Goal: Task Accomplishment & Management: Manage account settings

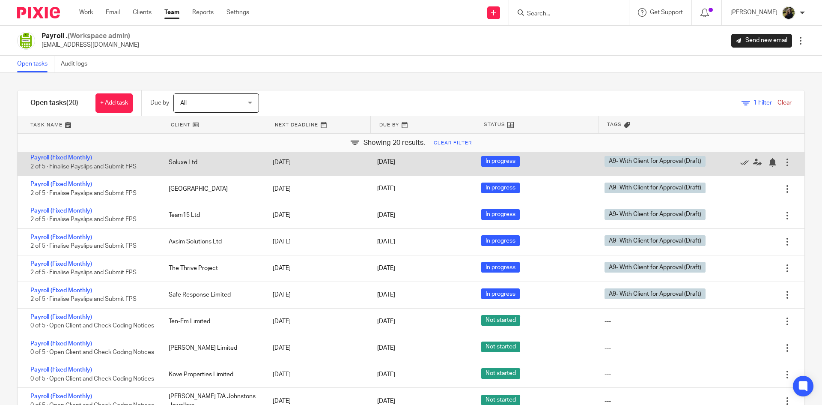
scroll to position [43, 0]
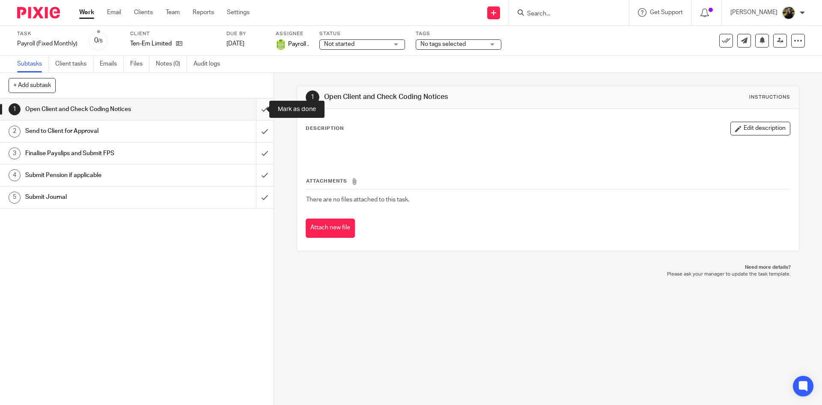
click at [258, 105] on input "submit" at bounding box center [137, 108] width 274 height 21
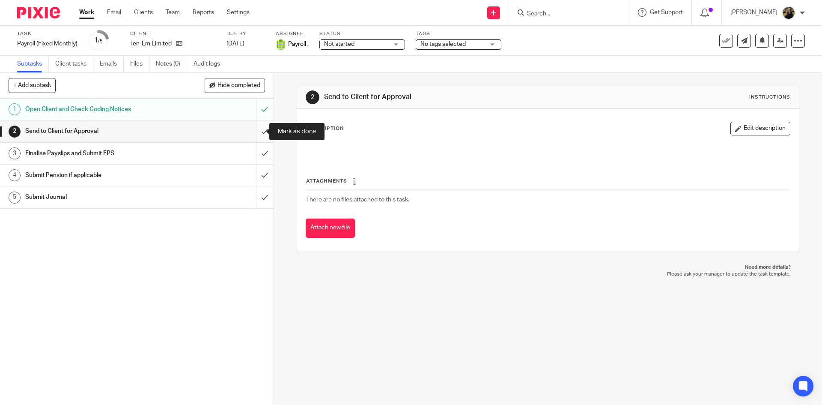
click at [257, 131] on input "submit" at bounding box center [137, 130] width 274 height 21
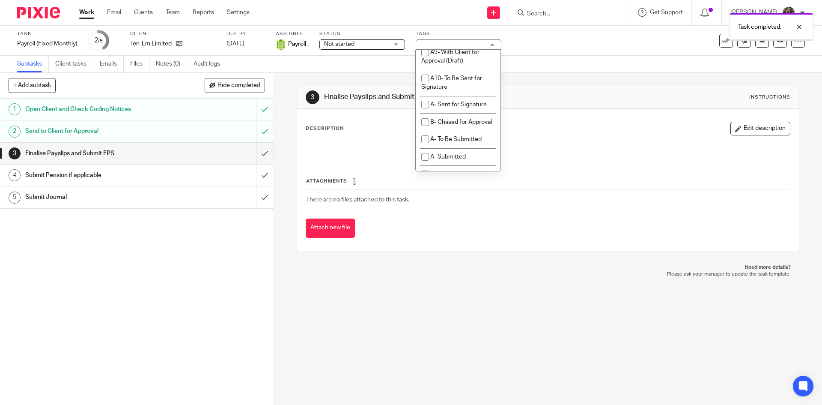
scroll to position [471, 0]
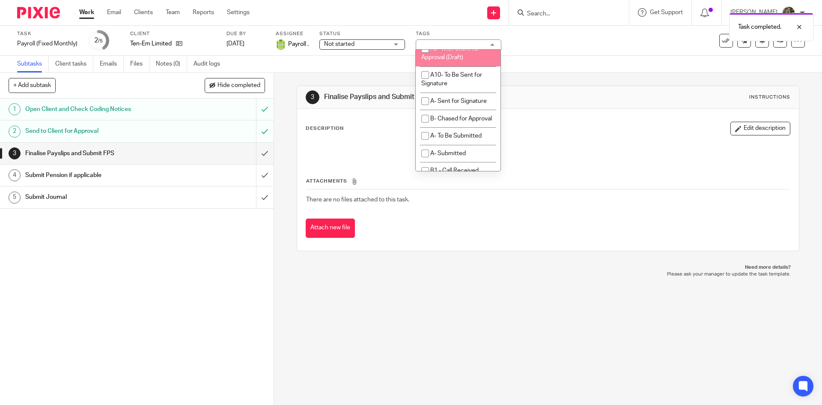
click at [451, 61] on span "A9- With Client for Approval (Draft)" at bounding box center [450, 53] width 58 height 15
checkbox input "true"
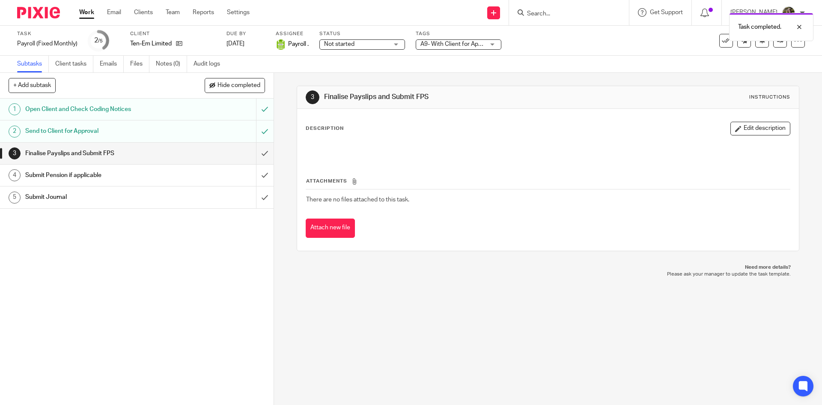
click at [349, 42] on span "Not started" at bounding box center [339, 44] width 30 height 6
click at [356, 66] on li "Not started" at bounding box center [361, 59] width 85 height 18
click at [357, 49] on div "Not started Not started" at bounding box center [362, 44] width 86 height 10
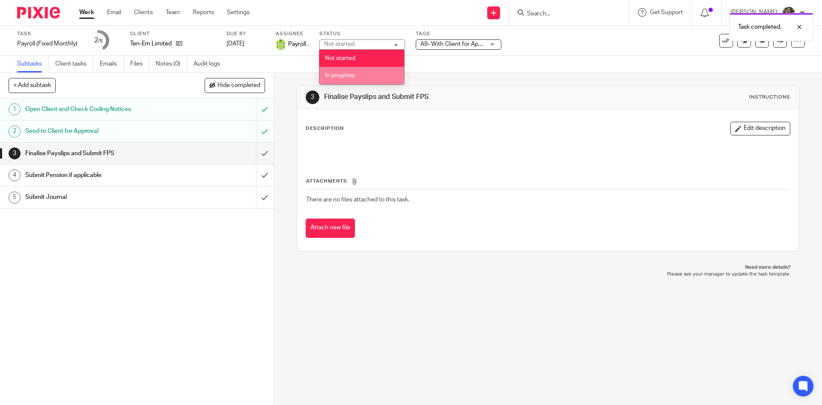
click at [355, 72] on span "In progress" at bounding box center [340, 75] width 30 height 6
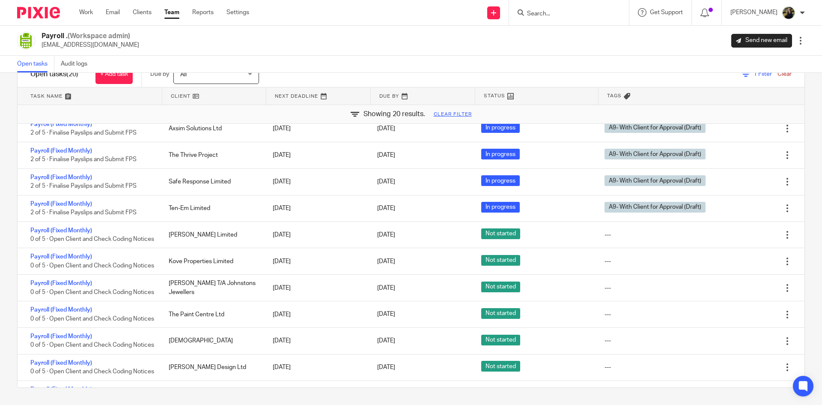
scroll to position [128, 0]
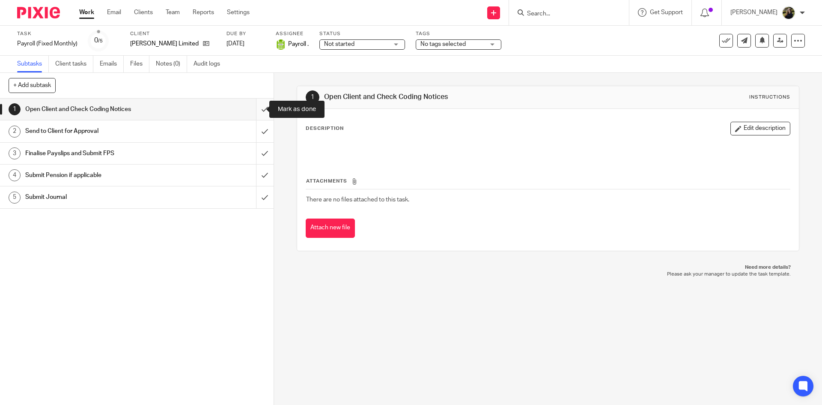
click at [251, 103] on input "submit" at bounding box center [137, 108] width 274 height 21
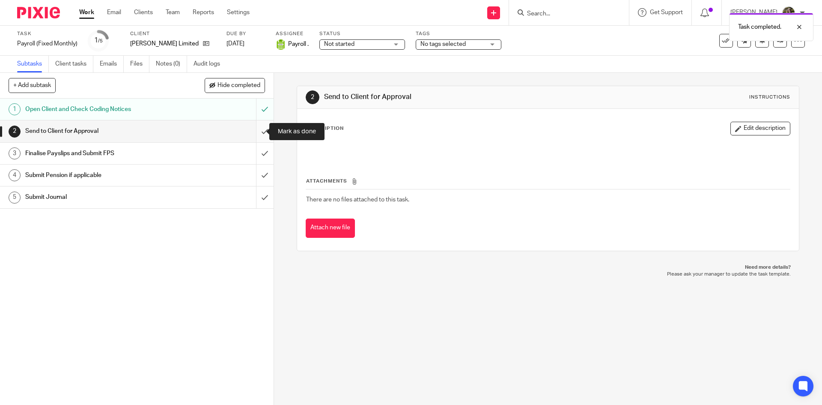
click at [259, 121] on input "submit" at bounding box center [137, 130] width 274 height 21
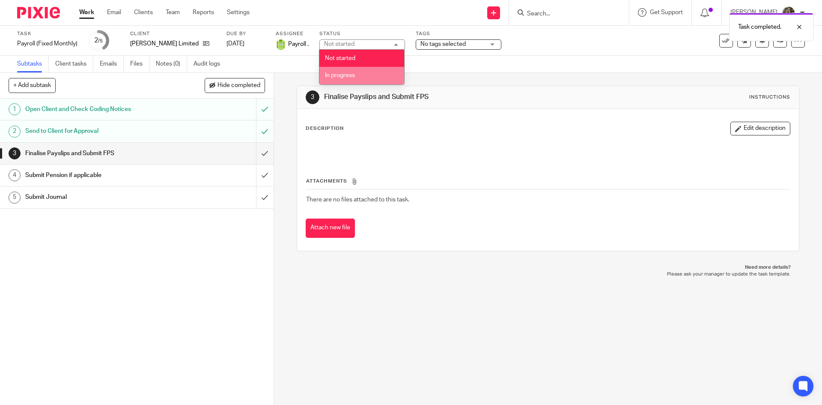
drag, startPoint x: 380, startPoint y: 74, endPoint x: 409, endPoint y: 50, distance: 38.1
click at [379, 74] on li "In progress" at bounding box center [361, 76] width 85 height 18
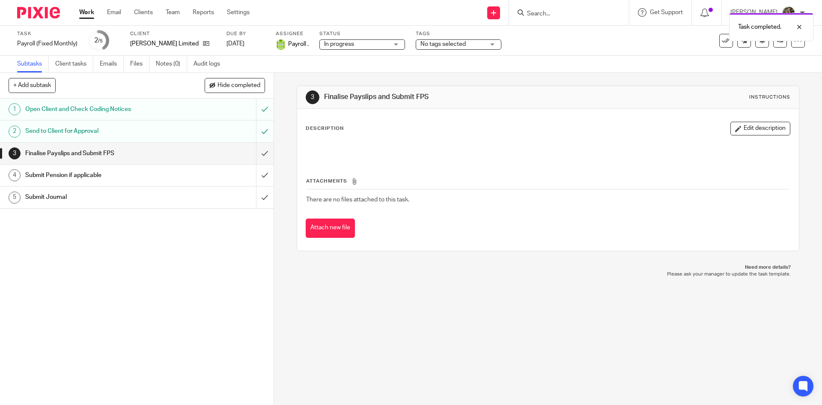
click at [440, 43] on span "No tags selected" at bounding box center [443, 44] width 45 height 6
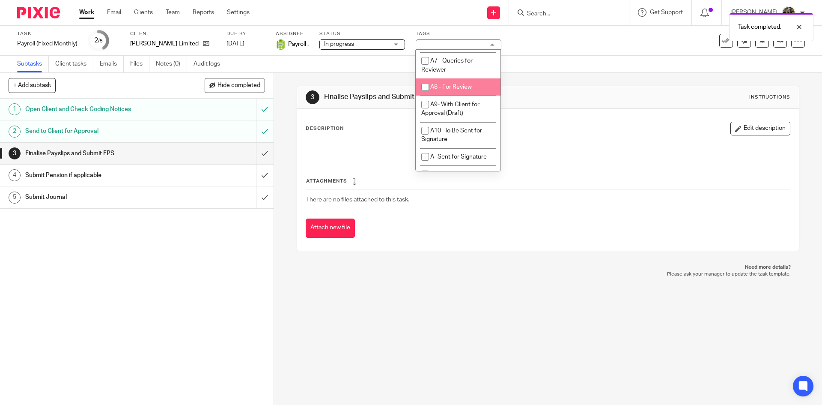
scroll to position [428, 0]
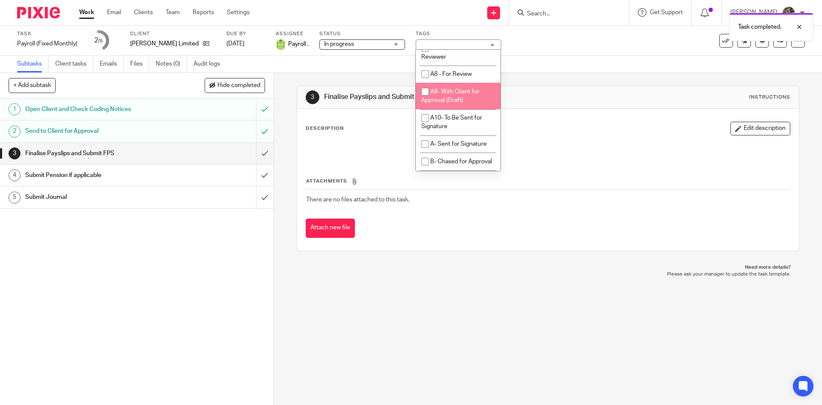
click at [451, 104] on span "A9- With Client for Approval (Draft)" at bounding box center [450, 96] width 58 height 15
checkbox input "true"
click at [621, 90] on div "3 Finalise Payslips and Submit FPS Instructions" at bounding box center [547, 97] width 501 height 23
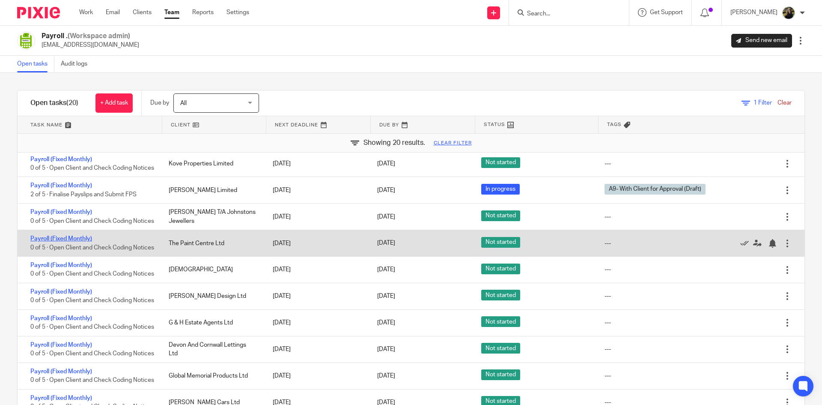
scroll to position [171, 0]
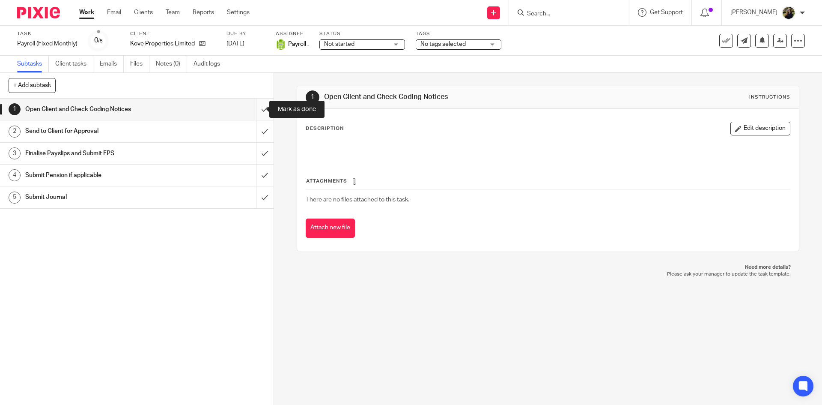
click at [257, 105] on input "submit" at bounding box center [137, 108] width 274 height 21
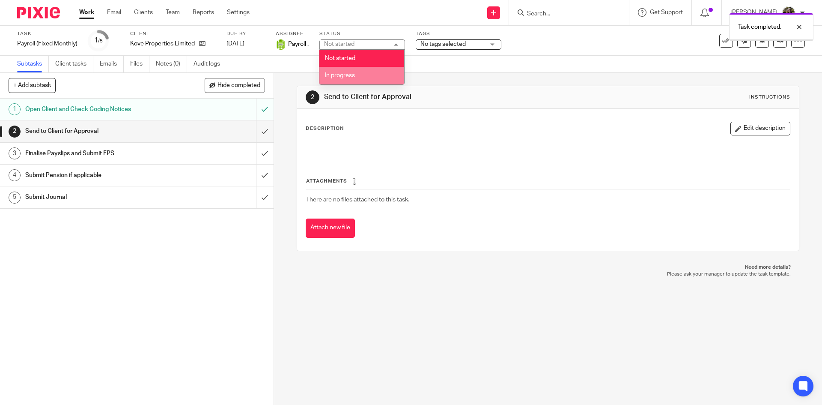
click at [349, 67] on li "In progress" at bounding box center [361, 76] width 85 height 18
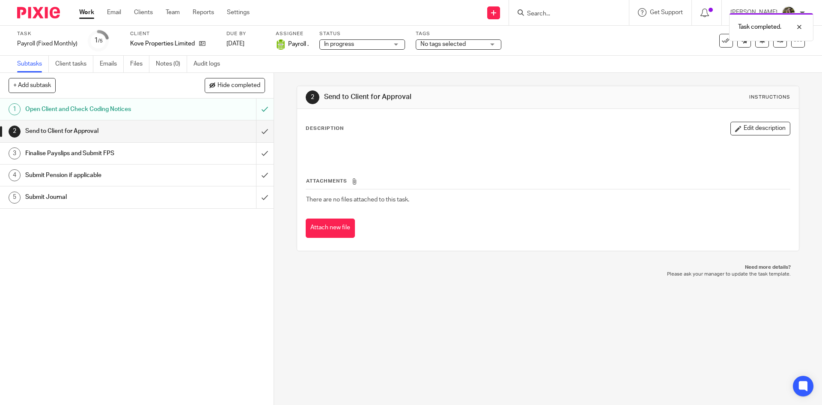
drag, startPoint x: 441, startPoint y: 42, endPoint x: 443, endPoint y: 50, distance: 7.6
click at [441, 42] on span "No tags selected" at bounding box center [443, 44] width 45 height 6
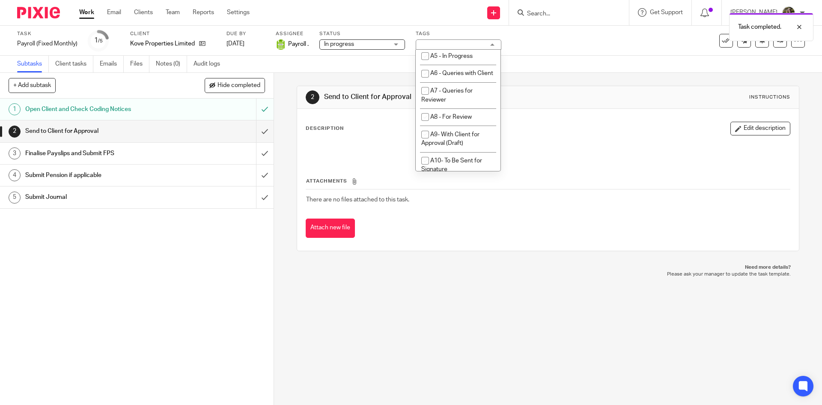
scroll to position [471, 0]
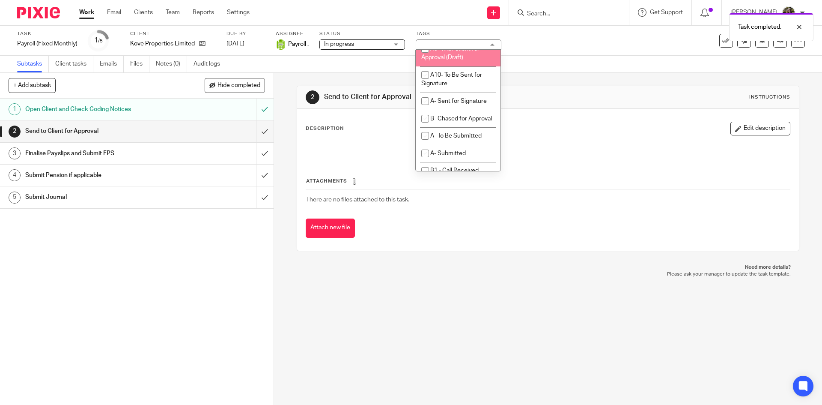
click at [444, 61] on span "A9- With Client for Approval (Draft)" at bounding box center [450, 53] width 58 height 15
checkbox input "true"
click at [593, 86] on div "2 Send to Client for Approval Instructions Description Edit description Attachm…" at bounding box center [548, 168] width 502 height 165
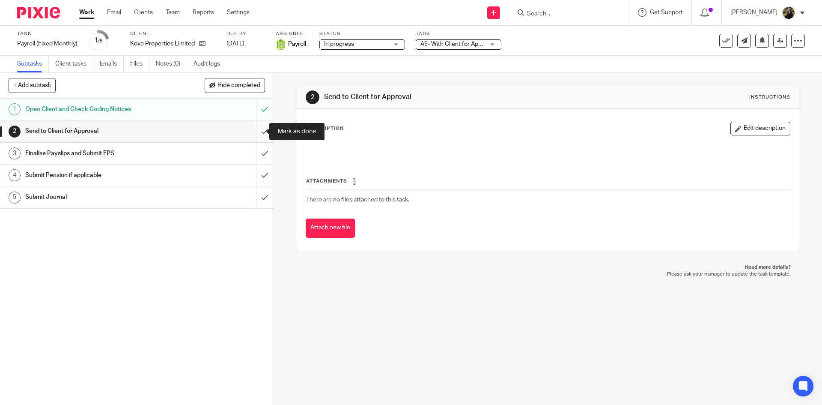
click at [255, 129] on input "submit" at bounding box center [137, 130] width 274 height 21
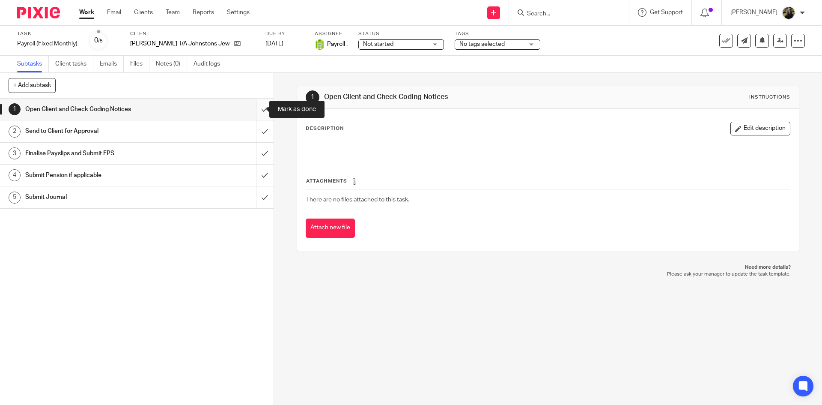
click at [254, 103] on input "submit" at bounding box center [137, 108] width 274 height 21
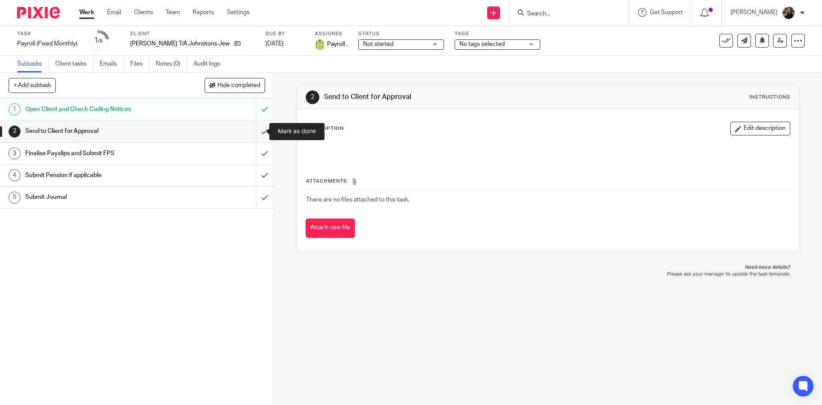
click at [251, 129] on input "submit" at bounding box center [137, 130] width 274 height 21
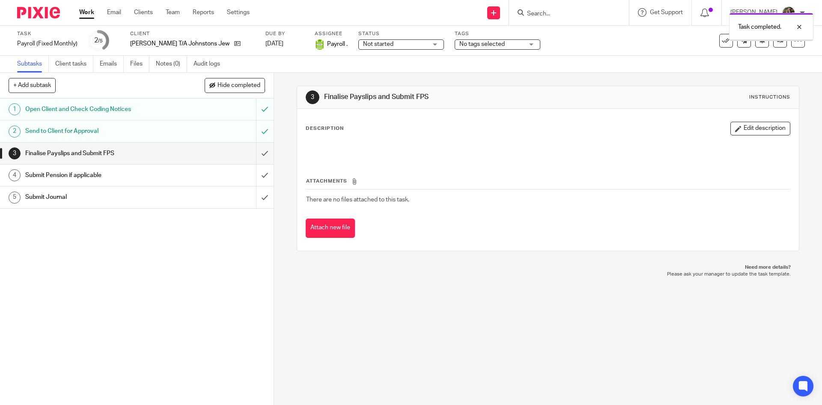
click at [393, 45] on span "Not started" at bounding box center [378, 44] width 30 height 6
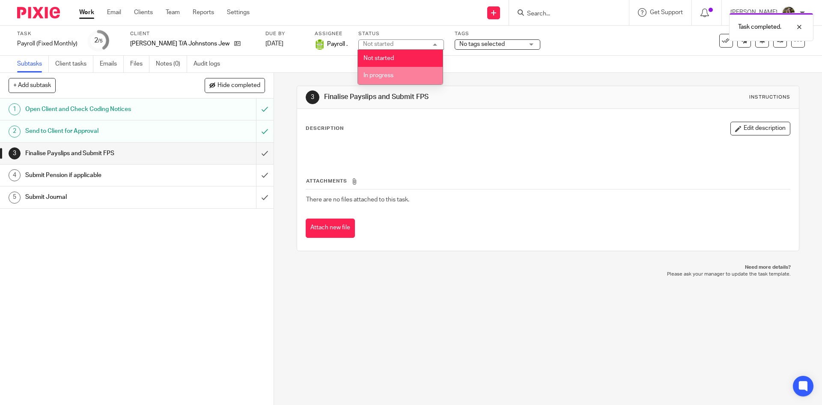
click at [392, 68] on li "In progress" at bounding box center [400, 76] width 85 height 18
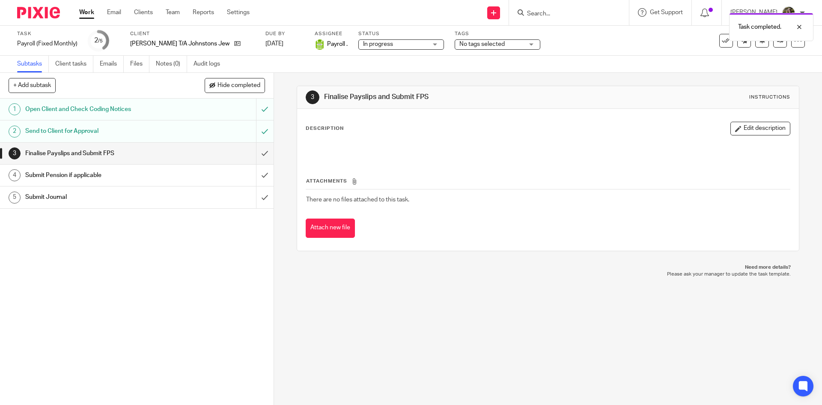
click at [473, 50] on div "Tags No tags selected On Hold External Bookkeeper Urgent C4- With Debt Collecto…" at bounding box center [498, 40] width 86 height 21
click at [480, 43] on span "No tags selected" at bounding box center [481, 44] width 45 height 6
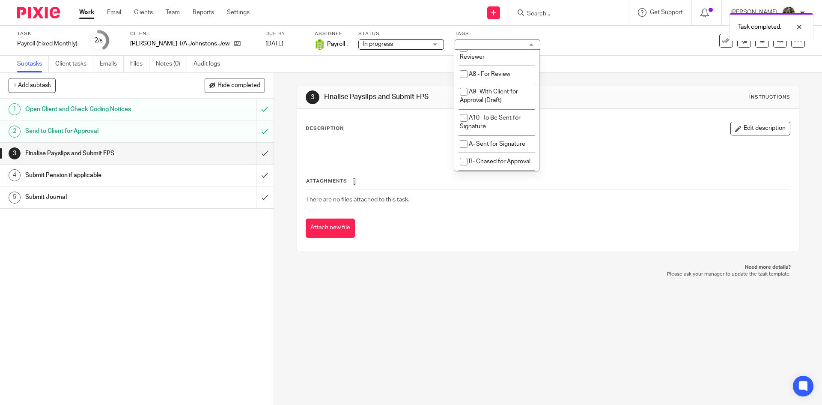
scroll to position [471, 0]
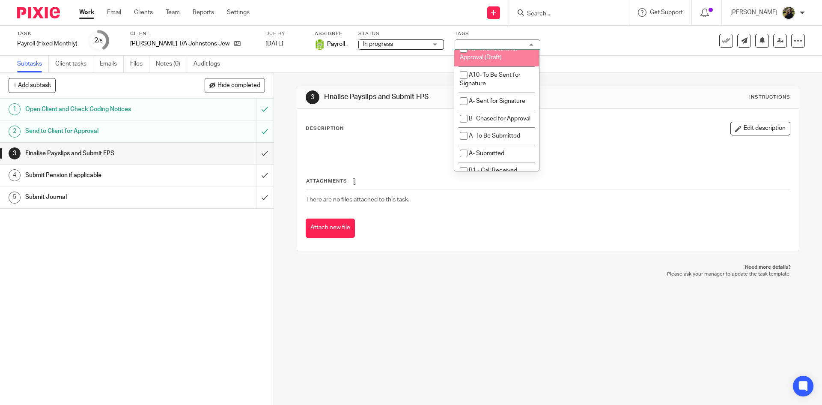
click at [491, 61] on span "A9- With Client for Approval (Draft)" at bounding box center [489, 53] width 58 height 15
checkbox input "true"
click at [615, 75] on div "3 Finalise Payslips and Submit FPS Instructions Description Edit description At…" at bounding box center [548, 168] width 502 height 191
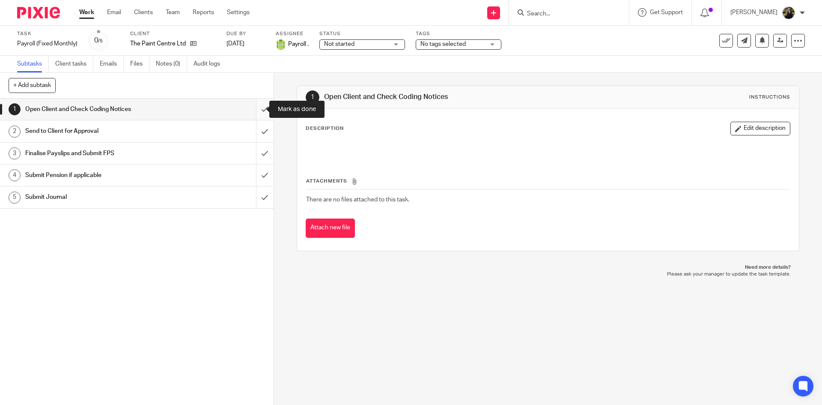
click at [257, 110] on input "submit" at bounding box center [137, 108] width 274 height 21
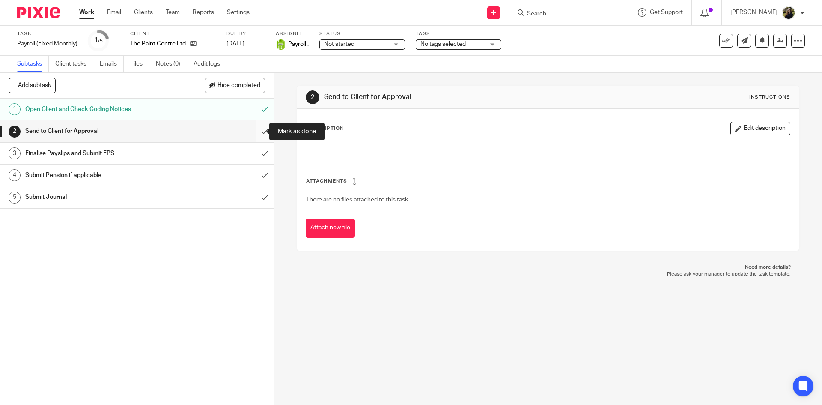
click at [254, 130] on input "submit" at bounding box center [137, 130] width 274 height 21
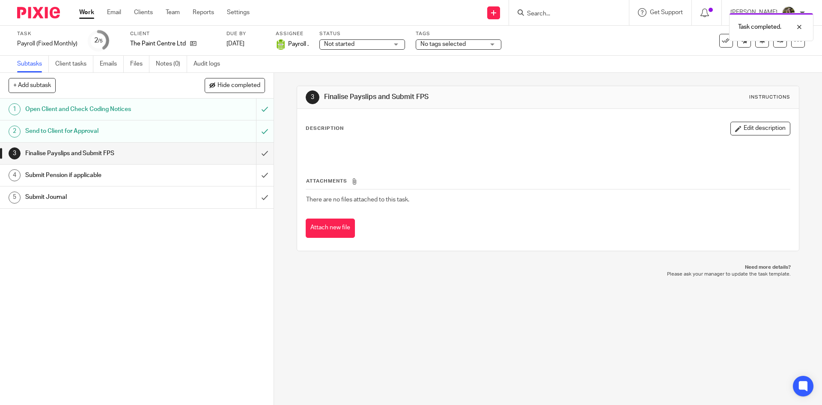
click at [362, 48] on span "Not started" at bounding box center [356, 44] width 64 height 9
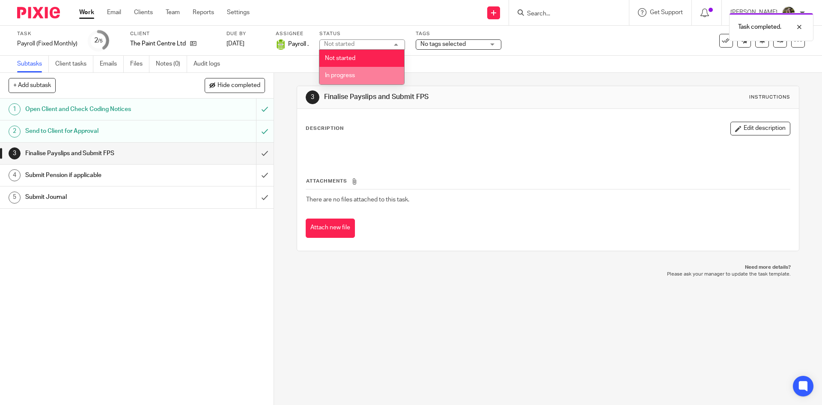
click at [370, 74] on li "In progress" at bounding box center [361, 76] width 85 height 18
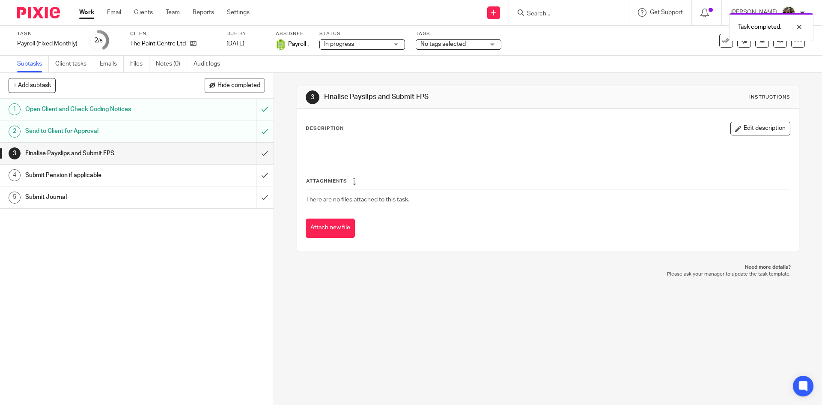
click at [456, 57] on div "Subtasks Client tasks Emails Files Notes (0) Audit logs" at bounding box center [411, 64] width 822 height 17
drag, startPoint x: 442, startPoint y: 39, endPoint x: 443, endPoint y: 46, distance: 7.3
click at [442, 40] on div "Task completed." at bounding box center [612, 25] width 403 height 33
click at [443, 47] on span "No tags selected" at bounding box center [443, 44] width 45 height 6
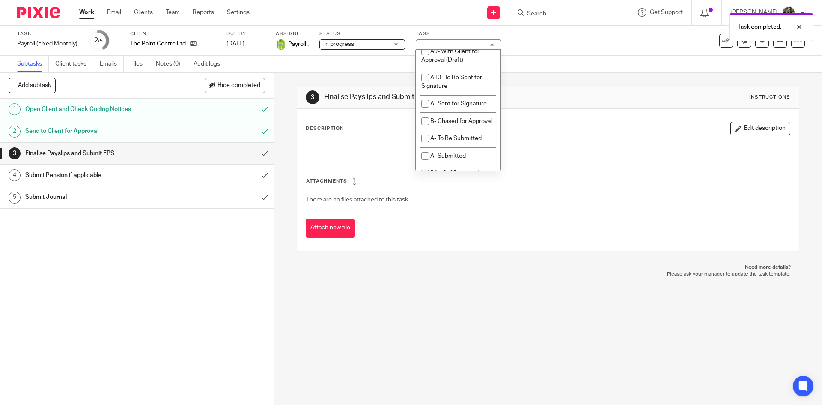
scroll to position [471, 0]
click at [443, 61] on span "A9- With Client for Approval (Draft)" at bounding box center [450, 53] width 58 height 15
checkbox input "true"
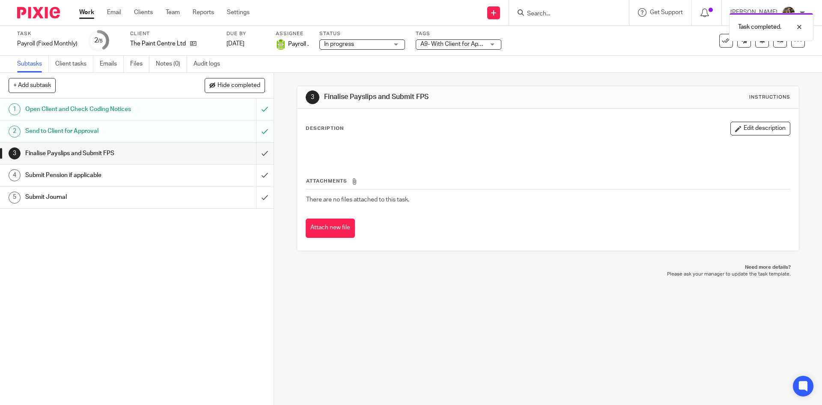
click at [611, 65] on div "Subtasks Client tasks Emails Files Notes (0) Audit logs" at bounding box center [411, 64] width 822 height 17
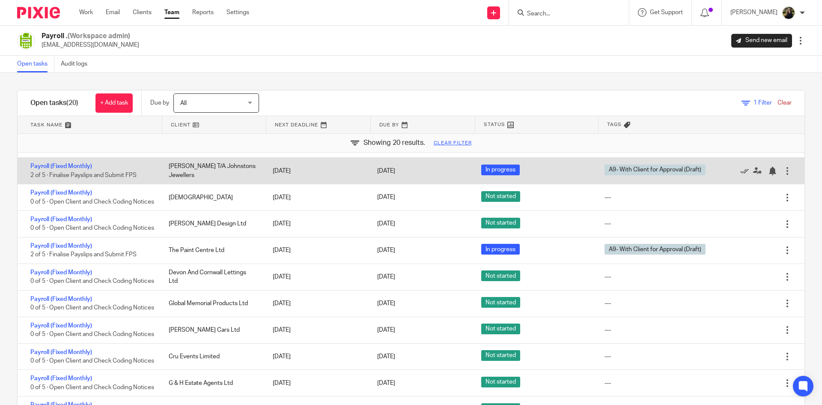
scroll to position [217, 0]
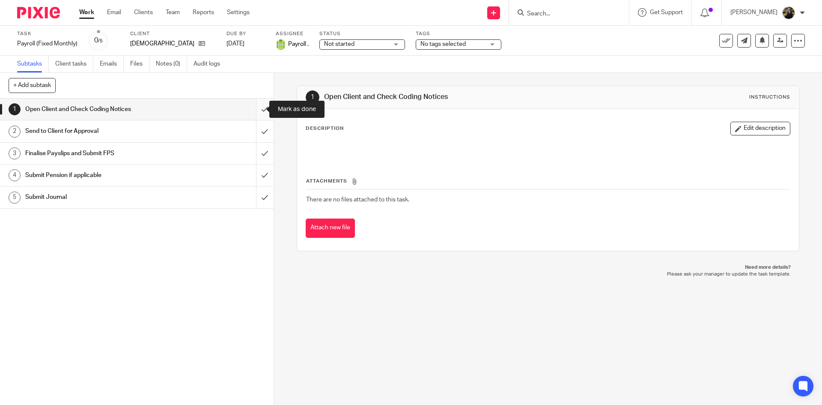
click at [260, 101] on input "submit" at bounding box center [137, 108] width 274 height 21
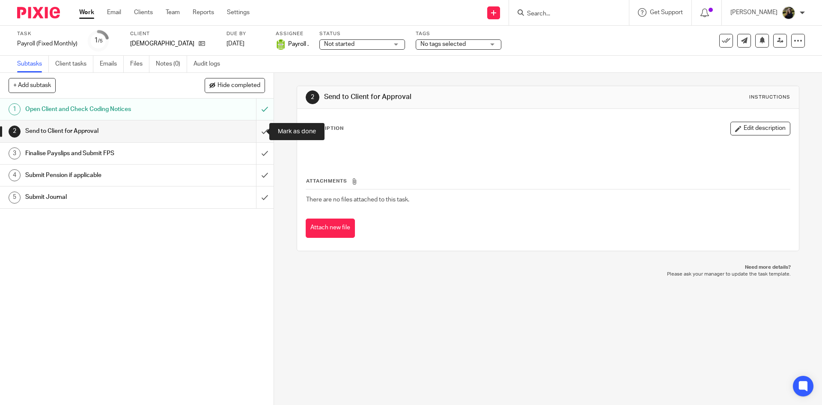
click at [254, 126] on input "submit" at bounding box center [137, 130] width 274 height 21
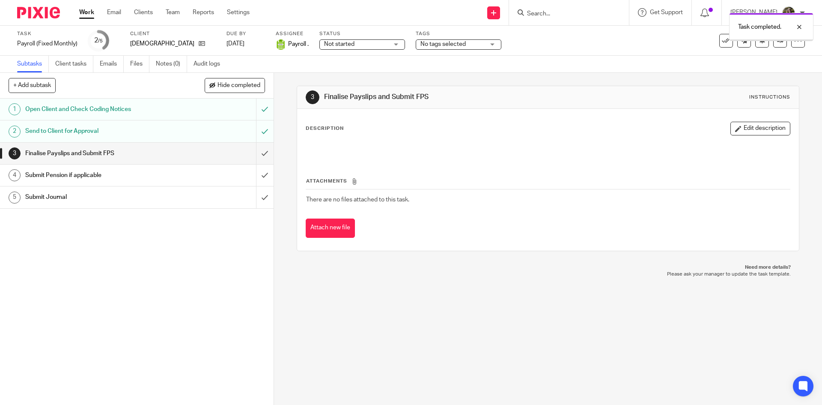
click at [347, 43] on span "Not started" at bounding box center [339, 44] width 30 height 6
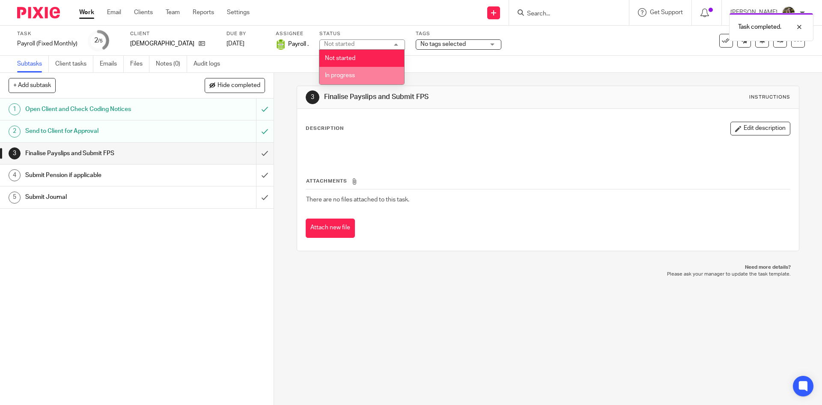
click at [365, 71] on li "In progress" at bounding box center [361, 76] width 85 height 18
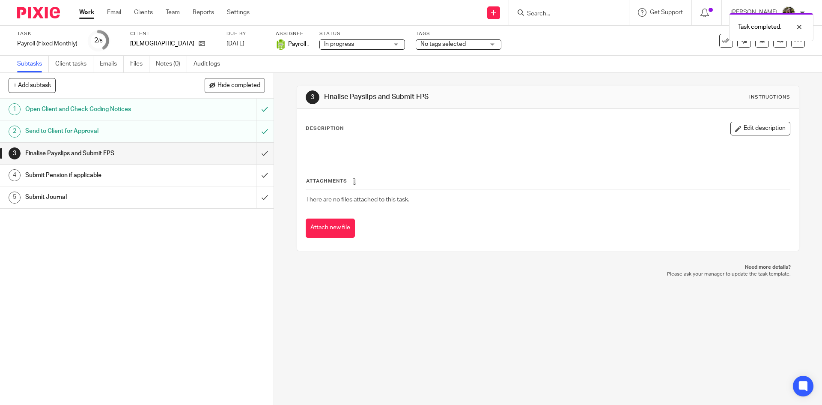
click at [423, 55] on div "Task Payroll (Fixed Monthly) Save Payroll (Fixed Monthly) 2 /5 Client [DEMOGRAP…" at bounding box center [411, 41] width 822 height 30
click at [433, 45] on span "No tags selected" at bounding box center [443, 44] width 45 height 6
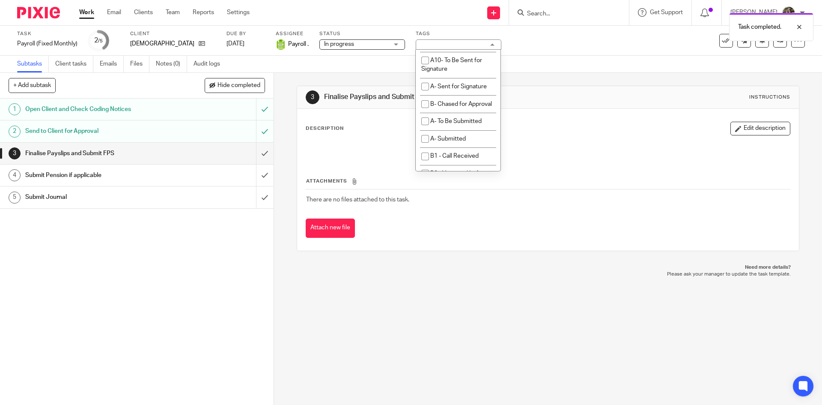
scroll to position [471, 0]
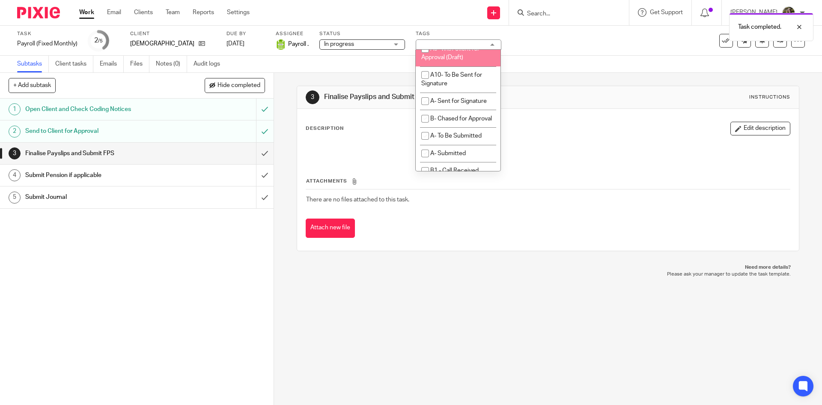
drag, startPoint x: 448, startPoint y: 69, endPoint x: 463, endPoint y: 104, distance: 38.0
click at [463, 61] on span "A9- With Client for Approval (Draft)" at bounding box center [450, 53] width 58 height 15
checkbox input "true"
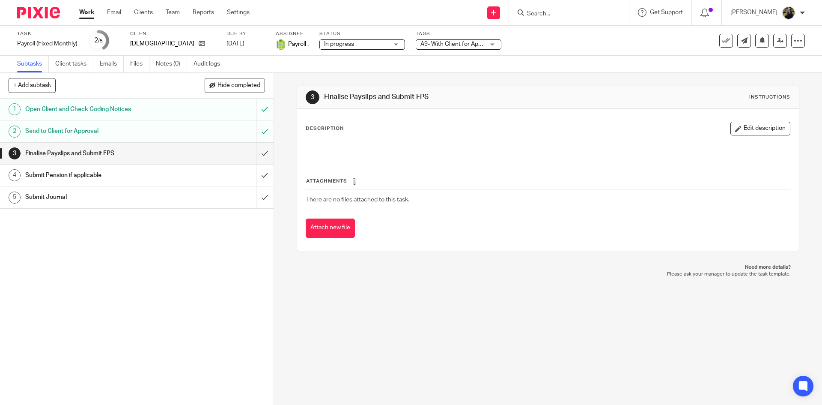
click at [549, 92] on h1 "Finalise Payslips and Submit FPS" at bounding box center [445, 96] width 242 height 9
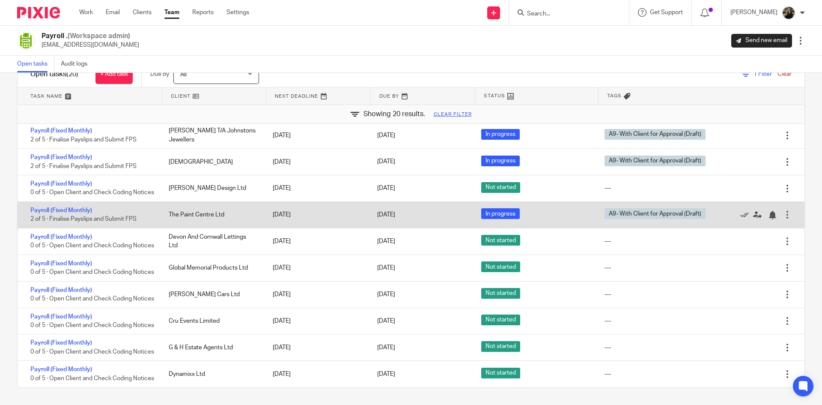
scroll to position [251, 0]
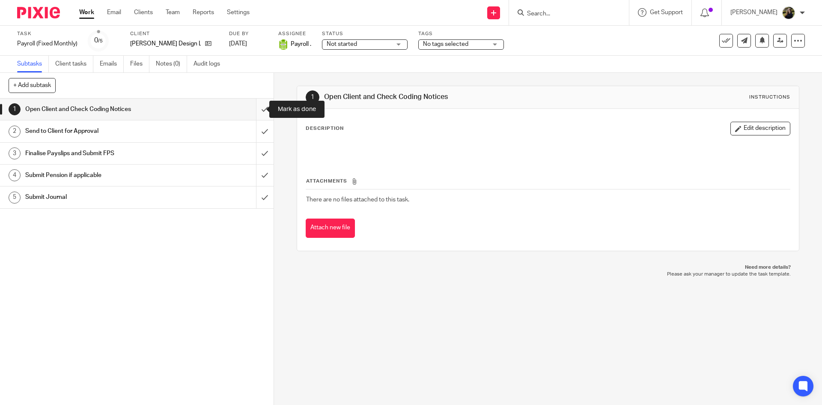
click at [254, 109] on input "submit" at bounding box center [137, 108] width 274 height 21
click at [248, 133] on input "submit" at bounding box center [137, 130] width 274 height 21
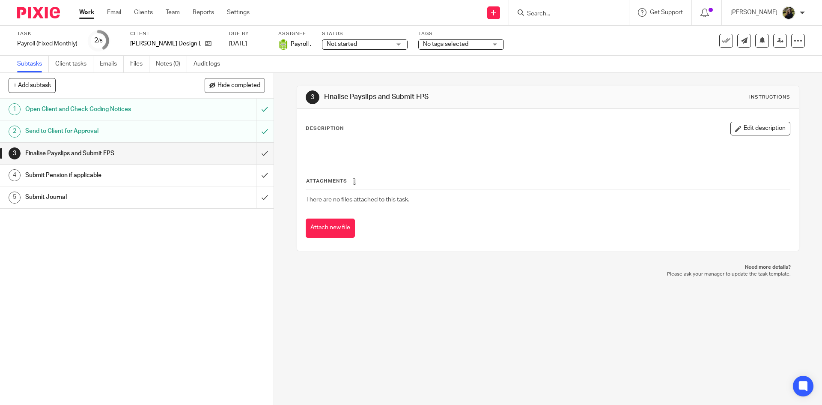
drag, startPoint x: 0, startPoint y: 0, endPoint x: 324, endPoint y: 48, distance: 327.8
click at [324, 48] on div "Not started Not started" at bounding box center [365, 44] width 86 height 10
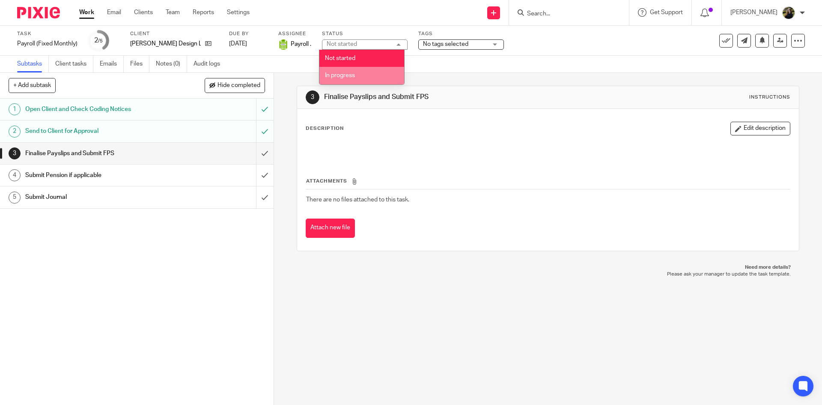
click at [340, 75] on span "In progress" at bounding box center [340, 75] width 30 height 6
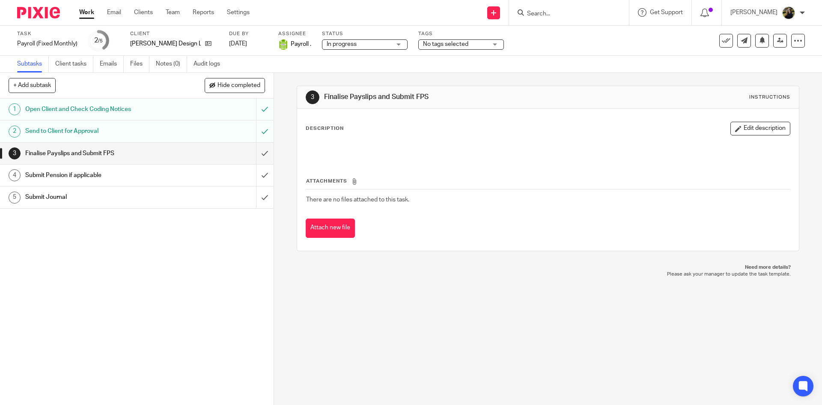
click at [433, 45] on span "No tags selected" at bounding box center [445, 44] width 45 height 6
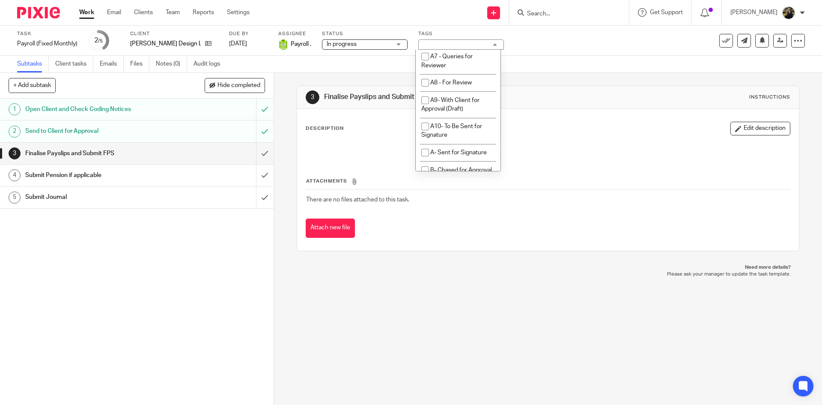
scroll to position [428, 0]
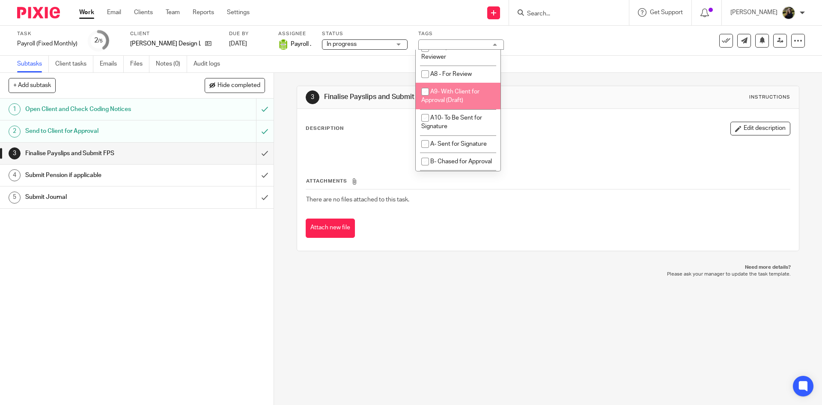
click at [451, 104] on span "A9- With Client for Approval (Draft)" at bounding box center [450, 96] width 58 height 15
checkbox input "true"
click at [618, 87] on div "3 Finalise Payslips and Submit FPS Instructions" at bounding box center [547, 97] width 501 height 23
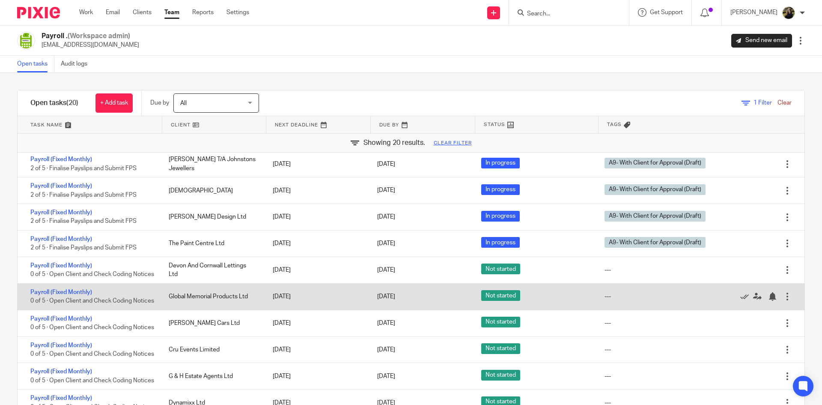
scroll to position [29, 0]
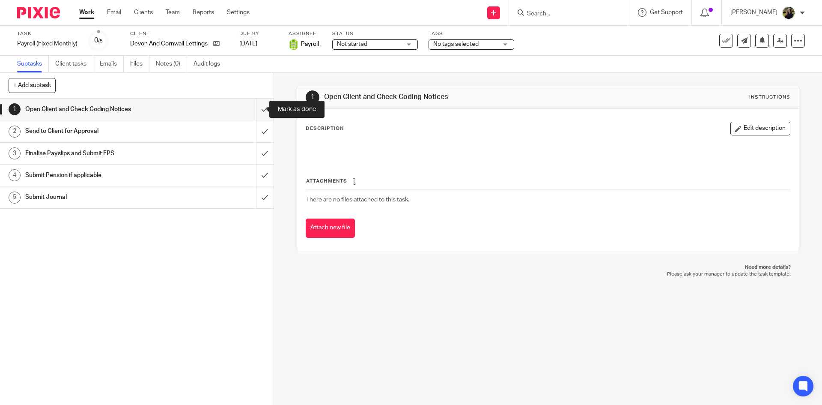
click at [254, 109] on input "submit" at bounding box center [137, 108] width 274 height 21
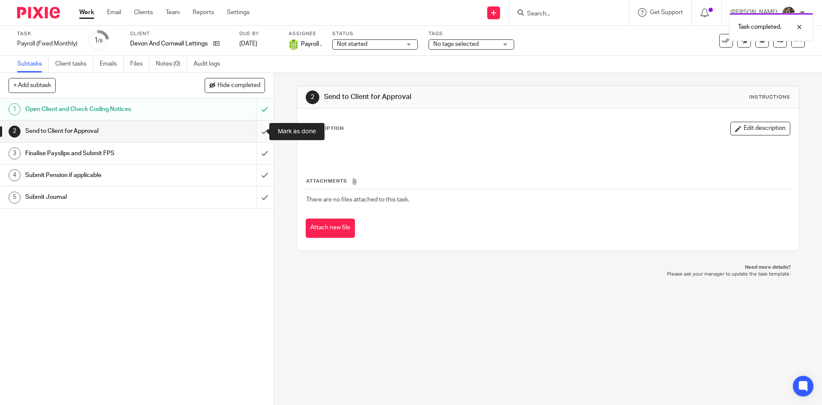
click at [254, 127] on input "submit" at bounding box center [137, 130] width 274 height 21
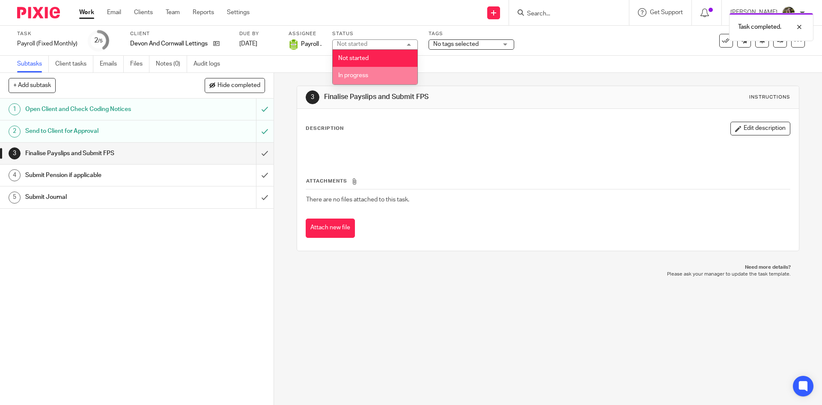
click at [380, 70] on li "In progress" at bounding box center [375, 76] width 85 height 18
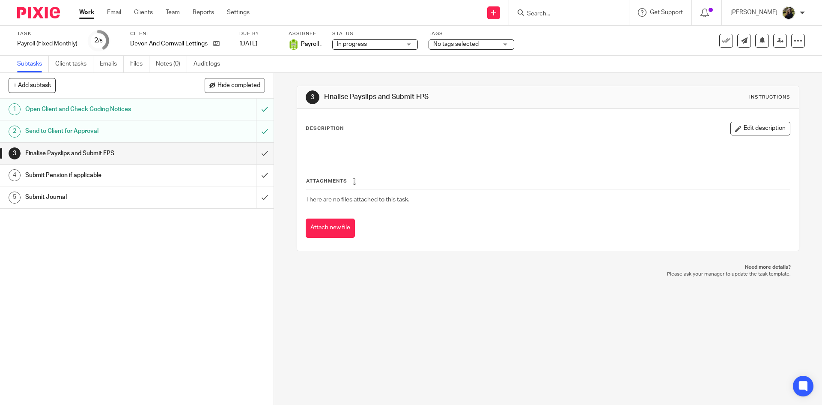
click at [396, 39] on div "Status In progress In progress Not started In progress 2" at bounding box center [375, 40] width 86 height 21
click at [458, 38] on div "Tags No tags selected On Hold External Bookkeeper Urgent C4- With Debt Collecto…" at bounding box center [472, 40] width 86 height 21
click at [451, 44] on span "No tags selected" at bounding box center [455, 44] width 45 height 6
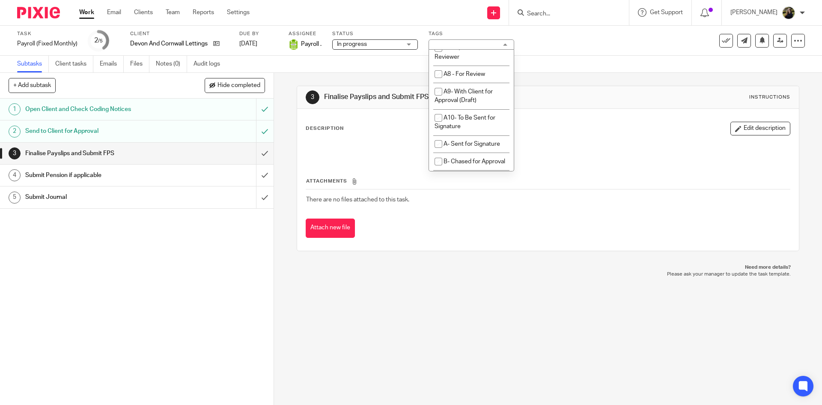
scroll to position [471, 0]
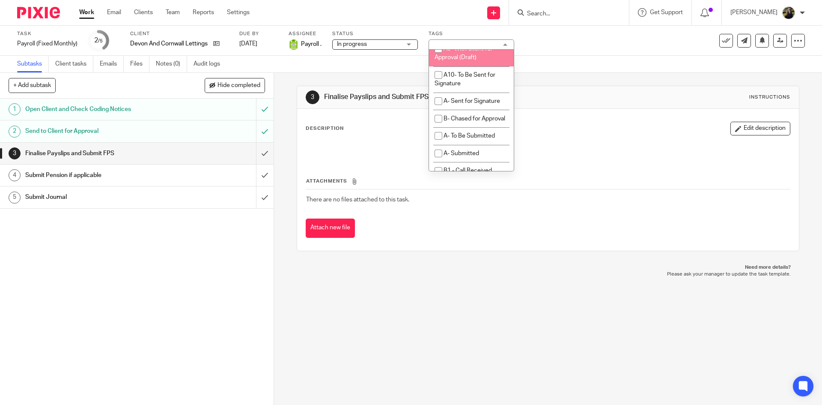
click at [470, 66] on li "A9- With Client for Approval (Draft)" at bounding box center [471, 53] width 85 height 26
checkbox input "true"
click at [610, 65] on div "Subtasks Client tasks Emails Files Notes (0) Audit logs" at bounding box center [411, 64] width 822 height 17
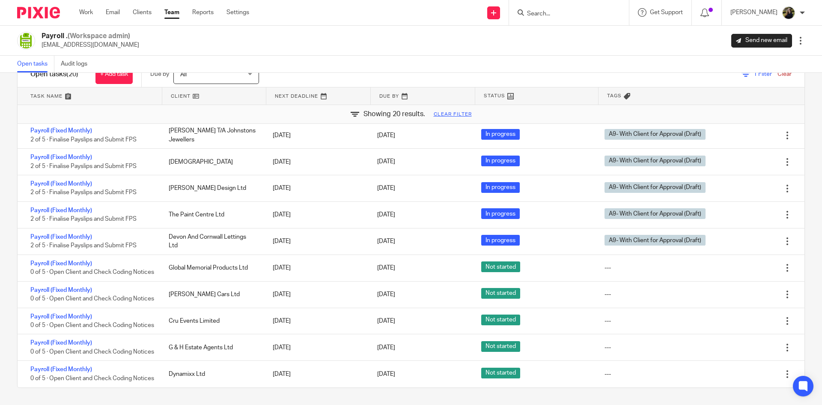
scroll to position [277, 0]
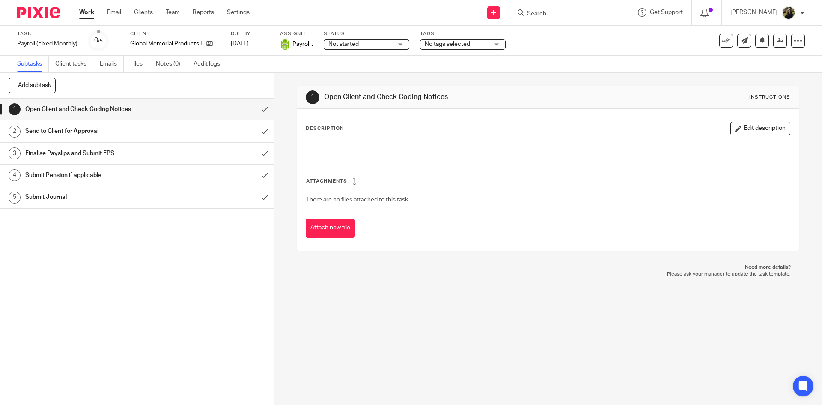
click at [275, 110] on div "1 Open Client and Check Coding Notices Instructions Description Edit descriptio…" at bounding box center [548, 239] width 548 height 332
click at [239, 105] on link "1 Open Client and Check Coding Notices" at bounding box center [128, 108] width 256 height 21
click at [252, 106] on input "submit" at bounding box center [137, 108] width 274 height 21
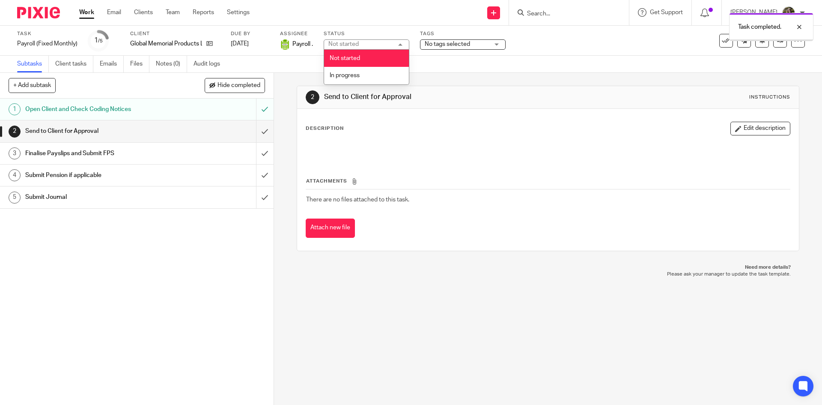
click at [391, 65] on li "Not started" at bounding box center [366, 59] width 85 height 18
click at [384, 54] on div "Task Payroll (Fixed Monthly) Save Payroll (Fixed Monthly) 1 /5 Client Global Me…" at bounding box center [411, 41] width 822 height 30
click at [376, 44] on span "Not started" at bounding box center [360, 44] width 64 height 9
click at [371, 74] on li "In progress" at bounding box center [366, 76] width 85 height 18
click at [494, 32] on div "Task completed." at bounding box center [612, 25] width 403 height 33
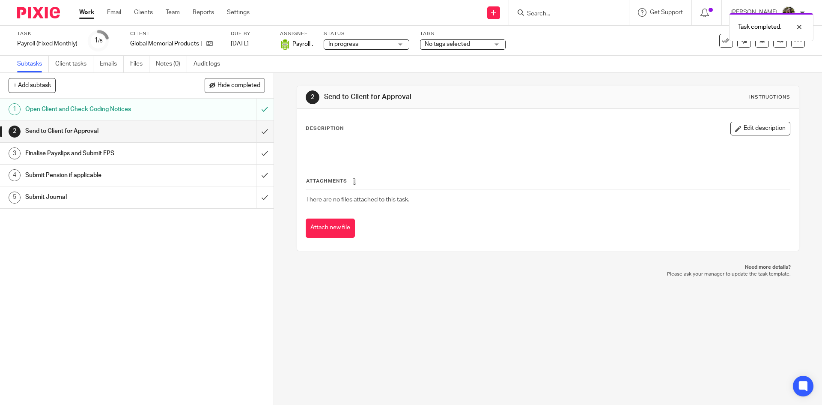
click at [477, 47] on span "No tags selected" at bounding box center [457, 44] width 64 height 9
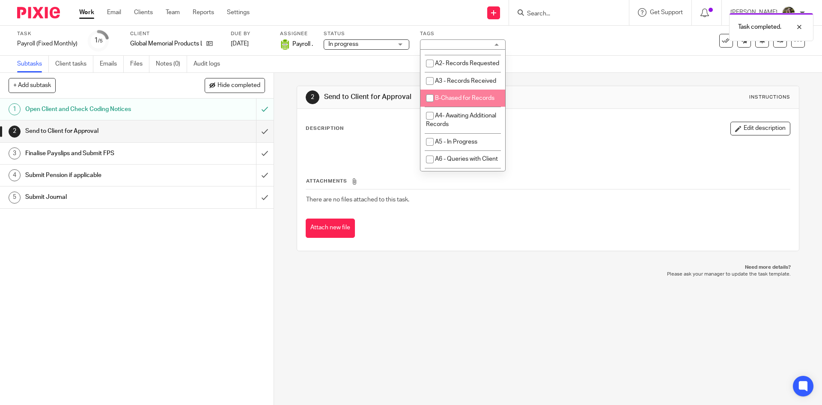
scroll to position [428, 0]
click at [455, 104] on span "A9- With Client for Approval (Draft)" at bounding box center [455, 96] width 58 height 15
checkbox input "true"
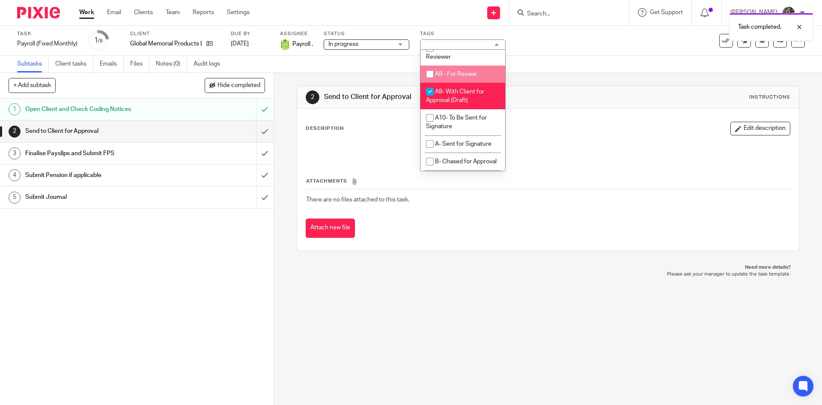
click at [614, 64] on div "Subtasks Client tasks Emails Files Notes (0) Audit logs" at bounding box center [411, 64] width 822 height 17
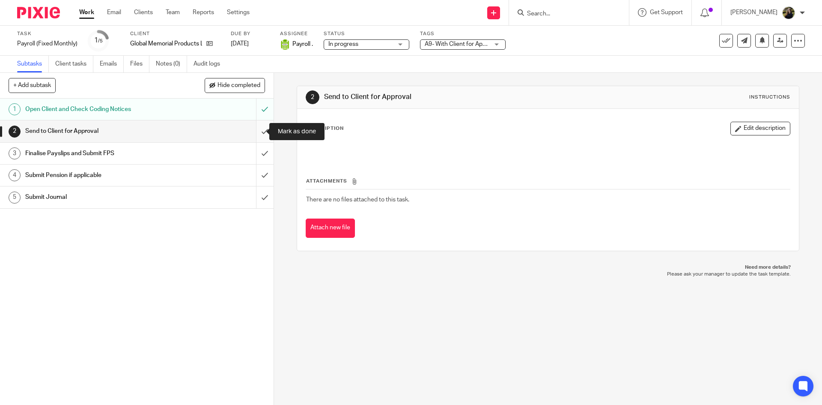
click at [253, 128] on input "submit" at bounding box center [137, 130] width 274 height 21
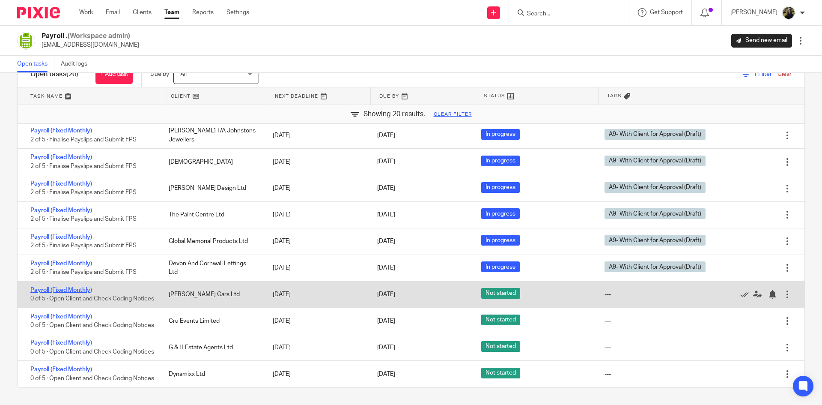
scroll to position [268, 0]
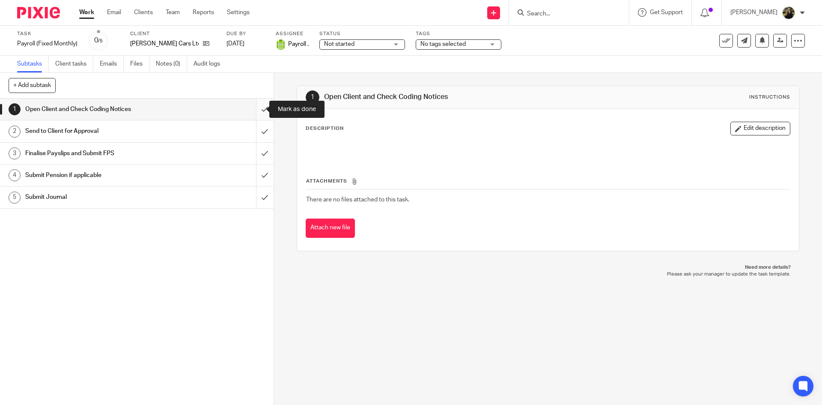
click at [260, 108] on input "submit" at bounding box center [137, 108] width 274 height 21
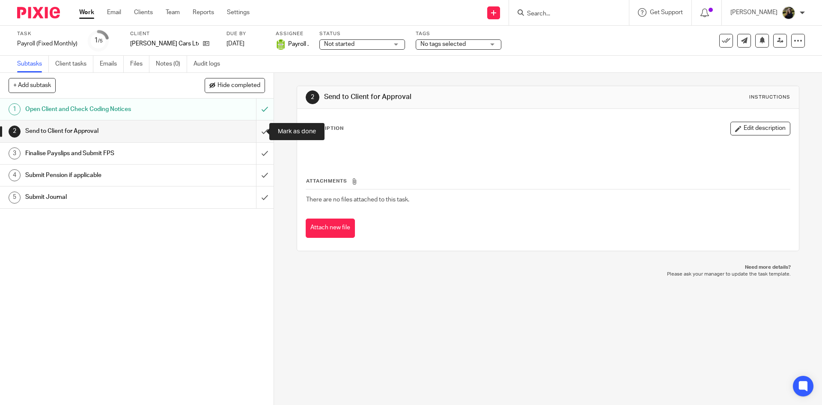
click at [257, 126] on input "submit" at bounding box center [137, 130] width 274 height 21
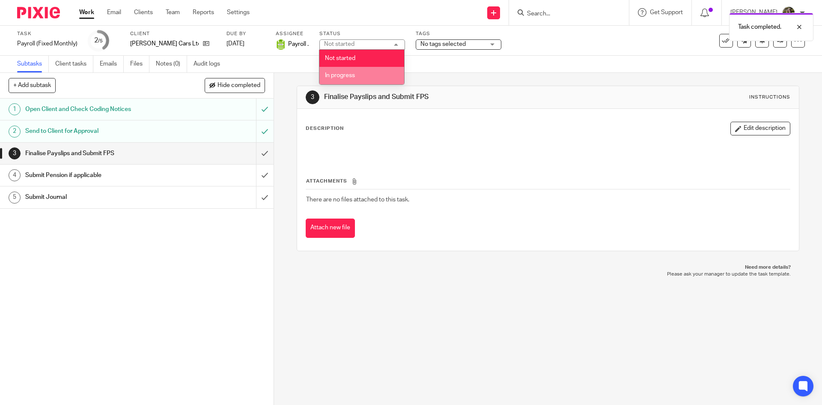
click at [361, 73] on li "In progress" at bounding box center [361, 76] width 85 height 18
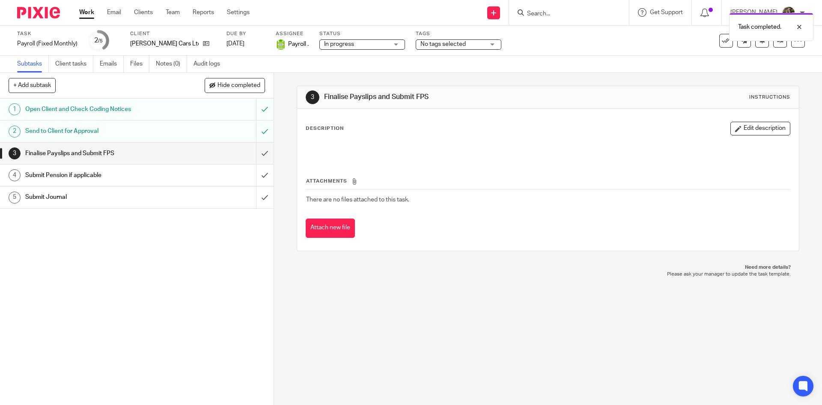
click at [480, 45] on span "No tags selected" at bounding box center [453, 44] width 64 height 9
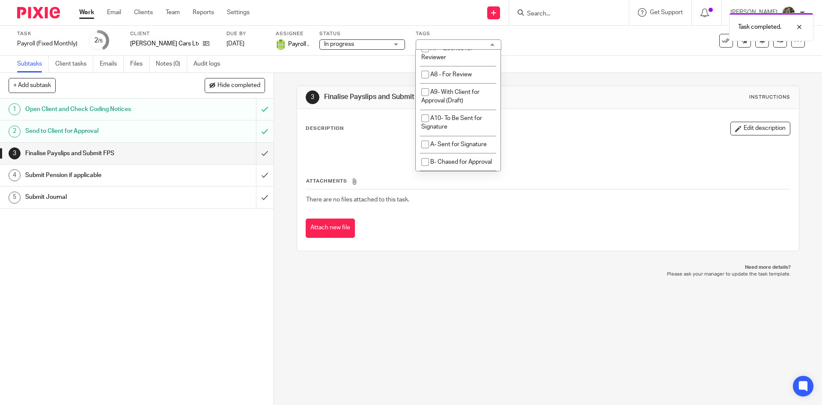
scroll to position [428, 0]
click at [437, 109] on li "A9- With Client for Approval (Draft)" at bounding box center [458, 96] width 85 height 26
checkbox input "true"
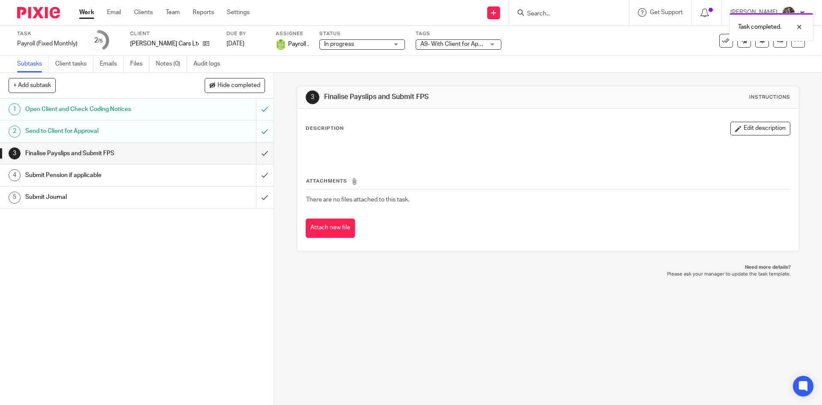
click at [597, 71] on div "Subtasks Client tasks Emails Files Notes (0) Audit logs" at bounding box center [411, 64] width 822 height 17
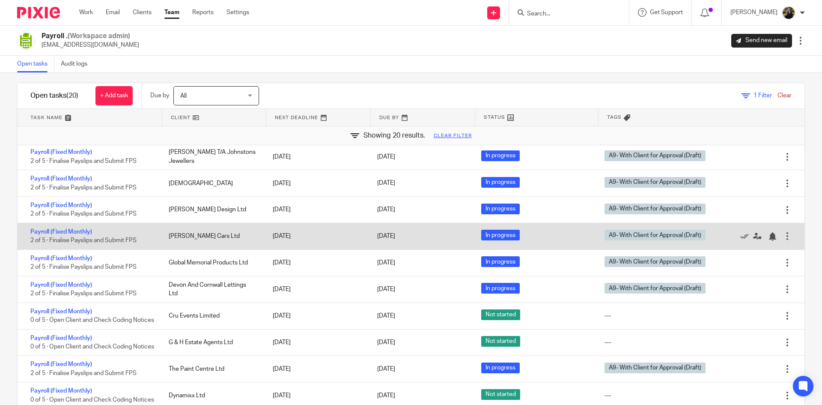
scroll to position [29, 0]
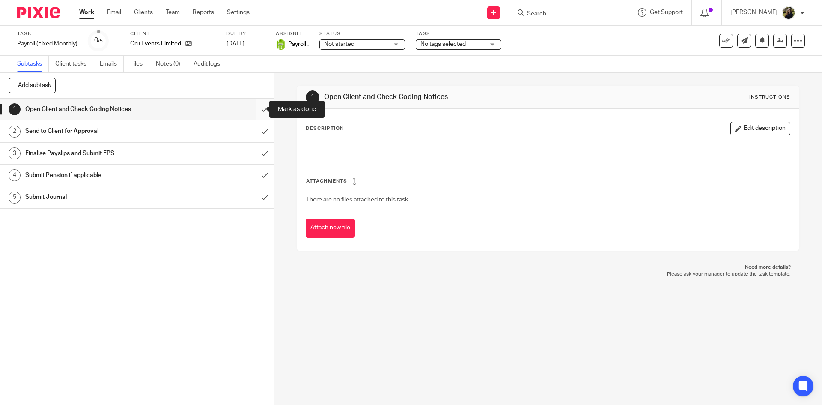
click at [257, 105] on input "submit" at bounding box center [137, 108] width 274 height 21
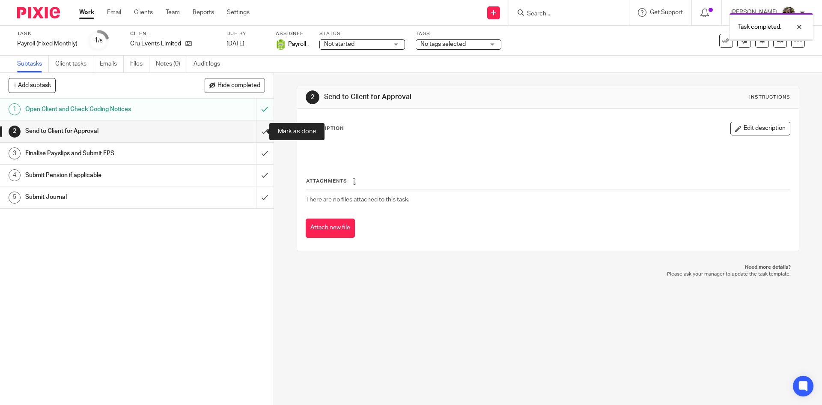
click at [258, 131] on input "submit" at bounding box center [137, 130] width 274 height 21
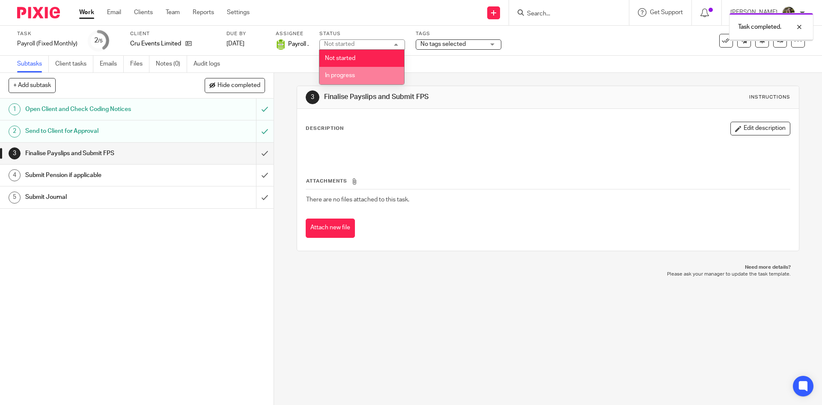
click at [358, 76] on li "In progress" at bounding box center [361, 76] width 85 height 18
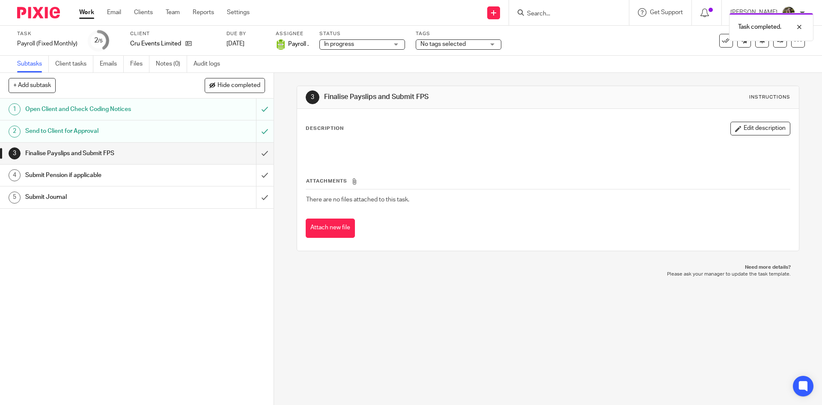
click at [442, 60] on div "Subtasks Client tasks Emails Files Notes (0) Audit logs" at bounding box center [411, 64] width 822 height 17
click at [443, 48] on span "No tags selected" at bounding box center [453, 44] width 64 height 9
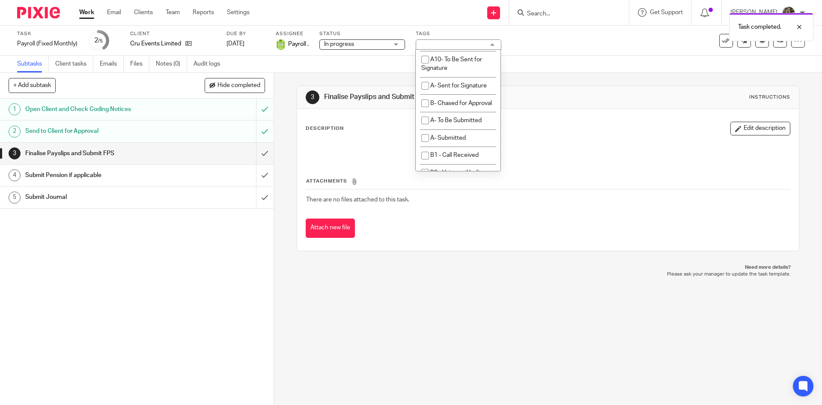
scroll to position [471, 0]
click at [448, 61] on span "A9- With Client for Approval (Draft)" at bounding box center [450, 53] width 58 height 15
checkbox input "true"
click at [547, 106] on div "3 Finalise Payslips and Submit FPS Instructions" at bounding box center [547, 97] width 501 height 23
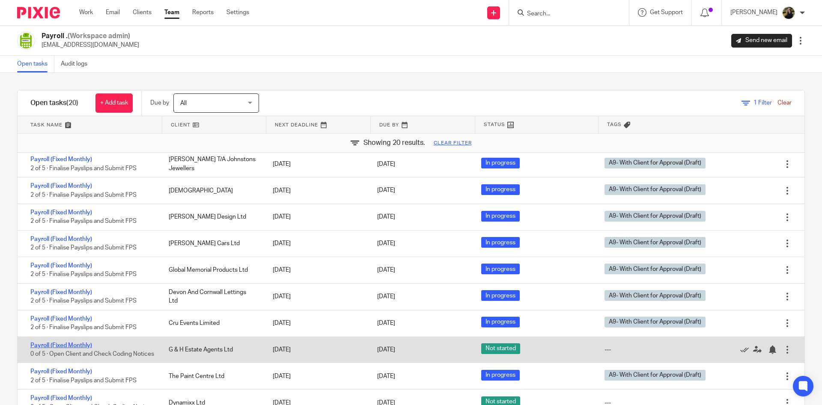
scroll to position [29, 0]
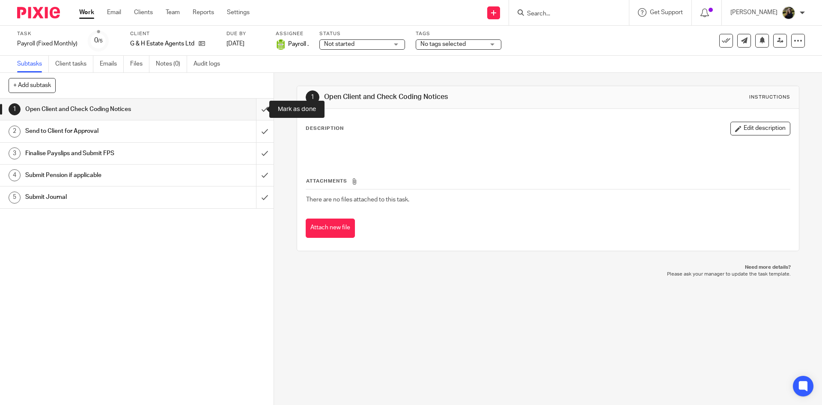
click at [255, 108] on input "submit" at bounding box center [137, 108] width 274 height 21
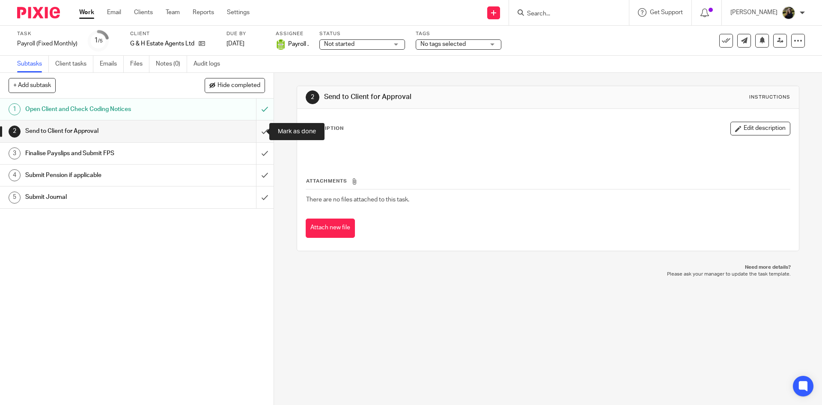
click at [257, 125] on input "submit" at bounding box center [137, 130] width 274 height 21
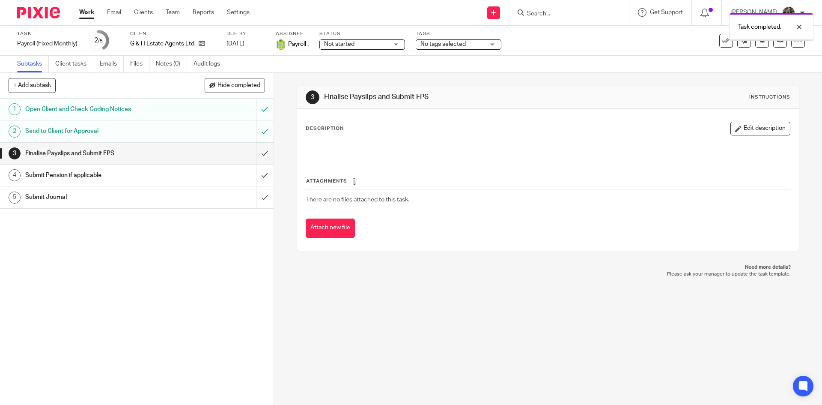
click at [344, 44] on span "Not started" at bounding box center [339, 44] width 30 height 6
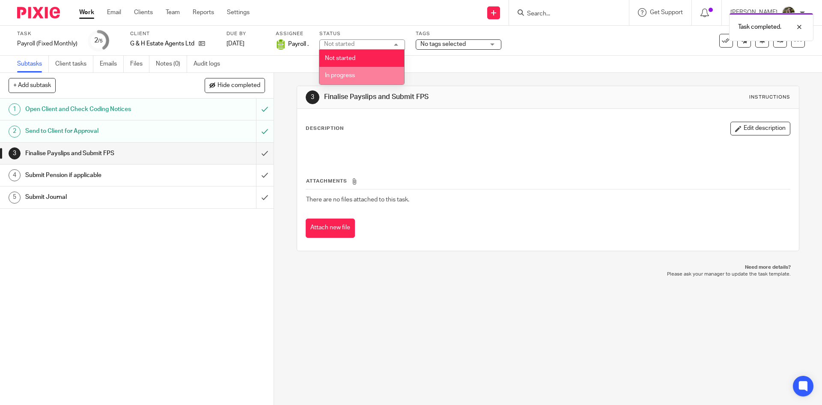
click at [340, 70] on li "In progress" at bounding box center [361, 76] width 85 height 18
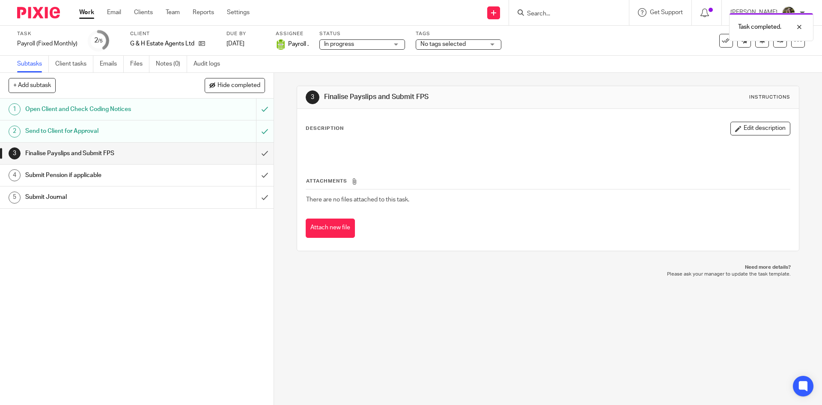
click at [412, 47] on div "Task Payroll (Fixed Monthly) Save Payroll (Fixed Monthly) 2 /5 Client G & H Est…" at bounding box center [345, 40] width 656 height 21
click at [427, 45] on span "No tags selected" at bounding box center [443, 44] width 45 height 6
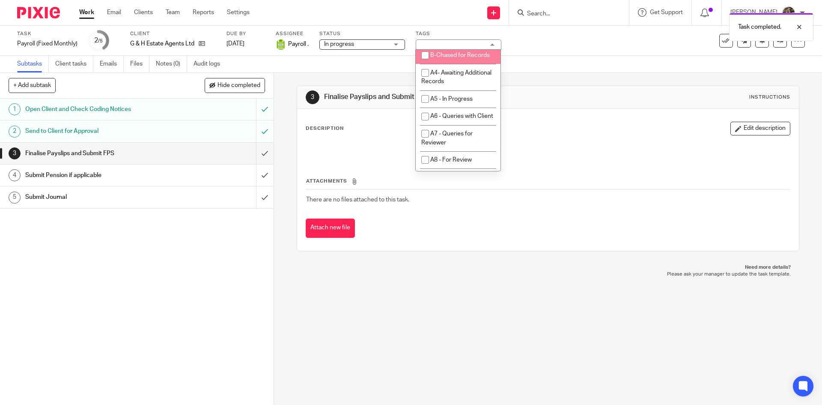
scroll to position [428, 0]
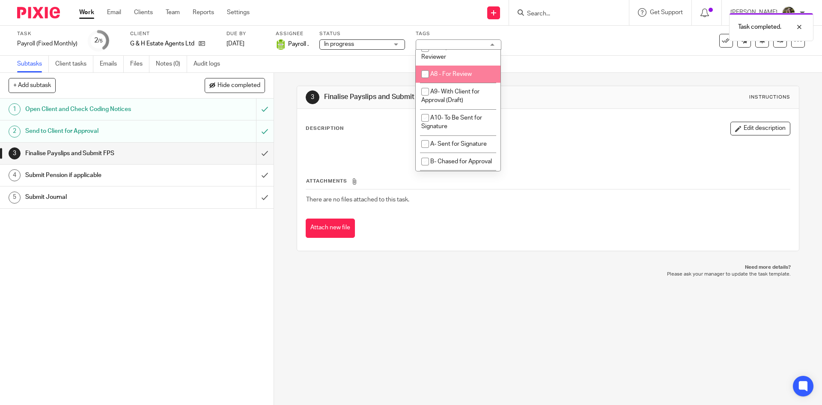
click at [454, 83] on li "A8 - For Review" at bounding box center [458, 75] width 85 height 18
checkbox input "false"
click at [453, 104] on span "A9- With Client for Approval (Draft)" at bounding box center [450, 96] width 58 height 15
checkbox input "true"
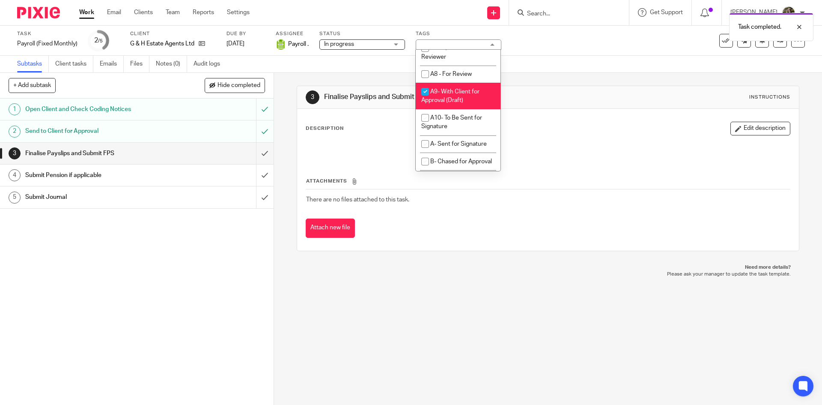
click at [545, 117] on div "Description Edit description Attachments There are no files attached to this ta…" at bounding box center [547, 180] width 501 height 142
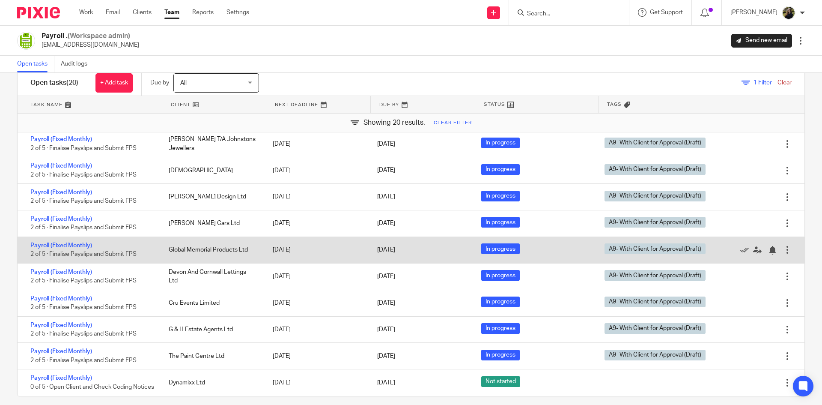
scroll to position [29, 0]
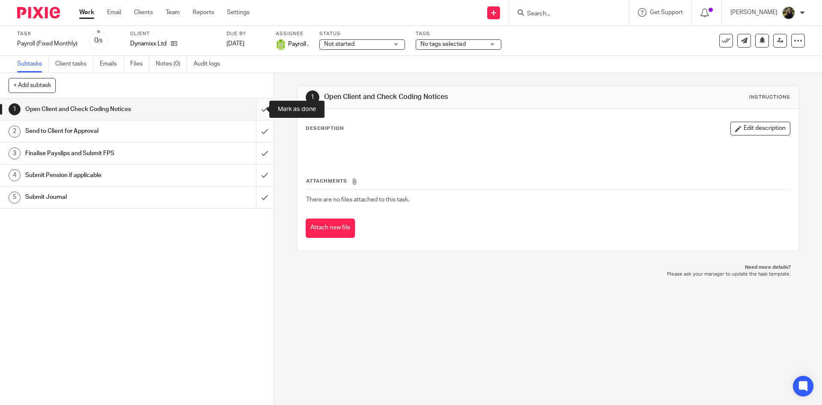
click at [263, 109] on input "submit" at bounding box center [137, 108] width 274 height 21
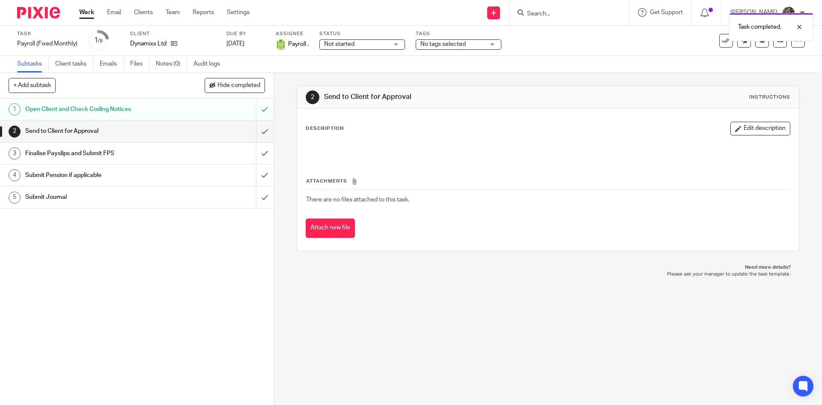
click at [472, 51] on div "Tags No tags selected On Hold External Bookkeeper Urgent C4- With Debt Collecto…" at bounding box center [459, 40] width 86 height 21
click at [457, 42] on span "No tags selected" at bounding box center [443, 44] width 45 height 6
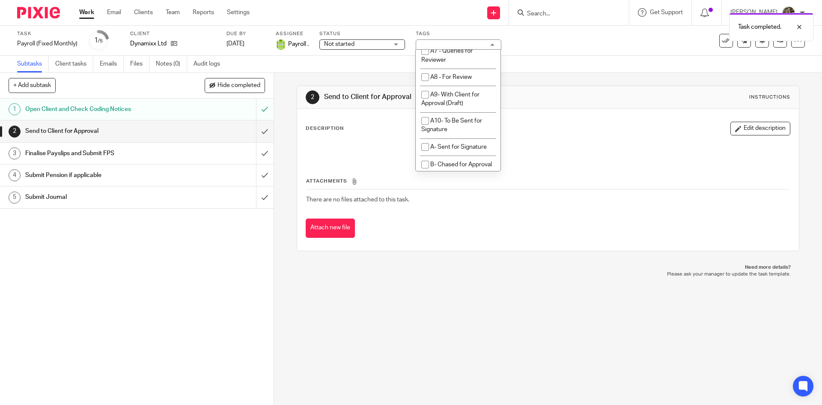
scroll to position [428, 0]
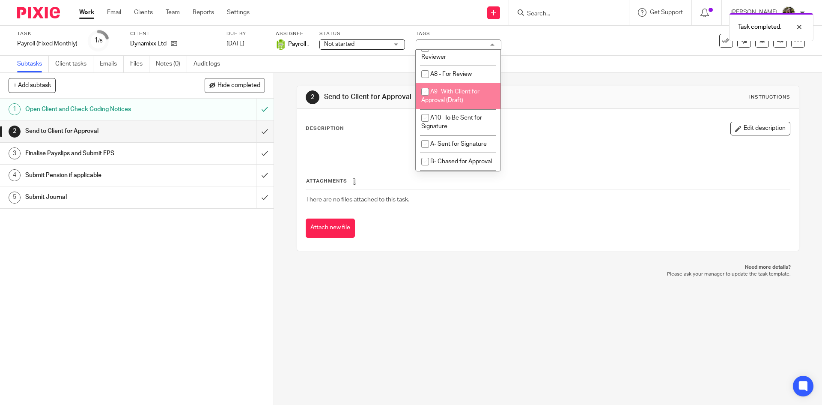
click at [453, 109] on li "A9- With Client for Approval (Draft)" at bounding box center [458, 96] width 85 height 26
checkbox input "true"
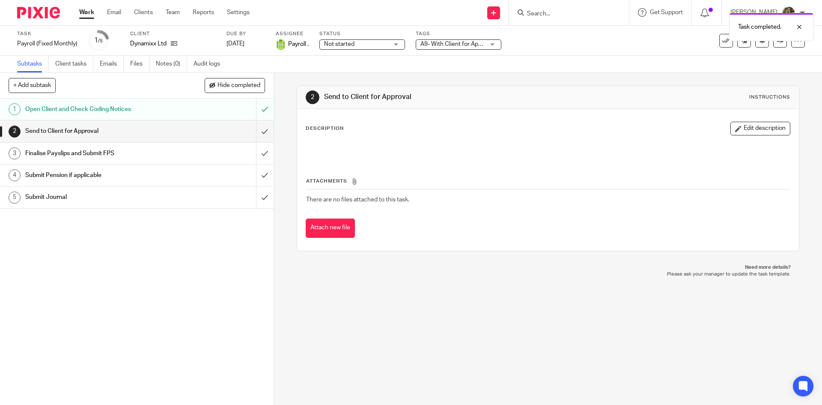
click at [372, 49] on div "Not started Not started" at bounding box center [362, 44] width 86 height 10
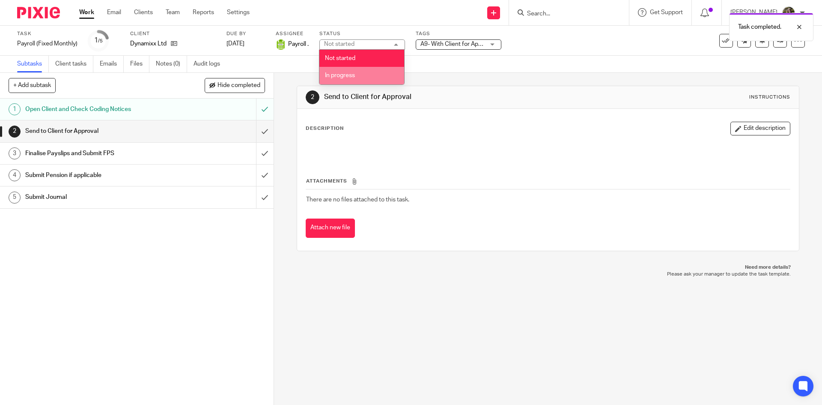
click at [364, 79] on li "In progress" at bounding box center [361, 76] width 85 height 18
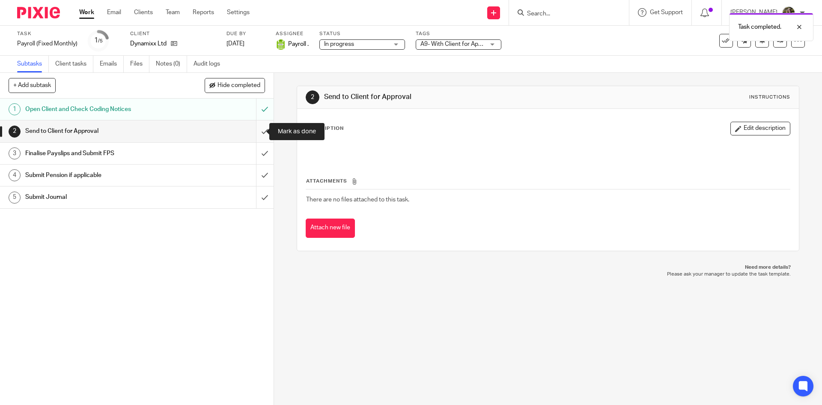
click at [261, 125] on input "submit" at bounding box center [137, 130] width 274 height 21
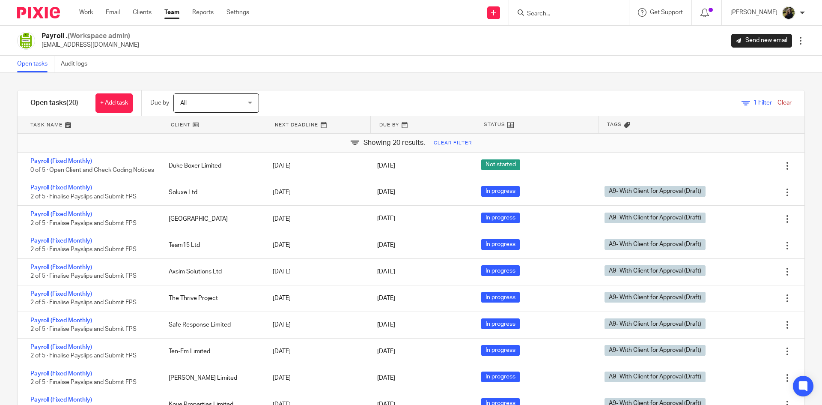
click at [770, 99] on div "1 Filter Clear" at bounding box center [767, 102] width 50 height 9
click at [778, 101] on link "Clear" at bounding box center [785, 103] width 14 height 6
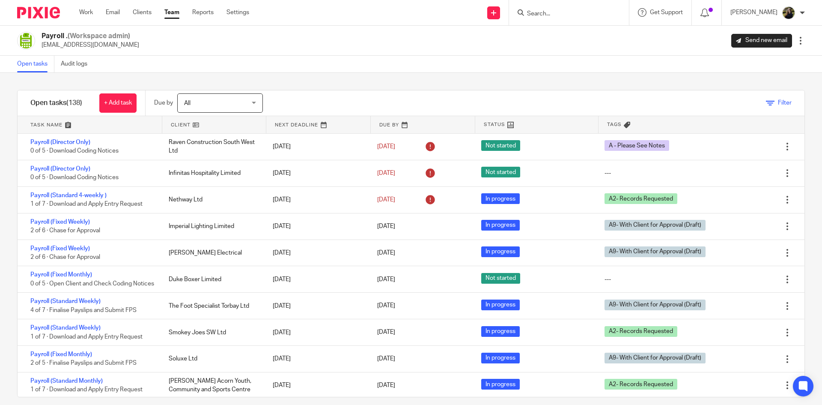
click at [778, 104] on span "Filter" at bounding box center [785, 103] width 14 height 6
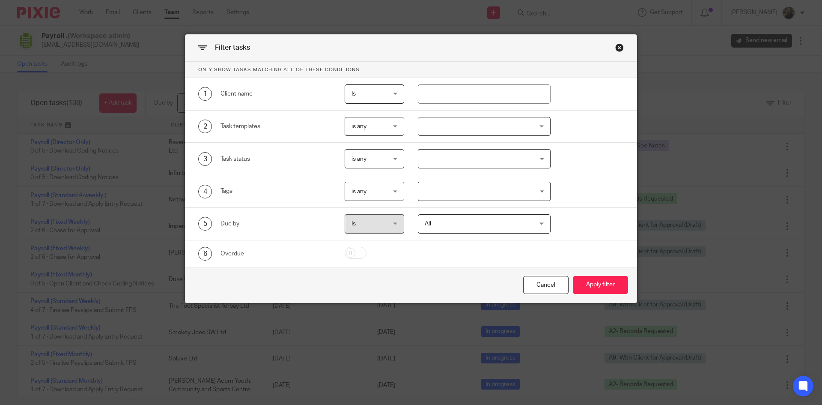
click at [521, 148] on div "3 Task status is any is any is any is none is_any Loading..." at bounding box center [410, 159] width 451 height 33
click at [497, 153] on input "Search for option" at bounding box center [482, 158] width 127 height 15
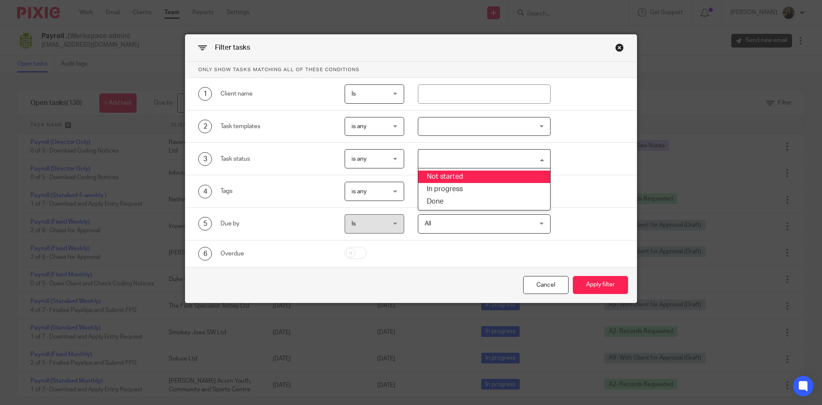
click at [459, 136] on div "2 Task templates is any is any is any is none is_any Disengagement - Archived I…" at bounding box center [410, 126] width 451 height 33
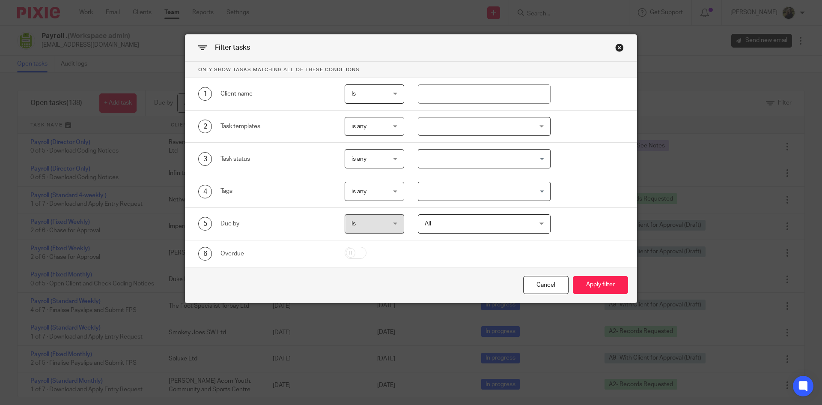
click at [454, 125] on div at bounding box center [484, 126] width 133 height 19
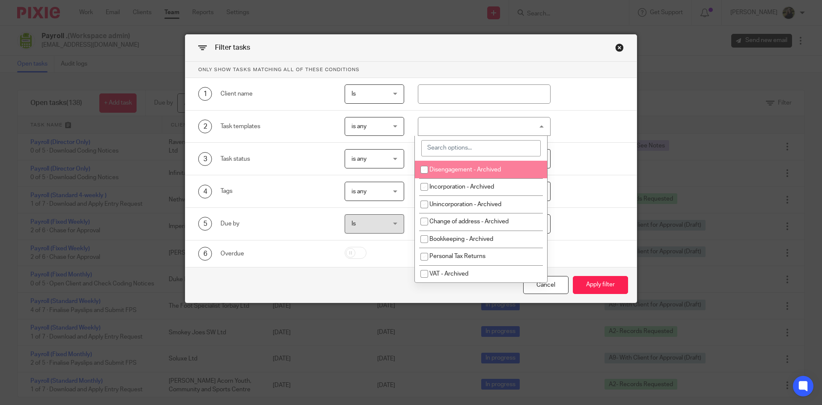
click at [470, 143] on input "search" at bounding box center [480, 148] width 119 height 16
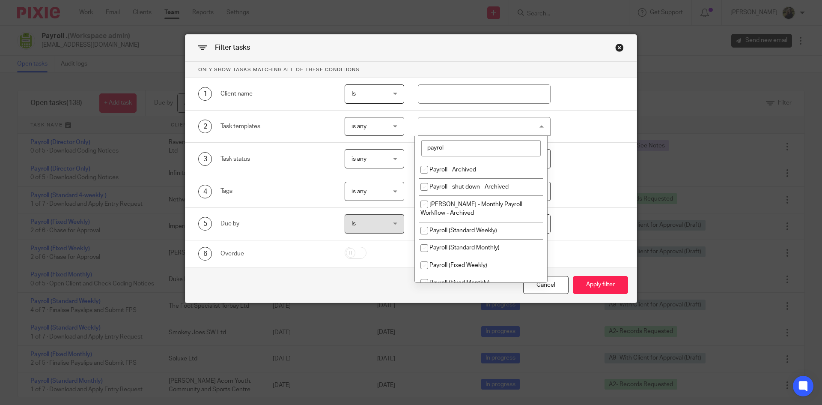
type input "payroll"
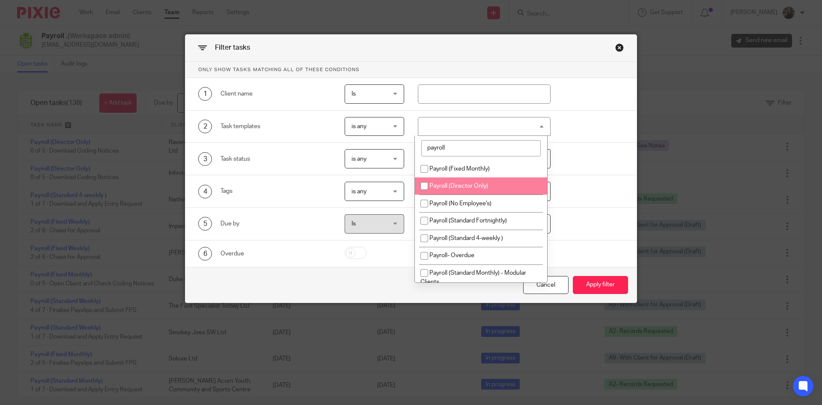
scroll to position [128, 0]
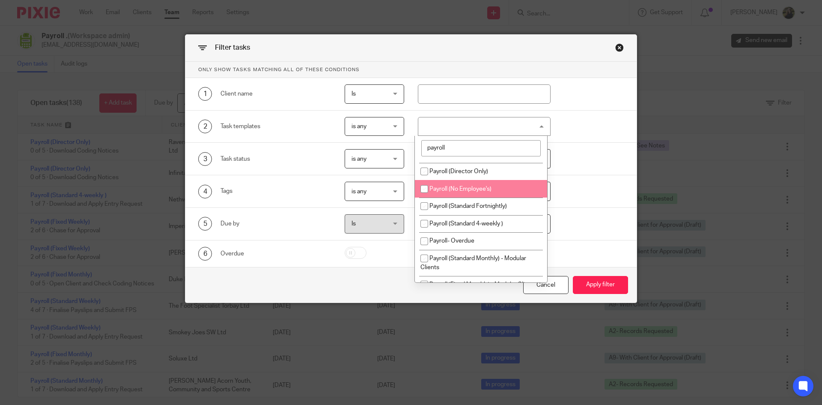
click at [615, 49] on div "Close this dialog window" at bounding box center [619, 47] width 9 height 9
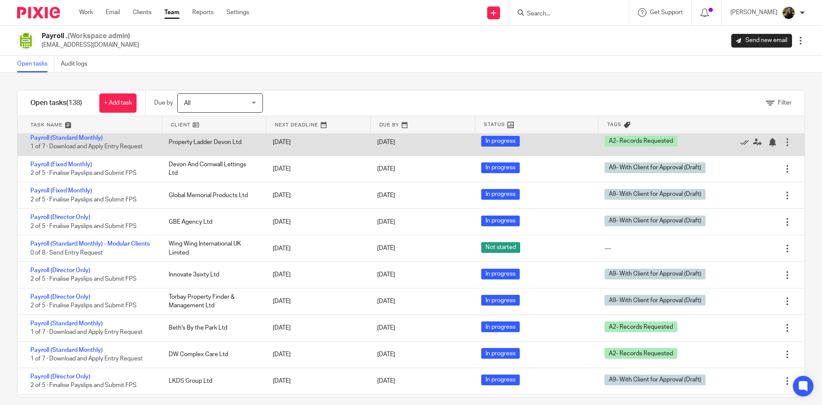
scroll to position [343, 0]
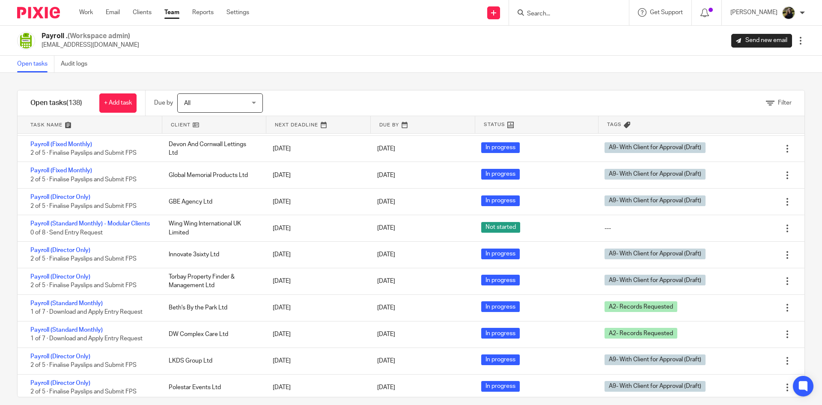
click at [767, 99] on div "Filter" at bounding box center [779, 102] width 26 height 9
click at [766, 103] on icon at bounding box center [770, 103] width 9 height 9
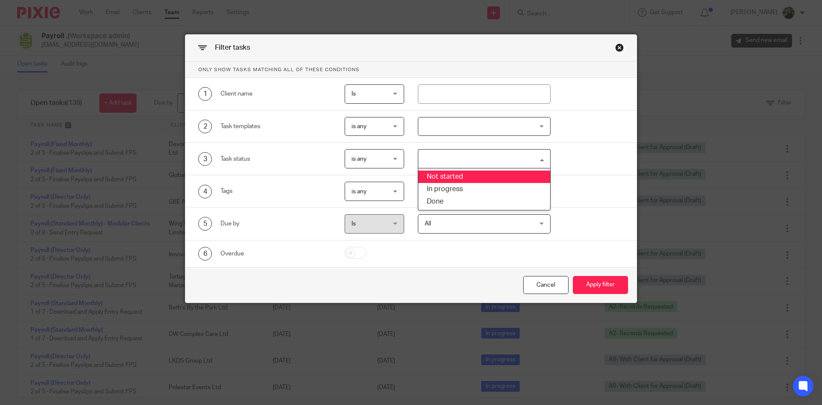
click at [453, 155] on input "Search for option" at bounding box center [482, 158] width 127 height 15
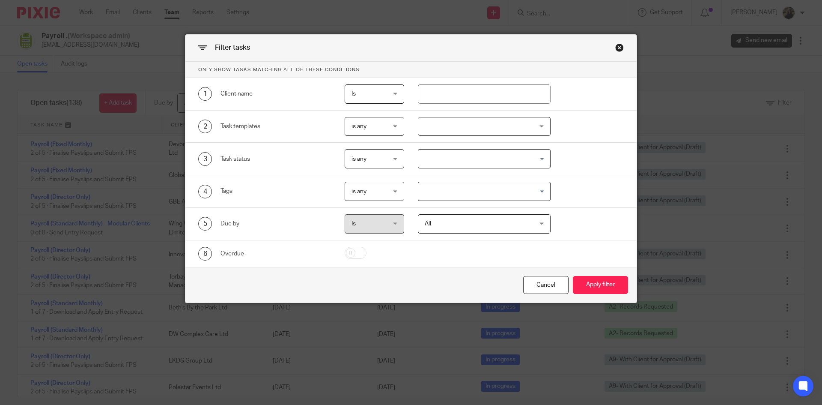
click at [460, 135] on div at bounding box center [484, 126] width 133 height 19
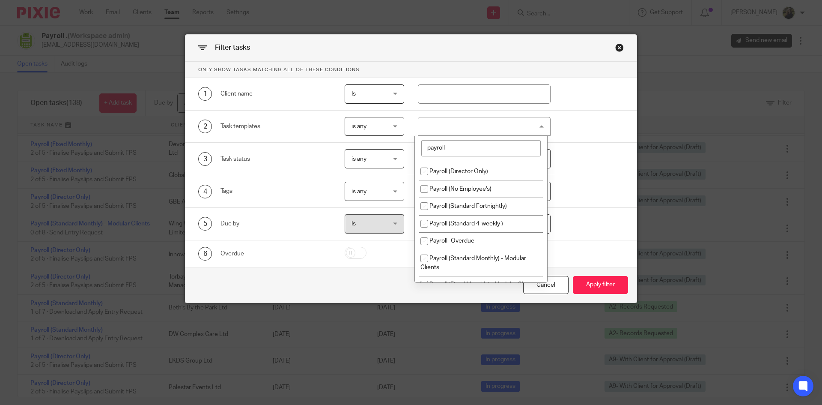
click at [472, 147] on input "payroll" at bounding box center [480, 148] width 119 height 16
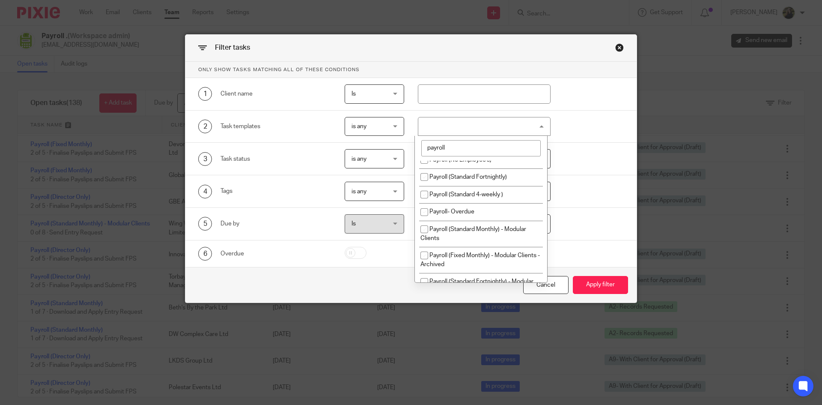
scroll to position [171, 0]
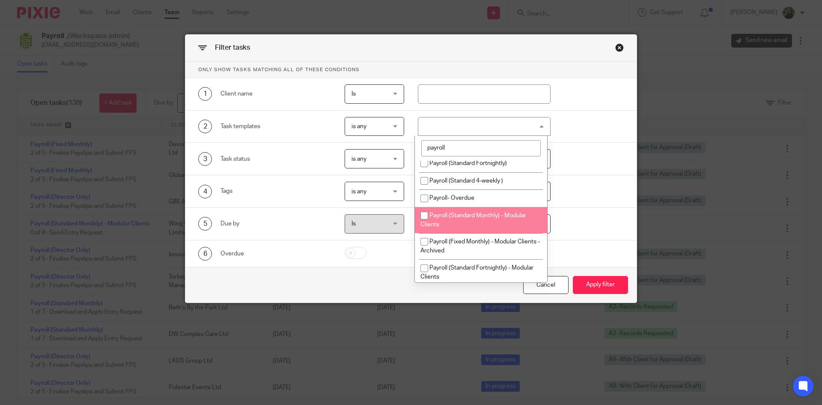
click at [498, 216] on span "Payroll (Standard Monthly) - Modular Clients" at bounding box center [474, 219] width 106 height 15
checkbox input "true"
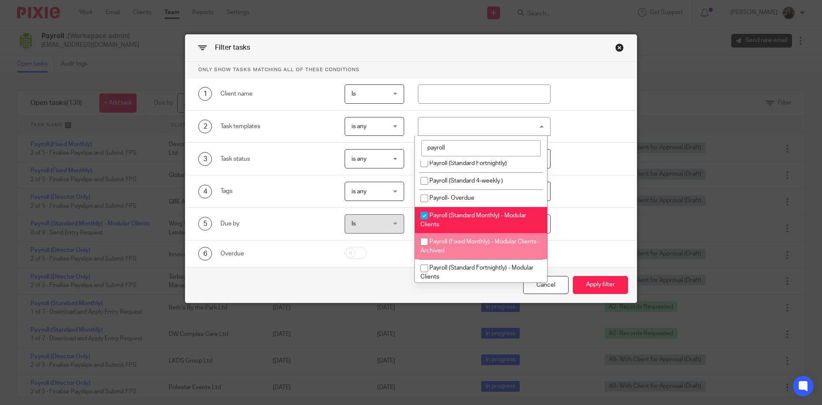
click at [504, 248] on li "Payroll (Fixed Monthly) - Modular Clients - Archived" at bounding box center [481, 246] width 132 height 26
checkbox input "true"
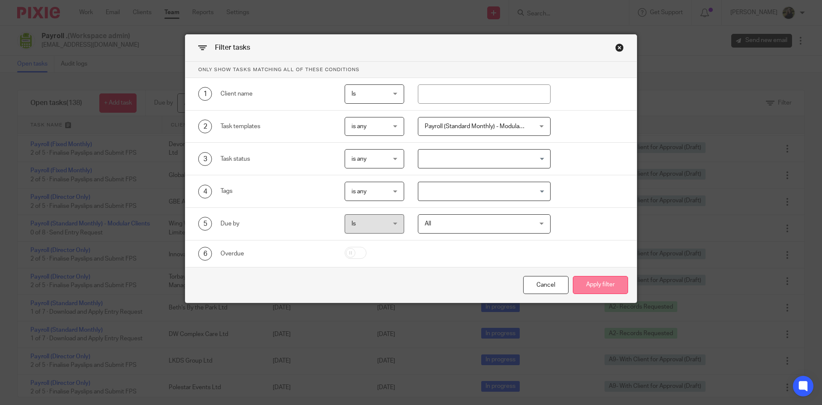
click at [609, 289] on button "Apply filter" at bounding box center [600, 285] width 55 height 18
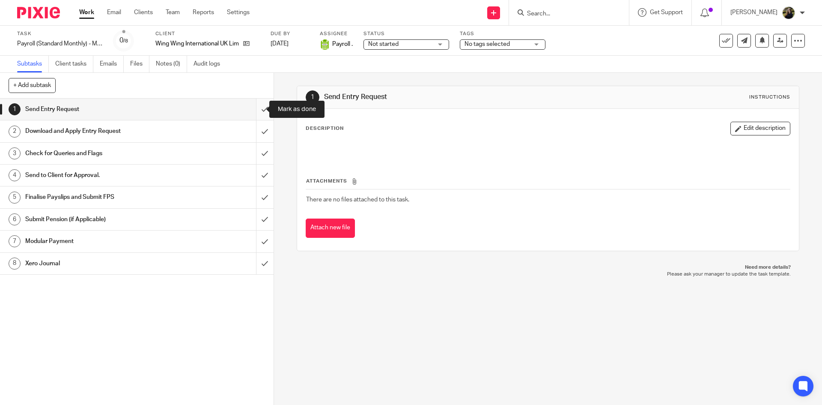
click at [255, 102] on input "submit" at bounding box center [137, 108] width 274 height 21
drag, startPoint x: 255, startPoint y: 128, endPoint x: 255, endPoint y: 135, distance: 6.4
click at [255, 128] on input "submit" at bounding box center [137, 130] width 274 height 21
click at [252, 152] on input "submit" at bounding box center [137, 153] width 274 height 21
click at [253, 176] on input "submit" at bounding box center [137, 174] width 274 height 21
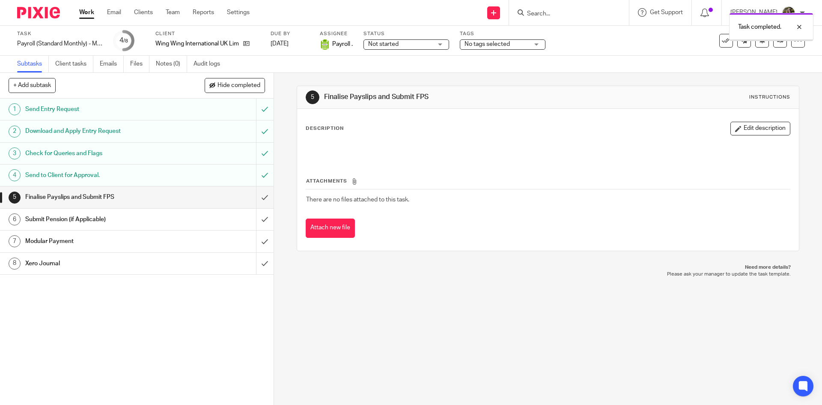
click at [419, 43] on span "Not started" at bounding box center [400, 44] width 64 height 9
click at [410, 70] on li "In progress" at bounding box center [407, 76] width 85 height 18
click at [487, 50] on div "Tags No tags selected On Hold External Bookkeeper Urgent C4- With Debt Collecto…" at bounding box center [503, 40] width 86 height 21
click at [491, 44] on span "No tags selected" at bounding box center [487, 44] width 45 height 6
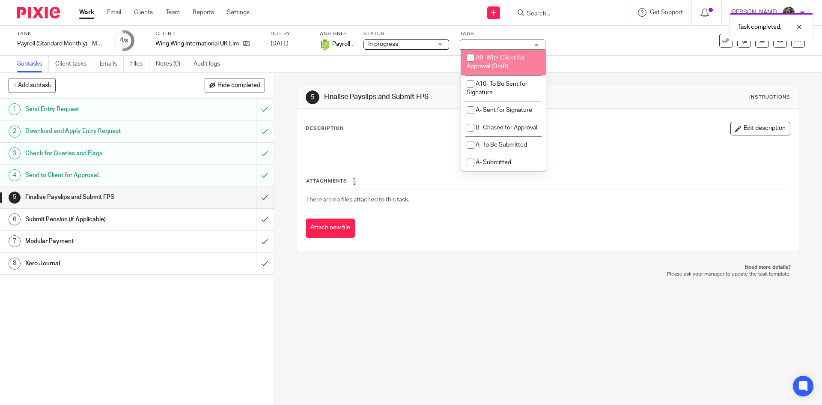
scroll to position [471, 0]
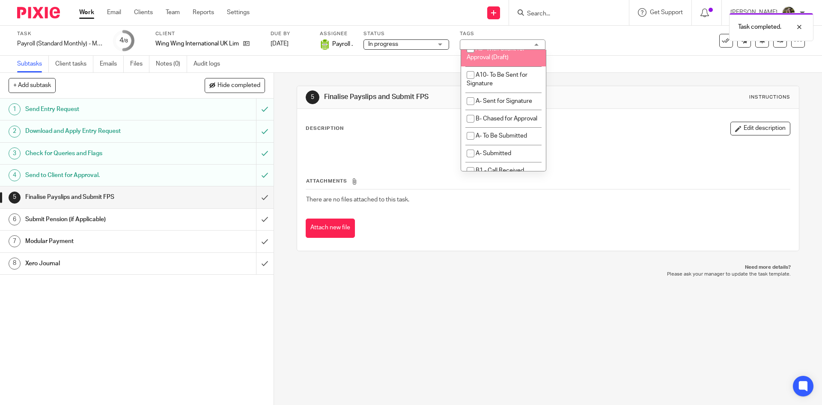
click at [478, 57] on input "checkbox" at bounding box center [470, 49] width 16 height 16
checkbox input "true"
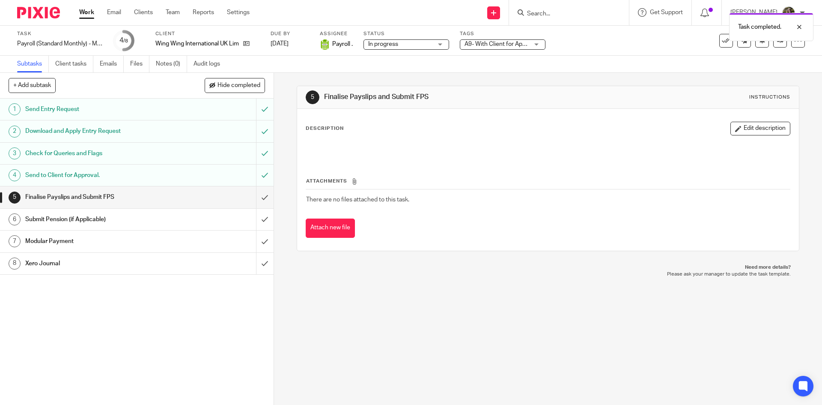
click at [587, 89] on div "5 Finalise Payslips and Submit FPS Instructions" at bounding box center [547, 97] width 501 height 23
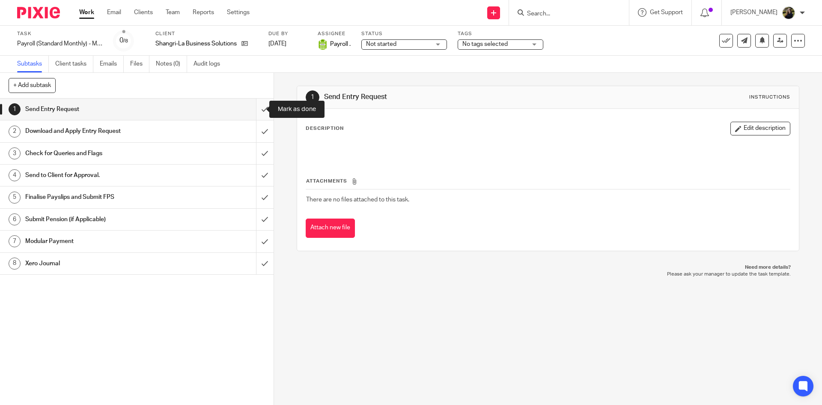
click at [255, 101] on input "submit" at bounding box center [137, 108] width 274 height 21
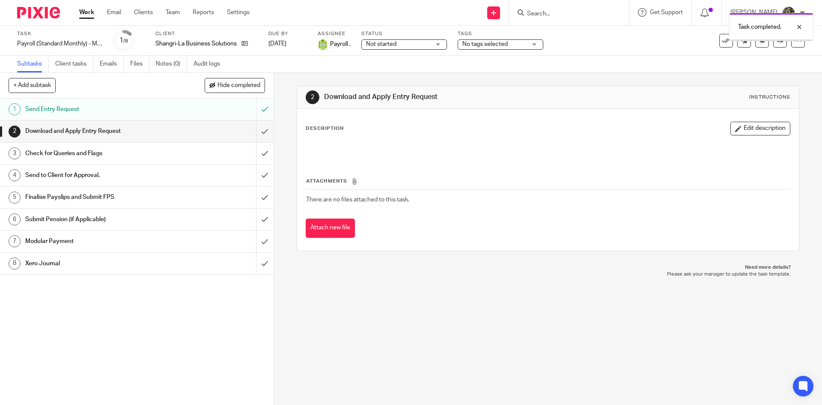
click at [376, 50] on div "Status Not started Not started Not started In progress 1" at bounding box center [404, 40] width 86 height 21
click at [395, 45] on span "Not started" at bounding box center [381, 44] width 30 height 6
click at [392, 70] on li "In progress" at bounding box center [405, 76] width 85 height 18
click at [473, 48] on span "No tags selected" at bounding box center [494, 44] width 64 height 9
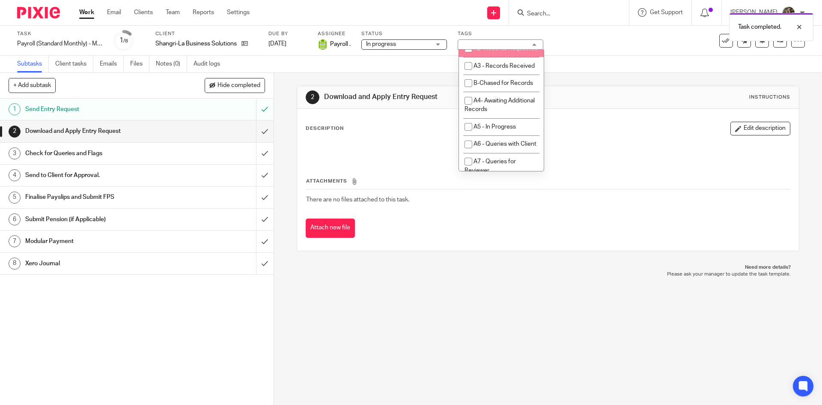
scroll to position [300, 0]
click at [490, 72] on li "A2- Records Requested" at bounding box center [501, 64] width 85 height 18
checkbox input "true"
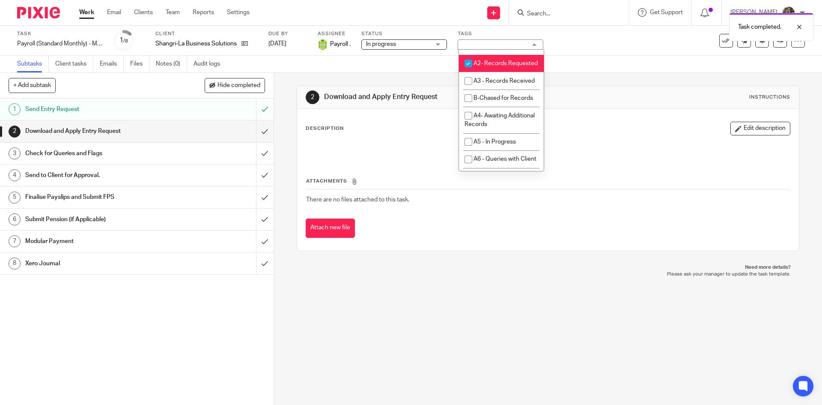
click at [637, 60] on div "Subtasks Client tasks Emails Files Notes (0) Audit logs" at bounding box center [411, 64] width 822 height 17
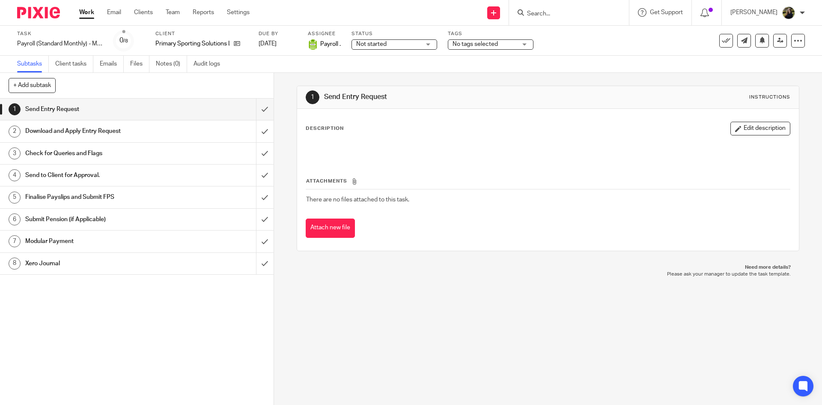
click at [464, 48] on span "No tags selected" at bounding box center [485, 44] width 64 height 9
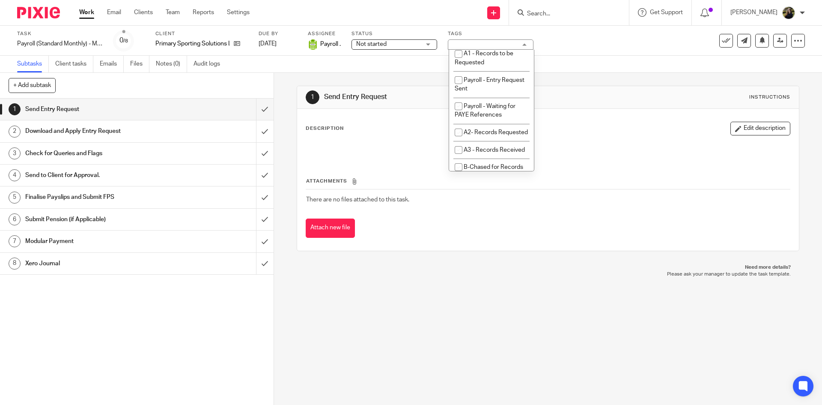
scroll to position [257, 0]
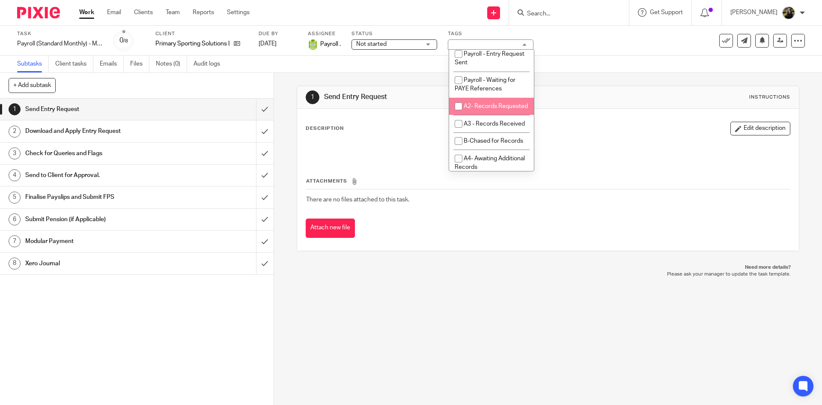
click at [472, 109] on span "A2- Records Requested" at bounding box center [496, 106] width 64 height 6
checkbox input "true"
click at [394, 41] on span "Not started" at bounding box center [388, 44] width 64 height 9
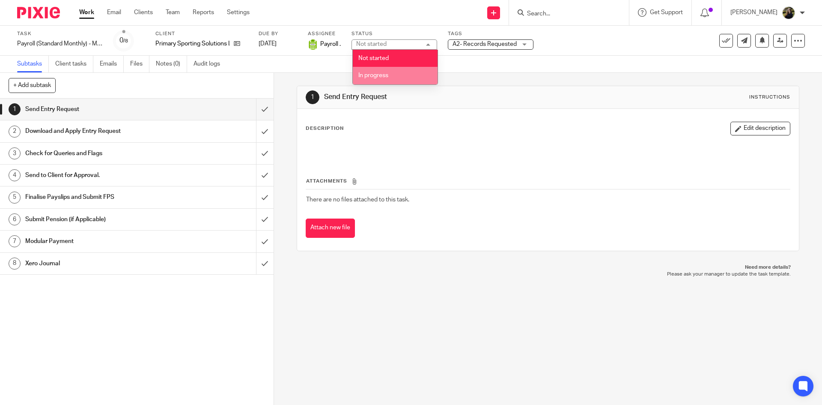
click at [397, 79] on li "In progress" at bounding box center [395, 76] width 85 height 18
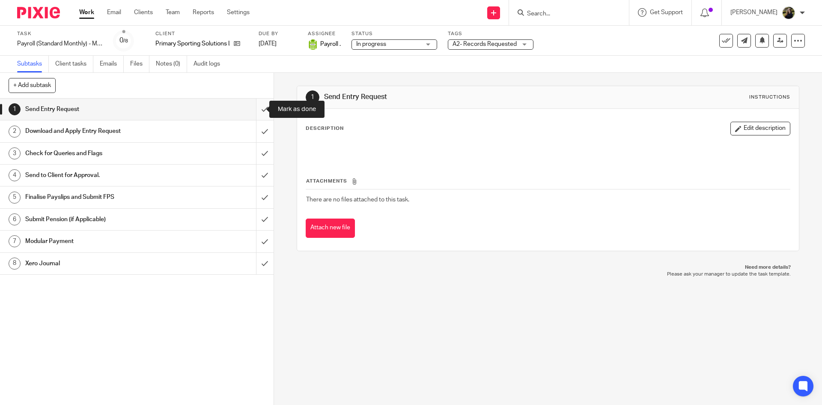
click at [257, 101] on input "submit" at bounding box center [137, 108] width 274 height 21
click at [474, 50] on div "Tags No tags selected On Hold External Bookkeeper Urgent C4- With Debt Collecto…" at bounding box center [488, 40] width 86 height 21
click at [467, 44] on span "No tags selected" at bounding box center [471, 44] width 45 height 6
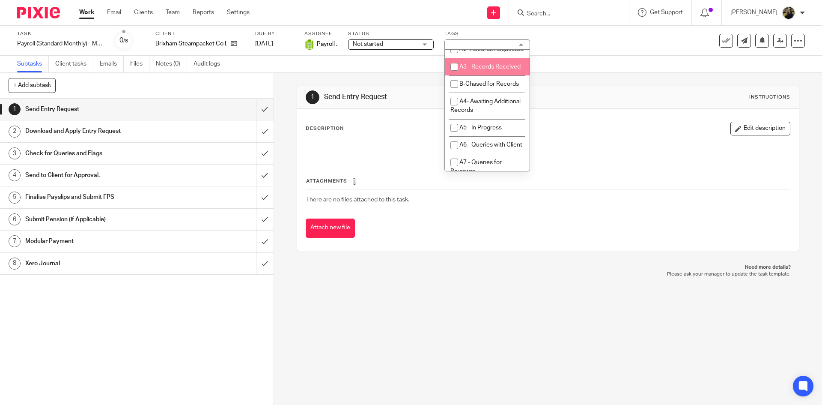
scroll to position [300, 0]
click at [473, 66] on span "A2- Records Requested" at bounding box center [491, 63] width 64 height 6
checkbox input "true"
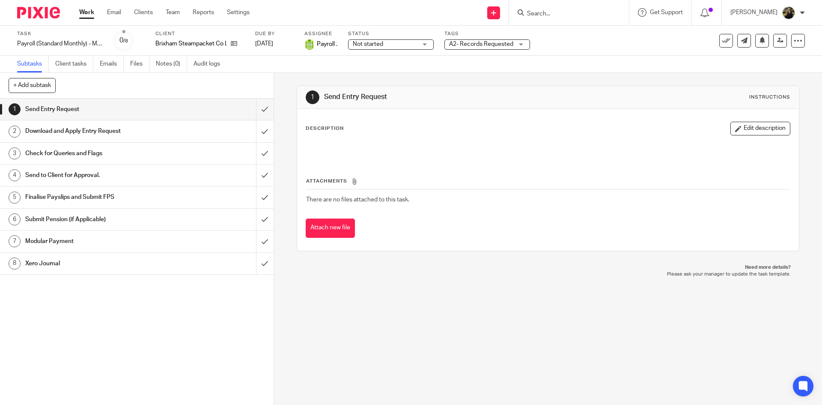
click at [404, 52] on div "Task Payroll (Standard Monthly) - Modular Clients Save Payroll (Standard Monthl…" at bounding box center [411, 41] width 822 height 30
drag, startPoint x: 397, startPoint y: 44, endPoint x: 388, endPoint y: 63, distance: 20.9
click at [396, 44] on span "Not started" at bounding box center [385, 44] width 64 height 9
click at [385, 69] on li "In progress" at bounding box center [391, 76] width 85 height 18
click at [252, 104] on input "submit" at bounding box center [137, 108] width 274 height 21
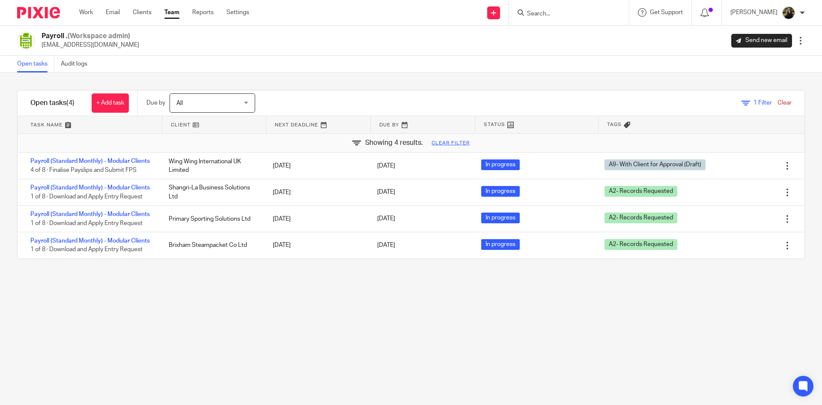
click at [778, 105] on link "Clear" at bounding box center [785, 103] width 14 height 6
click at [770, 99] on div "1 Filter Clear" at bounding box center [767, 102] width 50 height 9
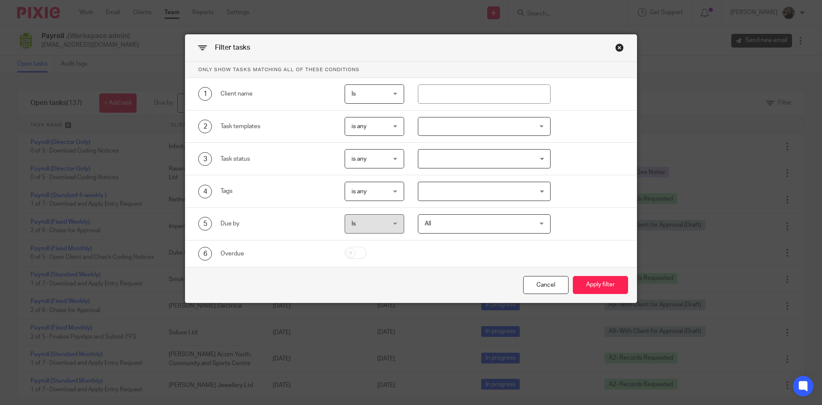
click at [438, 117] on div at bounding box center [484, 126] width 133 height 19
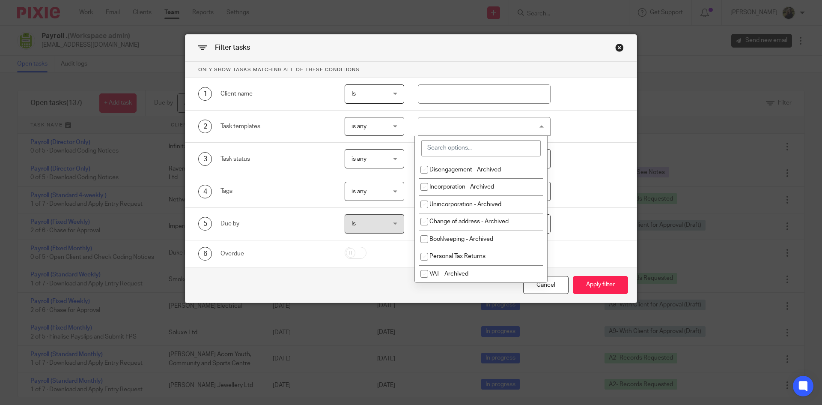
click at [463, 147] on input "search" at bounding box center [480, 148] width 119 height 16
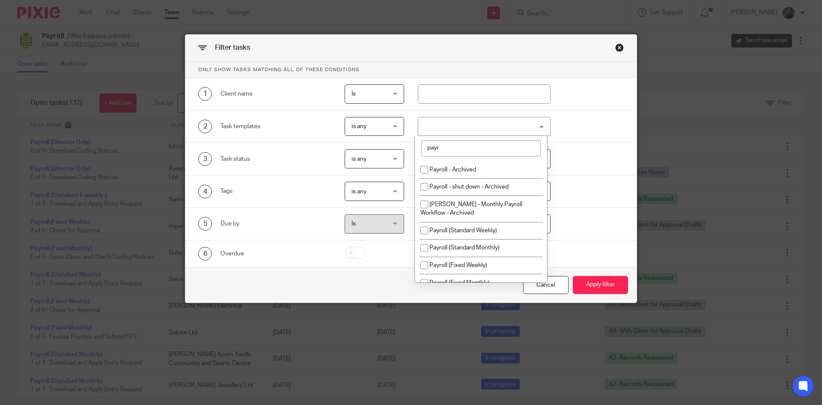
type input "payro"
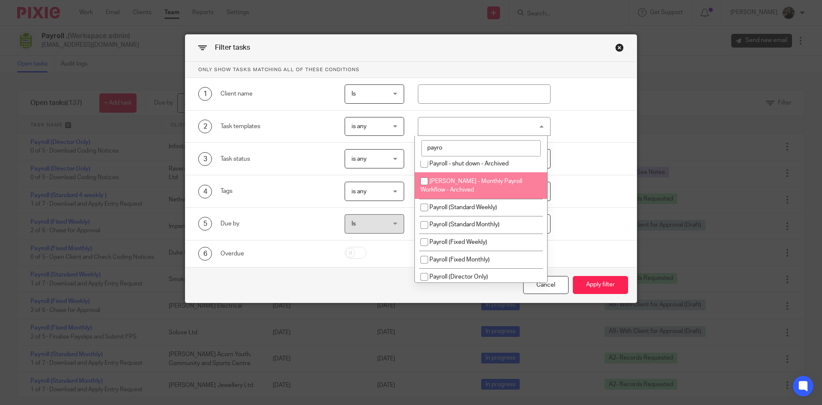
scroll to position [43, 0]
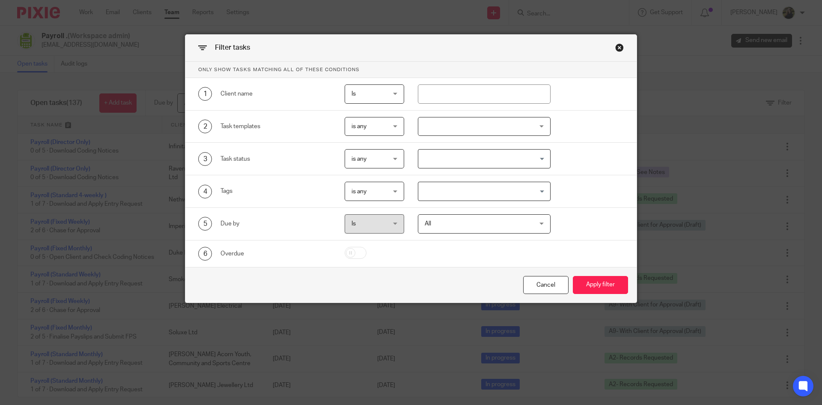
click at [559, 157] on div "3 Task status is any is any is any is none is_any Loading..." at bounding box center [404, 158] width 439 height 19
click at [478, 166] on input "Search for option" at bounding box center [482, 158] width 127 height 15
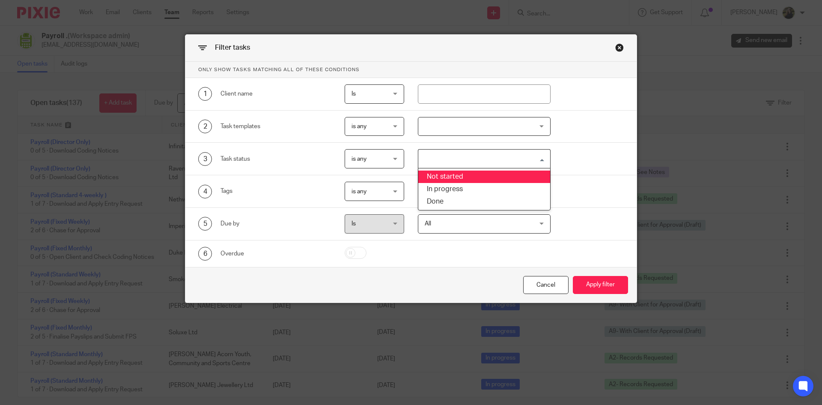
click at [472, 173] on li "Not started" at bounding box center [484, 176] width 132 height 12
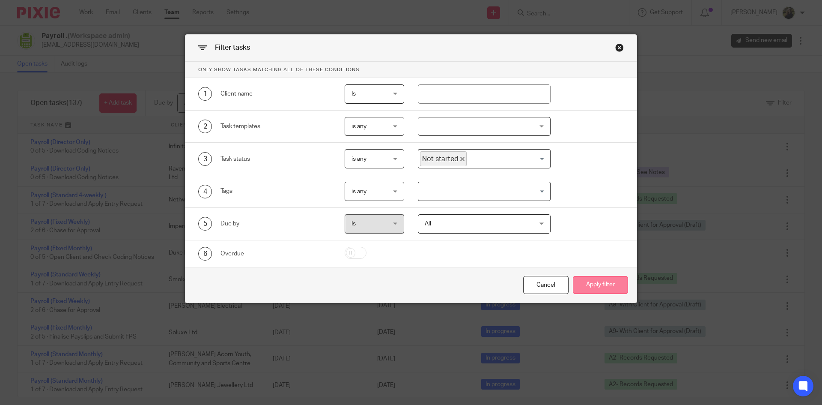
click at [603, 279] on button "Apply filter" at bounding box center [600, 285] width 55 height 18
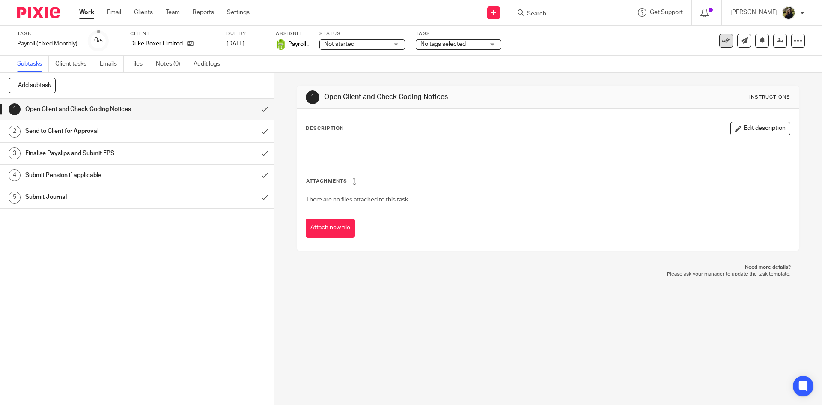
click at [723, 43] on icon at bounding box center [726, 40] width 9 height 9
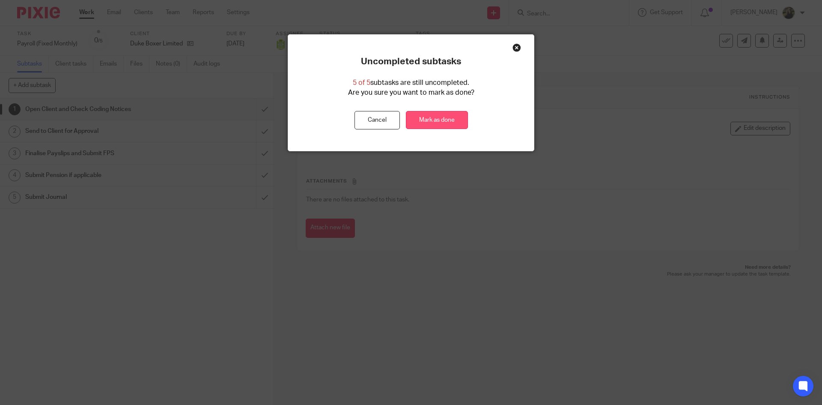
click at [440, 121] on link "Mark as done" at bounding box center [437, 120] width 62 height 18
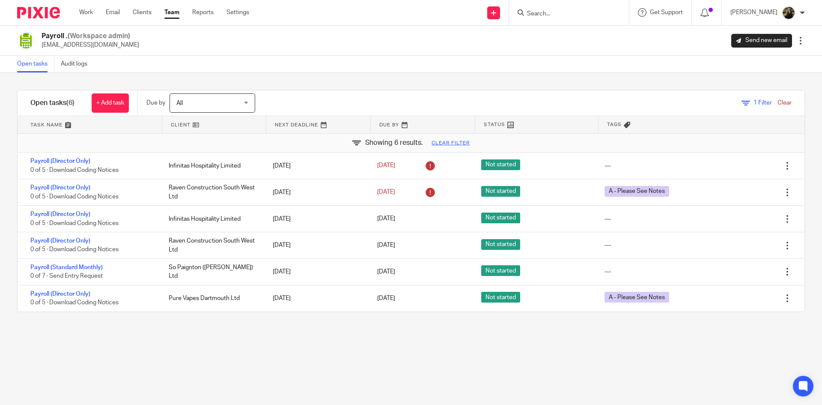
click at [174, 8] on link "Team" at bounding box center [171, 12] width 15 height 9
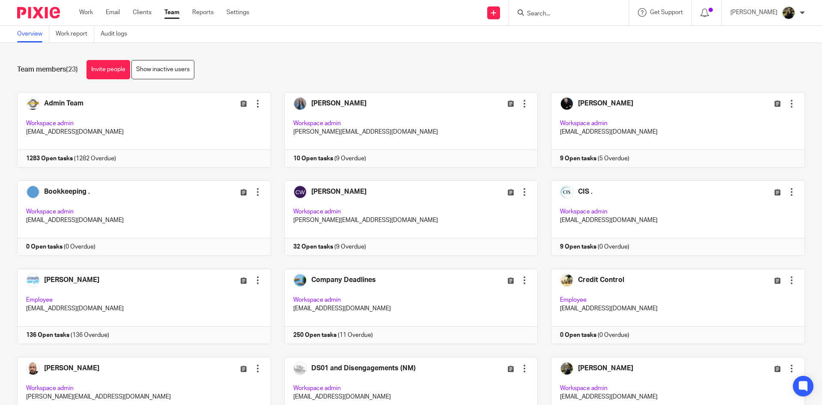
click at [551, 12] on input "Search" at bounding box center [564, 14] width 77 height 8
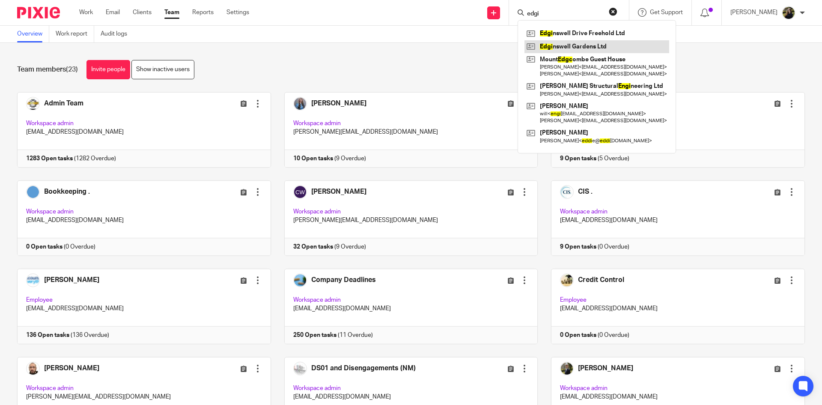
type input "edgi"
click at [577, 44] on link at bounding box center [597, 46] width 145 height 13
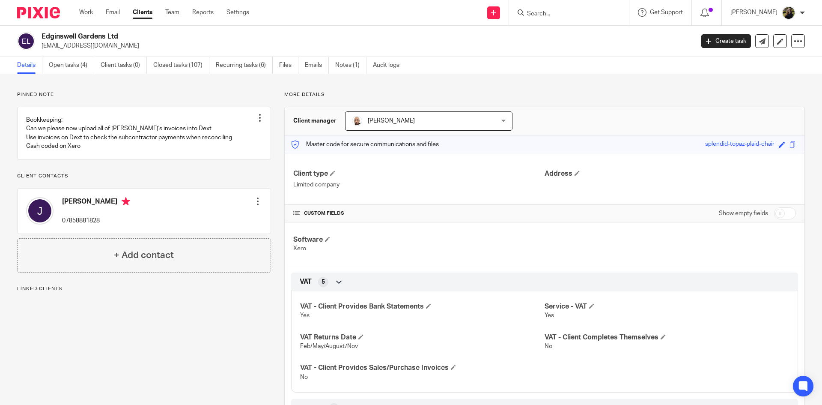
click at [41, 48] on div "Edginswell Gardens Ltd juliansanders849@btinternet.com" at bounding box center [352, 41] width 671 height 18
click at [577, 16] on input "Search" at bounding box center [564, 14] width 77 height 8
type input "hc mort"
click at [588, 36] on link at bounding box center [578, 33] width 106 height 13
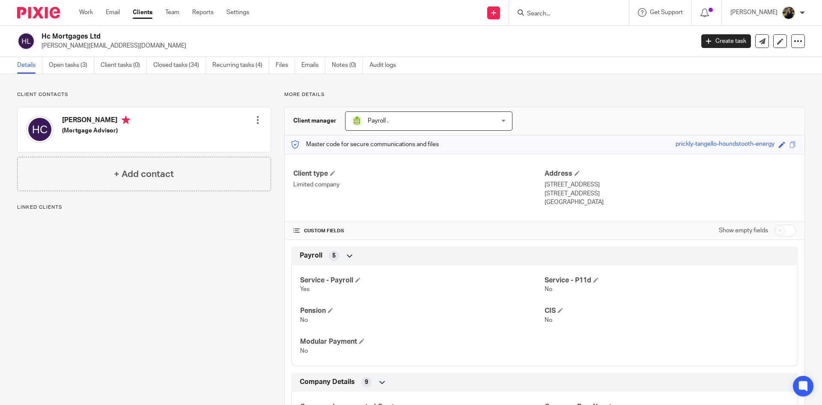
click at [128, 36] on h2 "Hc Mortgages Ltd" at bounding box center [301, 36] width 518 height 9
click at [136, 45] on p "[PERSON_NAME][EMAIL_ADDRESS][DOMAIN_NAME]" at bounding box center [365, 46] width 647 height 9
drag, startPoint x: 136, startPoint y: 45, endPoint x: 42, endPoint y: 49, distance: 94.3
click at [42, 49] on p "[PERSON_NAME][EMAIL_ADDRESS][DOMAIN_NAME]" at bounding box center [365, 46] width 647 height 9
click at [581, 12] on input "Search" at bounding box center [564, 14] width 77 height 8
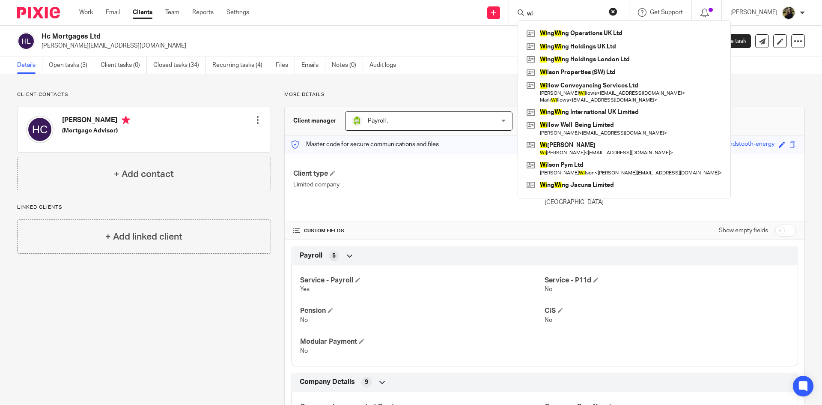
type input "w"
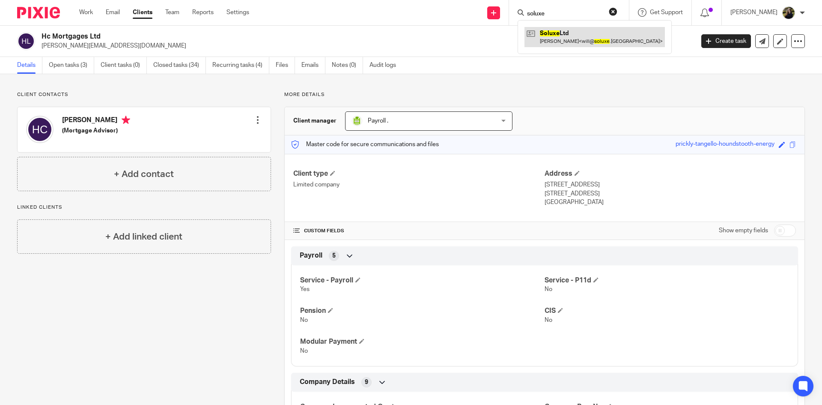
type input "soluxe"
click at [560, 35] on link at bounding box center [595, 37] width 140 height 20
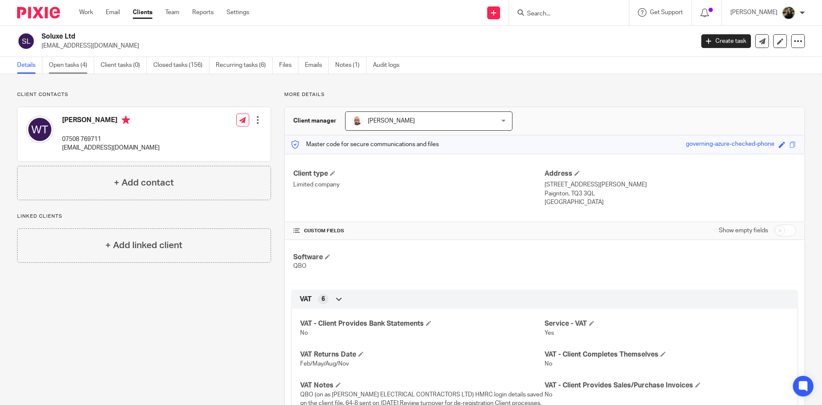
click at [85, 66] on link "Open tasks (4)" at bounding box center [71, 65] width 45 height 17
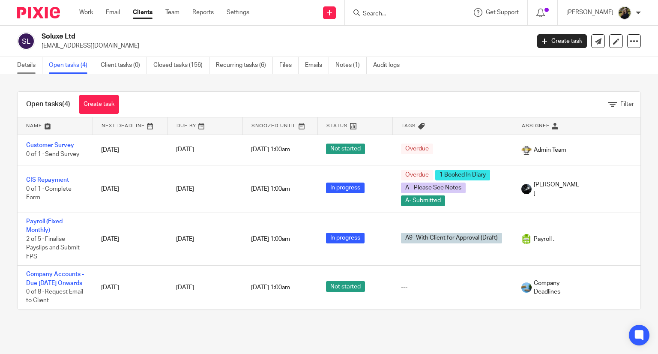
click at [32, 65] on link "Details" at bounding box center [29, 65] width 25 height 17
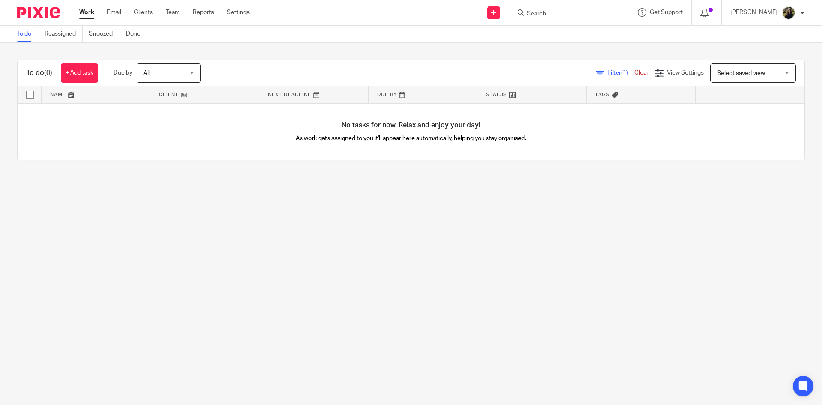
click at [555, 10] on input "Search" at bounding box center [564, 14] width 77 height 8
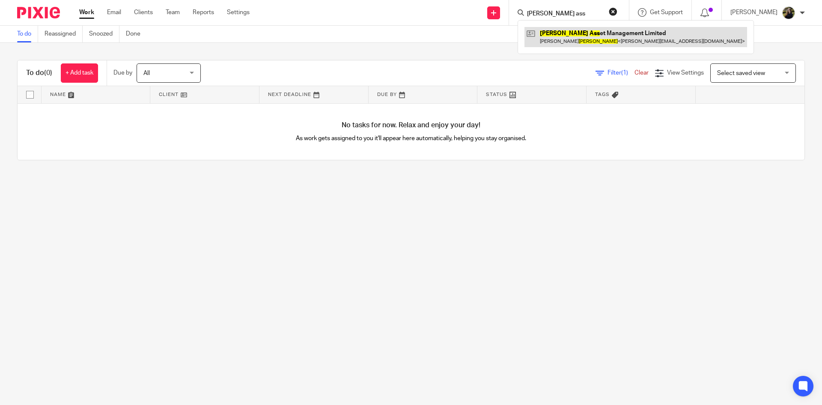
type input "barrett ass"
click at [592, 44] on link at bounding box center [636, 37] width 223 height 20
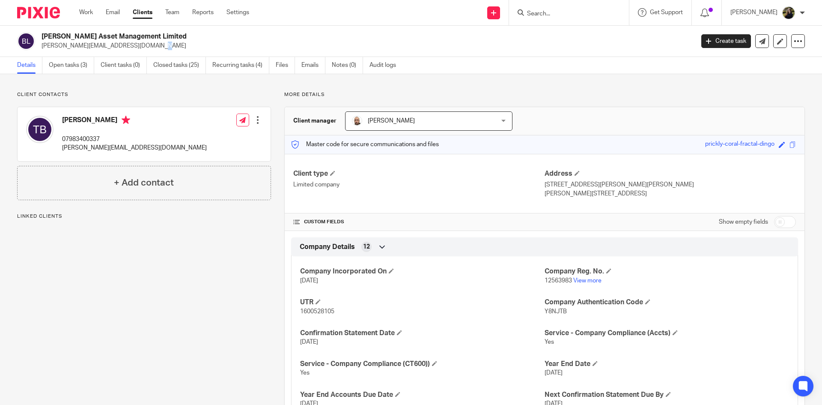
drag, startPoint x: 99, startPoint y: 48, endPoint x: 83, endPoint y: 55, distance: 18.1
click at [93, 51] on div "[PERSON_NAME] Asset Management Limited [PERSON_NAME][EMAIL_ADDRESS][DOMAIN_NAME…" at bounding box center [411, 41] width 822 height 31
click at [53, 68] on link "Open tasks (3)" at bounding box center [71, 65] width 45 height 17
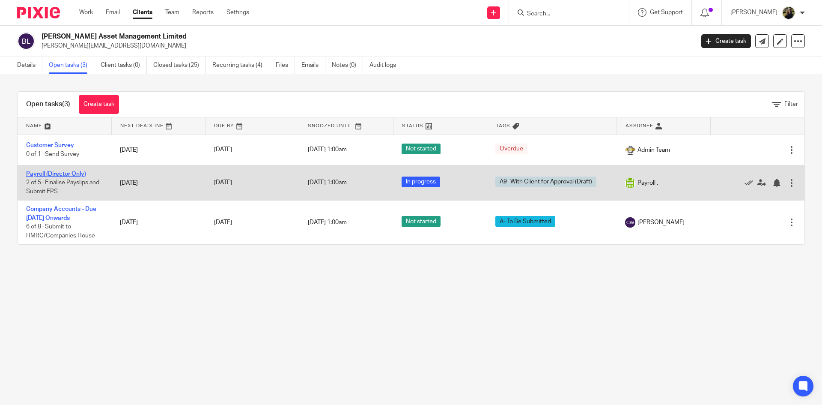
click at [60, 173] on link "Payroll (Director Only)" at bounding box center [56, 174] width 60 height 6
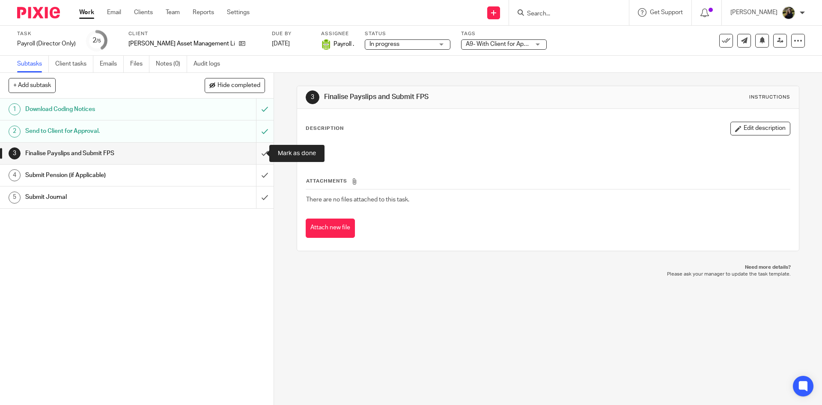
click at [255, 148] on input "submit" at bounding box center [137, 153] width 274 height 21
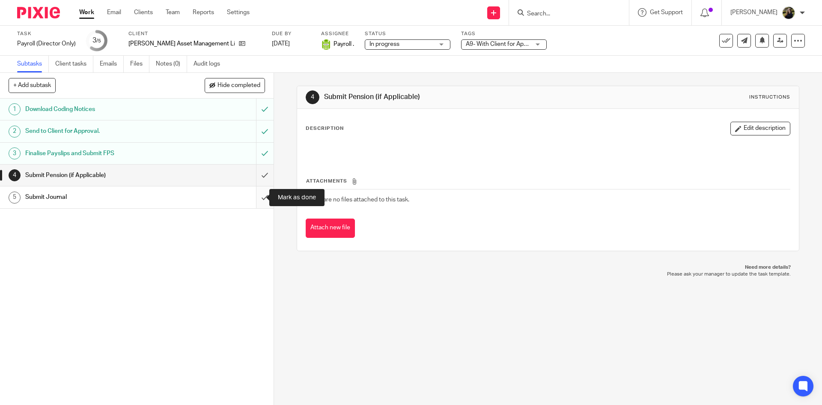
click at [259, 197] on input "submit" at bounding box center [137, 196] width 274 height 21
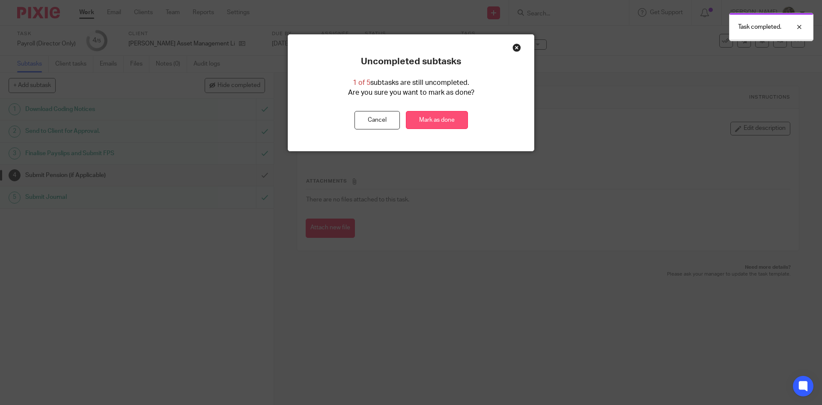
click at [440, 122] on link "Mark as done" at bounding box center [437, 120] width 62 height 18
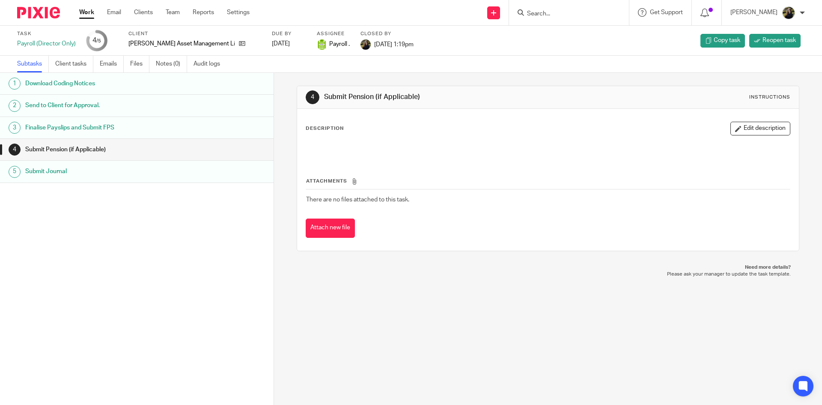
click at [537, 14] on input "Search" at bounding box center [564, 14] width 77 height 8
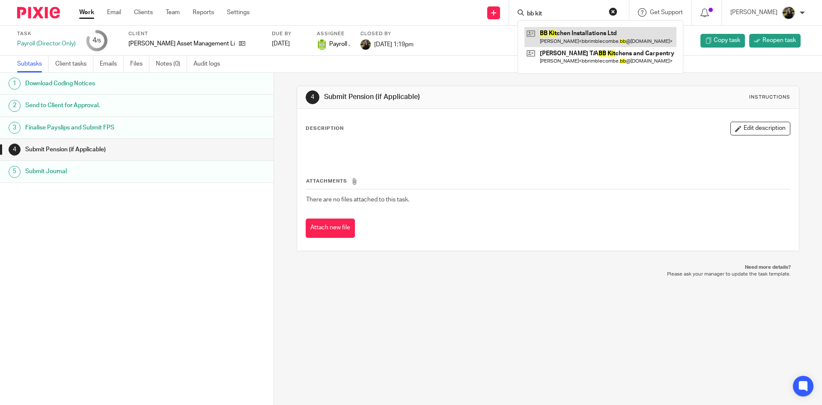
type input "bb kit"
click at [558, 30] on link at bounding box center [601, 37] width 152 height 20
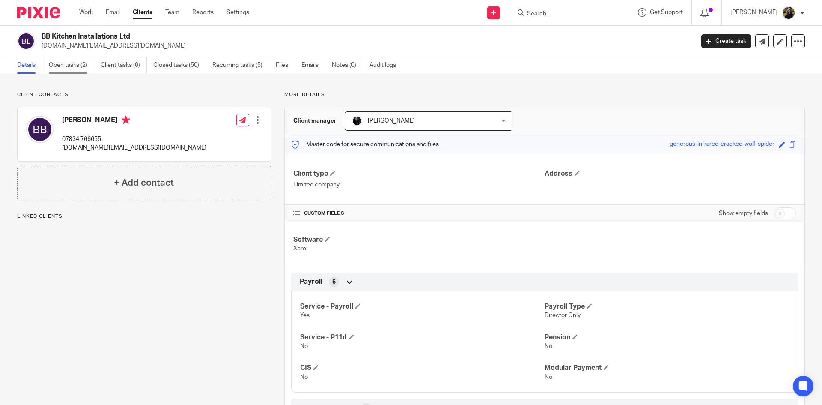
click at [73, 66] on link "Open tasks (2)" at bounding box center [71, 65] width 45 height 17
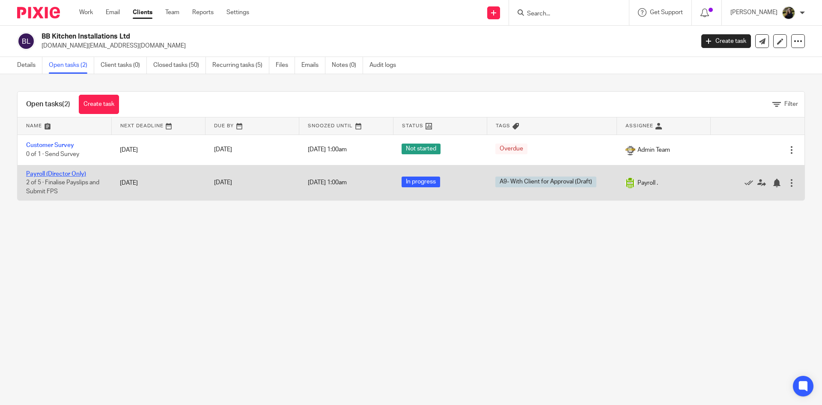
click at [53, 173] on link "Payroll (Director Only)" at bounding box center [56, 174] width 60 height 6
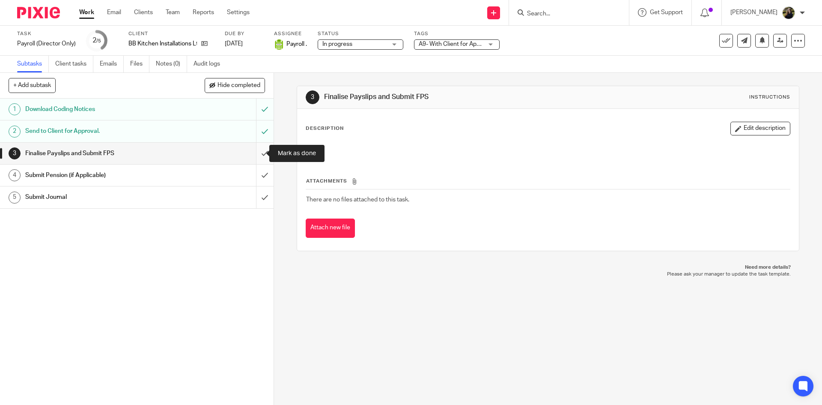
click at [254, 151] on input "submit" at bounding box center [137, 153] width 274 height 21
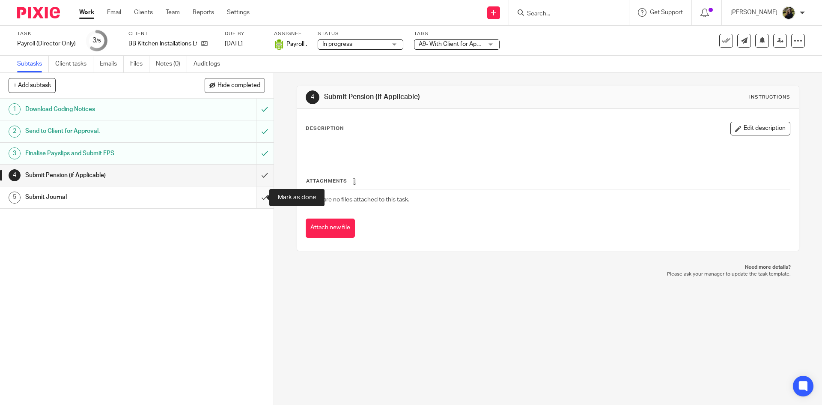
click at [256, 194] on input "submit" at bounding box center [137, 196] width 274 height 21
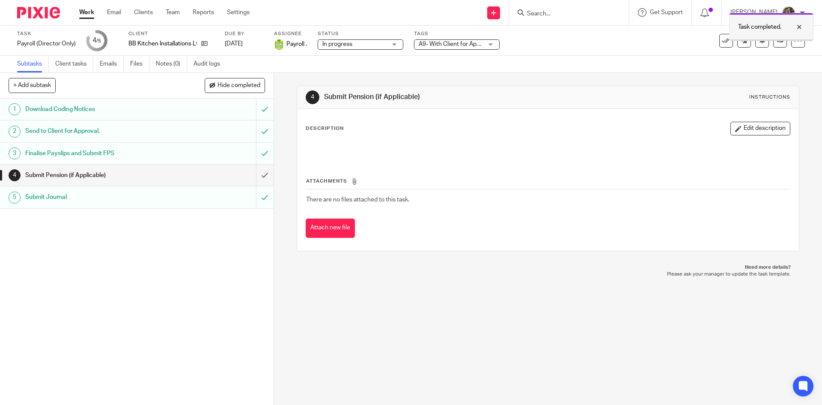
drag, startPoint x: 793, startPoint y: 20, endPoint x: 750, endPoint y: 26, distance: 43.6
click at [794, 20] on div "Task completed." at bounding box center [771, 27] width 84 height 28
click at [722, 40] on icon at bounding box center [726, 40] width 9 height 9
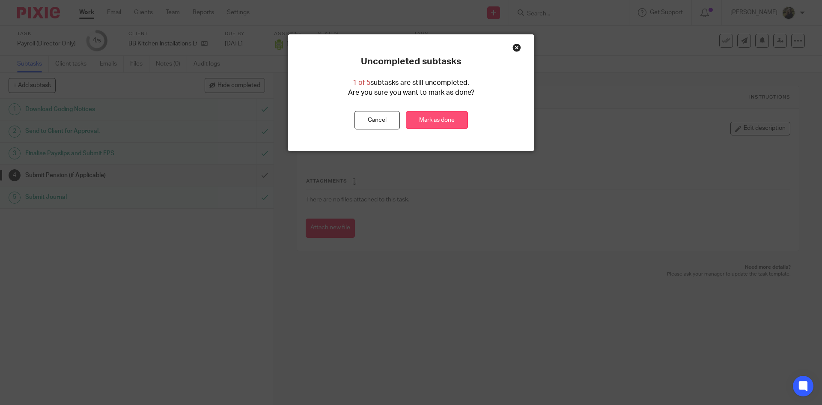
click at [447, 120] on link "Mark as done" at bounding box center [437, 120] width 62 height 18
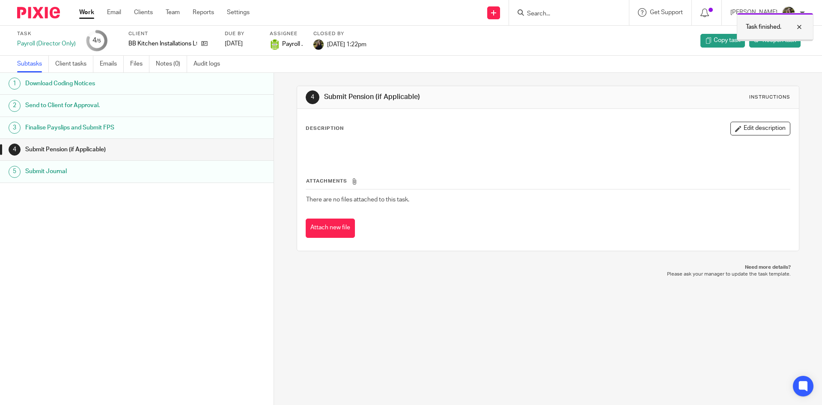
click at [793, 27] on div at bounding box center [793, 27] width 23 height 10
click at [37, 12] on img at bounding box center [38, 13] width 43 height 12
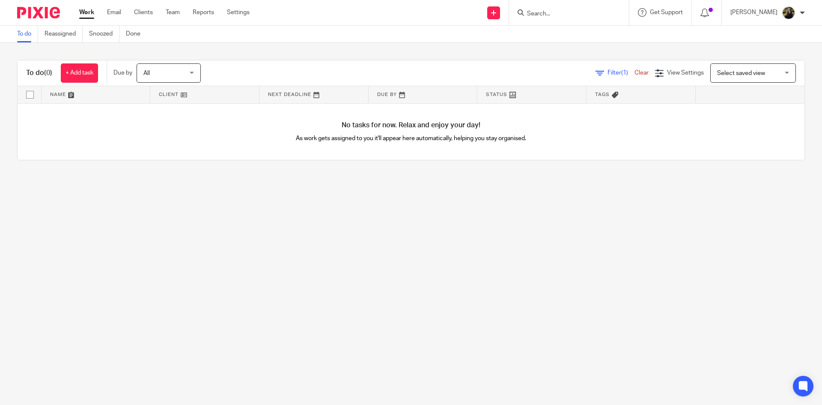
click at [564, 15] on input "Search" at bounding box center [564, 14] width 77 height 8
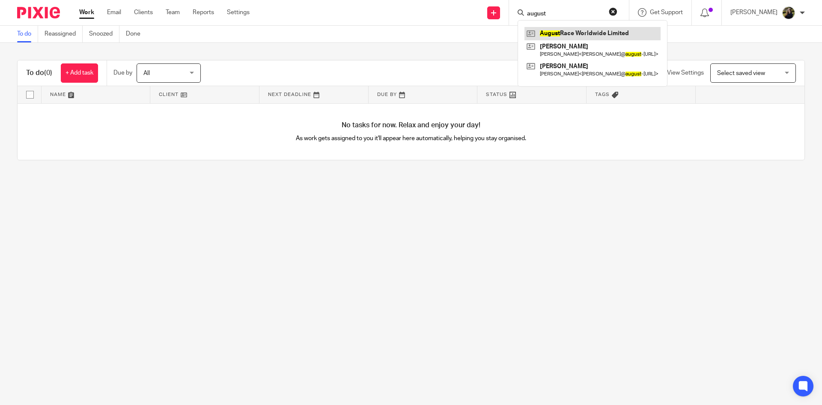
type input "august"
click at [607, 36] on link at bounding box center [593, 33] width 136 height 13
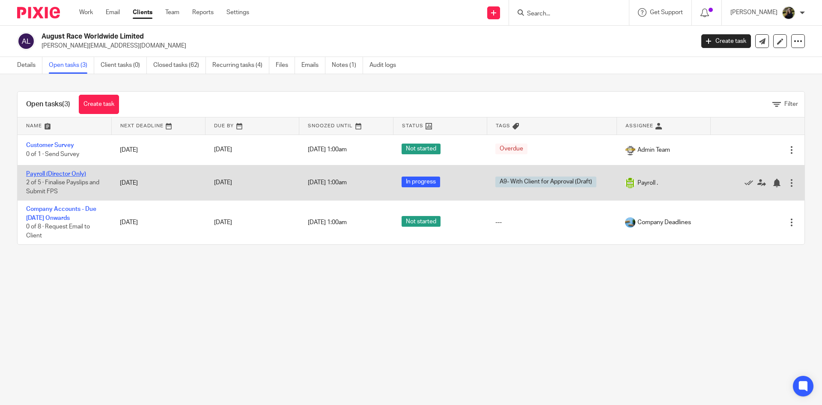
click at [52, 173] on link "Payroll (Director Only)" at bounding box center [56, 174] width 60 height 6
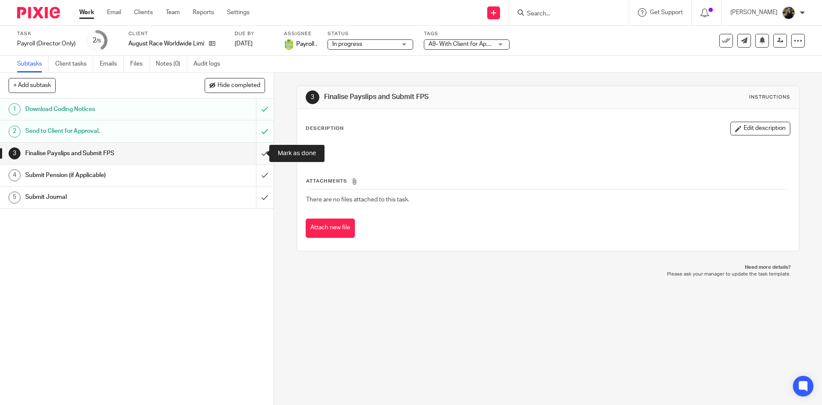
drag, startPoint x: 260, startPoint y: 146, endPoint x: 258, endPoint y: 163, distance: 16.5
click at [260, 146] on input "submit" at bounding box center [137, 153] width 274 height 21
click at [260, 168] on input "submit" at bounding box center [137, 174] width 274 height 21
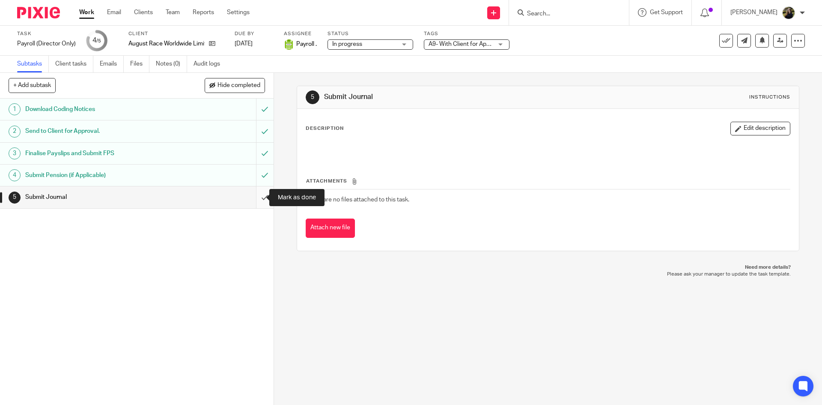
click at [254, 189] on input "submit" at bounding box center [137, 196] width 274 height 21
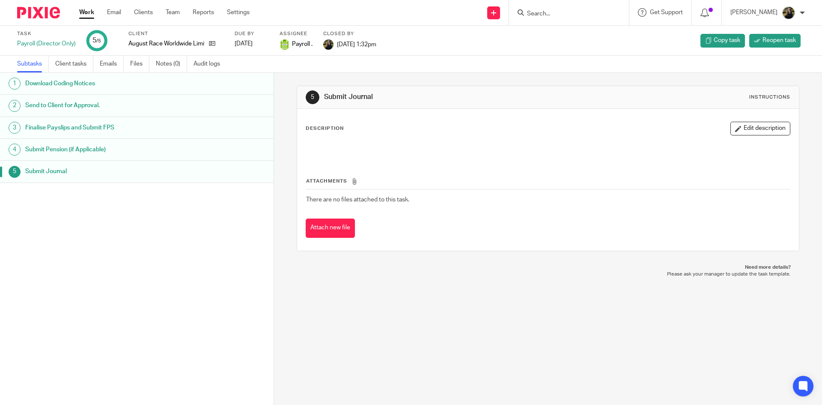
click at [534, 15] on div at bounding box center [568, 12] width 100 height 11
click at [560, 17] on input "Search" at bounding box center [564, 14] width 77 height 8
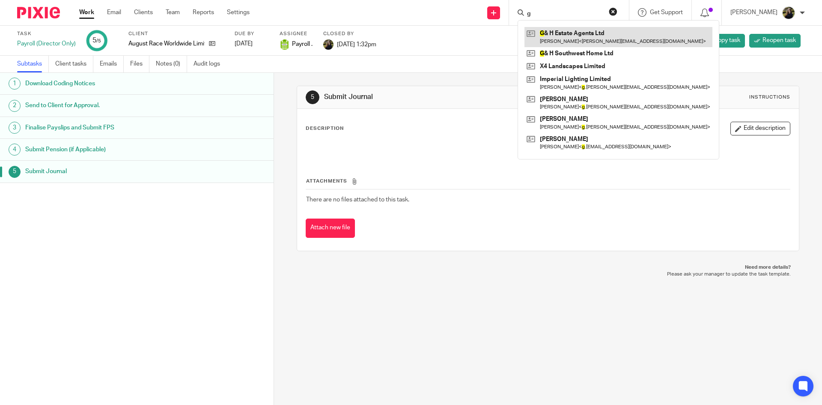
type input "g"
click at [557, 36] on link at bounding box center [619, 37] width 188 height 20
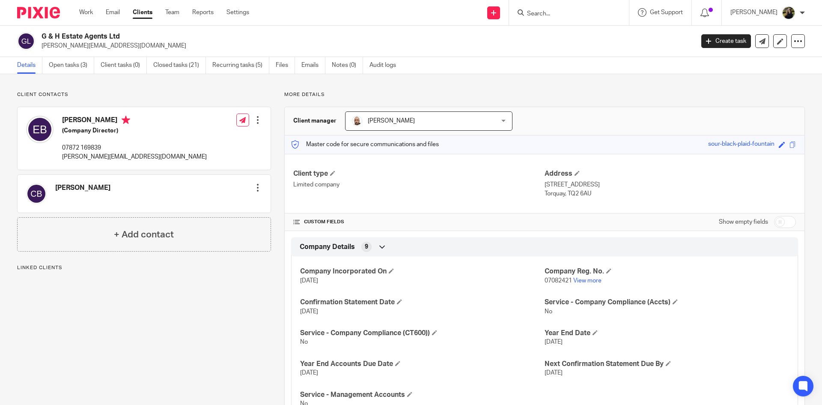
click at [77, 55] on div "G & H Estate Agents Ltd emma@garganandhart.co.uk Create task Update from Compan…" at bounding box center [411, 41] width 822 height 31
click at [76, 62] on link "Open tasks (3)" at bounding box center [71, 65] width 45 height 17
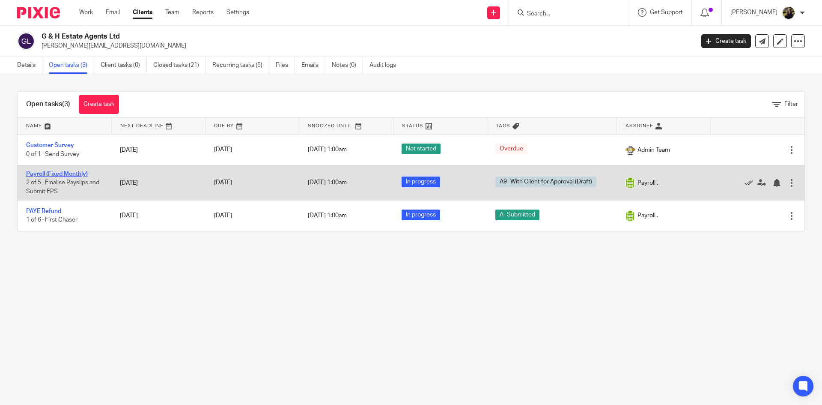
click at [61, 173] on link "Payroll (Fixed Monthly)" at bounding box center [57, 174] width 62 height 6
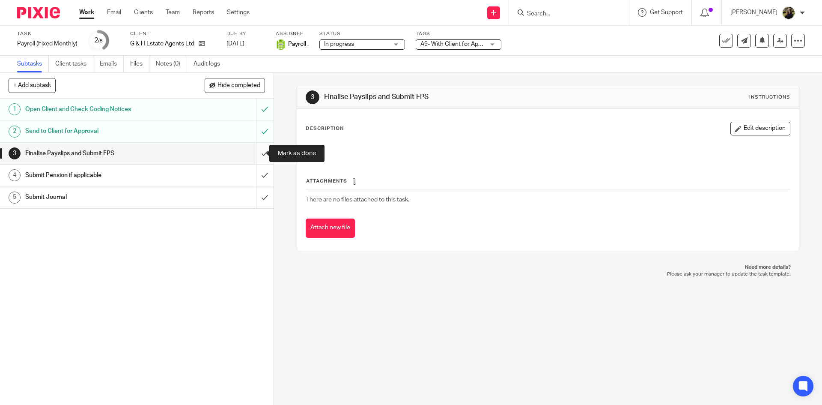
click at [257, 152] on input "submit" at bounding box center [137, 153] width 274 height 21
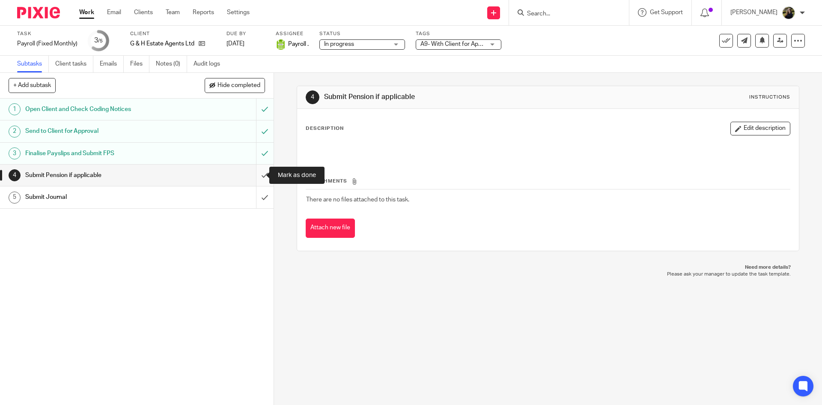
click at [262, 171] on input "submit" at bounding box center [137, 174] width 274 height 21
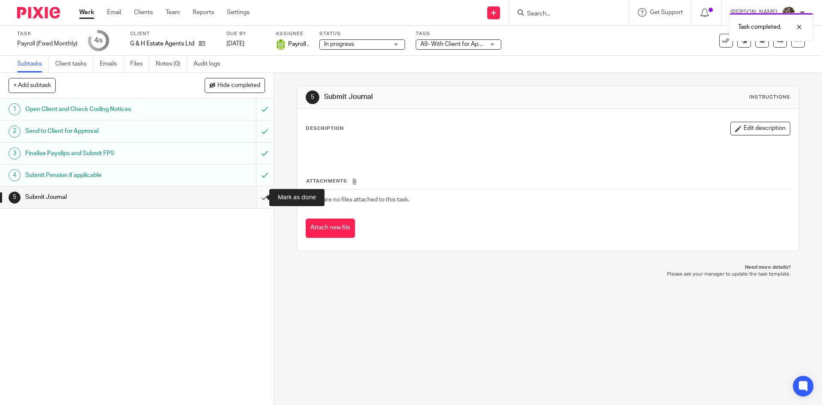
click at [255, 190] on input "submit" at bounding box center [137, 196] width 274 height 21
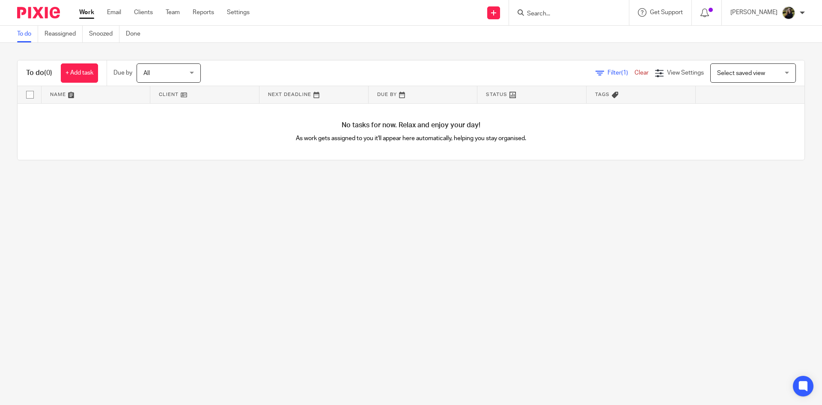
click at [553, 21] on div at bounding box center [569, 12] width 120 height 25
click at [549, 10] on input "Search" at bounding box center [564, 14] width 77 height 8
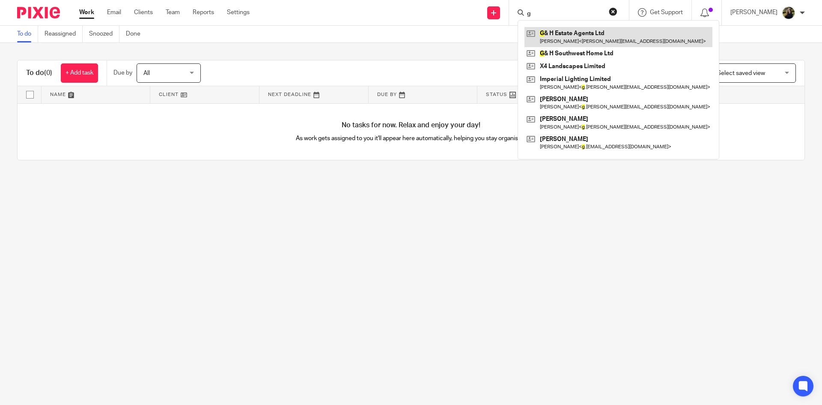
type input "g"
click at [549, 42] on link at bounding box center [619, 37] width 188 height 20
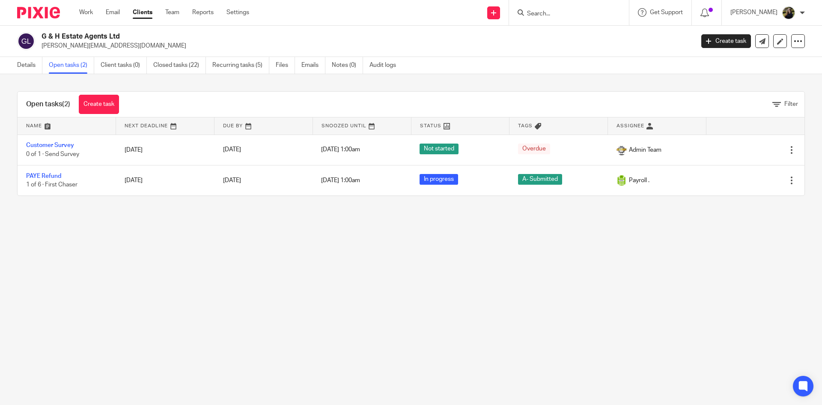
click at [571, 9] on form at bounding box center [571, 12] width 91 height 11
click at [566, 12] on input "Search" at bounding box center [564, 14] width 77 height 8
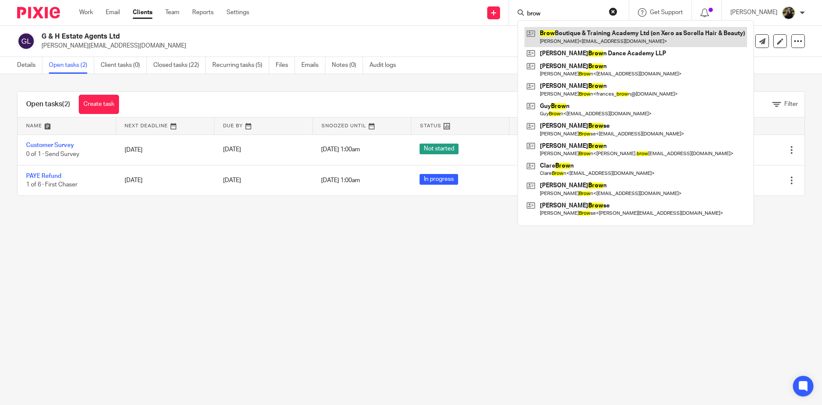
type input "brow"
click at [589, 34] on link at bounding box center [636, 37] width 223 height 20
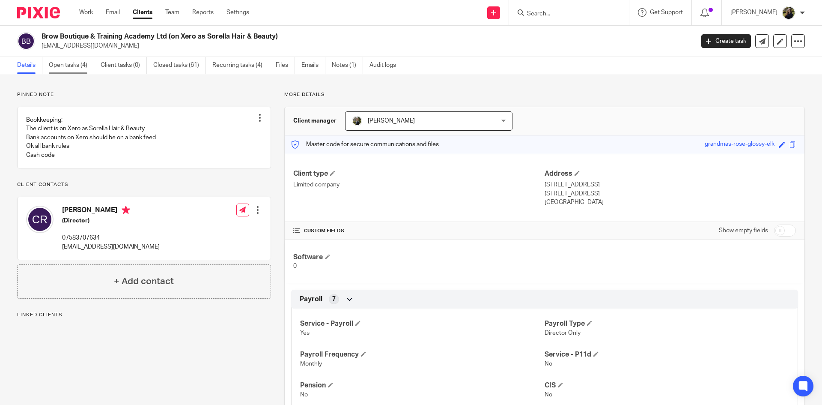
click at [83, 63] on link "Open tasks (4)" at bounding box center [71, 65] width 45 height 17
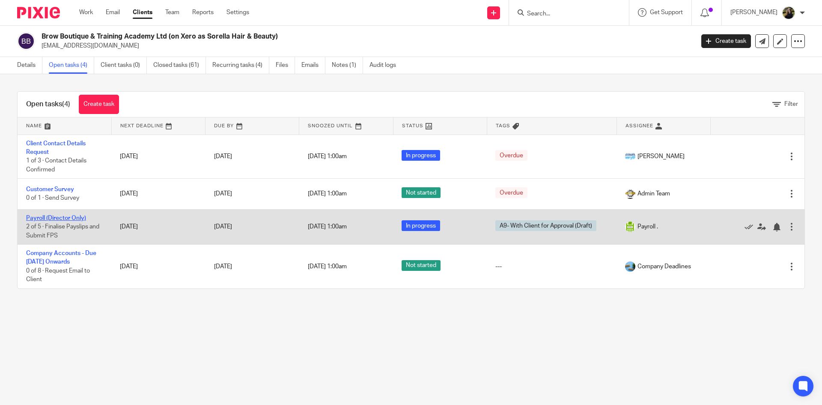
click at [45, 217] on link "Payroll (Director Only)" at bounding box center [56, 218] width 60 height 6
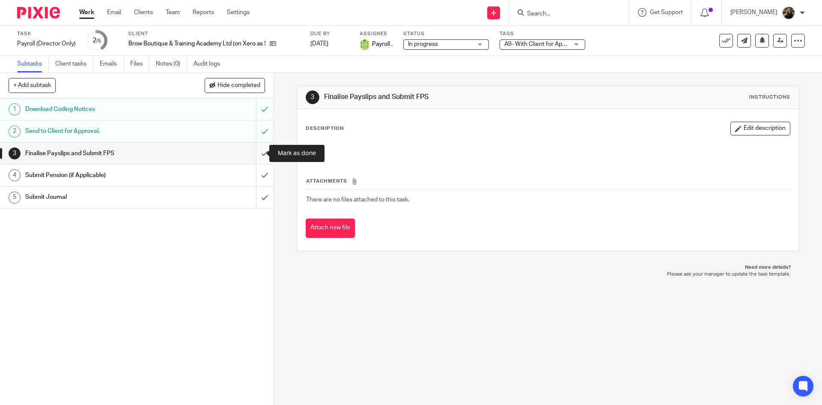
click at [256, 149] on input "submit" at bounding box center [137, 153] width 274 height 21
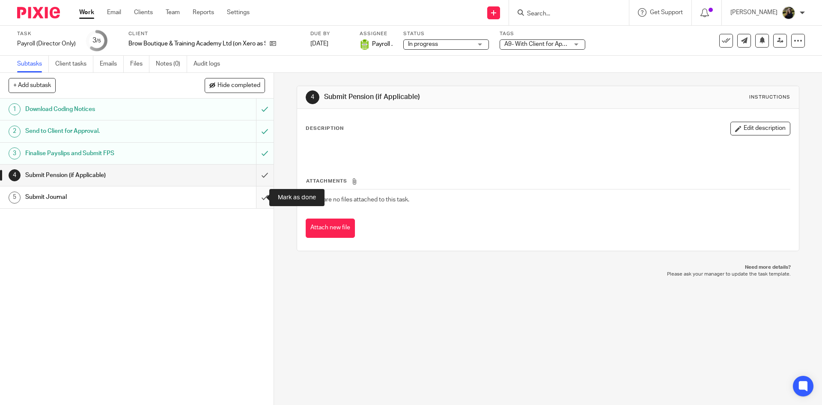
click at [259, 203] on input "submit" at bounding box center [137, 196] width 274 height 21
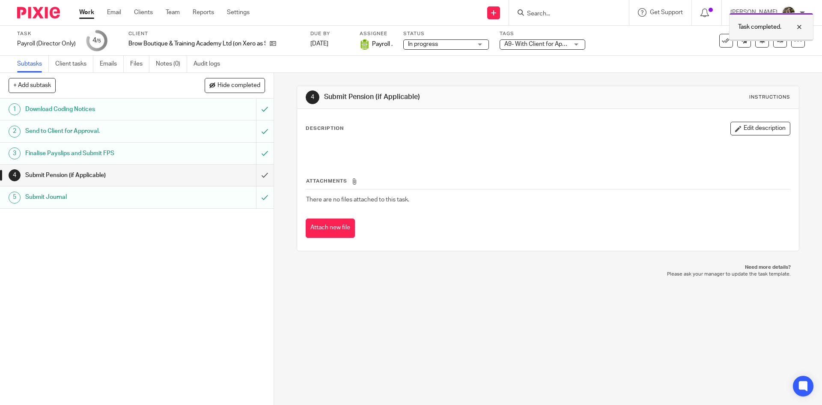
click at [801, 27] on div at bounding box center [793, 27] width 23 height 10
click at [722, 36] on icon at bounding box center [726, 40] width 9 height 9
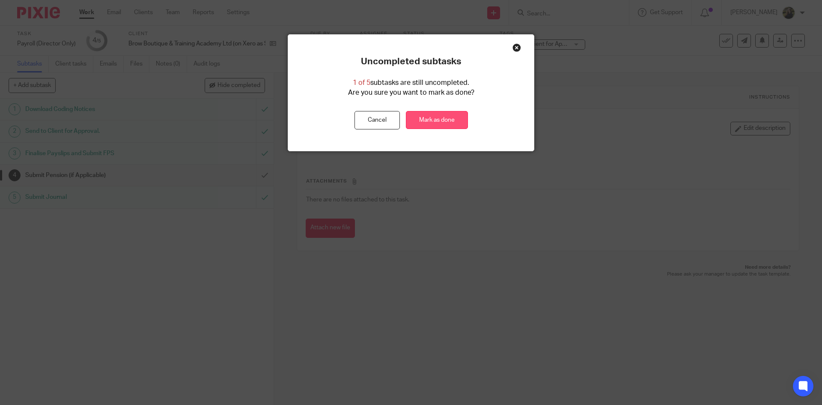
click at [445, 119] on link "Mark as done" at bounding box center [437, 120] width 62 height 18
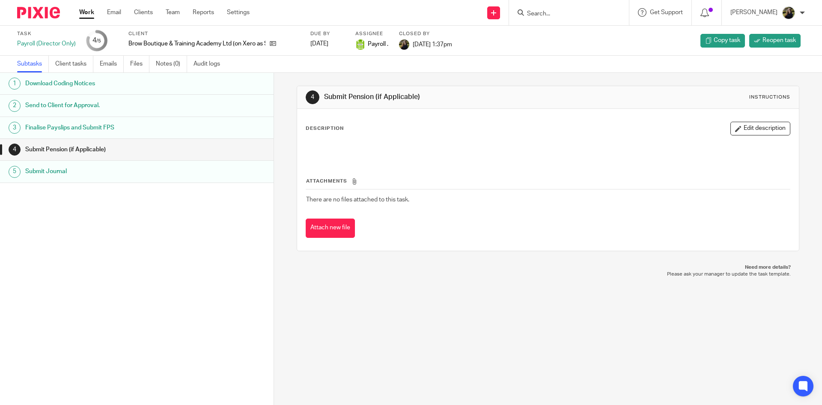
click at [552, 9] on form at bounding box center [571, 12] width 91 height 11
click at [561, 18] on div at bounding box center [569, 12] width 120 height 25
click at [555, 13] on input "Search" at bounding box center [564, 14] width 77 height 8
type input "innoc"
click at [582, 29] on link at bounding box center [578, 33] width 106 height 13
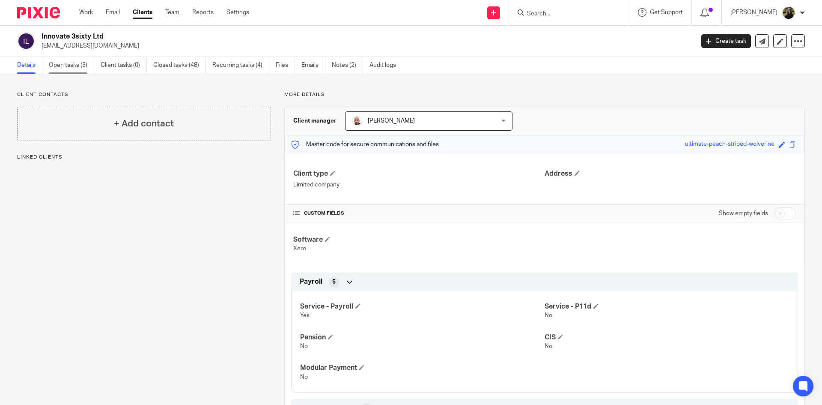
click at [68, 67] on link "Open tasks (3)" at bounding box center [71, 65] width 45 height 17
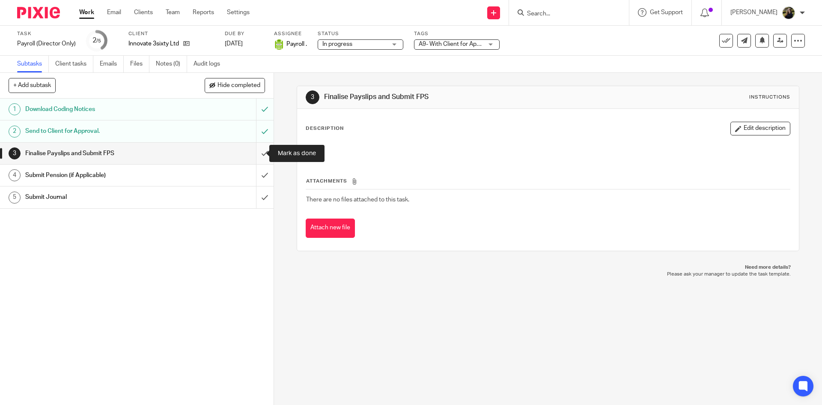
click at [254, 148] on input "submit" at bounding box center [137, 153] width 274 height 21
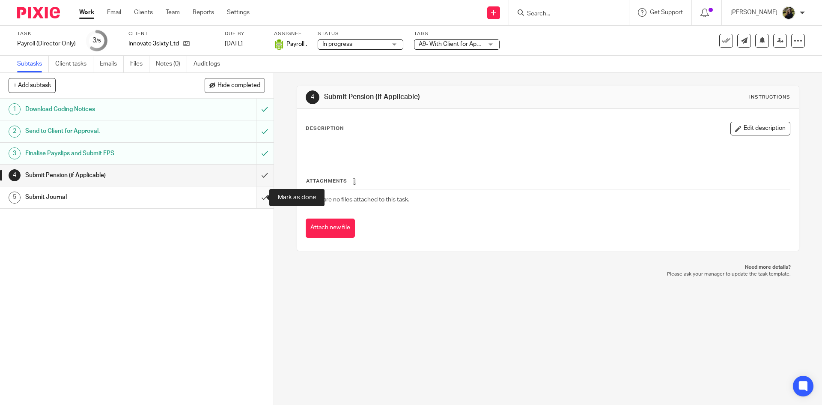
click at [255, 195] on input "submit" at bounding box center [137, 196] width 274 height 21
click at [719, 42] on button at bounding box center [726, 41] width 14 height 14
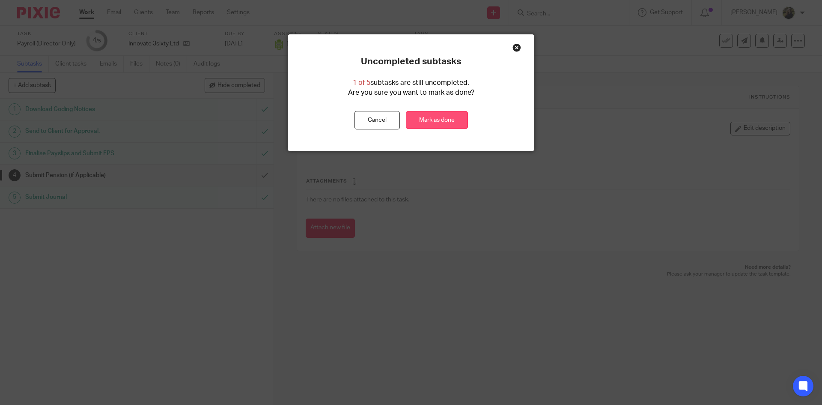
click at [437, 115] on link "Mark as done" at bounding box center [437, 120] width 62 height 18
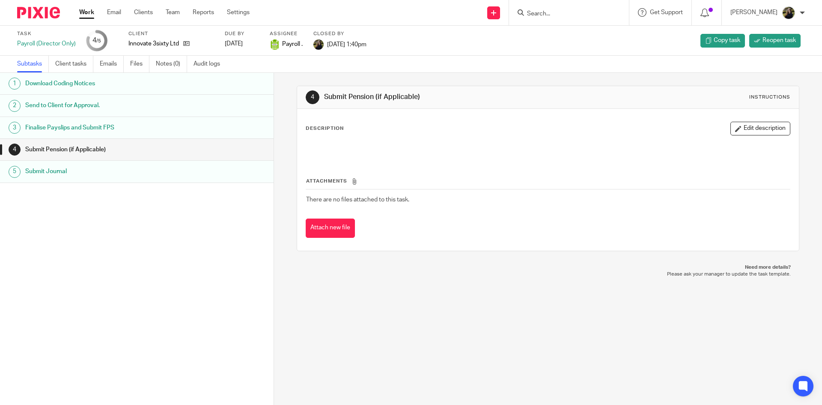
click at [557, 15] on input "Search" at bounding box center [564, 14] width 77 height 8
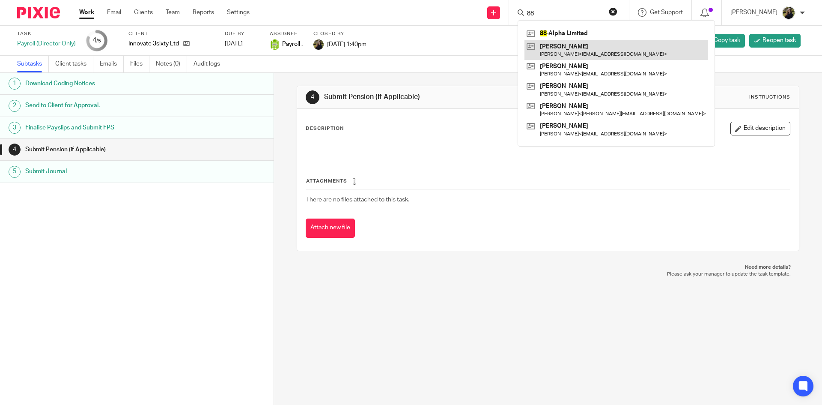
type input "88"
click at [570, 40] on link at bounding box center [617, 50] width 184 height 20
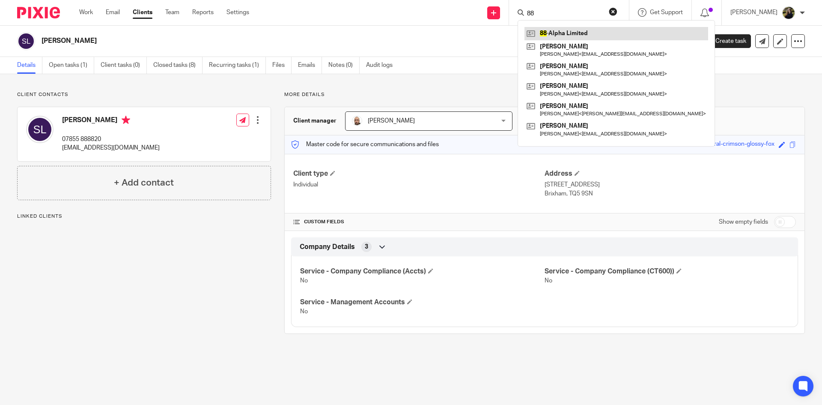
type input "88"
click at [554, 30] on link at bounding box center [617, 33] width 184 height 13
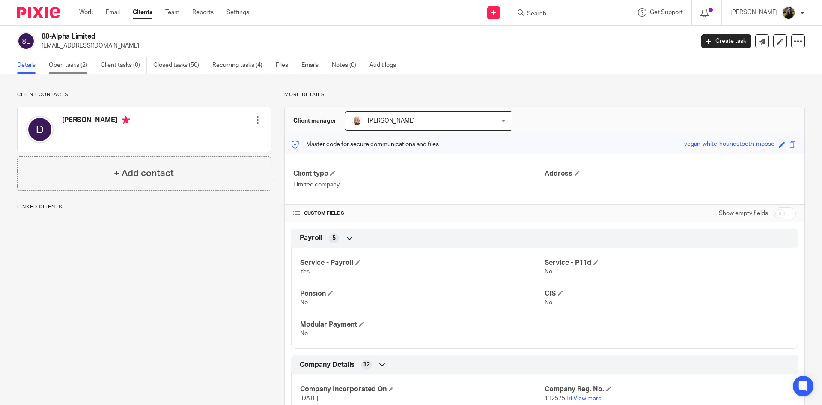
click at [60, 62] on link "Open tasks (2)" at bounding box center [71, 65] width 45 height 17
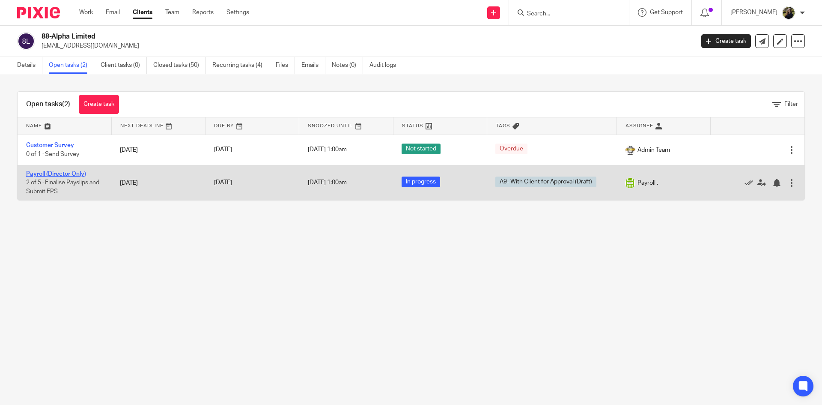
click at [53, 172] on link "Payroll (Director Only)" at bounding box center [56, 174] width 60 height 6
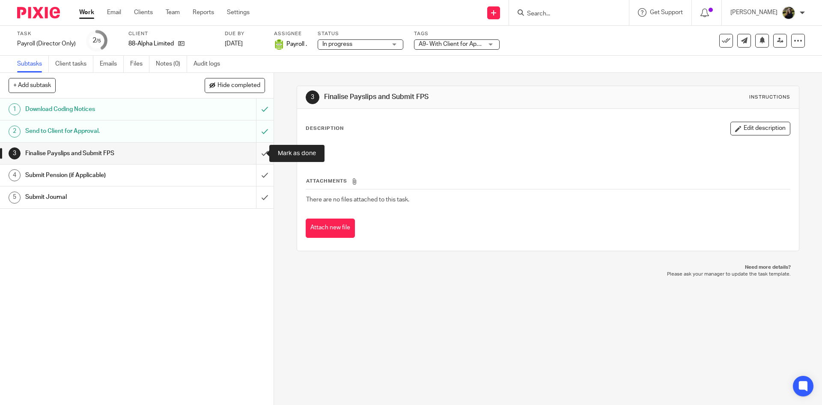
click at [259, 146] on input "submit" at bounding box center [137, 153] width 274 height 21
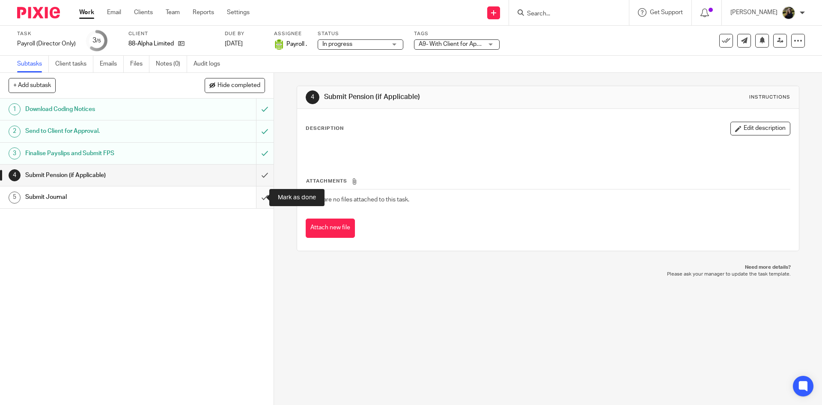
click at [252, 193] on input "submit" at bounding box center [137, 196] width 274 height 21
click at [712, 45] on div "See template in use Advanced task editor Copy task Change schedule [GEOGRAPHIC_…" at bounding box center [739, 41] width 131 height 14
click at [722, 40] on icon at bounding box center [726, 40] width 9 height 9
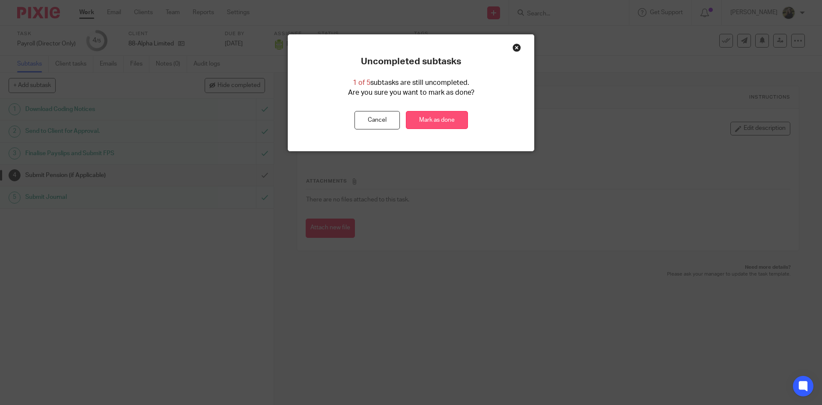
click at [429, 120] on link "Mark as done" at bounding box center [437, 120] width 62 height 18
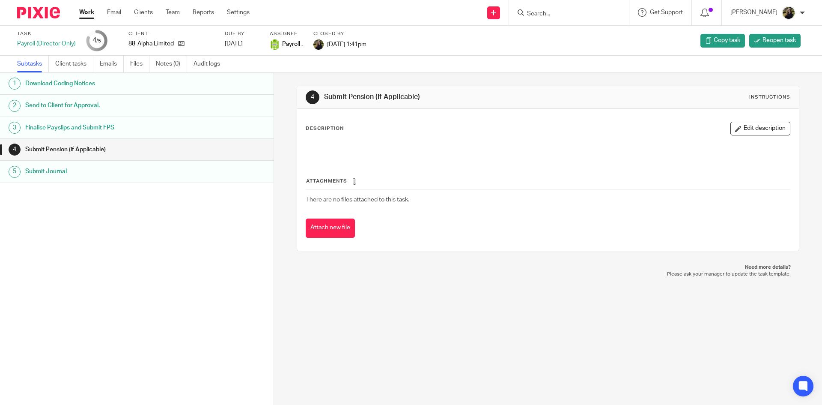
click at [552, 12] on input "Search" at bounding box center [564, 14] width 77 height 8
type input "x4"
click at [570, 35] on link at bounding box center [578, 33] width 106 height 13
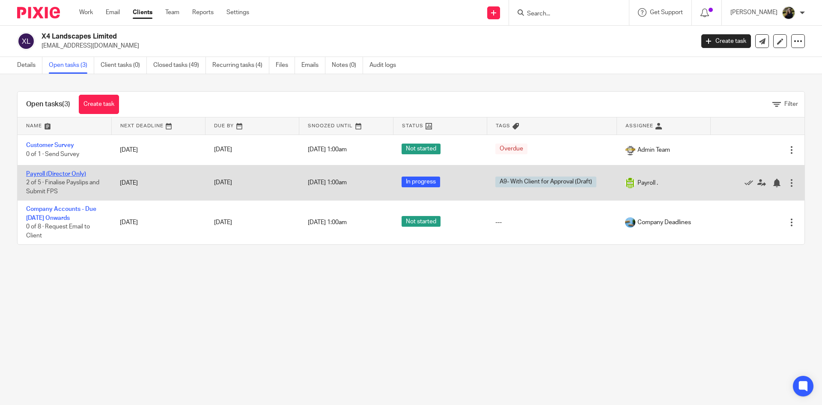
click at [47, 175] on link "Payroll (Director Only)" at bounding box center [56, 174] width 60 height 6
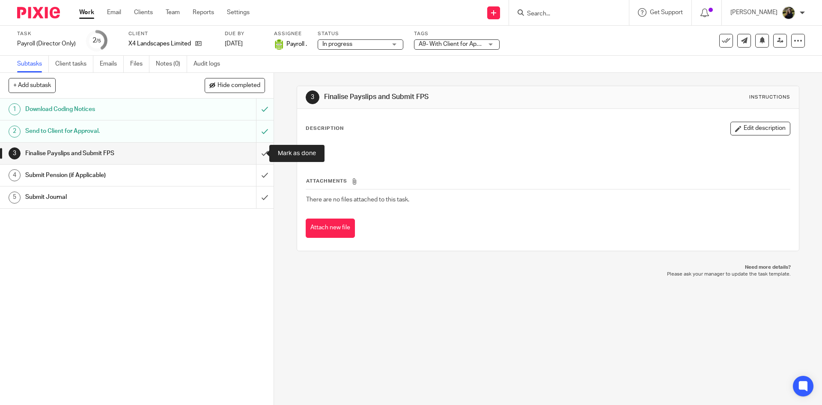
click at [251, 148] on input "submit" at bounding box center [137, 153] width 274 height 21
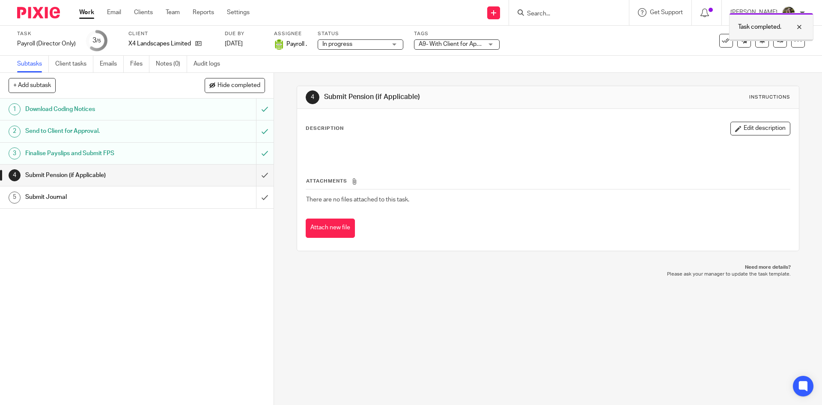
click at [812, 27] on div "Task completed." at bounding box center [771, 27] width 84 height 28
click at [719, 39] on button at bounding box center [726, 41] width 14 height 14
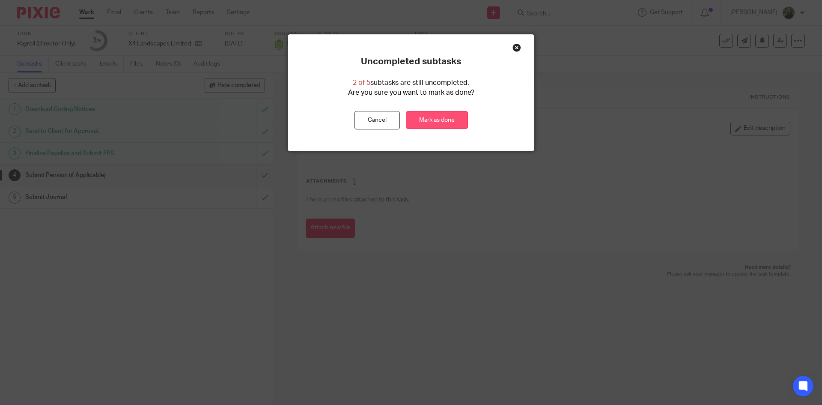
click at [431, 111] on link "Mark as done" at bounding box center [437, 120] width 62 height 18
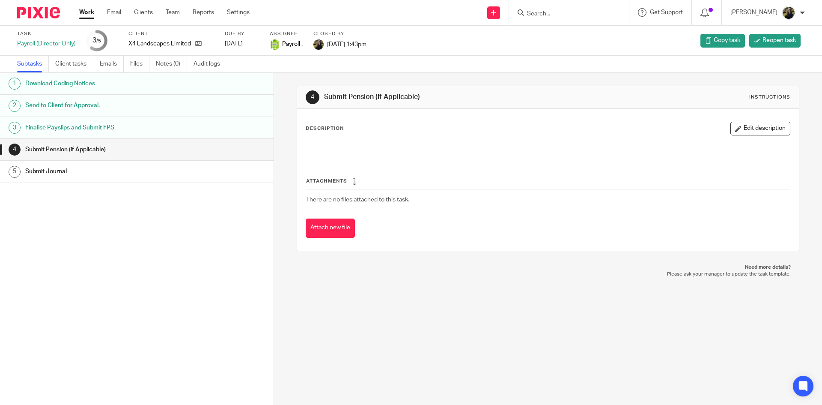
click at [541, 14] on input "Search" at bounding box center [564, 14] width 77 height 8
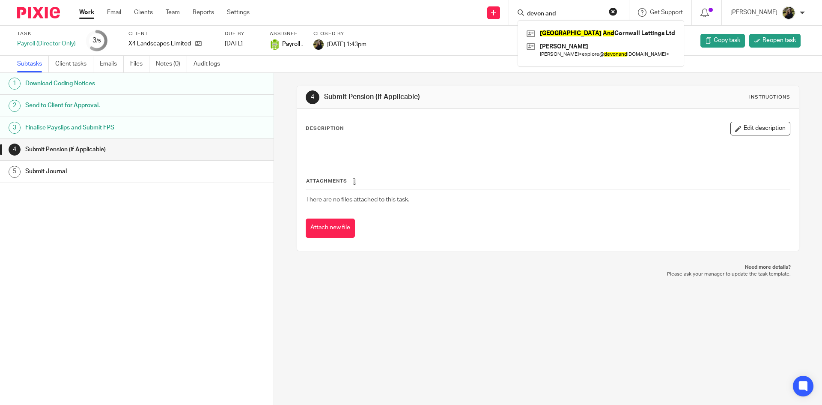
type input "devon and"
click at [577, 33] on link at bounding box center [601, 33] width 153 height 13
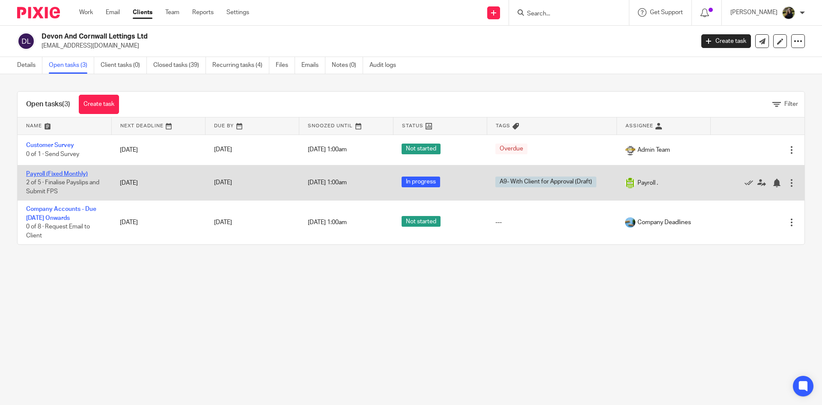
click at [75, 173] on link "Payroll (Fixed Monthly)" at bounding box center [57, 174] width 62 height 6
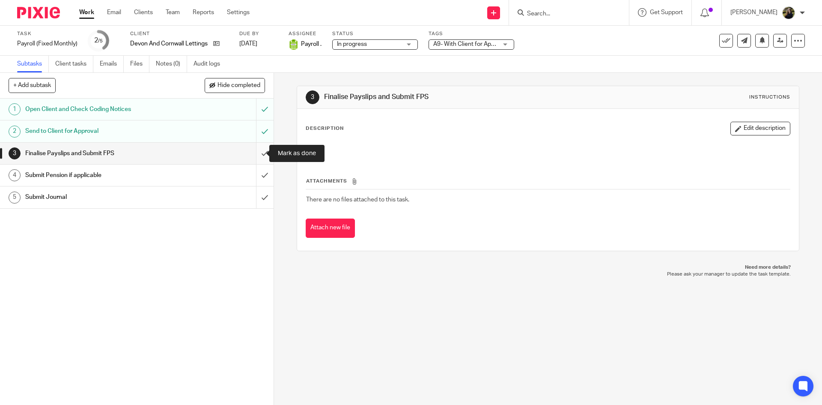
click at [260, 149] on input "submit" at bounding box center [137, 153] width 274 height 21
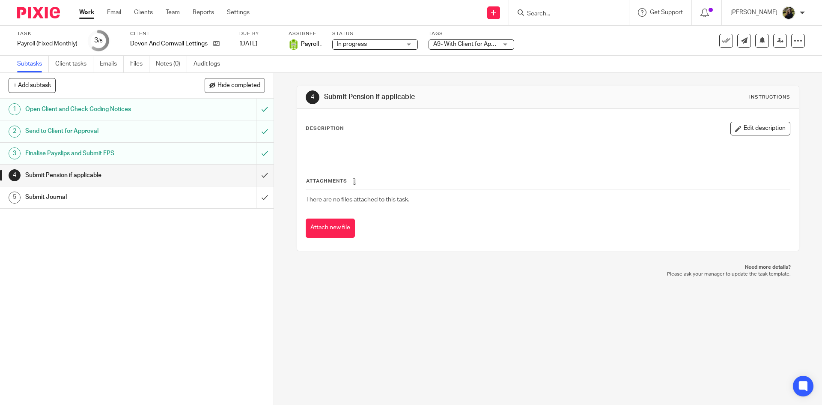
click at [722, 46] on button at bounding box center [726, 41] width 14 height 14
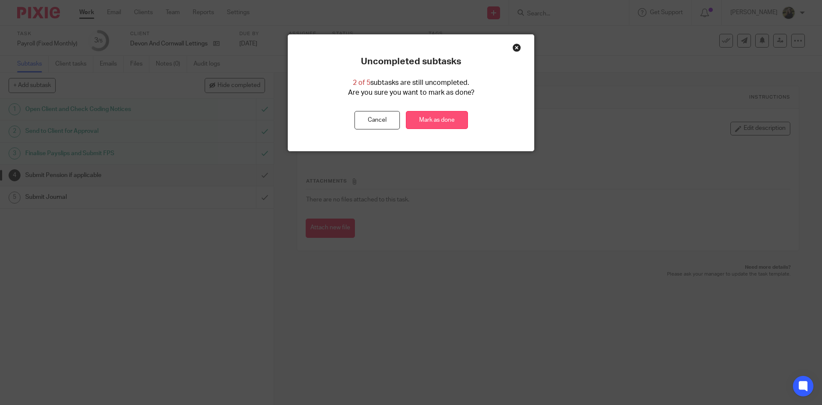
click at [440, 115] on link "Mark as done" at bounding box center [437, 120] width 62 height 18
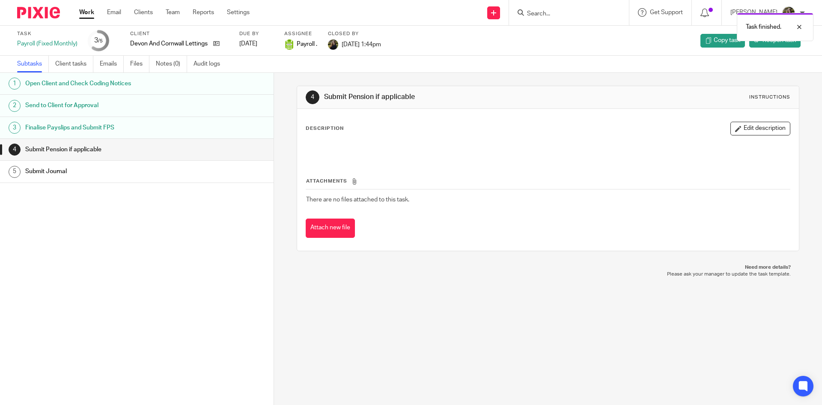
drag, startPoint x: 562, startPoint y: 16, endPoint x: 555, endPoint y: 15, distance: 6.5
click at [562, 17] on div "Task finished." at bounding box center [612, 25] width 403 height 33
drag, startPoint x: 539, startPoint y: 15, endPoint x: 597, endPoint y: 23, distance: 58.3
click at [539, 16] on div "Task finished." at bounding box center [612, 25] width 403 height 33
click at [800, 21] on div "Task finished." at bounding box center [775, 27] width 77 height 28
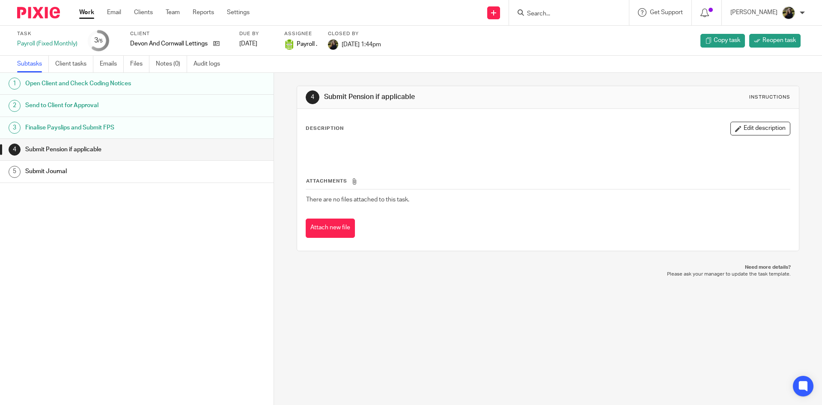
click at [558, 13] on input "Search" at bounding box center [564, 14] width 77 height 8
type input "turning"
click at [580, 33] on link at bounding box center [591, 33] width 132 height 13
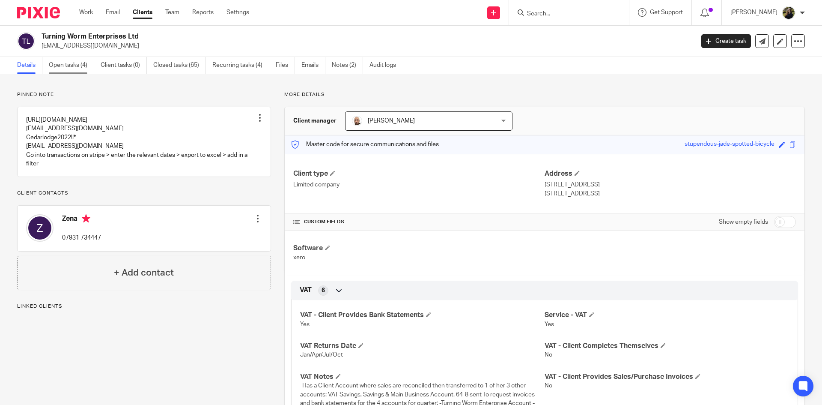
click at [84, 66] on link "Open tasks (4)" at bounding box center [71, 65] width 45 height 17
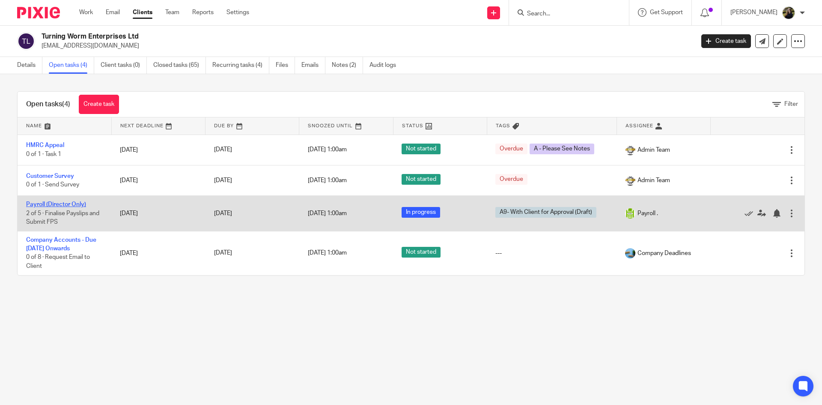
click at [60, 206] on link "Payroll (Director Only)" at bounding box center [56, 204] width 60 height 6
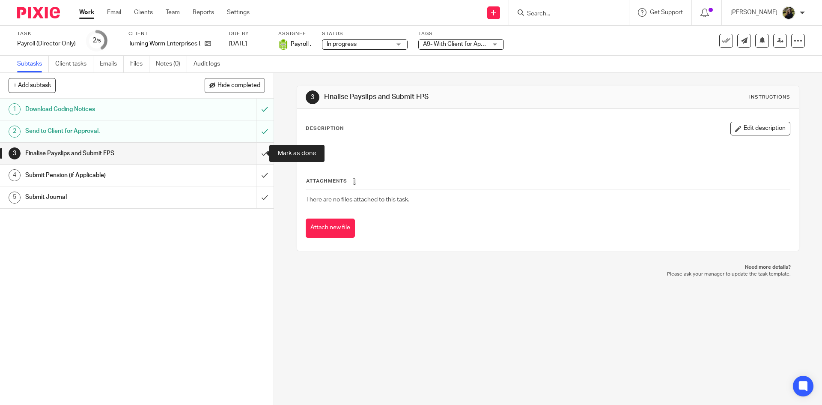
click at [254, 150] on input "submit" at bounding box center [137, 153] width 274 height 21
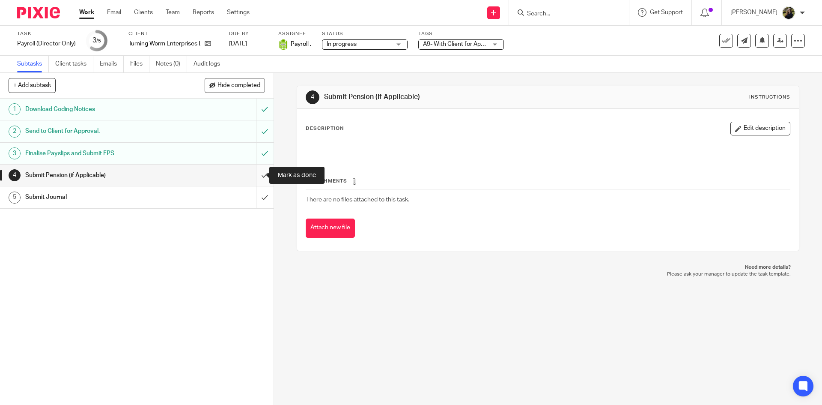
click at [257, 169] on input "submit" at bounding box center [137, 174] width 274 height 21
click at [251, 194] on input "submit" at bounding box center [137, 196] width 274 height 21
drag, startPoint x: 718, startPoint y: 41, endPoint x: 706, endPoint y: 49, distance: 14.4
click at [722, 41] on icon at bounding box center [726, 40] width 9 height 9
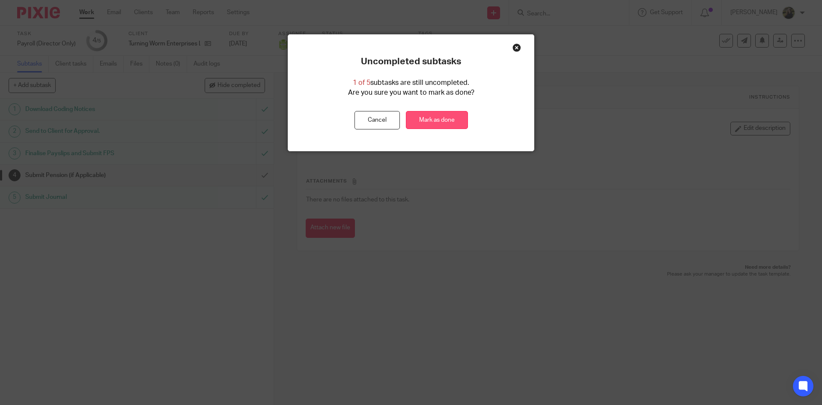
click at [439, 122] on link "Mark as done" at bounding box center [437, 120] width 62 height 18
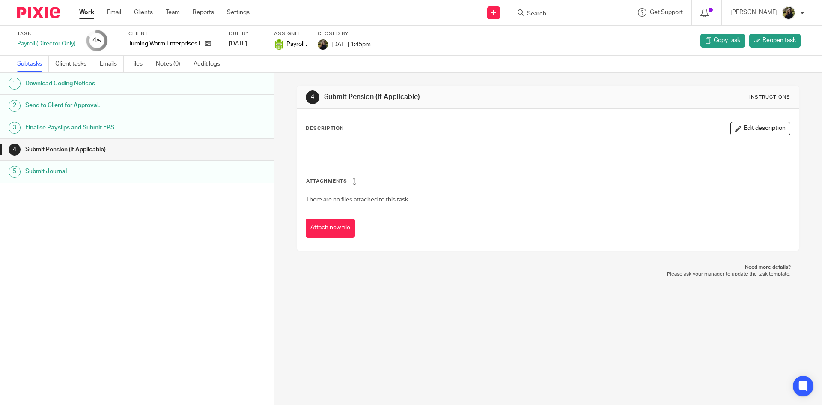
click at [555, 8] on form at bounding box center [571, 12] width 91 height 11
click at [552, 13] on input "Search" at bounding box center [564, 14] width 77 height 8
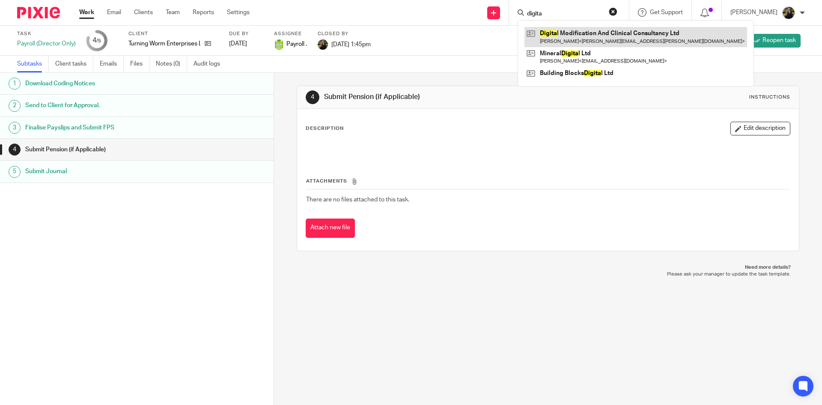
type input "digita"
click at [639, 34] on link at bounding box center [636, 37] width 223 height 20
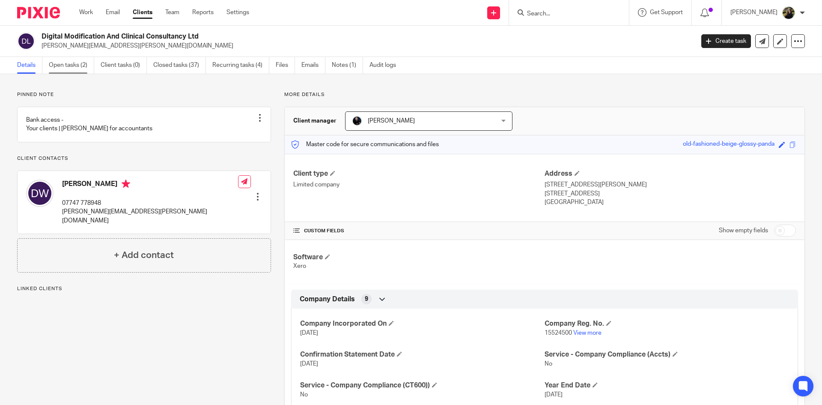
click at [65, 66] on link "Open tasks (2)" at bounding box center [71, 65] width 45 height 17
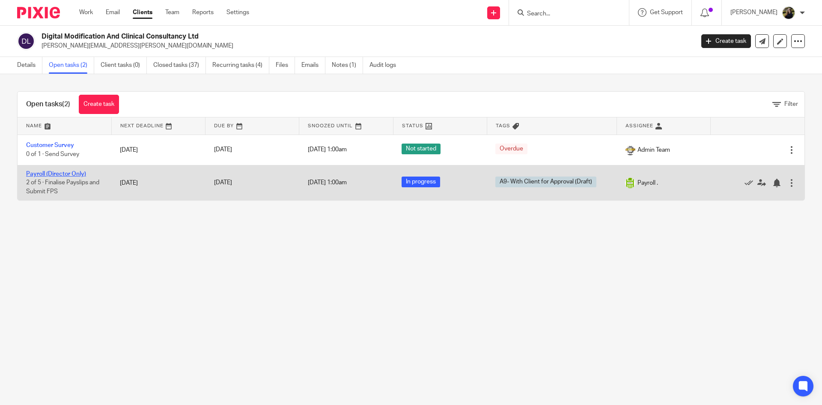
click at [68, 173] on link "Payroll (Director Only)" at bounding box center [56, 174] width 60 height 6
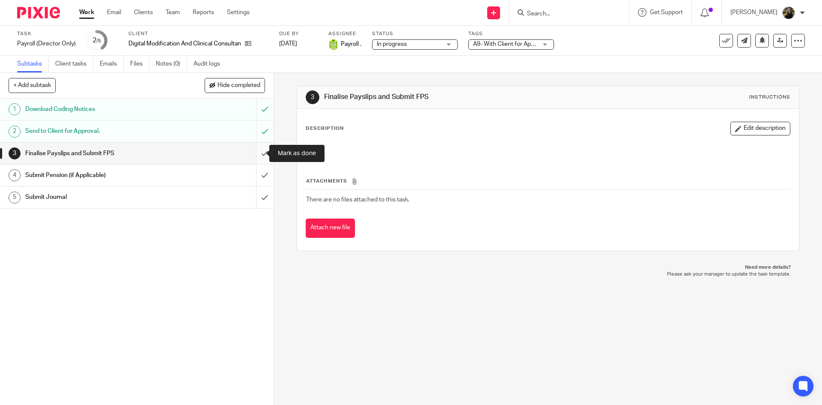
click at [255, 148] on input "submit" at bounding box center [137, 153] width 274 height 21
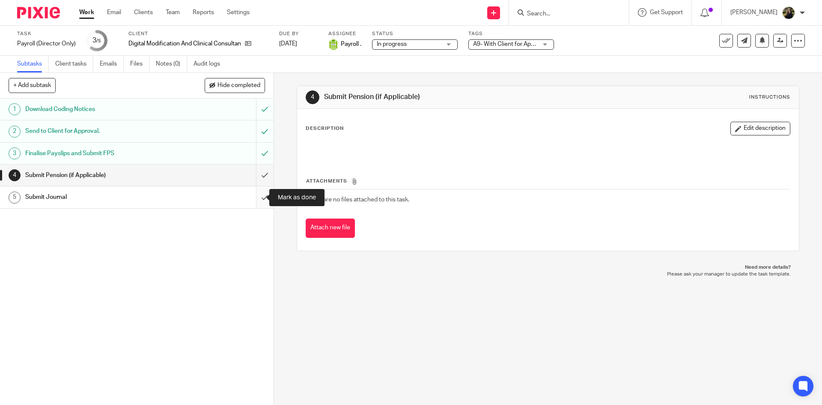
click at [261, 193] on input "submit" at bounding box center [137, 196] width 274 height 21
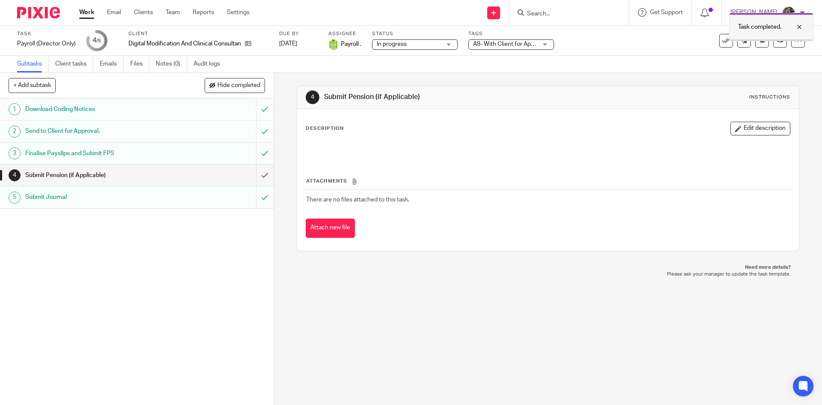
click at [799, 21] on div "Task completed." at bounding box center [771, 27] width 84 height 28
click at [724, 36] on icon at bounding box center [726, 40] width 9 height 9
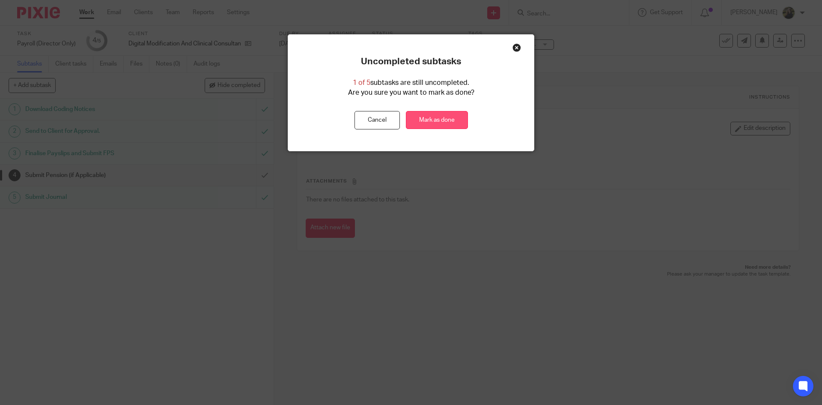
click at [441, 115] on link "Mark as done" at bounding box center [437, 120] width 62 height 18
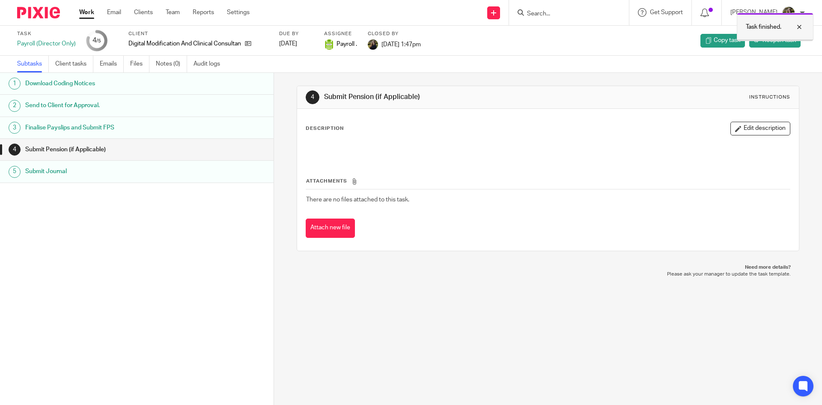
click at [795, 24] on div at bounding box center [793, 27] width 23 height 10
click at [548, 14] on input "Search" at bounding box center [564, 14] width 77 height 8
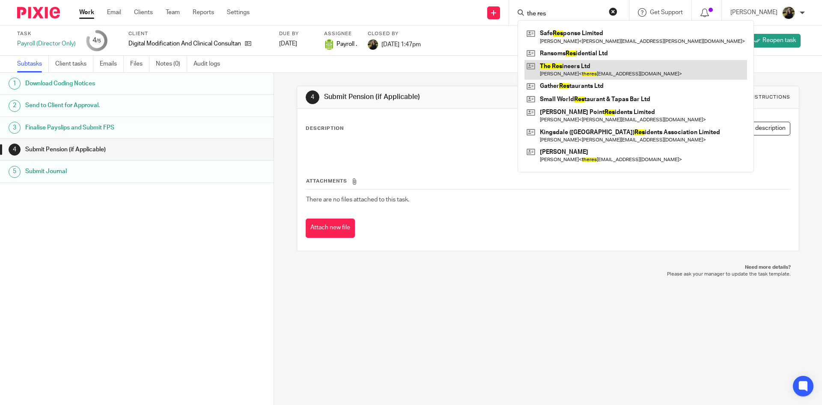
type input "the res"
click at [588, 71] on link at bounding box center [636, 70] width 223 height 20
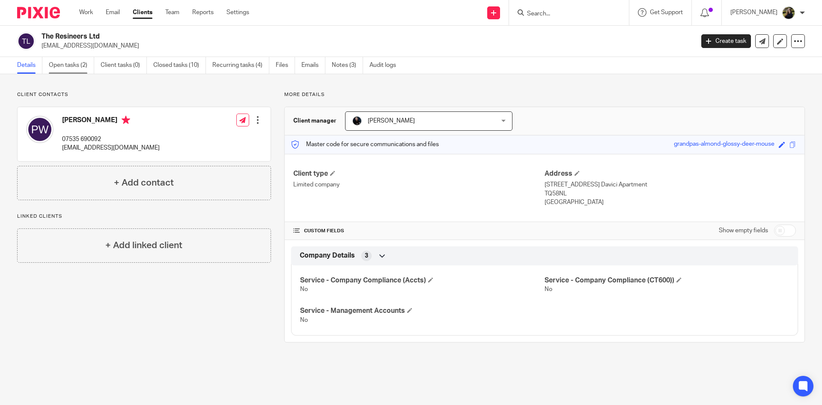
click at [71, 66] on link "Open tasks (2)" at bounding box center [71, 65] width 45 height 17
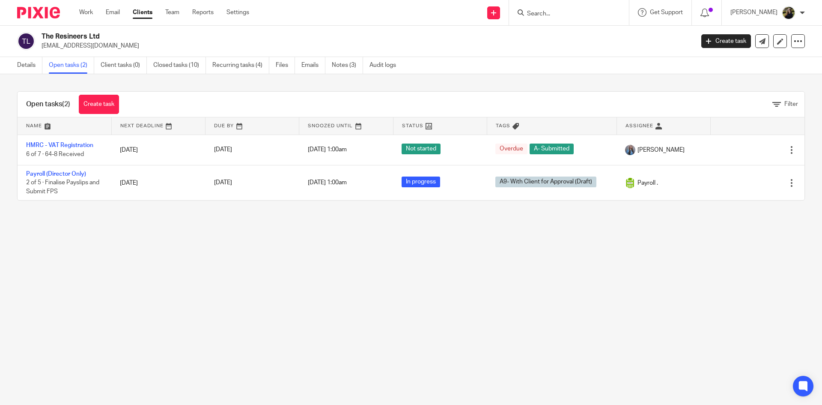
click at [49, 174] on link "Payroll (Director Only)" at bounding box center [56, 174] width 60 height 6
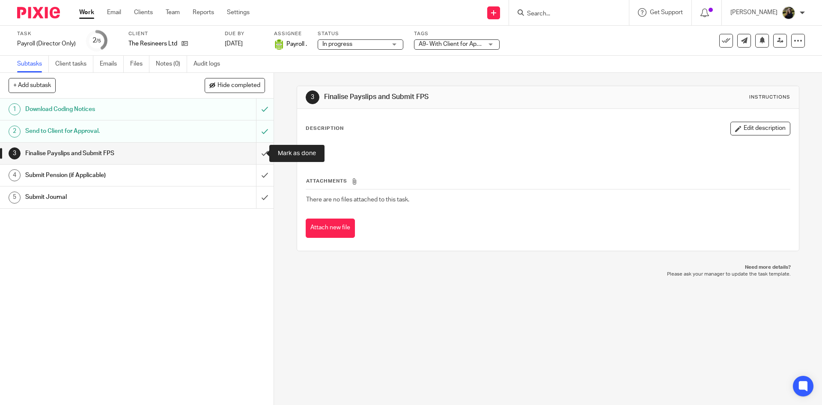
click at [254, 151] on input "submit" at bounding box center [137, 153] width 274 height 21
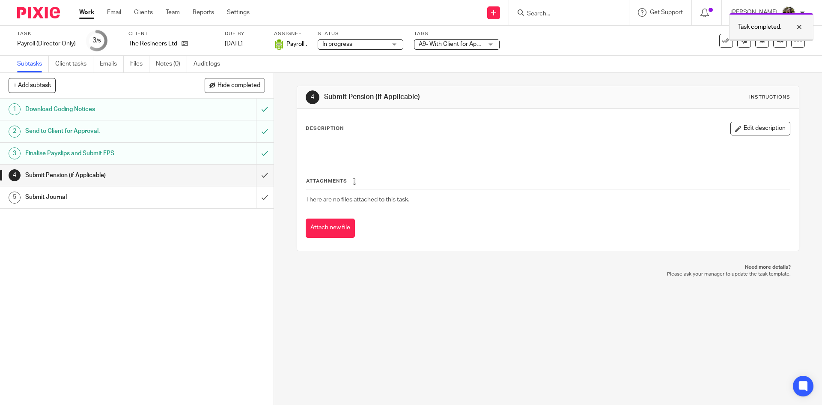
drag, startPoint x: 809, startPoint y: 28, endPoint x: 800, endPoint y: 22, distance: 11.4
click at [808, 23] on div "Task completed." at bounding box center [771, 27] width 84 height 28
click at [707, 39] on div "See template in use Advanced task editor Copy task Change schedule [GEOGRAPHIC_…" at bounding box center [739, 41] width 131 height 14
click at [719, 38] on button at bounding box center [726, 41] width 14 height 14
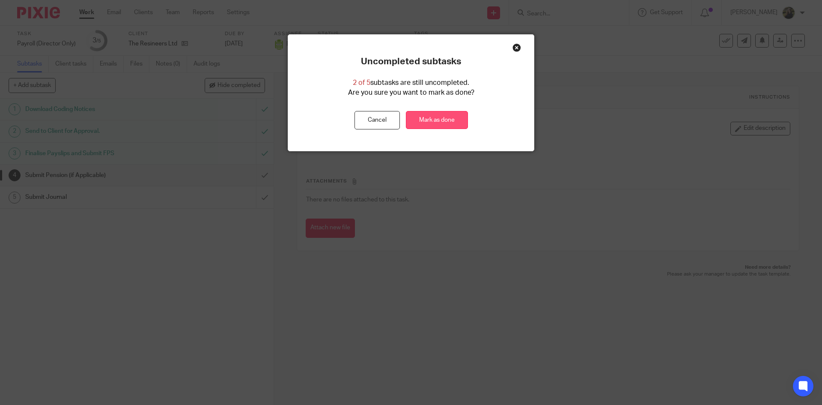
click at [444, 118] on link "Mark as done" at bounding box center [437, 120] width 62 height 18
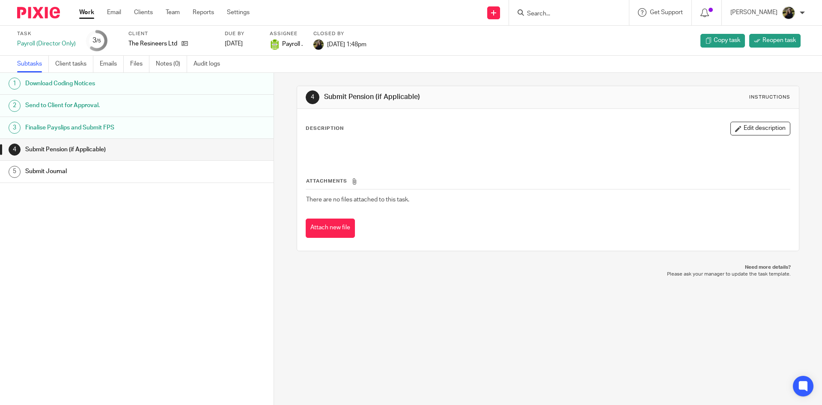
click at [571, 12] on input "Search" at bounding box center [564, 14] width 77 height 8
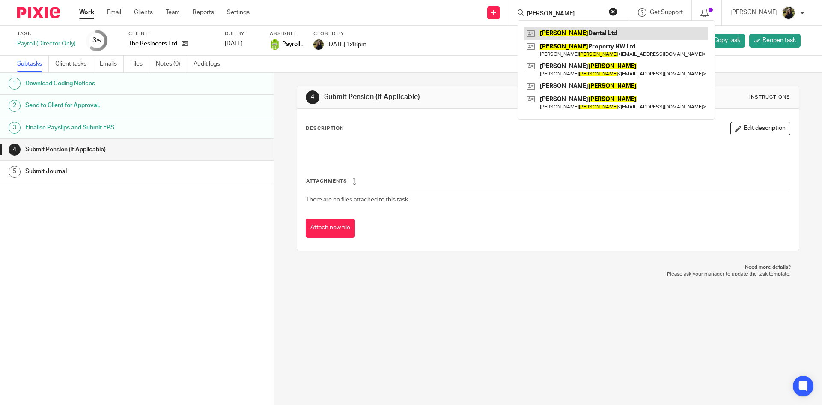
type input "[PERSON_NAME]"
click at [553, 33] on link at bounding box center [617, 33] width 184 height 13
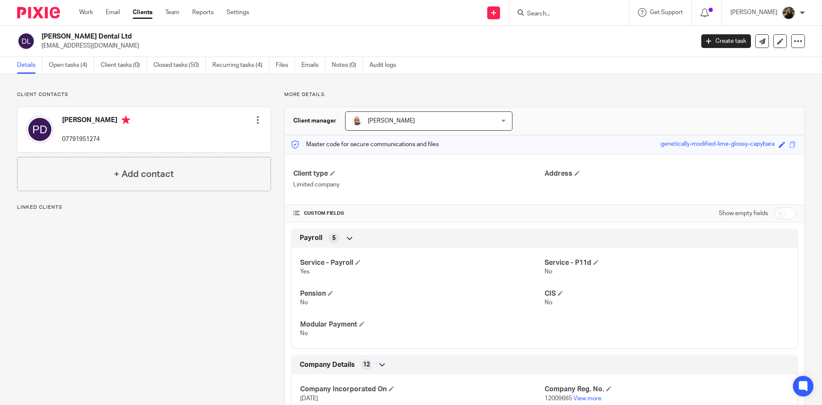
click at [64, 56] on div "[PERSON_NAME] Dental Ltd [EMAIL_ADDRESS][DOMAIN_NAME] Create task Update from C…" at bounding box center [411, 41] width 822 height 31
click at [70, 65] on link "Open tasks (4)" at bounding box center [71, 65] width 45 height 17
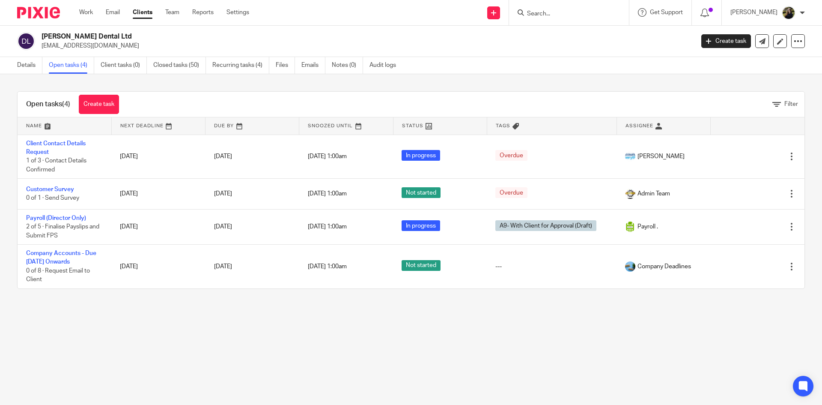
click at [43, 220] on link "Payroll (Director Only)" at bounding box center [56, 218] width 60 height 6
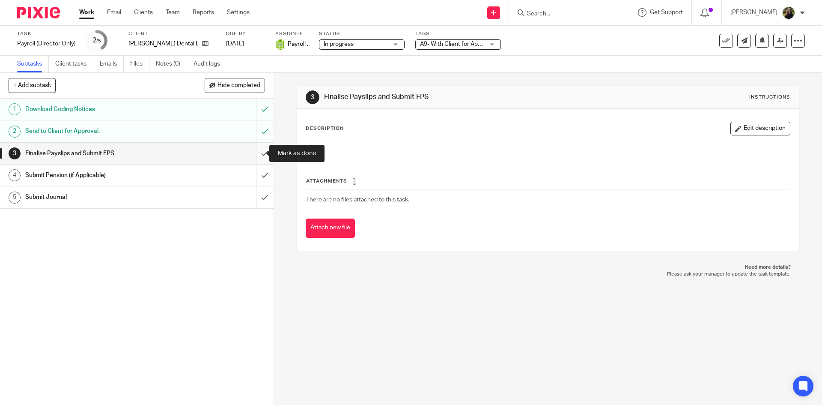
click at [256, 149] on input "submit" at bounding box center [137, 153] width 274 height 21
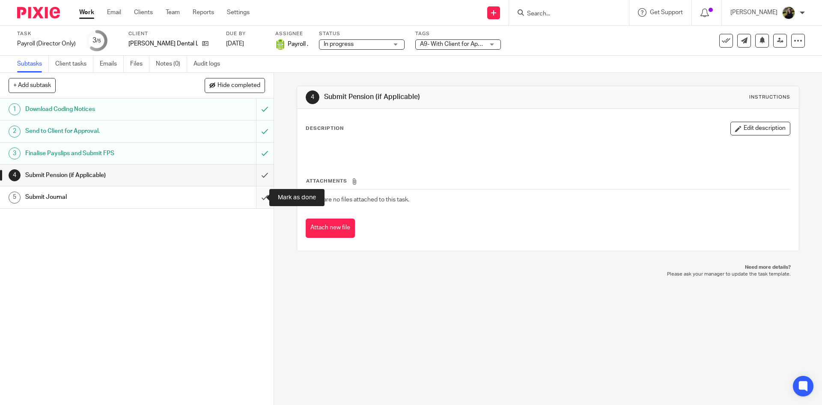
click at [260, 195] on input "submit" at bounding box center [137, 196] width 274 height 21
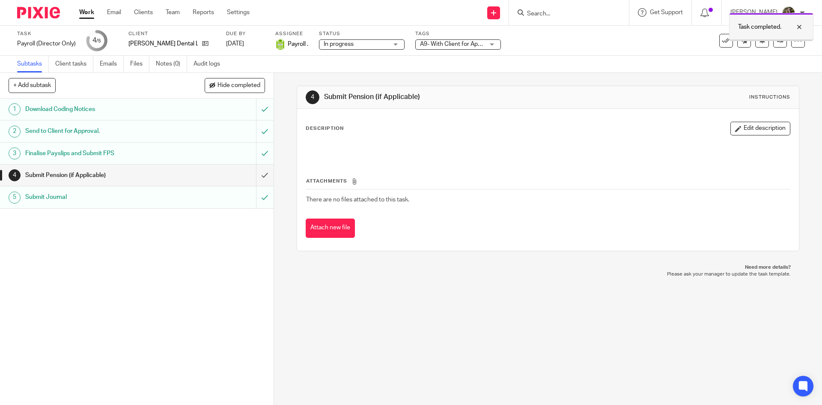
click at [798, 26] on div at bounding box center [793, 27] width 23 height 10
click at [723, 36] on icon at bounding box center [726, 40] width 9 height 9
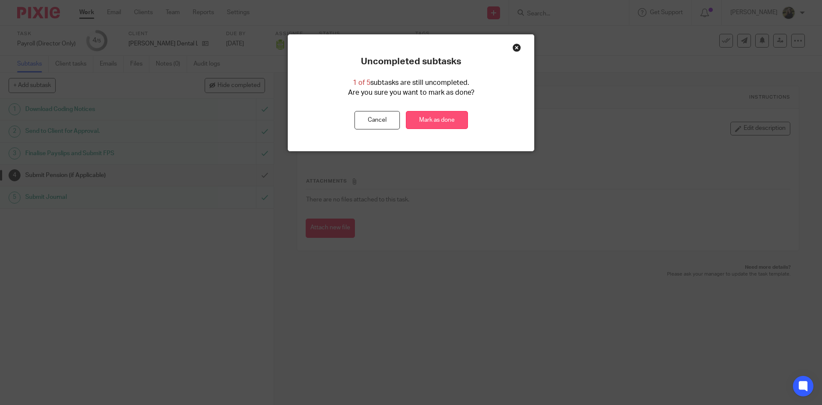
click at [448, 114] on link "Mark as done" at bounding box center [437, 120] width 62 height 18
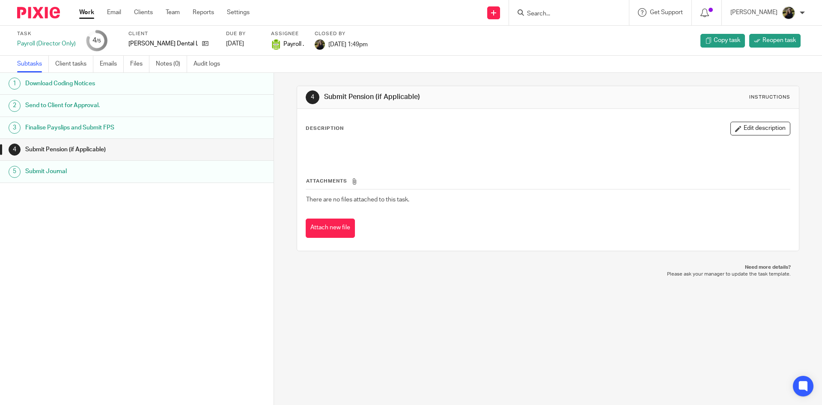
click at [573, 11] on input "Search" at bounding box center [564, 14] width 77 height 8
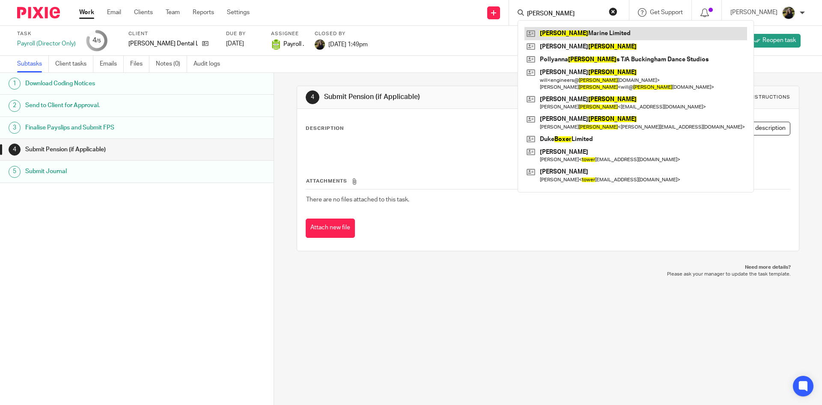
type input "[PERSON_NAME]"
click at [576, 30] on link at bounding box center [636, 33] width 223 height 13
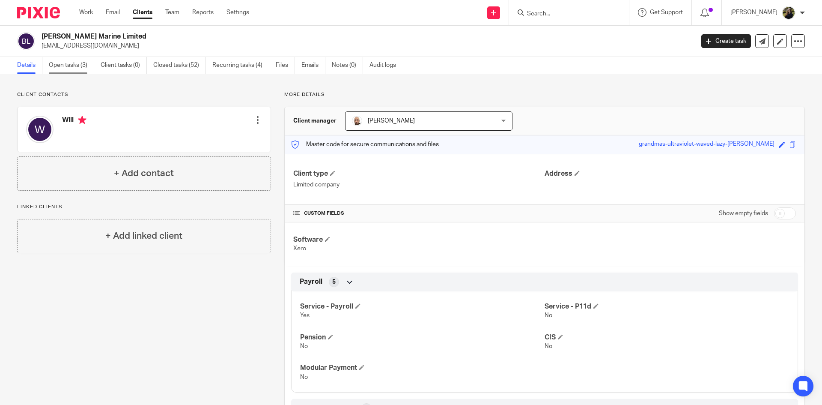
click at [74, 62] on link "Open tasks (3)" at bounding box center [71, 65] width 45 height 17
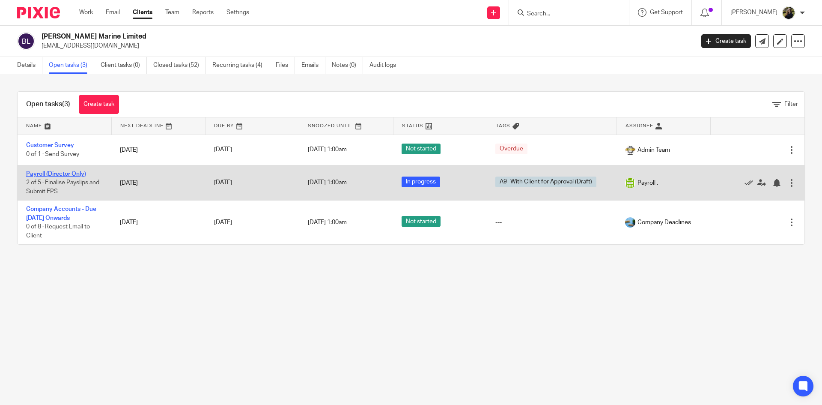
click at [81, 173] on link "Payroll (Director Only)" at bounding box center [56, 174] width 60 height 6
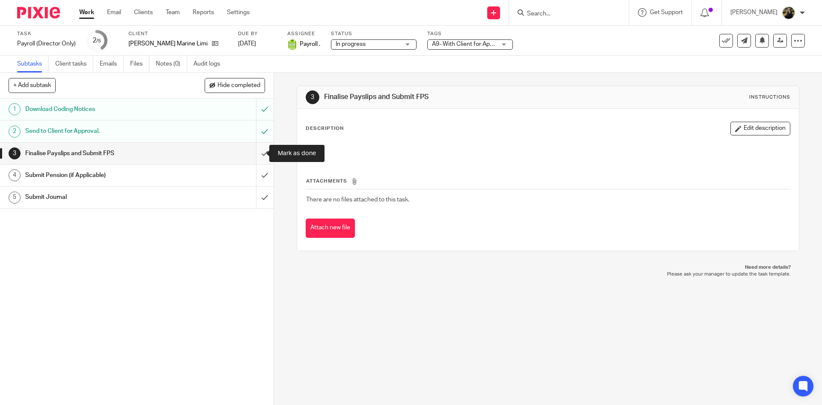
click at [255, 146] on input "submit" at bounding box center [137, 153] width 274 height 21
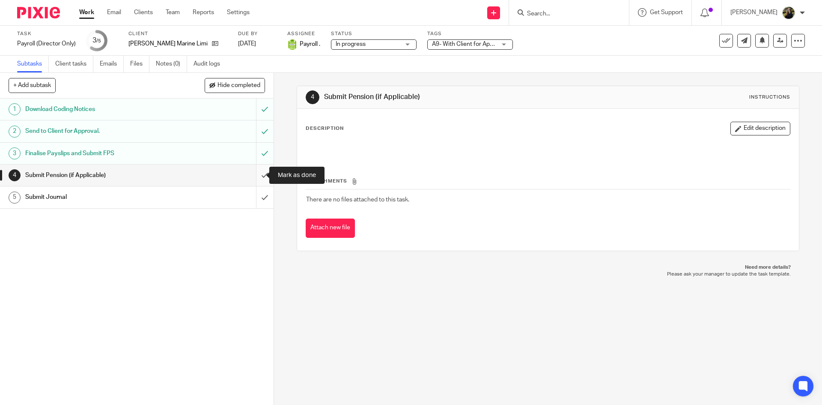
click at [258, 172] on input "submit" at bounding box center [137, 174] width 274 height 21
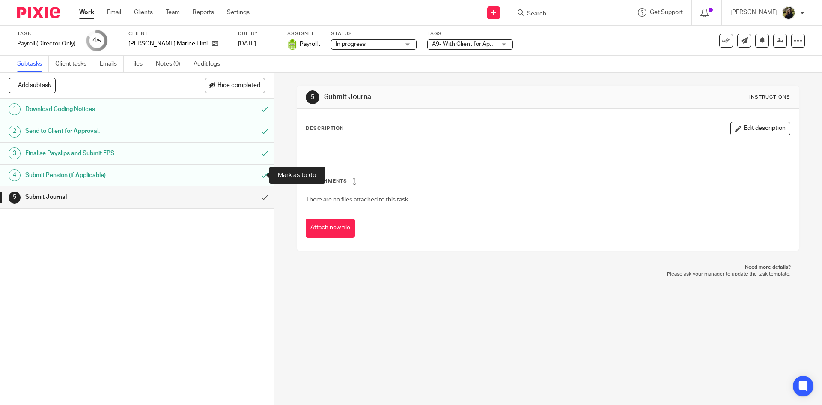
drag, startPoint x: 248, startPoint y: 169, endPoint x: 299, endPoint y: 166, distance: 51.5
click at [248, 170] on input "submit" at bounding box center [137, 174] width 274 height 21
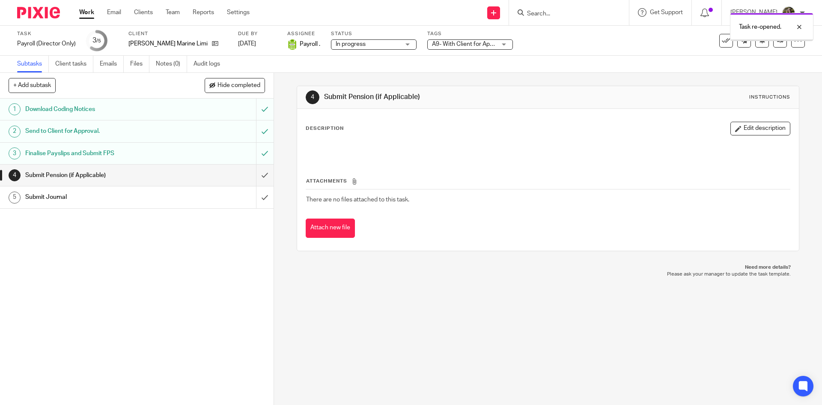
click at [710, 42] on div "See template in use Advanced task editor Copy task Change schedule [GEOGRAPHIC_…" at bounding box center [739, 41] width 131 height 14
click at [767, 26] on p "Task re-opened." at bounding box center [760, 27] width 42 height 9
click at [719, 39] on button at bounding box center [726, 41] width 14 height 14
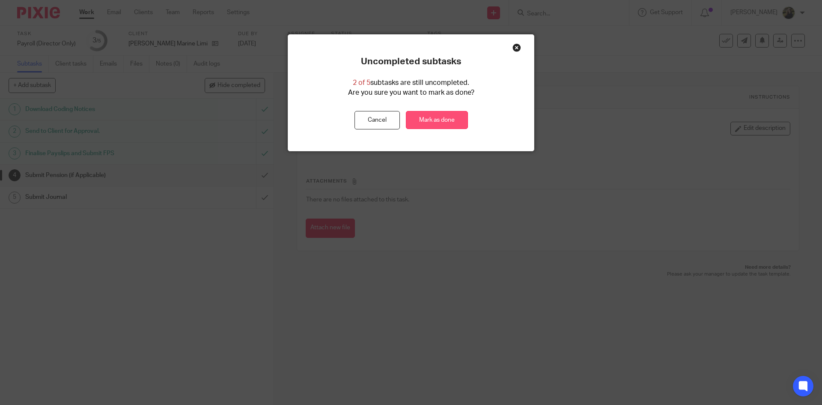
click at [457, 125] on link "Mark as done" at bounding box center [437, 120] width 62 height 18
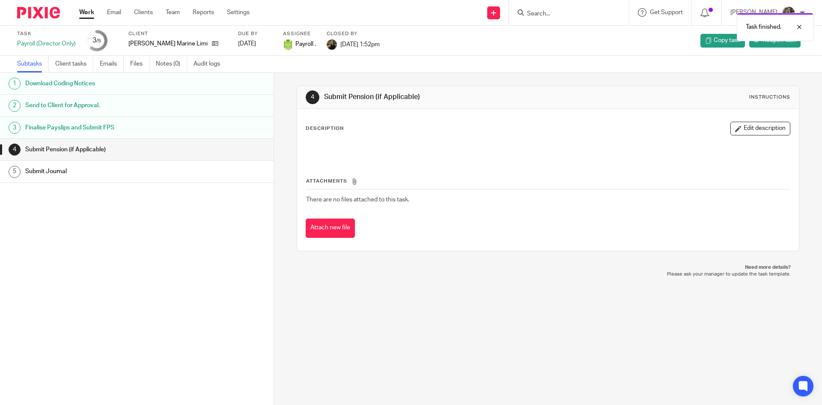
click at [555, 3] on div at bounding box center [569, 12] width 120 height 25
click at [547, 15] on div "Task finished." at bounding box center [612, 25] width 403 height 33
click at [789, 21] on div "Task finished." at bounding box center [775, 27] width 77 height 28
click at [557, 15] on input "Search" at bounding box center [564, 14] width 77 height 8
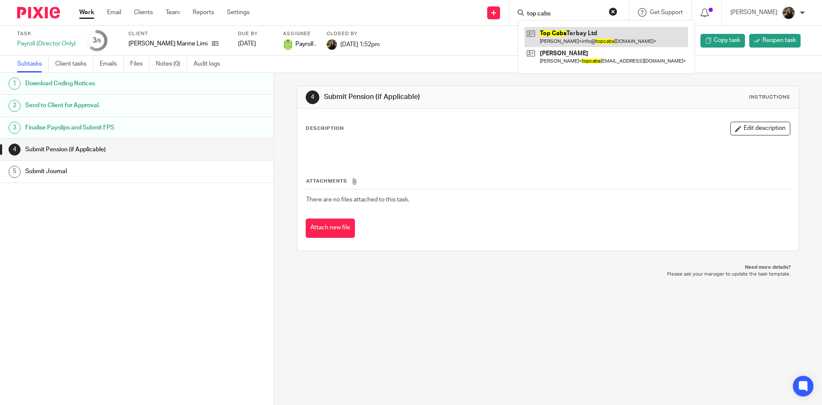
type input "top cabs"
click at [561, 39] on link at bounding box center [607, 37] width 164 height 20
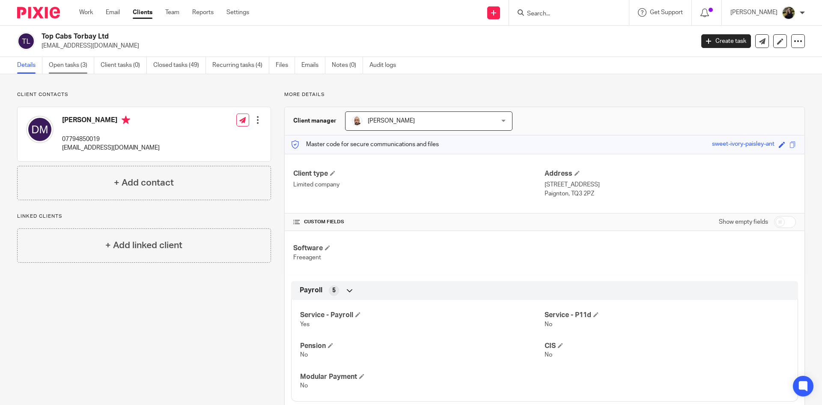
click at [65, 69] on link "Open tasks (3)" at bounding box center [71, 65] width 45 height 17
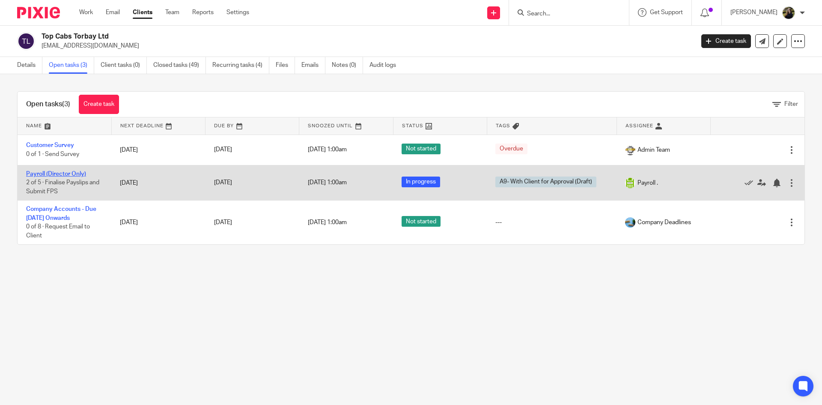
click at [70, 174] on link "Payroll (Director Only)" at bounding box center [56, 174] width 60 height 6
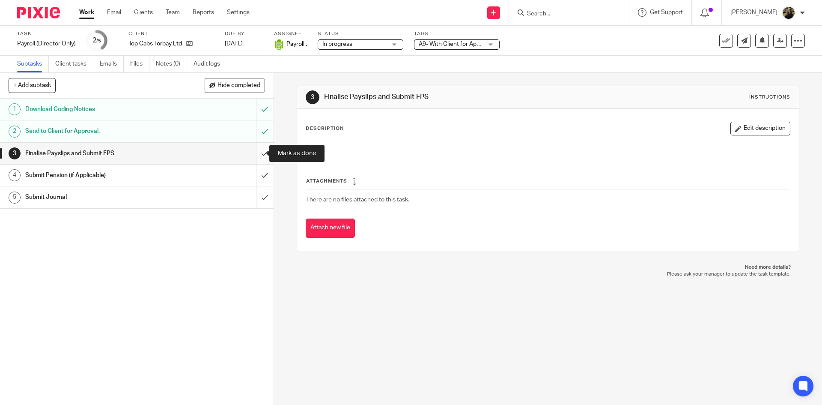
click at [254, 153] on input "submit" at bounding box center [137, 153] width 274 height 21
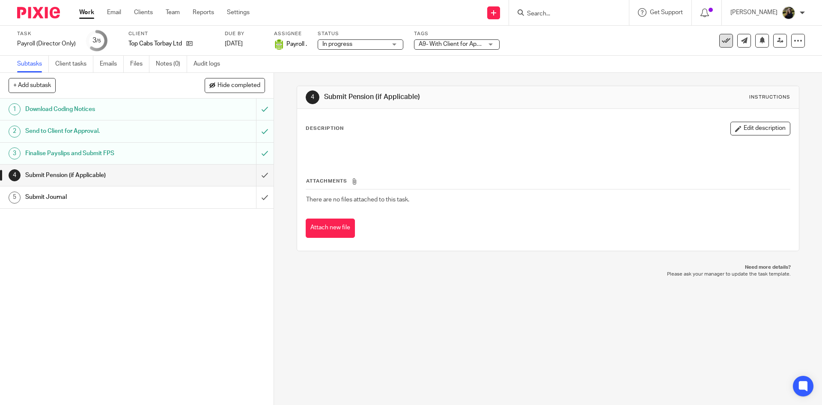
click at [722, 41] on icon at bounding box center [726, 40] width 9 height 9
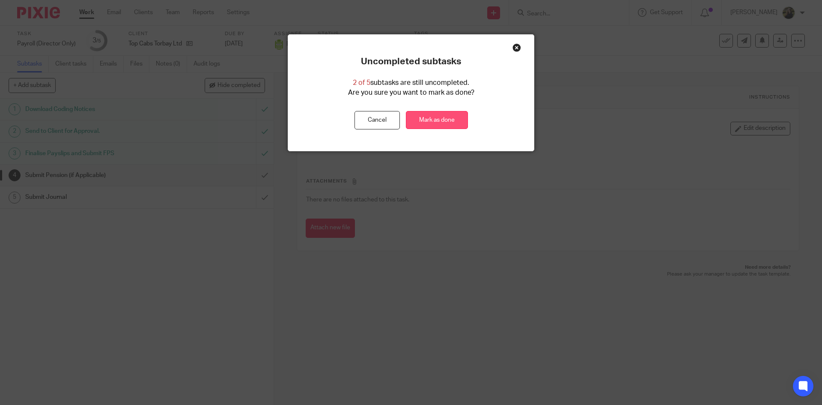
click at [418, 118] on link "Mark as done" at bounding box center [437, 120] width 62 height 18
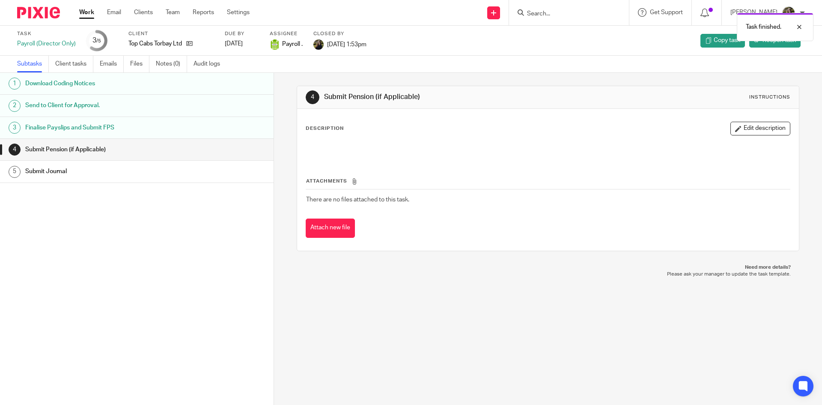
drag, startPoint x: 548, startPoint y: 6, endPoint x: 557, endPoint y: 10, distance: 10.0
click at [548, 6] on div at bounding box center [569, 12] width 120 height 25
drag, startPoint x: 801, startPoint y: 31, endPoint x: 637, endPoint y: 24, distance: 164.2
click at [797, 30] on div at bounding box center [793, 27] width 23 height 10
click at [549, 15] on input "Search" at bounding box center [564, 14] width 77 height 8
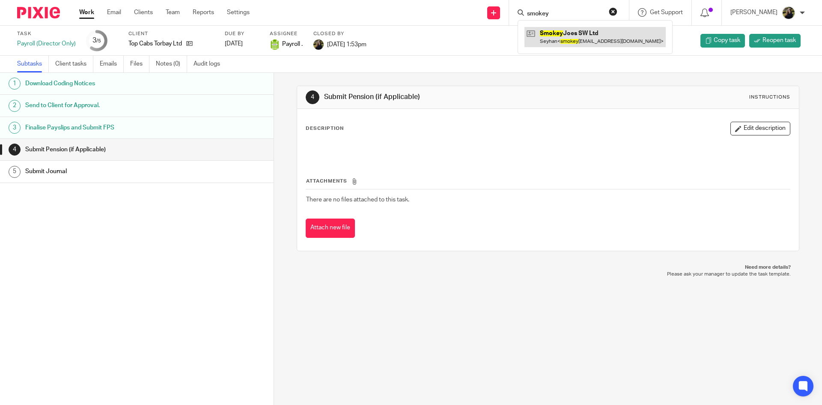
type input "smokey"
click at [569, 30] on link at bounding box center [595, 37] width 141 height 20
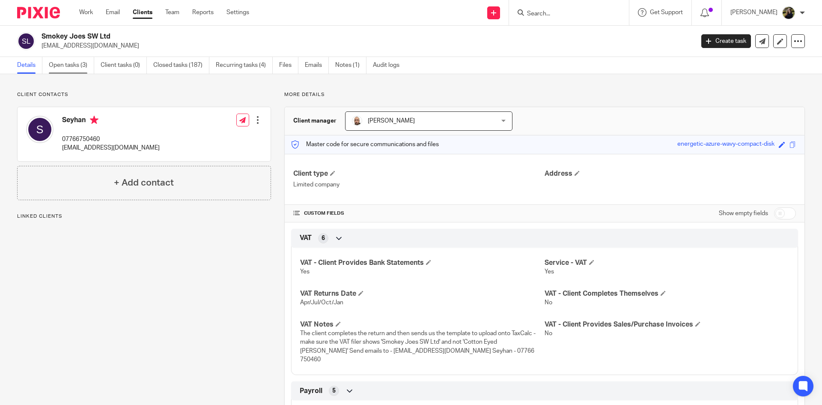
click at [81, 64] on link "Open tasks (3)" at bounding box center [71, 65] width 45 height 17
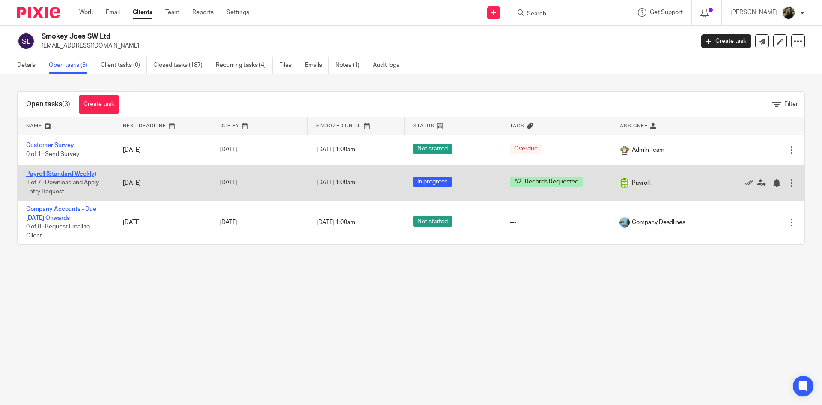
click at [79, 175] on link "Payroll (Standard Weekly)" at bounding box center [61, 174] width 70 height 6
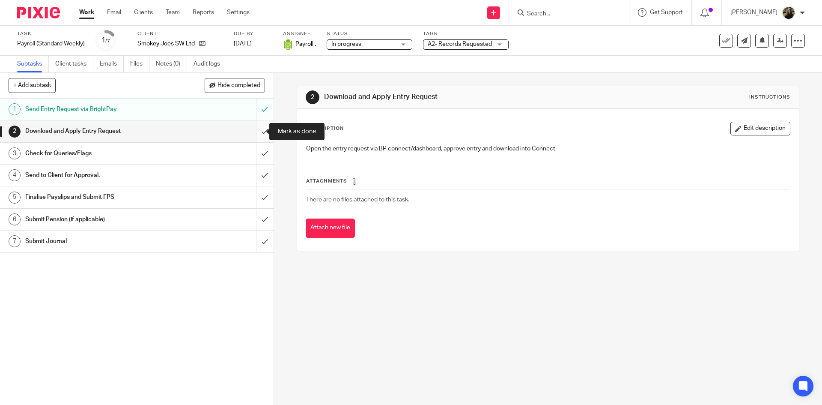
click at [255, 128] on input "submit" at bounding box center [137, 130] width 274 height 21
click at [254, 150] on input "submit" at bounding box center [137, 153] width 274 height 21
click at [258, 169] on input "submit" at bounding box center [137, 174] width 274 height 21
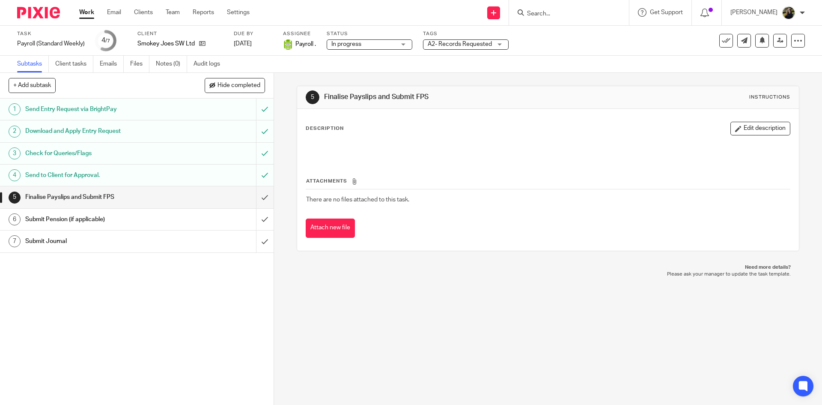
click at [458, 44] on span "A2- Records Requested" at bounding box center [460, 44] width 64 height 6
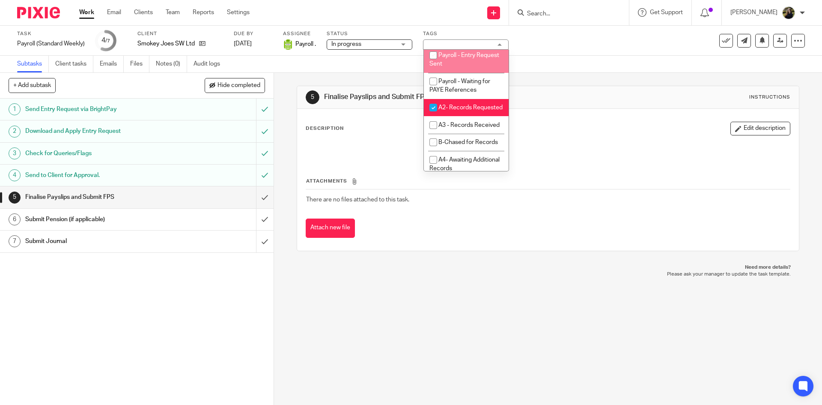
scroll to position [257, 0]
click at [442, 115] on li "A2- Records Requested" at bounding box center [466, 107] width 85 height 18
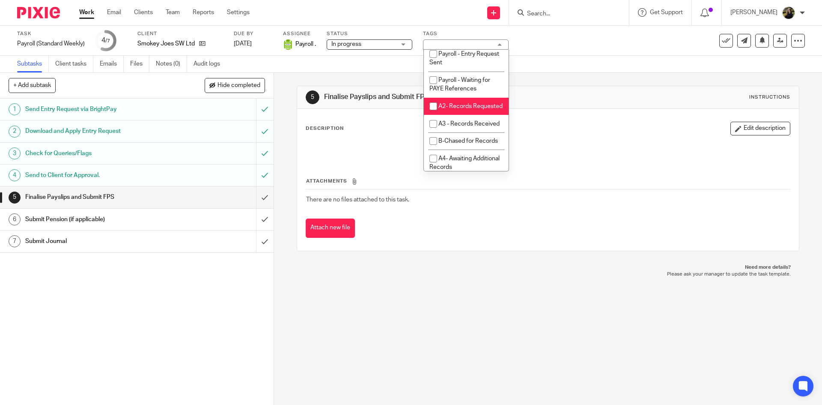
checkbox input "false"
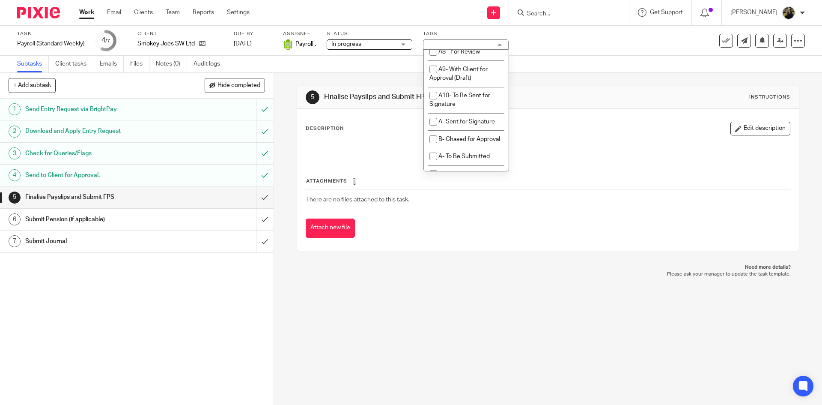
scroll to position [471, 0]
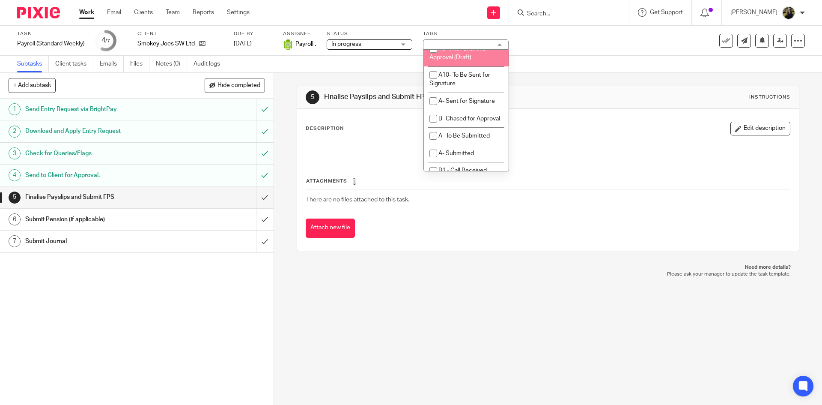
click at [474, 66] on li "A9- With Client for Approval (Draft)" at bounding box center [466, 53] width 85 height 26
checkbox input "true"
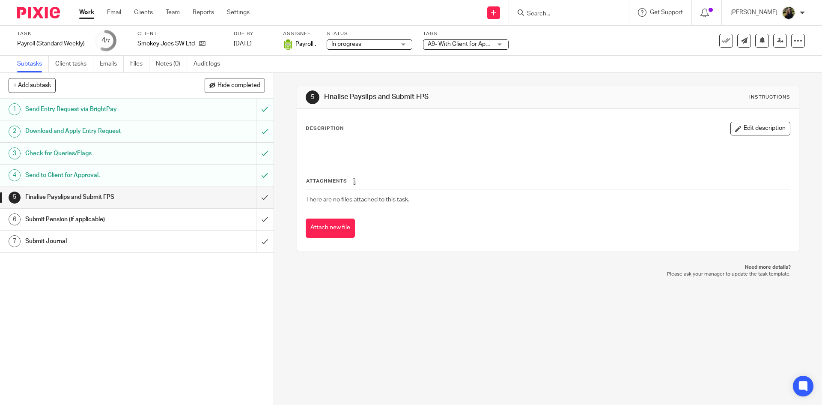
click at [358, 81] on div "5 Finalise Payslips and Submit FPS Instructions Description Edit description At…" at bounding box center [548, 168] width 502 height 191
click at [576, 7] on form at bounding box center [571, 12] width 91 height 11
click at [563, 10] on form at bounding box center [571, 12] width 91 height 11
click at [549, 14] on input "Search" at bounding box center [564, 14] width 77 height 8
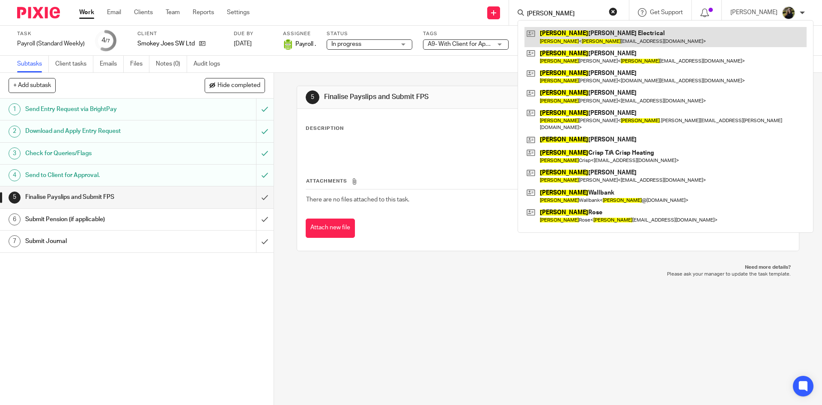
type input "peter"
click at [604, 42] on link at bounding box center [666, 37] width 282 height 20
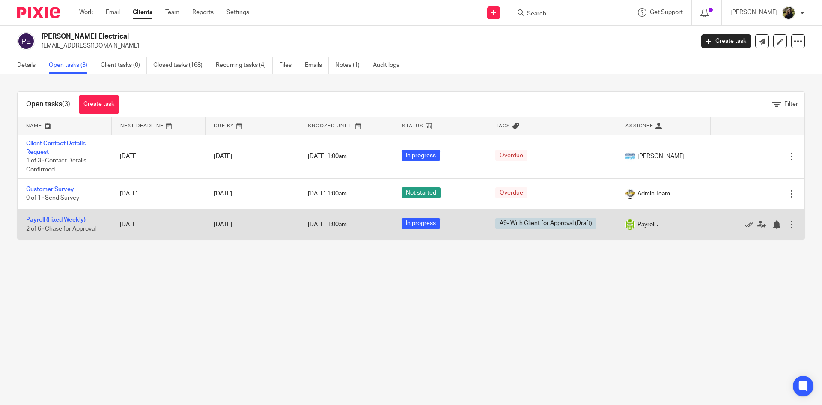
click at [49, 219] on link "Payroll (Fixed Weekly)" at bounding box center [56, 220] width 60 height 6
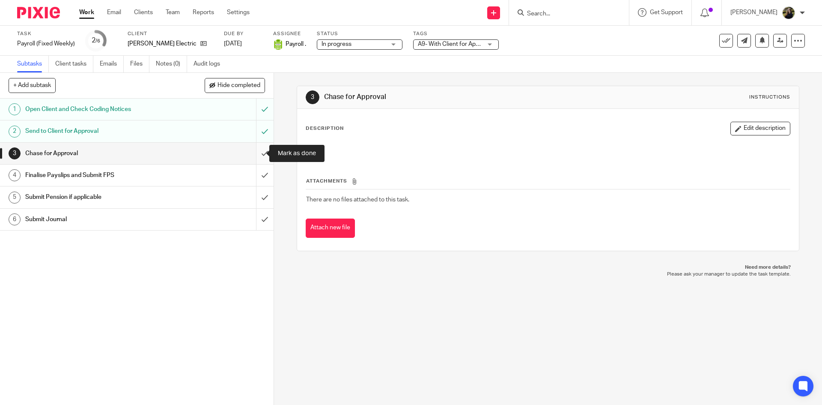
click at [257, 149] on input "submit" at bounding box center [137, 153] width 274 height 21
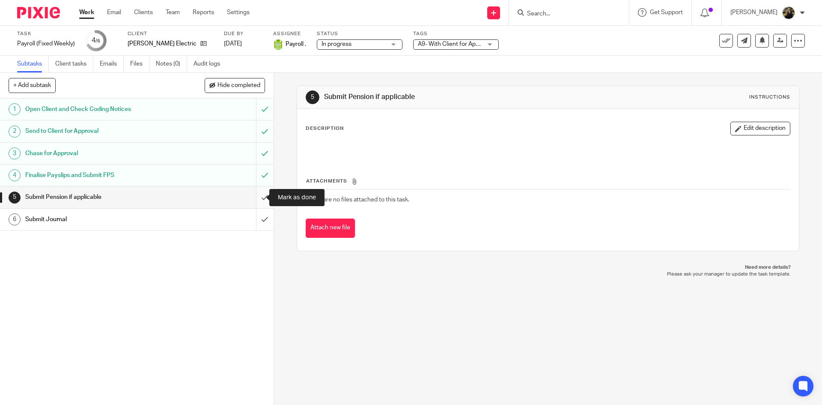
click at [257, 191] on input "submit" at bounding box center [137, 196] width 274 height 21
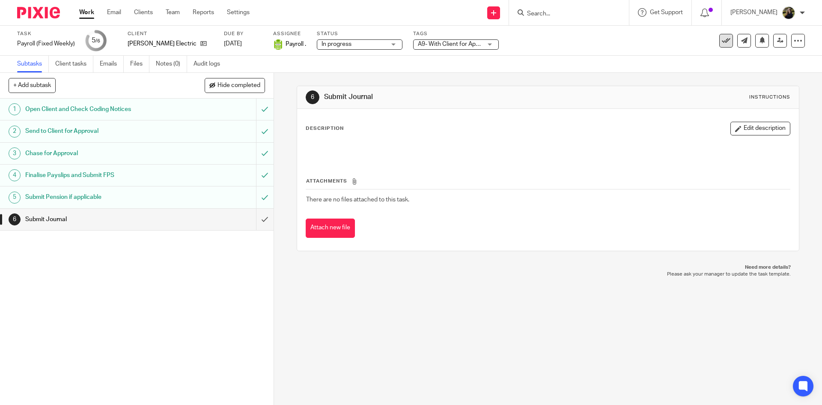
click at [719, 41] on button at bounding box center [726, 41] width 14 height 14
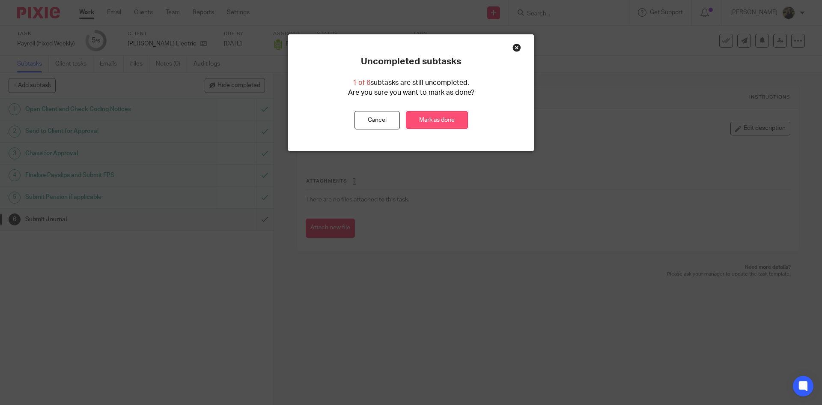
click at [416, 115] on link "Mark as done" at bounding box center [437, 120] width 62 height 18
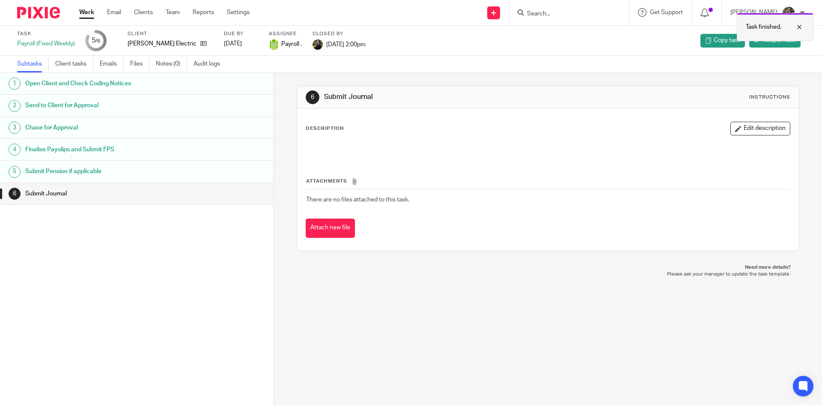
drag, startPoint x: 550, startPoint y: 12, endPoint x: 770, endPoint y: 19, distance: 220.2
click at [571, 21] on div "Task finished." at bounding box center [612, 25] width 403 height 33
click at [793, 30] on div at bounding box center [793, 27] width 23 height 10
click at [574, 15] on div "Task finished." at bounding box center [612, 25] width 403 height 33
click at [565, 15] on input "Search" at bounding box center [564, 14] width 77 height 8
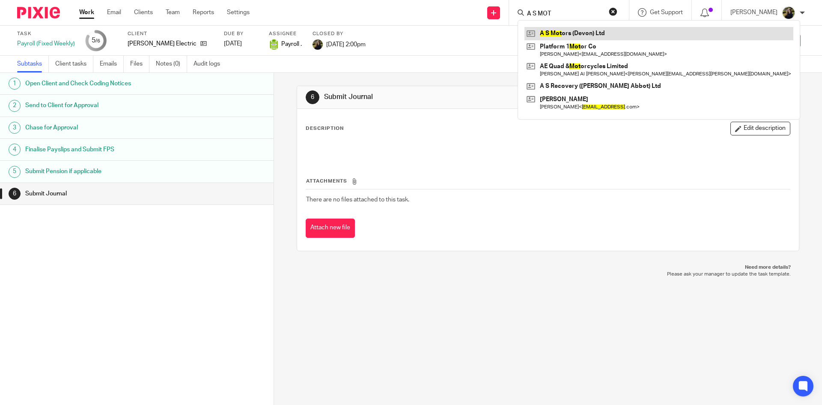
type input "A S MOT"
click at [576, 28] on link at bounding box center [659, 33] width 269 height 13
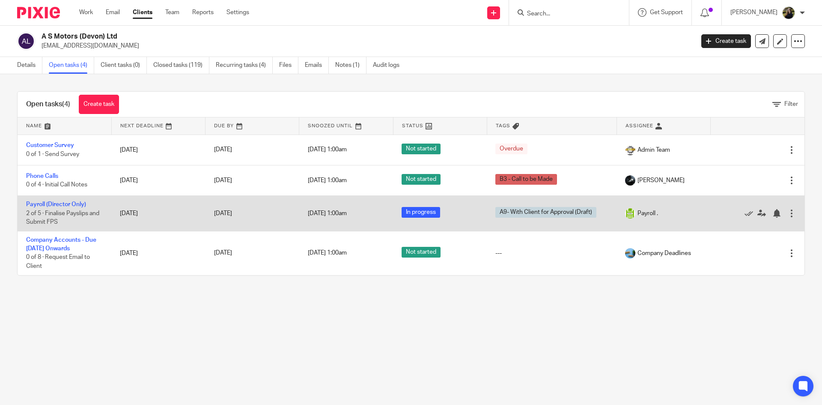
click at [57, 199] on td "Payroll (Director Only) 2 of 5 · Finalise Payslips and Submit FPS" at bounding box center [65, 213] width 94 height 35
click at [58, 200] on td "Payroll (Director Only) 2 of 5 · Finalise Payslips and Submit FPS" at bounding box center [65, 213] width 94 height 35
click at [59, 200] on td "Payroll (Director Only) 2 of 5 · Finalise Payslips and Submit FPS" at bounding box center [65, 213] width 94 height 35
click at [63, 203] on link "Payroll (Director Only)" at bounding box center [56, 204] width 60 height 6
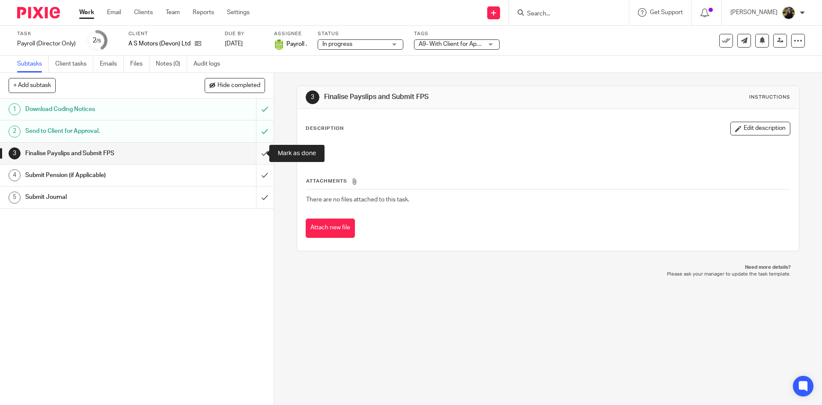
click at [252, 152] on input "submit" at bounding box center [137, 153] width 274 height 21
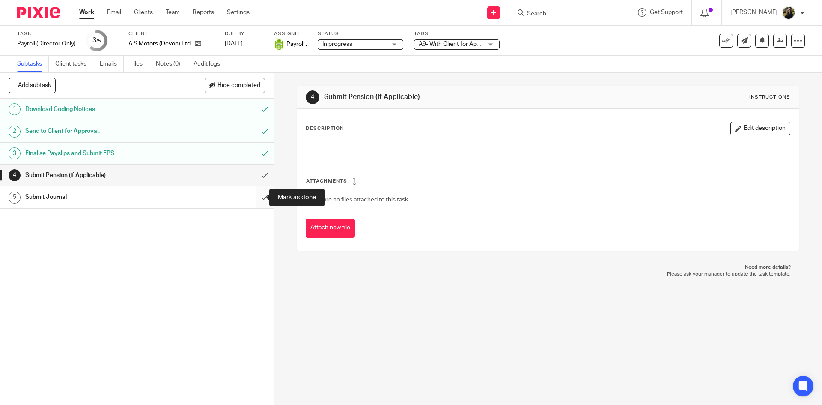
click at [256, 191] on input "submit" at bounding box center [137, 196] width 274 height 21
click at [549, 13] on input "Search" at bounding box center [564, 14] width 77 height 8
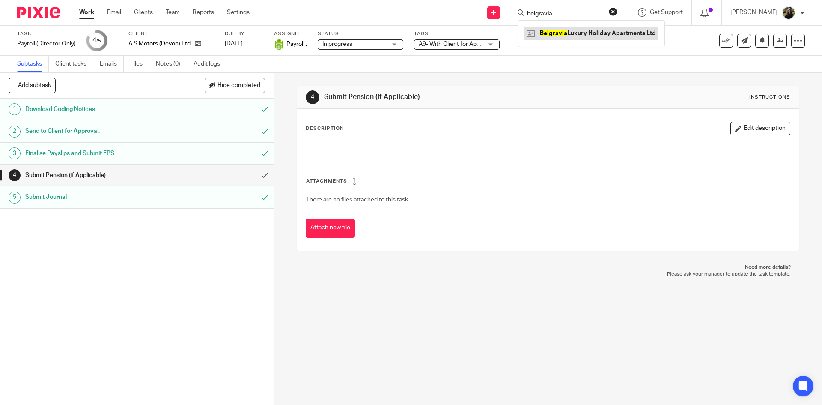
type input "belgravia"
click at [558, 33] on link at bounding box center [592, 33] width 134 height 13
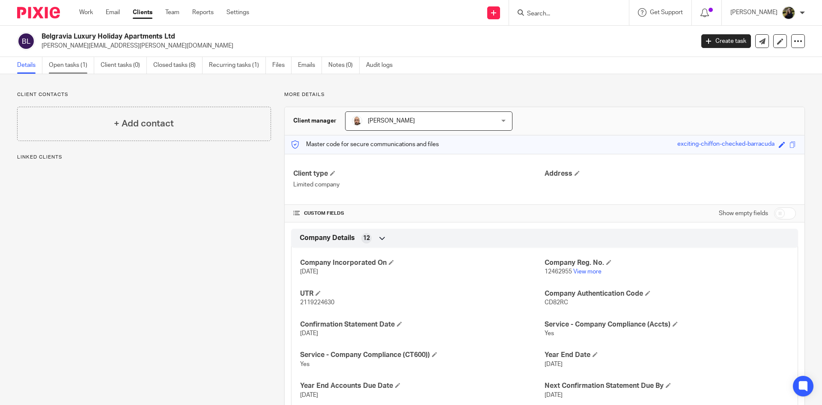
click at [67, 69] on link "Open tasks (1)" at bounding box center [71, 65] width 45 height 17
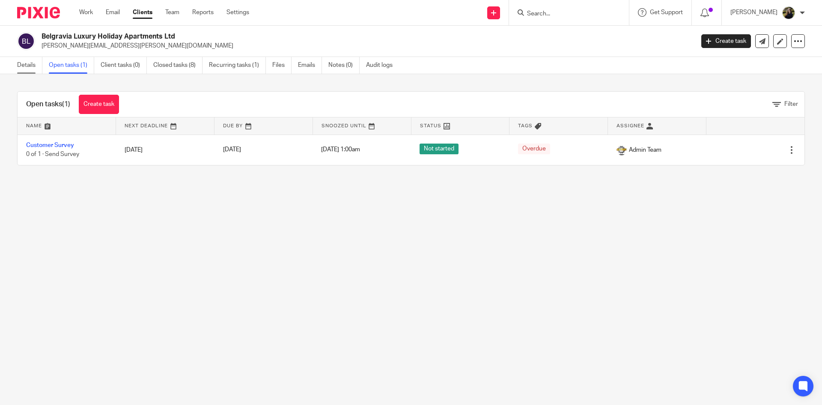
click at [17, 59] on link "Details" at bounding box center [29, 65] width 25 height 17
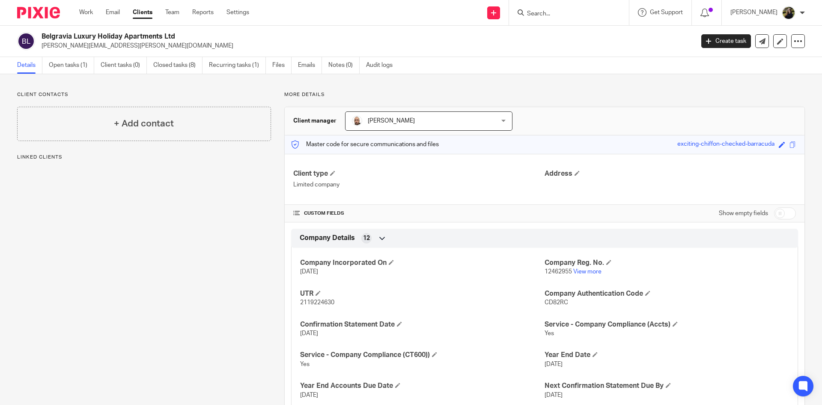
click at [562, 12] on input "Search" at bounding box center [564, 14] width 77 height 8
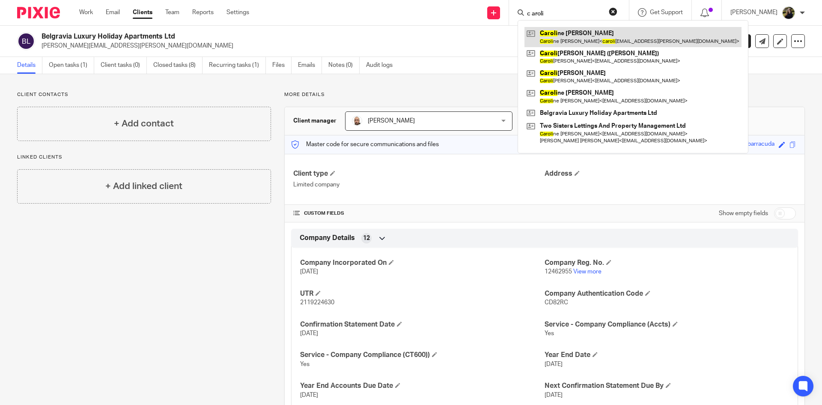
type input "c aroli"
click at [565, 42] on link at bounding box center [633, 37] width 217 height 20
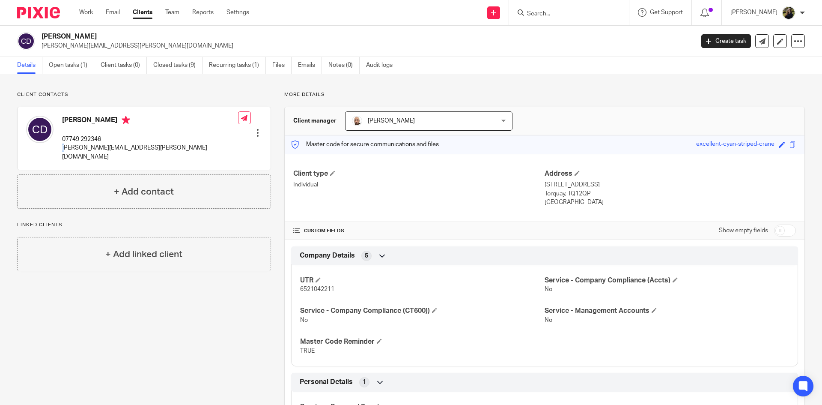
drag, startPoint x: 104, startPoint y: 133, endPoint x: 64, endPoint y: 143, distance: 42.0
click at [64, 143] on div "Caroline Dixey 07749 292346 caroline.dixey@googlemail.com" at bounding box center [150, 138] width 176 height 45
click at [63, 138] on p "07749 292346" at bounding box center [150, 139] width 176 height 9
drag, startPoint x: 62, startPoint y: 138, endPoint x: 103, endPoint y: 137, distance: 41.1
click at [103, 137] on p "07749 292346" at bounding box center [150, 139] width 176 height 9
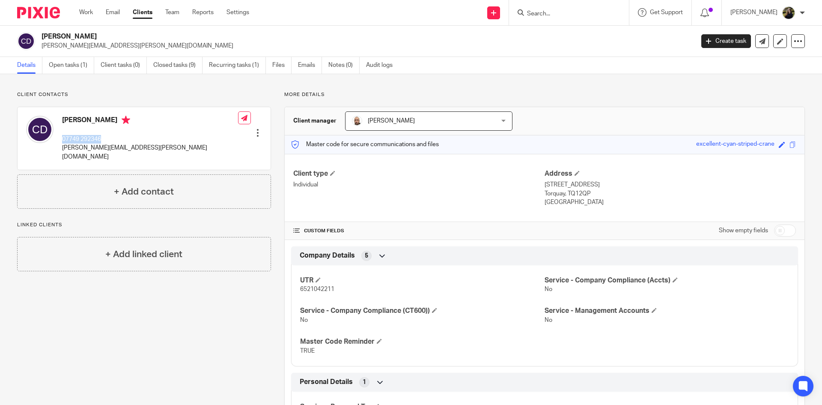
copy p "07749 292346"
click at [563, 6] on div at bounding box center [569, 12] width 120 height 25
click at [562, 16] on input "Search" at bounding box center [564, 14] width 77 height 8
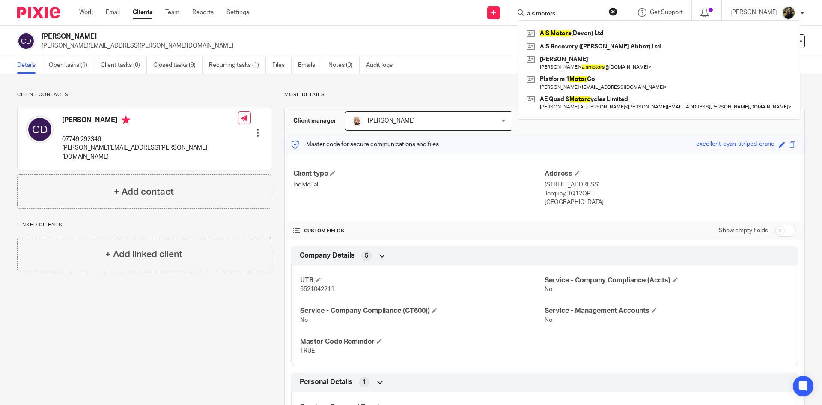
type input "a s motors"
click at [573, 23] on div "A S Motors (Devon) Ltd A S Recovery (Newton Abbot) Ltd Andrew Squires Andrew Sq…" at bounding box center [659, 69] width 283 height 99
click at [573, 35] on link at bounding box center [659, 33] width 269 height 13
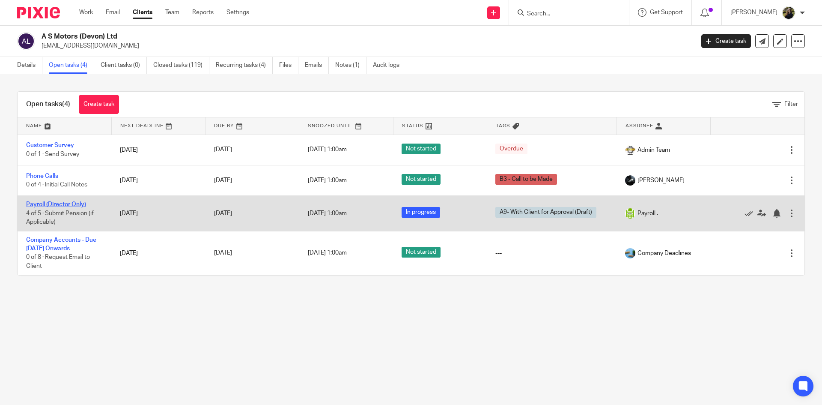
click at [63, 203] on link "Payroll (Director Only)" at bounding box center [56, 204] width 60 height 6
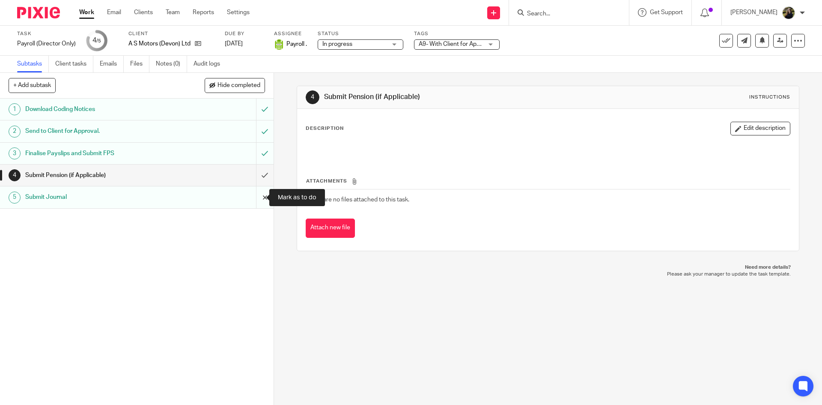
click at [250, 202] on input "submit" at bounding box center [137, 196] width 274 height 21
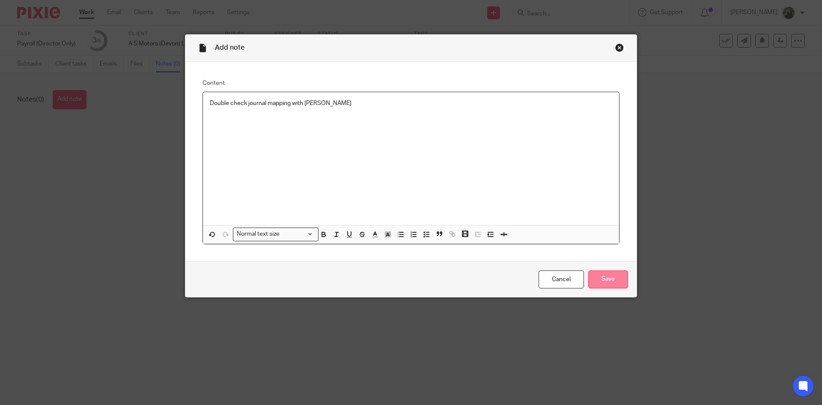
click at [599, 279] on input "Save" at bounding box center [608, 279] width 40 height 18
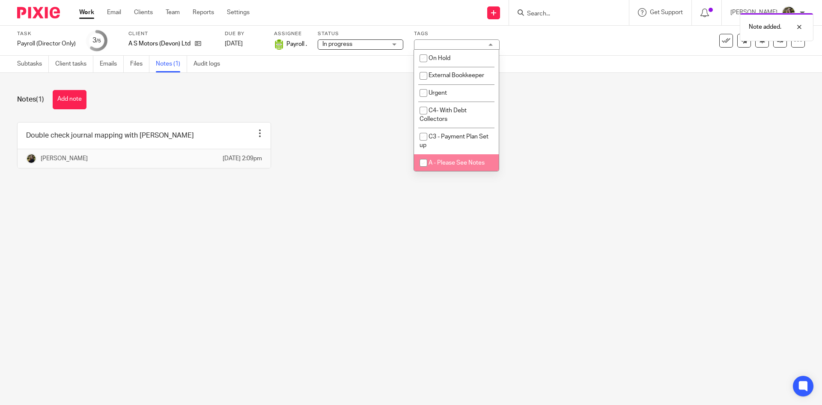
click at [459, 158] on li "A - Please See Notes" at bounding box center [456, 163] width 85 height 18
checkbox input "true"
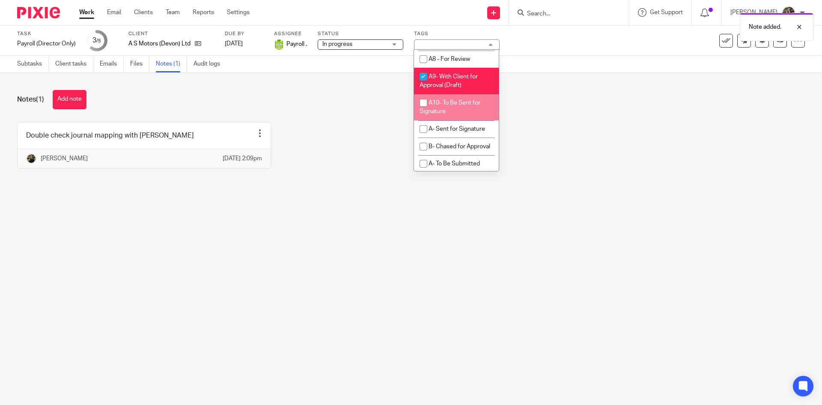
scroll to position [471, 0]
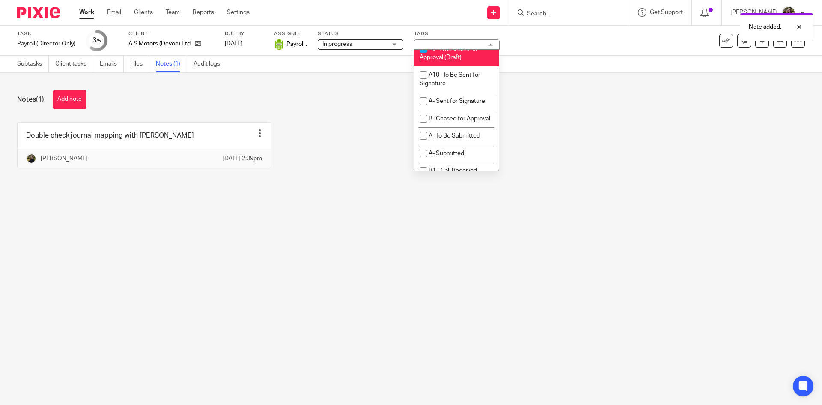
click at [455, 66] on li "A9- With Client for Approval (Draft)" at bounding box center [456, 53] width 85 height 26
checkbox input "false"
click at [594, 131] on div "Double check journal mapping with Kayla Edit note Delete note Tiffany Davies 15…" at bounding box center [404, 151] width 801 height 59
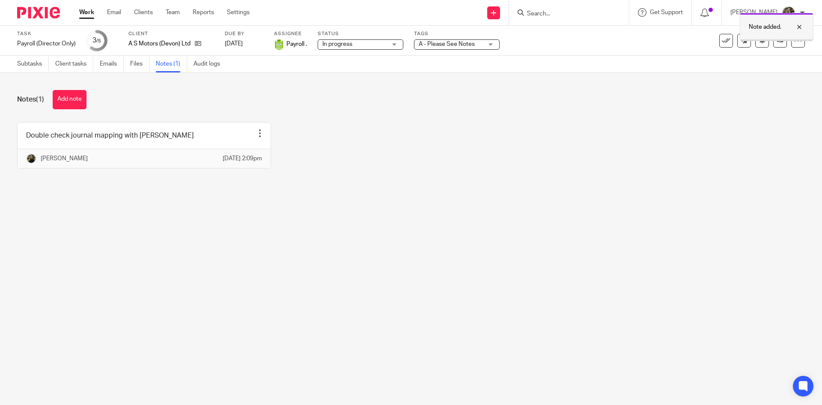
click at [803, 23] on div at bounding box center [793, 27] width 23 height 10
click at [779, 39] on link at bounding box center [780, 41] width 14 height 14
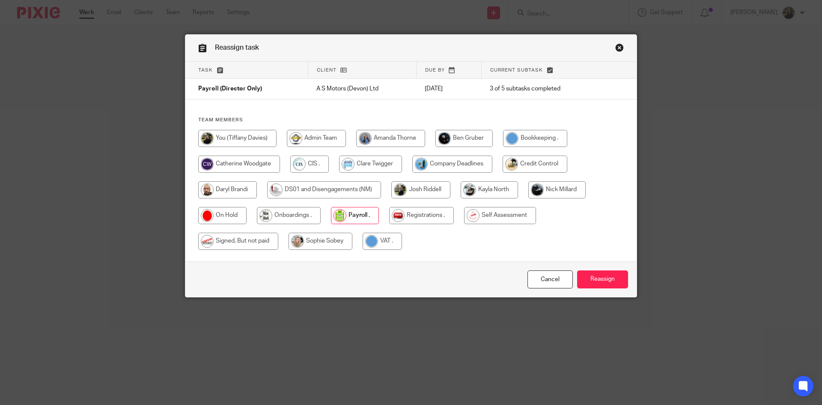
click at [236, 131] on input "radio" at bounding box center [237, 138] width 78 height 17
radio input "true"
click at [591, 269] on div "Cancel Reassign" at bounding box center [410, 279] width 451 height 36
click at [595, 275] on input "Reassign" at bounding box center [602, 279] width 51 height 18
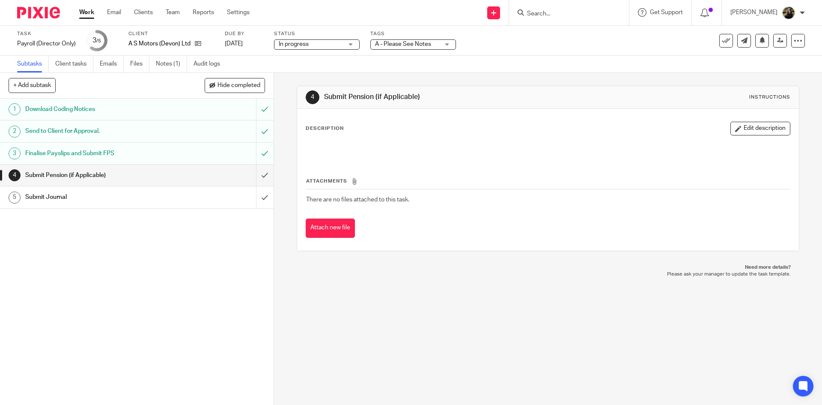
click at [556, 11] on input "Search" at bounding box center [564, 14] width 77 height 8
type input "dpg"
click at [588, 33] on link at bounding box center [597, 37] width 145 height 20
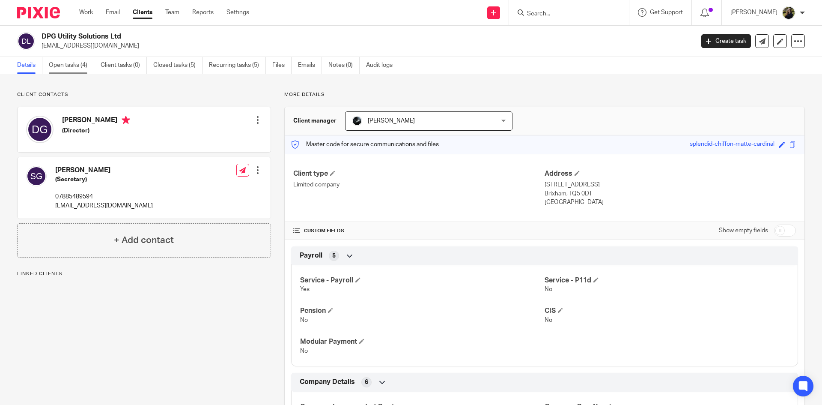
click at [63, 61] on link "Open tasks (4)" at bounding box center [71, 65] width 45 height 17
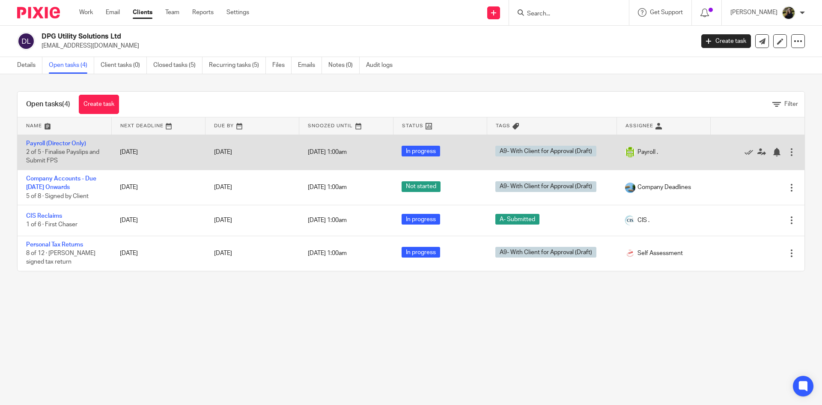
click at [50, 138] on td "Payroll (Director Only) 2 of 5 · Finalise Payslips and Submit FPS" at bounding box center [65, 151] width 94 height 35
click at [54, 144] on link "Payroll (Director Only)" at bounding box center [56, 143] width 60 height 6
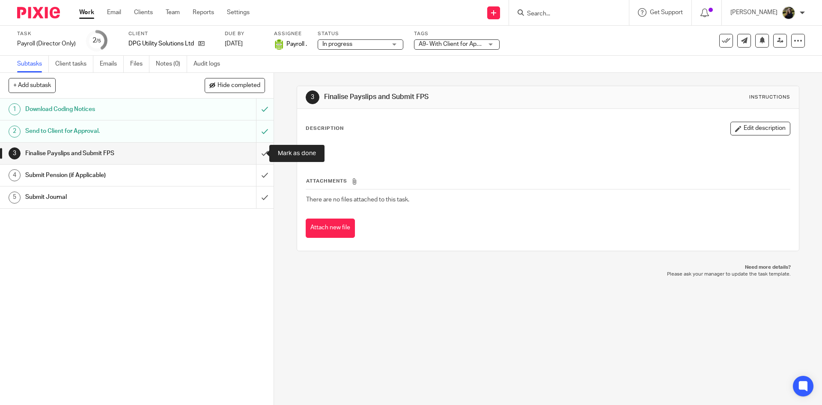
click at [253, 149] on input "submit" at bounding box center [137, 153] width 274 height 21
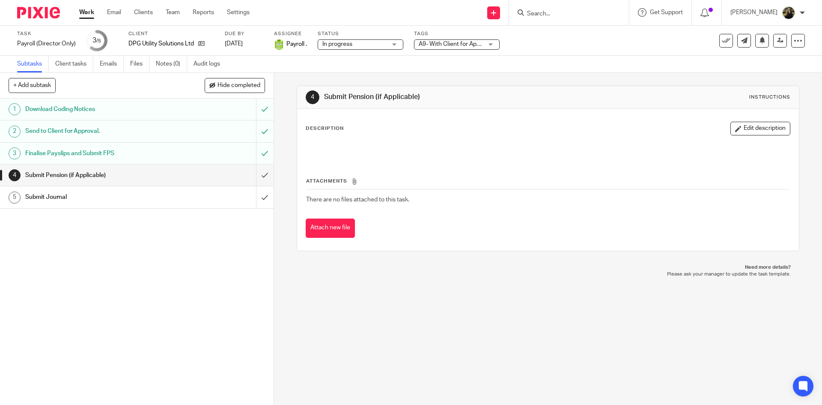
click at [721, 45] on button at bounding box center [726, 41] width 14 height 14
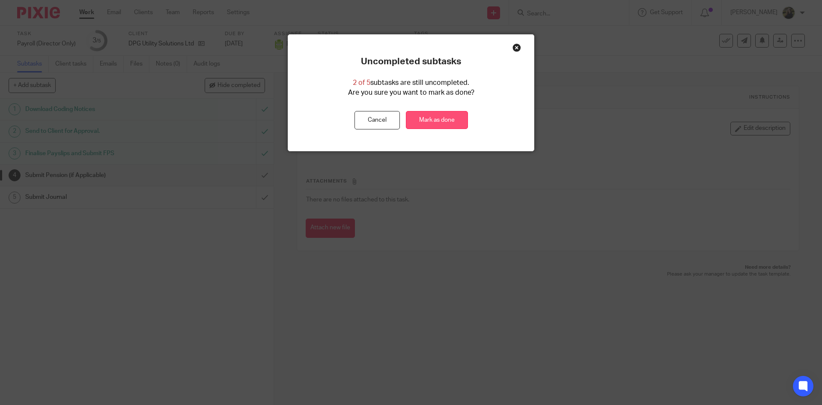
click at [439, 116] on link "Mark as done" at bounding box center [437, 120] width 62 height 18
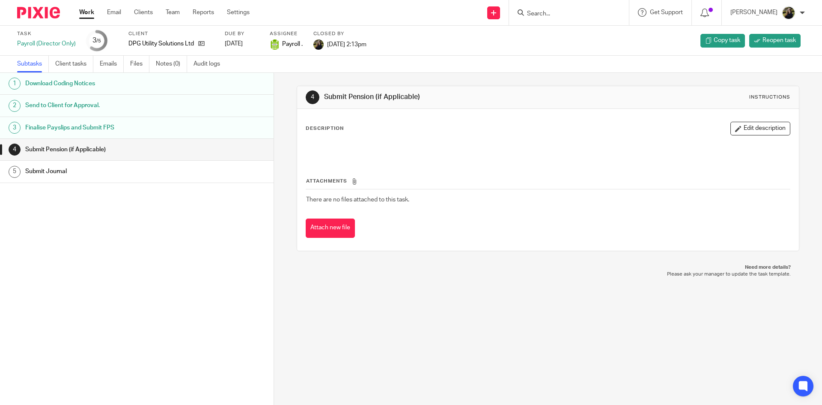
click at [535, 9] on form at bounding box center [571, 12] width 91 height 11
click at [552, 16] on input "Search" at bounding box center [564, 14] width 77 height 8
type input "dg hol"
click at [618, 9] on button "reset" at bounding box center [613, 11] width 9 height 9
click at [576, 10] on input "Search" at bounding box center [564, 14] width 77 height 8
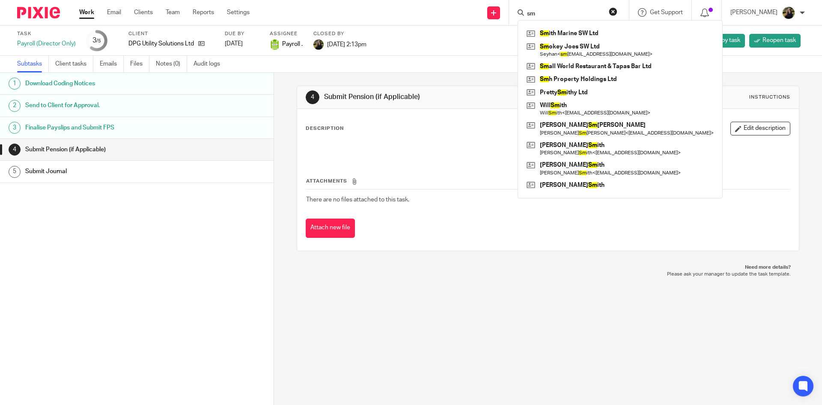
type input "s"
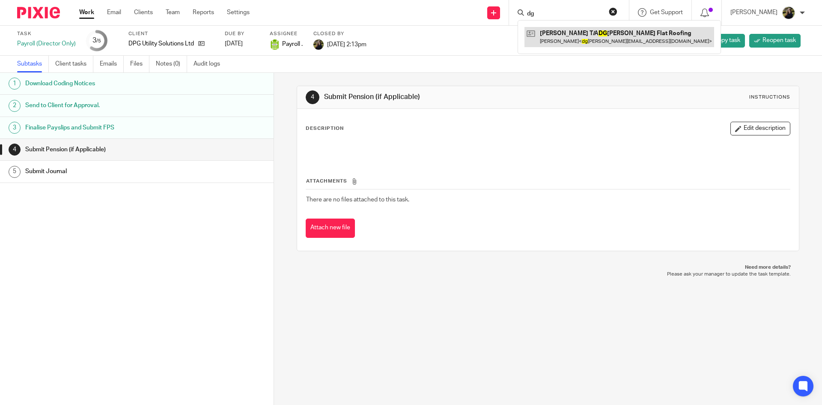
type input "dg"
click at [592, 27] on link at bounding box center [620, 37] width 190 height 20
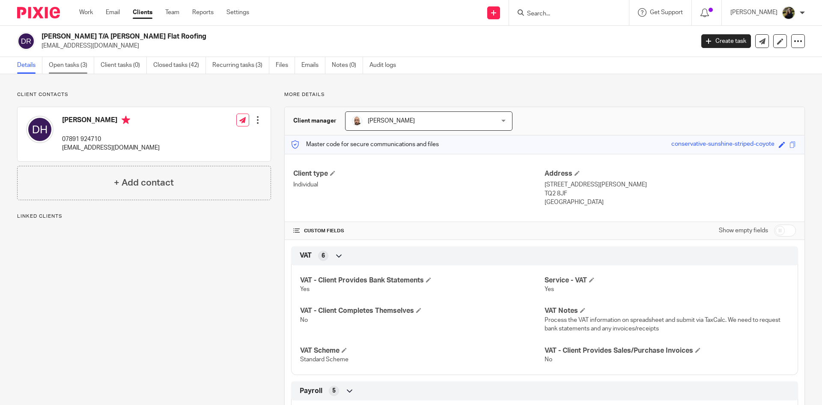
click at [68, 69] on link "Open tasks (3)" at bounding box center [71, 65] width 45 height 17
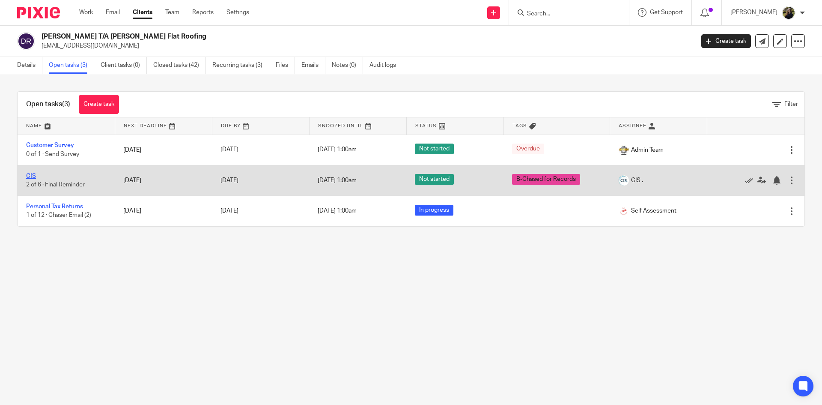
click at [31, 177] on link "CIS" at bounding box center [31, 176] width 10 height 6
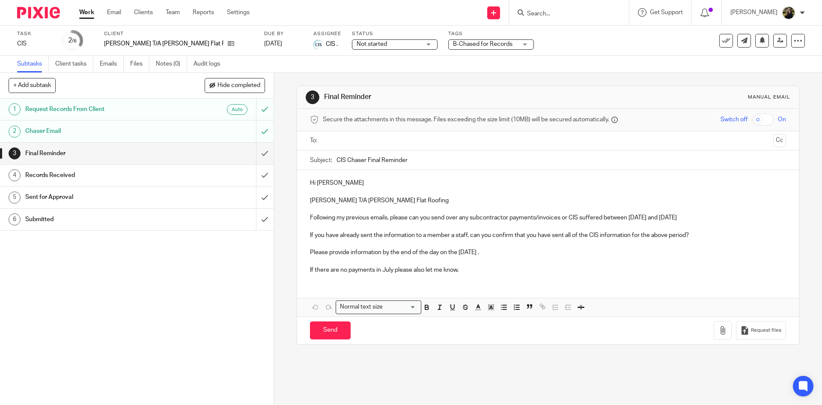
click at [463, 42] on span "B-Chased for Records" at bounding box center [483, 44] width 60 height 6
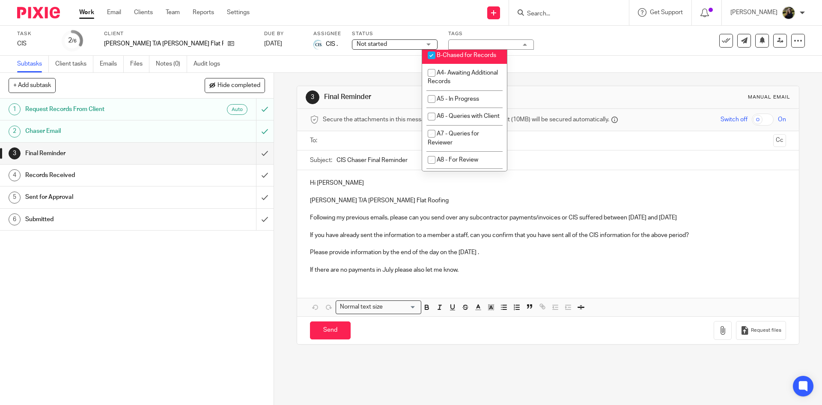
click at [465, 58] on span "B-Chased for Records" at bounding box center [467, 55] width 60 height 6
checkbox input "false"
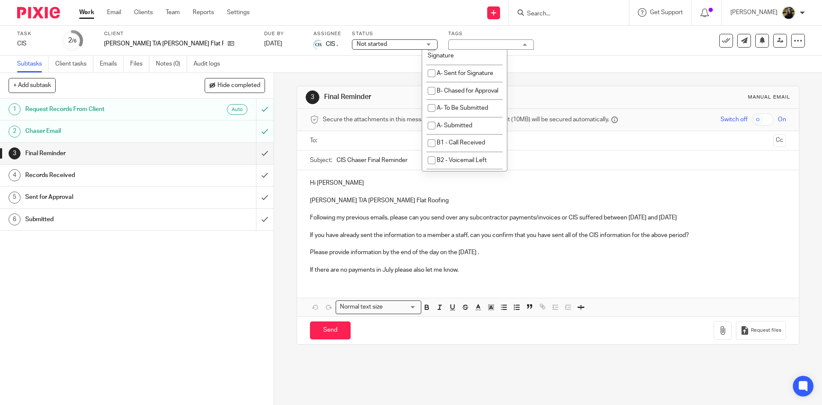
scroll to position [514, 0]
click at [453, 23] on li "A9- With Client for Approval (Draft)" at bounding box center [464, 10] width 85 height 26
checkbox input "true"
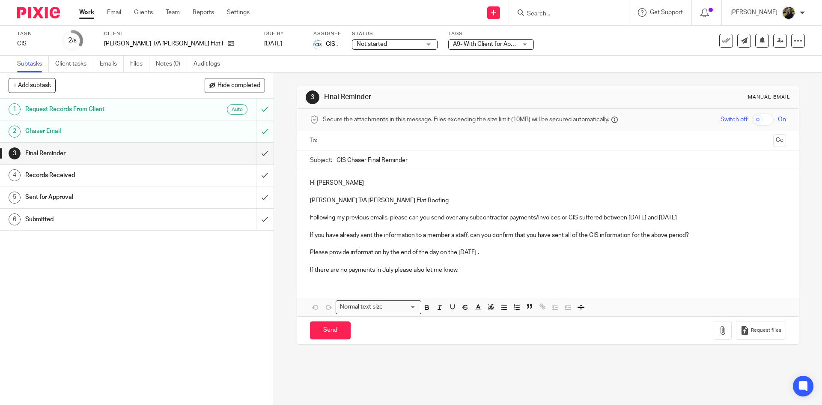
drag, startPoint x: 548, startPoint y: 48, endPoint x: 385, endPoint y: 49, distance: 162.7
click at [541, 49] on div "Task CIS Save CIS 2 /6 Client David Holmes T/A DG Holmes Flat Roofing Due by 19…" at bounding box center [345, 40] width 656 height 21
click at [364, 49] on div "Not started Not started" at bounding box center [395, 44] width 86 height 10
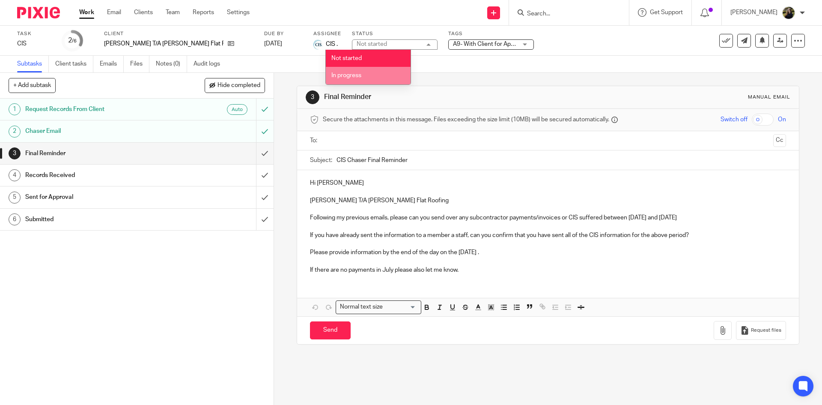
click at [357, 69] on li "In progress" at bounding box center [368, 76] width 85 height 18
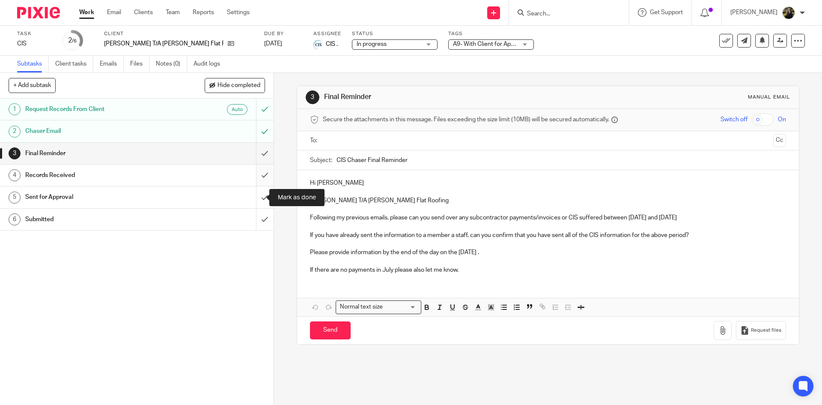
drag, startPoint x: 255, startPoint y: 195, endPoint x: 257, endPoint y: 182, distance: 12.5
click at [254, 193] on input "submit" at bounding box center [137, 196] width 274 height 21
click at [260, 166] on input "submit" at bounding box center [137, 174] width 274 height 21
click at [258, 149] on input "submit" at bounding box center [137, 153] width 274 height 21
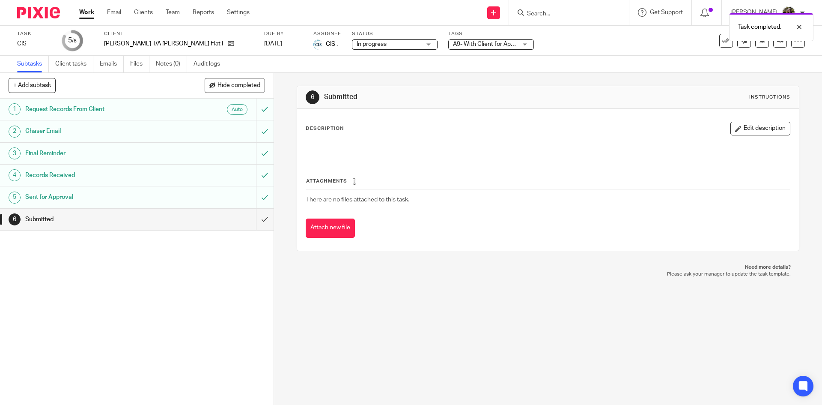
click at [581, 12] on div "Task completed." at bounding box center [612, 25] width 403 height 33
click at [541, 14] on div "Task completed." at bounding box center [612, 25] width 403 height 33
click at [776, 25] on p "Task completed." at bounding box center [759, 27] width 43 height 9
click at [560, 12] on input "Search" at bounding box center [564, 14] width 77 height 8
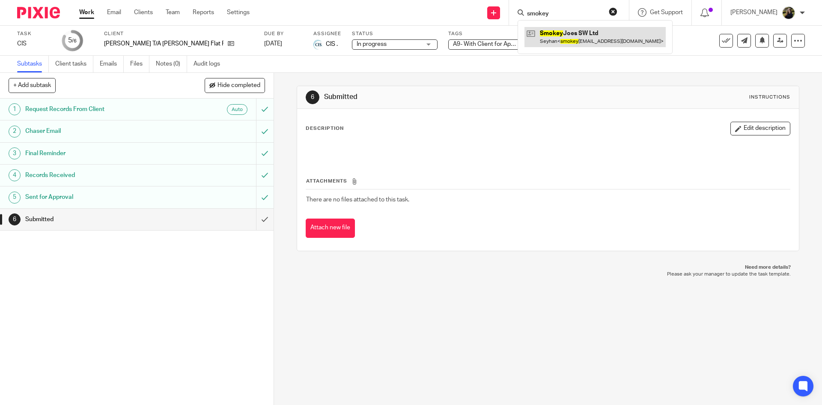
type input "smokey"
click at [558, 42] on link at bounding box center [595, 37] width 141 height 20
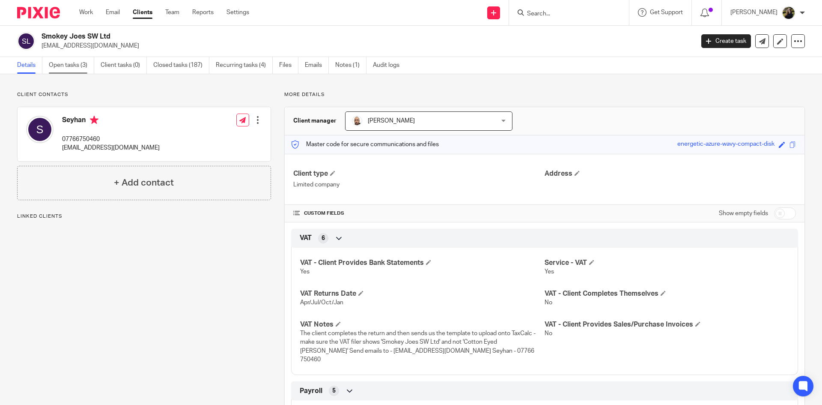
click at [64, 71] on link "Open tasks (3)" at bounding box center [71, 65] width 45 height 17
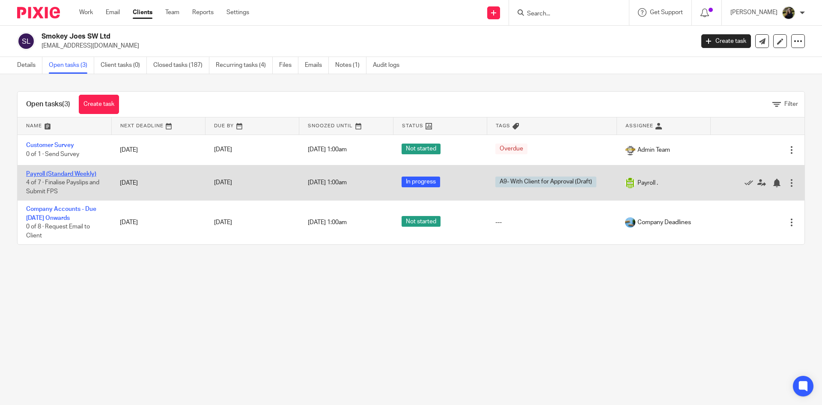
click at [75, 172] on link "Payroll (Standard Weekly)" at bounding box center [61, 174] width 70 height 6
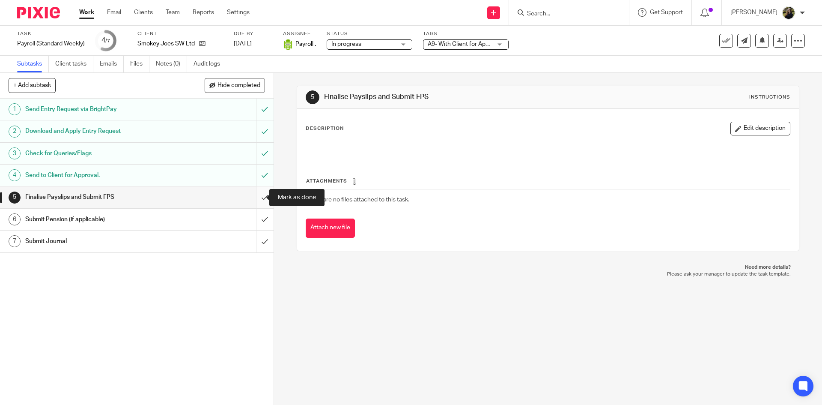
click at [259, 192] on input "submit" at bounding box center [137, 196] width 274 height 21
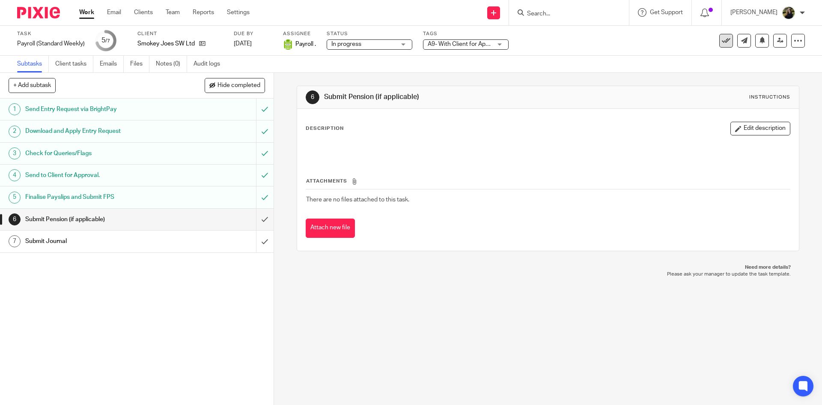
drag, startPoint x: 729, startPoint y: 39, endPoint x: 716, endPoint y: 40, distance: 13.8
click at [719, 40] on div "See template in use Advanced task editor Copy task Change schedule [GEOGRAPHIC_…" at bounding box center [762, 41] width 86 height 14
click at [722, 40] on icon at bounding box center [726, 40] width 9 height 9
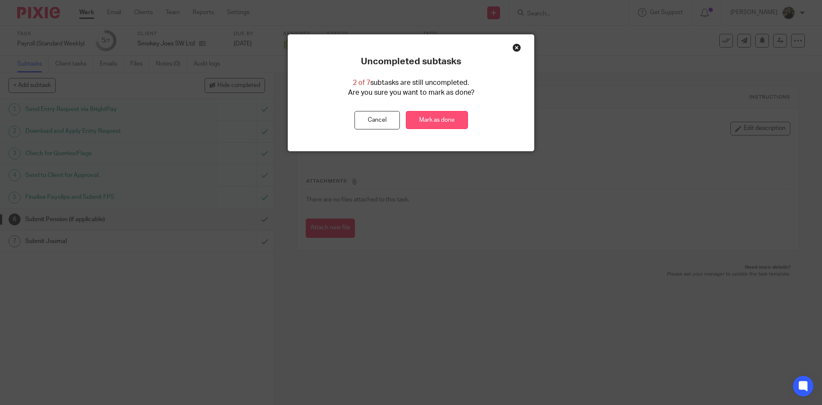
click at [411, 122] on link "Mark as done" at bounding box center [437, 120] width 62 height 18
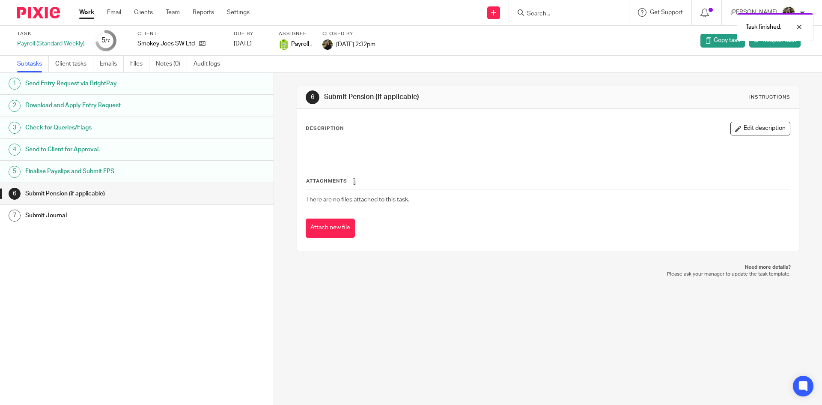
click at [572, 3] on div at bounding box center [569, 12] width 120 height 25
click at [562, 11] on div "Task finished." at bounding box center [612, 25] width 403 height 33
click at [794, 24] on div at bounding box center [793, 27] width 23 height 10
click at [558, 9] on form at bounding box center [571, 12] width 91 height 11
click at [555, 11] on form at bounding box center [571, 12] width 91 height 11
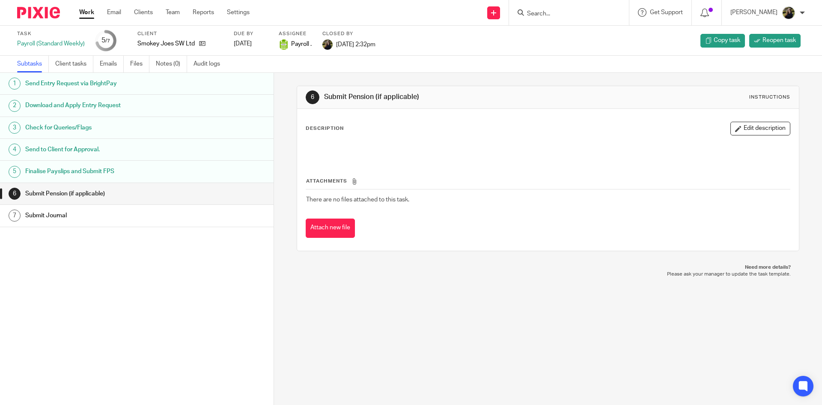
click at [553, 14] on input "Search" at bounding box center [564, 14] width 77 height 8
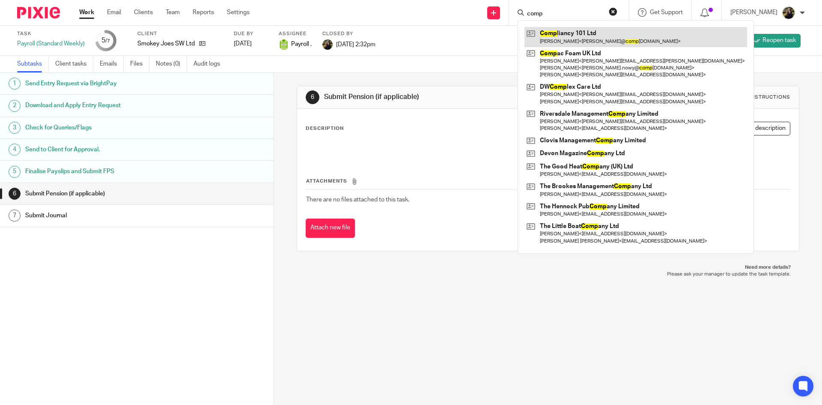
type input "comp"
click at [552, 36] on link at bounding box center [636, 37] width 223 height 20
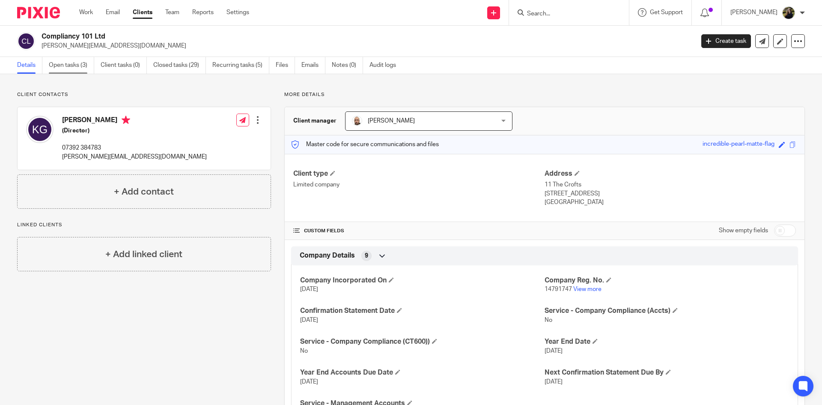
click at [60, 68] on link "Open tasks (3)" at bounding box center [71, 65] width 45 height 17
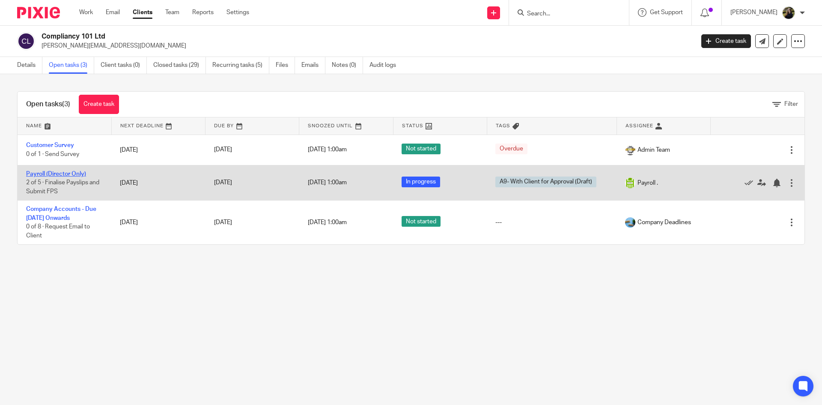
click at [66, 171] on link "Payroll (Director Only)" at bounding box center [56, 174] width 60 height 6
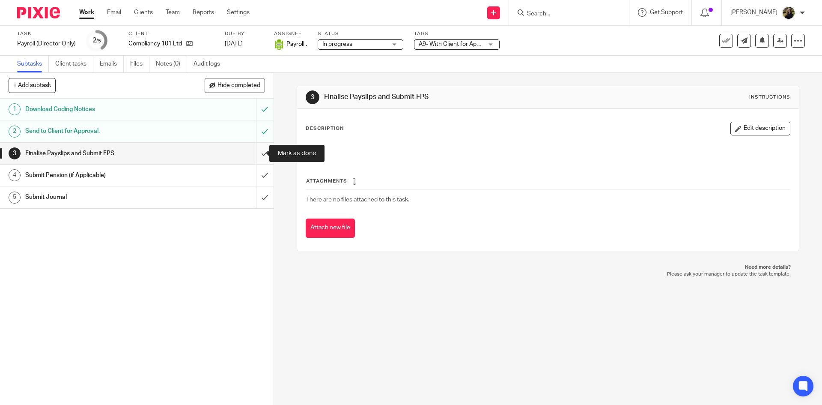
click at [263, 150] on input "submit" at bounding box center [137, 153] width 274 height 21
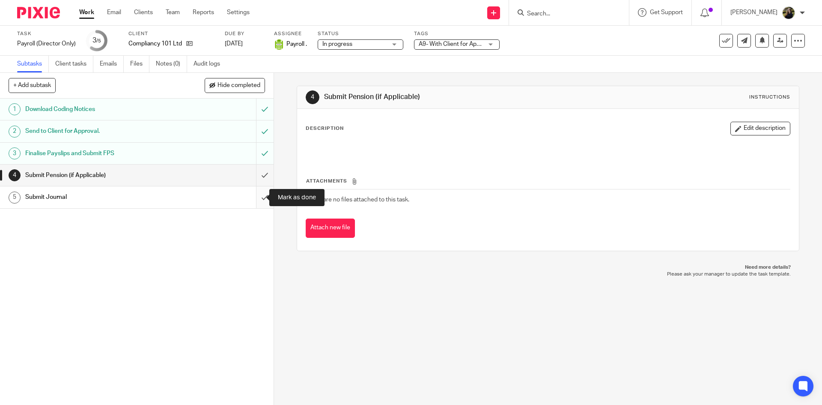
click at [259, 188] on input "submit" at bounding box center [137, 196] width 274 height 21
click at [722, 34] on button at bounding box center [726, 41] width 14 height 14
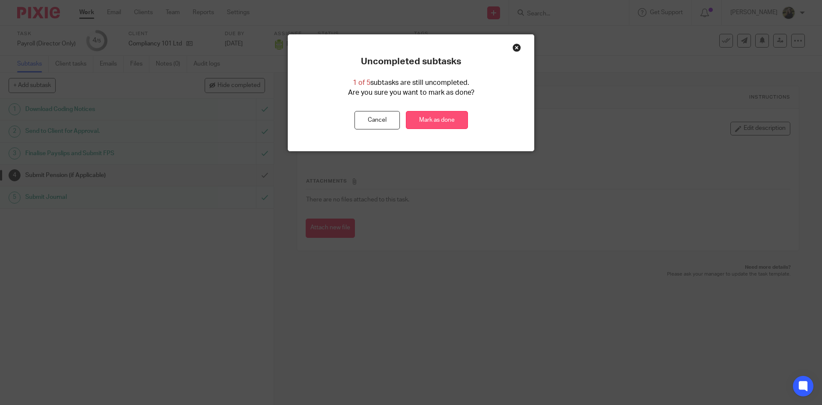
click at [442, 125] on link "Mark as done" at bounding box center [437, 120] width 62 height 18
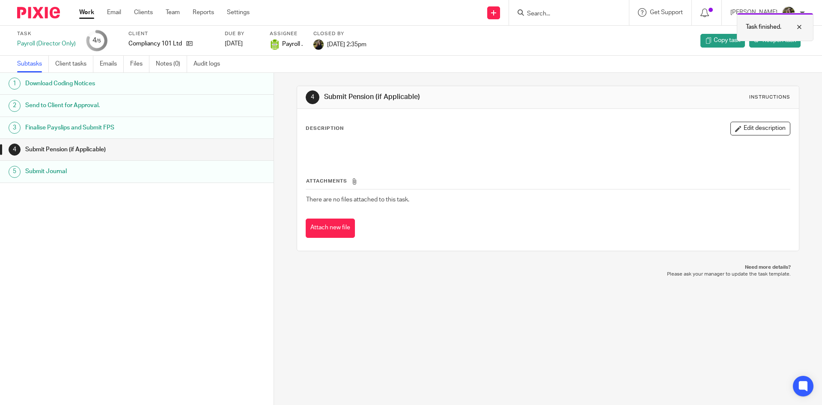
drag, startPoint x: 558, startPoint y: 18, endPoint x: 748, endPoint y: 24, distance: 189.4
click at [558, 19] on div "Task finished." at bounding box center [612, 25] width 403 height 33
click at [787, 30] on div at bounding box center [793, 27] width 23 height 10
click at [576, 12] on input "Search" at bounding box center [564, 14] width 77 height 8
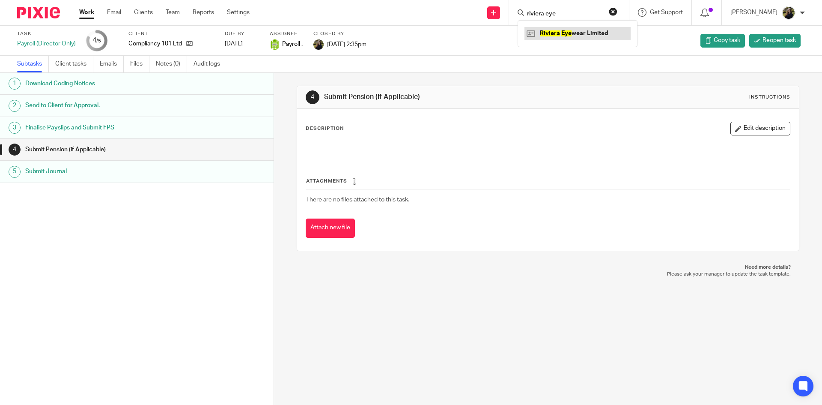
type input "riviera eye"
click at [574, 33] on link at bounding box center [578, 33] width 106 height 13
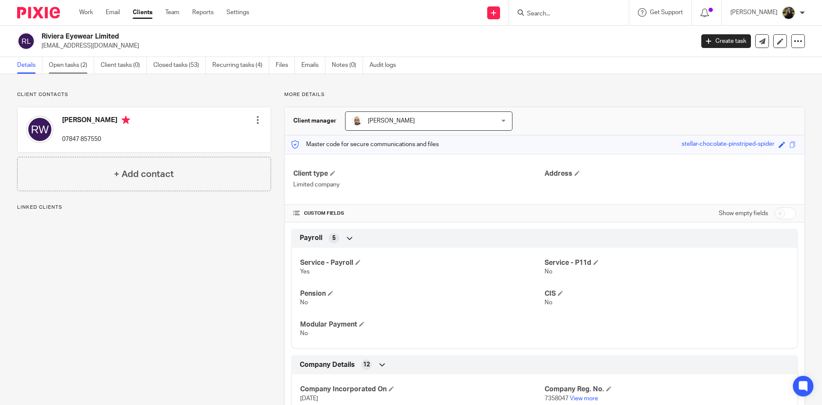
click at [55, 69] on link "Open tasks (2)" at bounding box center [71, 65] width 45 height 17
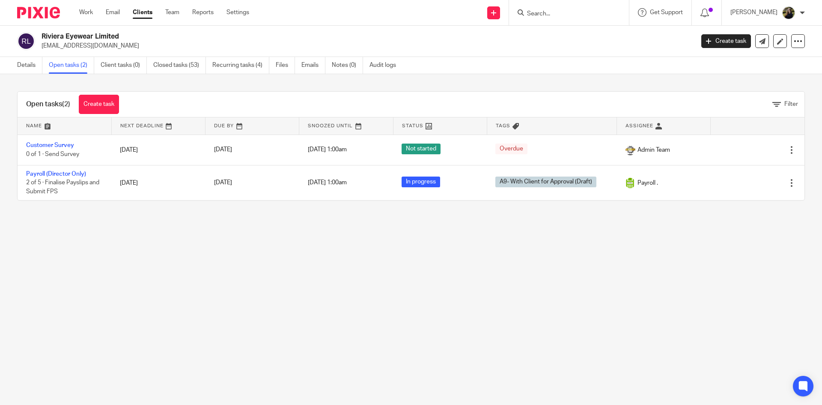
click at [56, 175] on link "Payroll (Director Only)" at bounding box center [56, 174] width 60 height 6
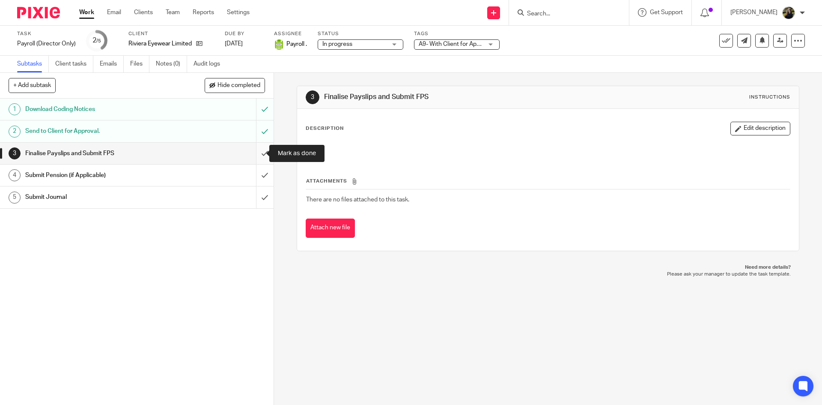
click at [253, 153] on input "submit" at bounding box center [137, 153] width 274 height 21
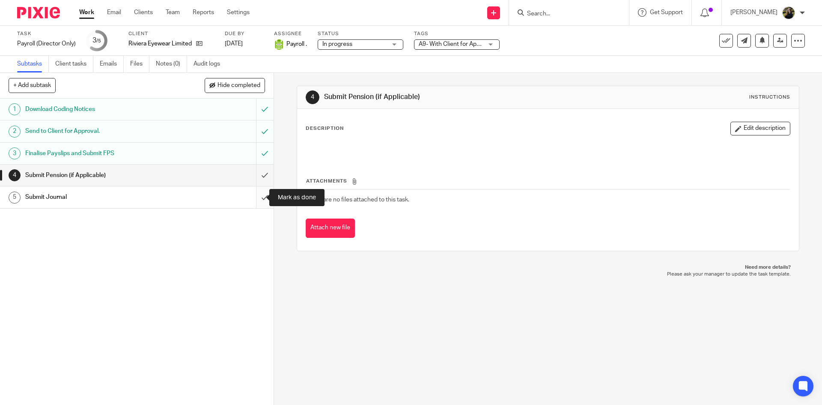
click at [254, 198] on input "submit" at bounding box center [137, 196] width 274 height 21
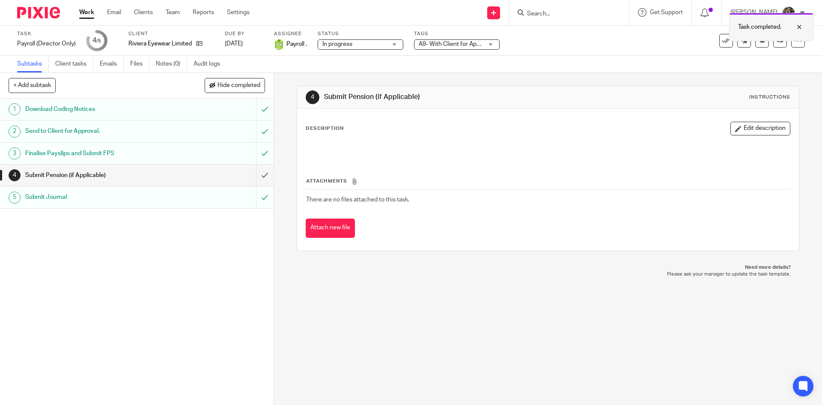
click at [797, 27] on div at bounding box center [793, 27] width 23 height 10
click at [723, 43] on icon at bounding box center [726, 40] width 9 height 9
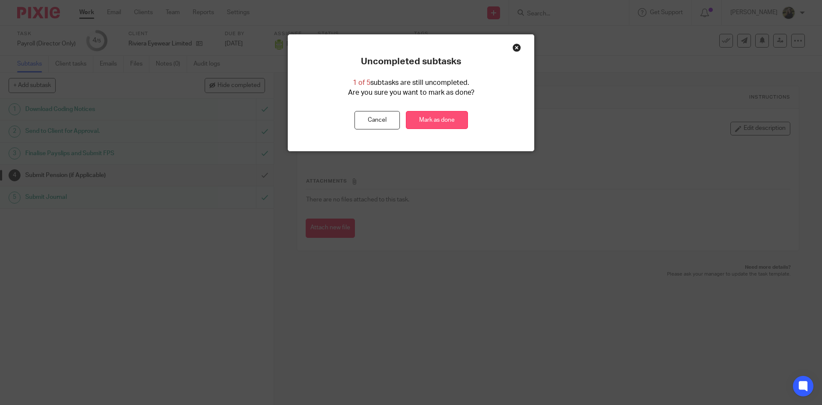
click at [452, 116] on link "Mark as done" at bounding box center [437, 120] width 62 height 18
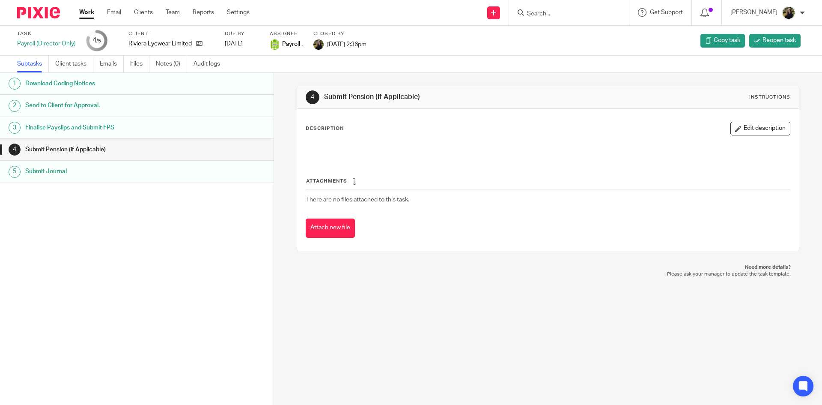
click at [592, 16] on input "Search" at bounding box center [564, 14] width 77 height 8
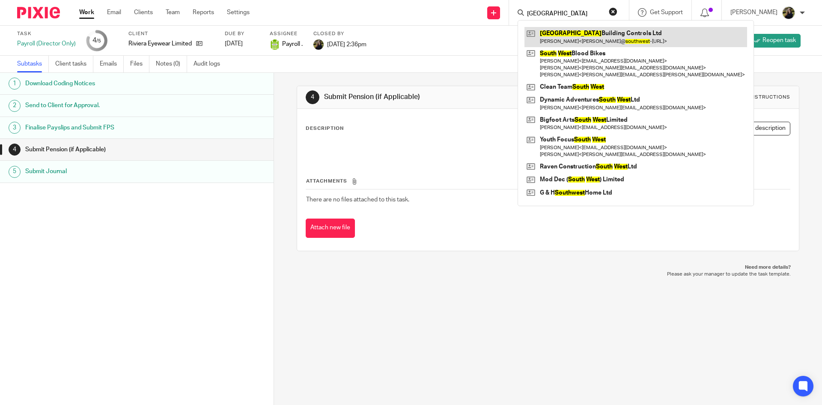
type input "[GEOGRAPHIC_DATA]"
click at [551, 42] on link at bounding box center [636, 37] width 223 height 20
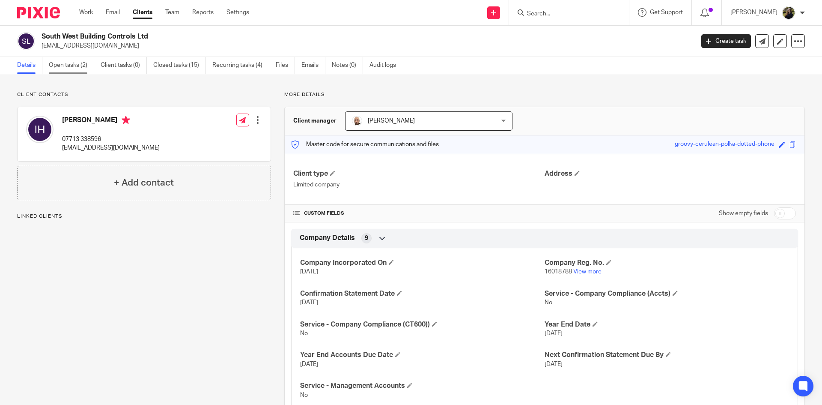
click at [90, 58] on link "Open tasks (2)" at bounding box center [71, 65] width 45 height 17
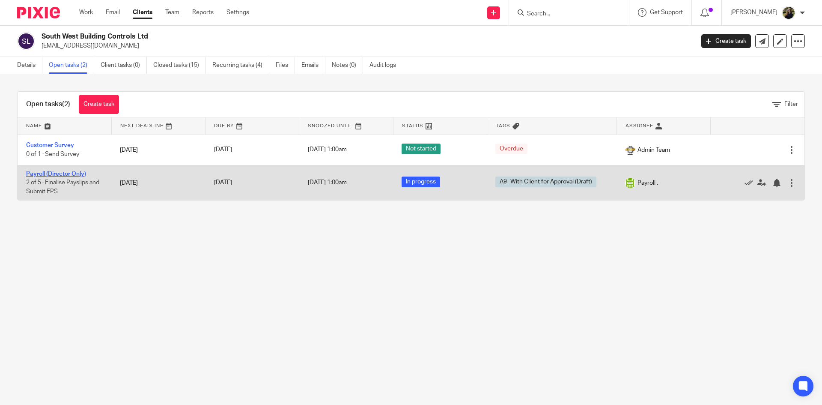
click link "Payroll (Director Only)"
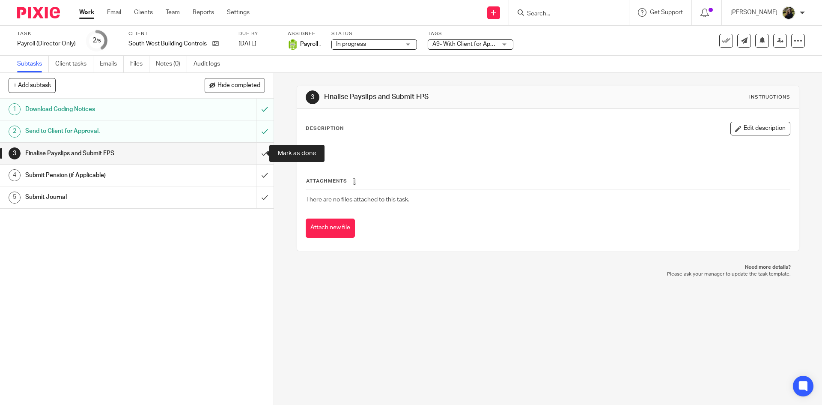
click at [256, 147] on input "submit" at bounding box center [137, 153] width 274 height 21
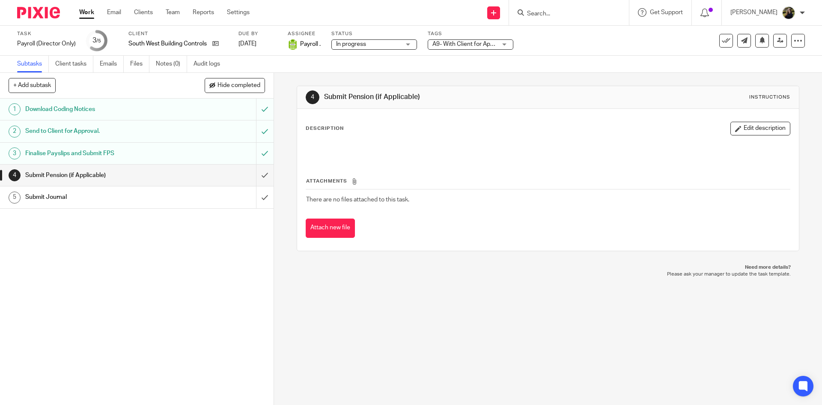
click at [713, 40] on body "Work Email Clients Team Reports Settings Work Email Clients Team Reports Settin…" at bounding box center [411, 202] width 822 height 405
click at [717, 38] on div "Task completed." at bounding box center [612, 25] width 403 height 33
click at [719, 34] on button at bounding box center [726, 41] width 14 height 14
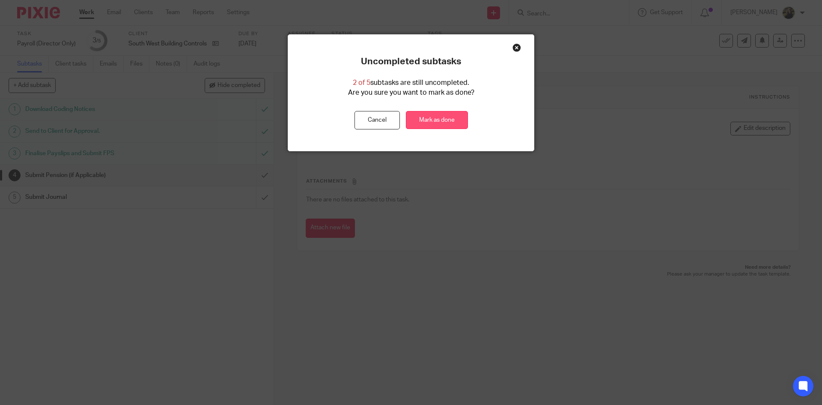
click at [437, 113] on link "Mark as done" at bounding box center [437, 120] width 62 height 18
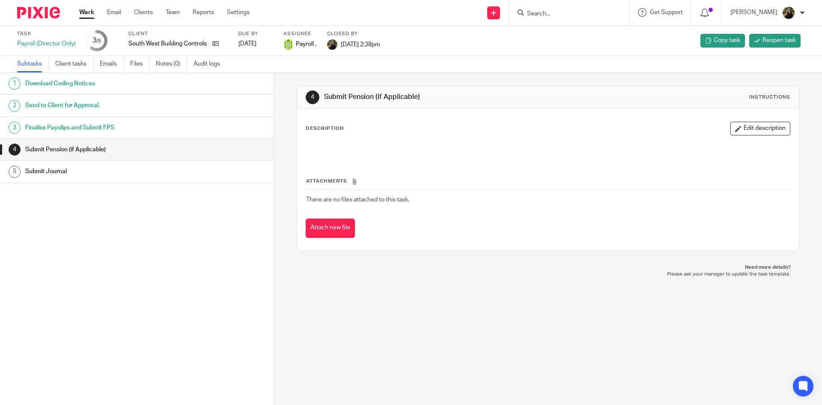
click at [552, 14] on input "Search" at bounding box center [564, 14] width 77 height 8
type input "dart hea"
click at [582, 36] on link at bounding box center [578, 33] width 106 height 13
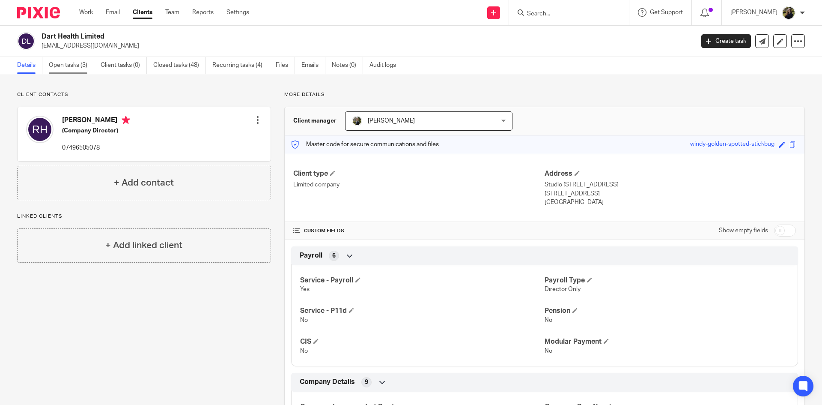
click at [65, 68] on link "Open tasks (3)" at bounding box center [71, 65] width 45 height 17
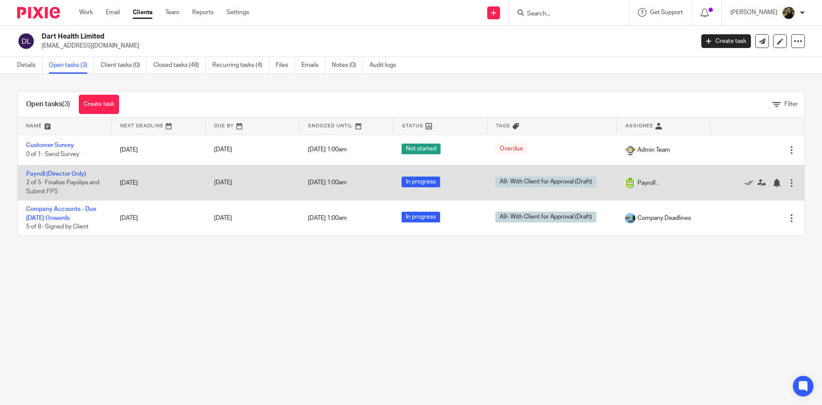
drag, startPoint x: 0, startPoint y: 0, endPoint x: 57, endPoint y: 170, distance: 179.0
click at [57, 170] on td "Payroll (Director Only) 2 of 5 · Finalise Payslips and Submit FPS" at bounding box center [65, 182] width 94 height 35
click at [61, 176] on link "Payroll (Director Only)" at bounding box center [56, 174] width 60 height 6
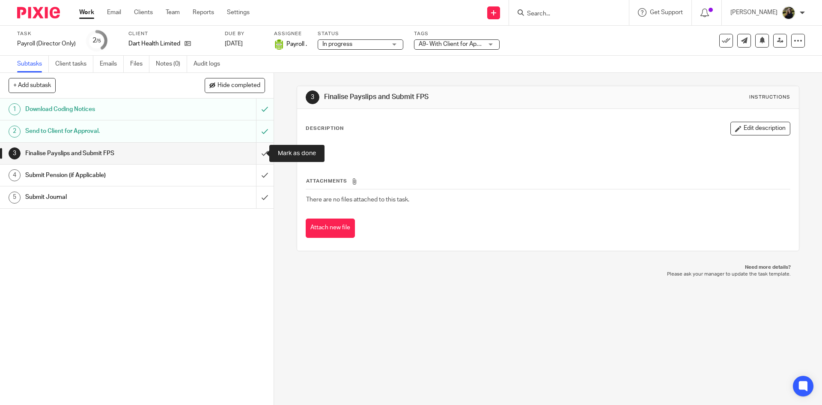
click at [253, 152] on input "submit" at bounding box center [137, 153] width 274 height 21
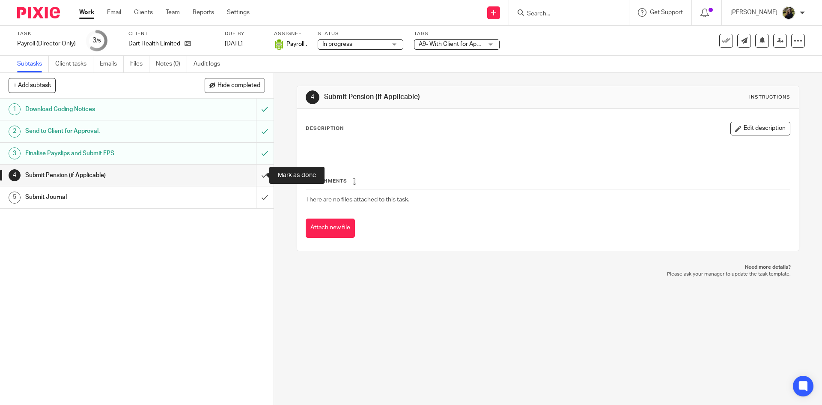
click at [255, 169] on input "submit" at bounding box center [137, 174] width 274 height 21
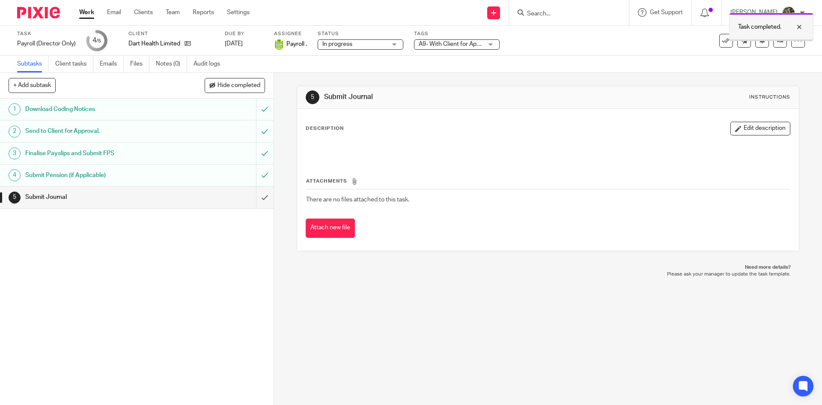
click at [803, 16] on div "Task completed." at bounding box center [771, 27] width 84 height 28
click at [722, 39] on icon at bounding box center [726, 40] width 9 height 9
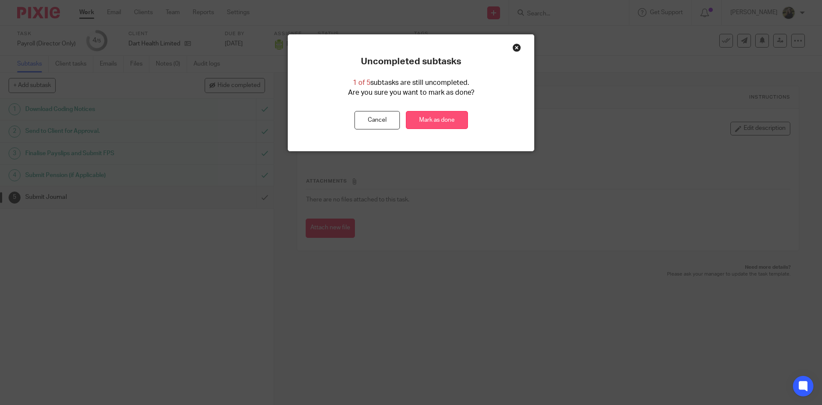
click at [423, 122] on link "Mark as done" at bounding box center [437, 120] width 62 height 18
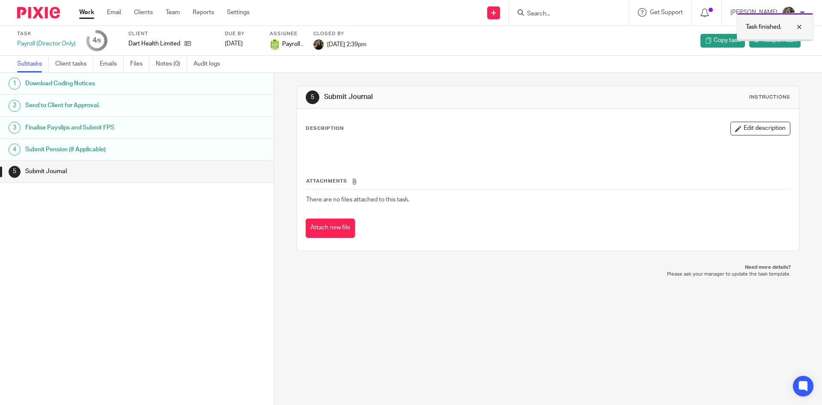
click at [794, 33] on div "Task finished." at bounding box center [775, 27] width 77 height 28
click at [573, 15] on input "Search" at bounding box center [564, 14] width 77 height 8
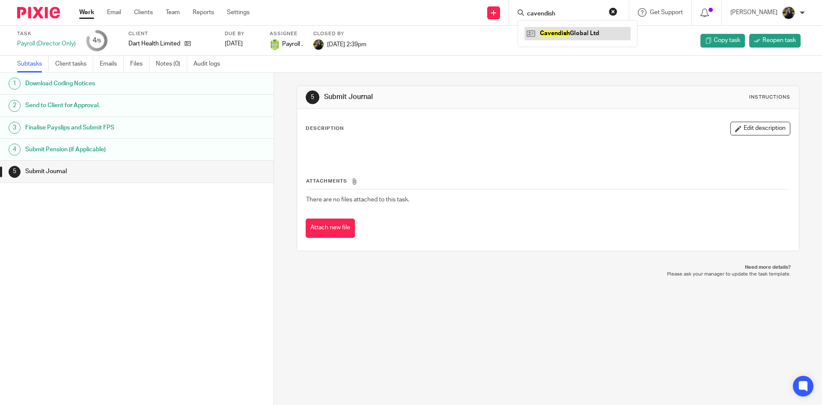
type input "cavendish"
click at [565, 34] on link at bounding box center [578, 33] width 106 height 13
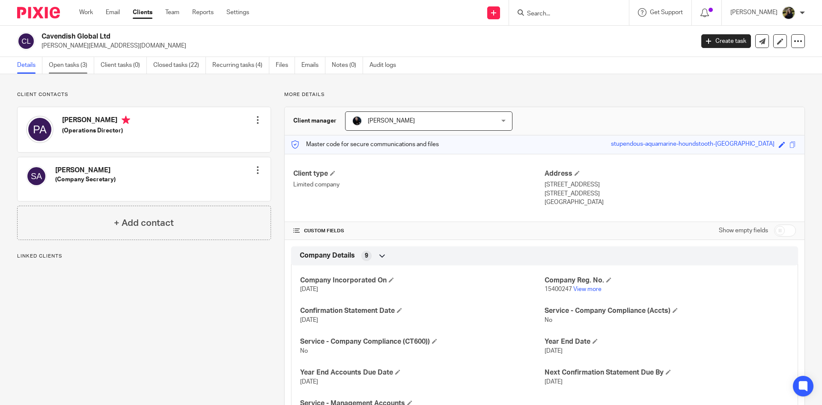
click at [87, 60] on link "Open tasks (3)" at bounding box center [71, 65] width 45 height 17
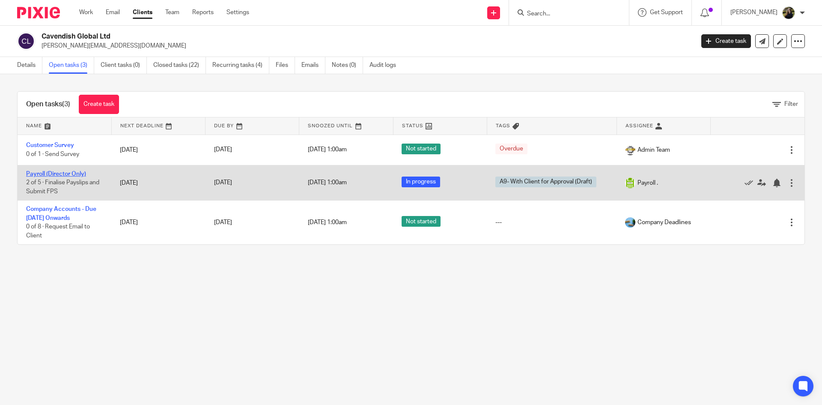
click at [61, 176] on link "Payroll (Director Only)" at bounding box center [56, 174] width 60 height 6
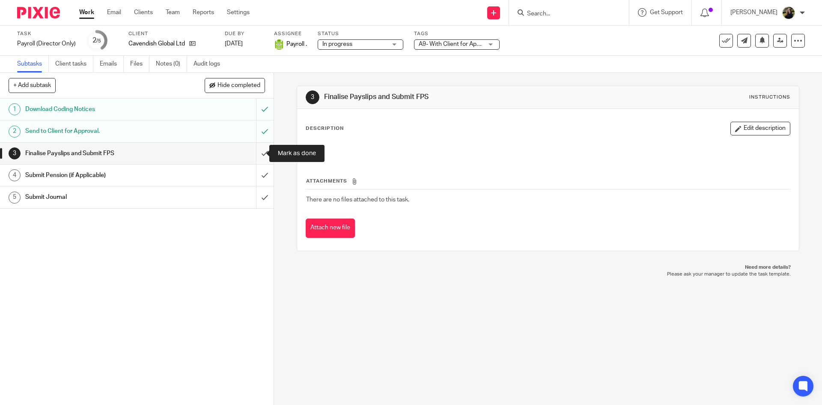
click at [251, 149] on input "submit" at bounding box center [137, 153] width 274 height 21
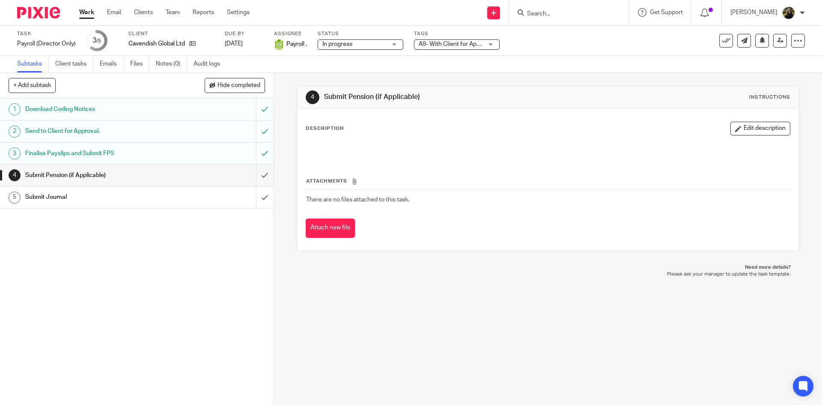
click at [719, 42] on button at bounding box center [726, 41] width 14 height 14
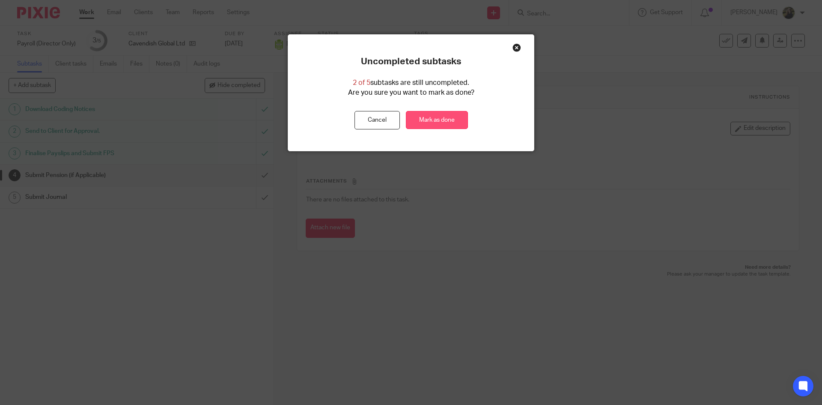
click at [428, 117] on link "Mark as done" at bounding box center [437, 120] width 62 height 18
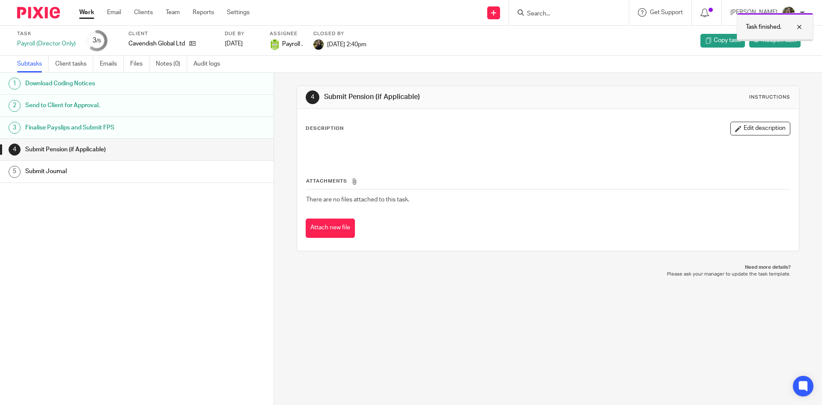
click at [806, 21] on div "Task finished." at bounding box center [775, 27] width 77 height 28
click at [559, 11] on input "Search" at bounding box center [564, 14] width 77 height 8
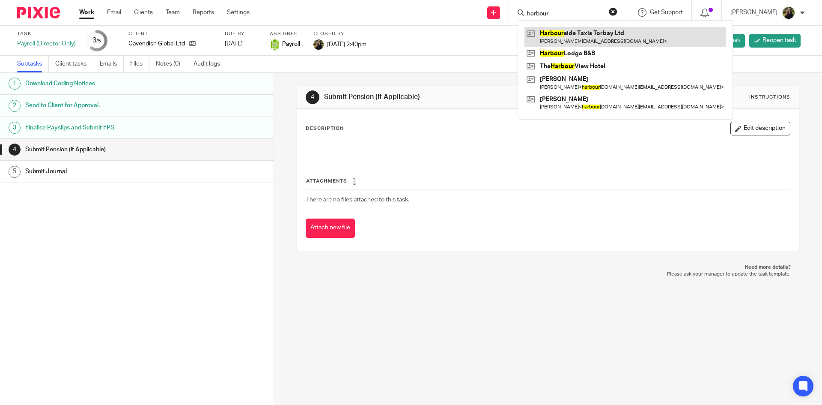
type input "harbour"
click at [585, 28] on link at bounding box center [626, 37] width 202 height 20
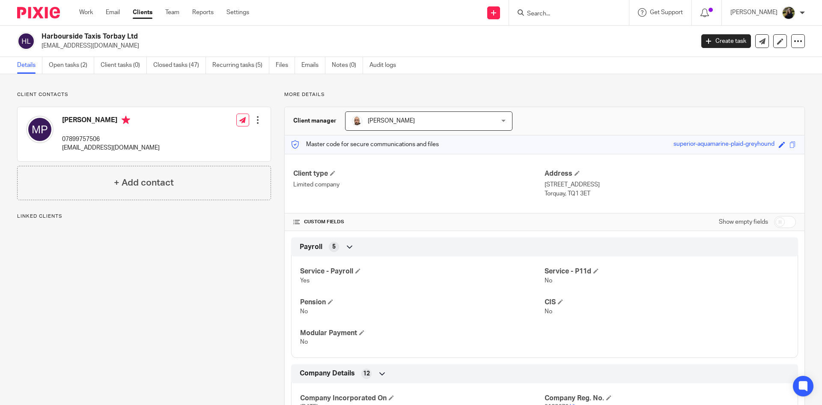
click at [92, 71] on link "Open tasks (2)" at bounding box center [71, 65] width 45 height 17
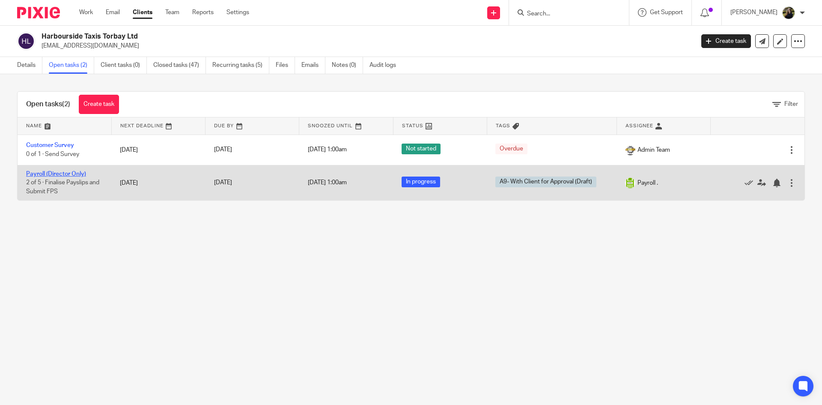
click at [38, 173] on link "Payroll (Director Only)" at bounding box center [56, 174] width 60 height 6
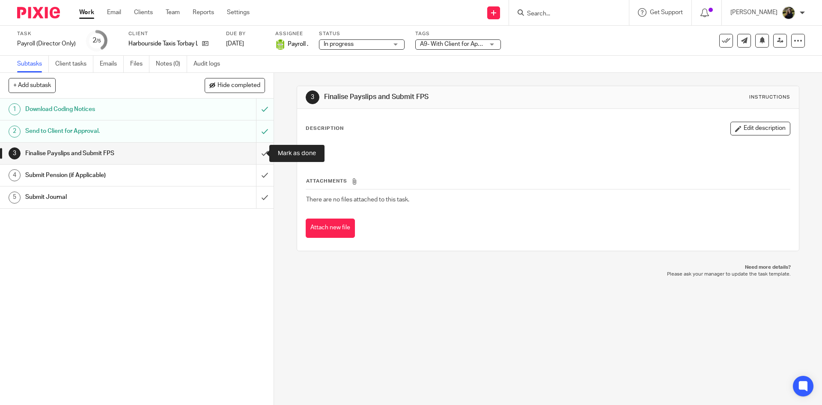
click at [254, 150] on input "submit" at bounding box center [137, 153] width 274 height 21
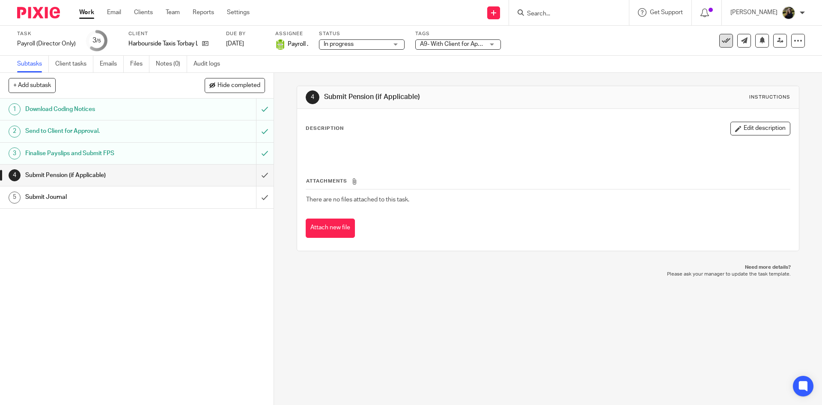
click at [722, 39] on icon at bounding box center [726, 40] width 9 height 9
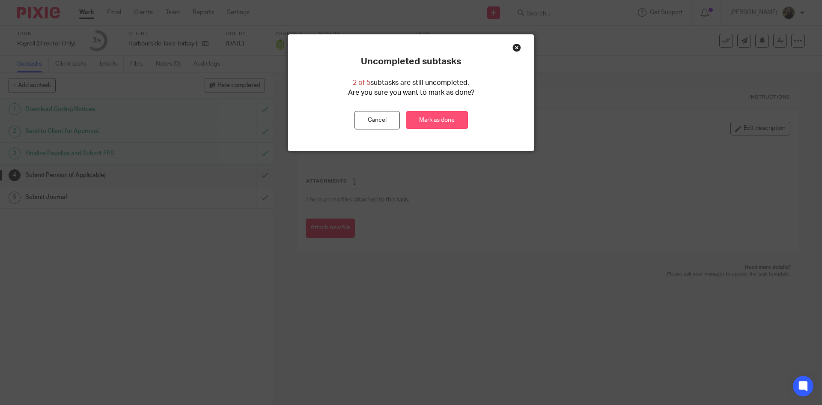
click at [428, 119] on link "Mark as done" at bounding box center [437, 120] width 62 height 18
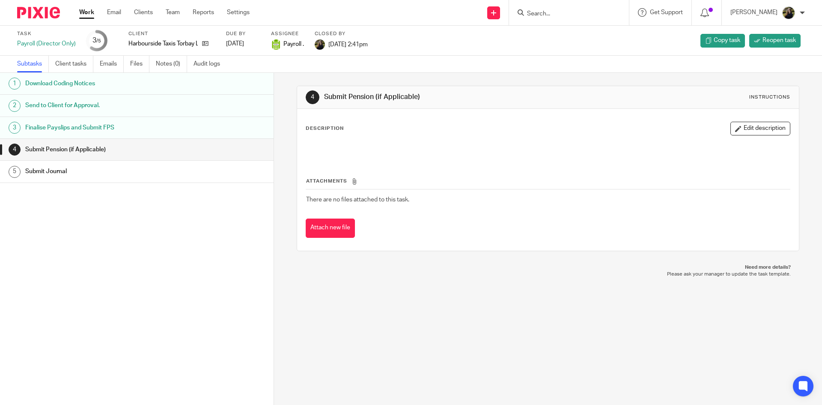
click at [573, 13] on input "Search" at bounding box center [564, 14] width 77 height 8
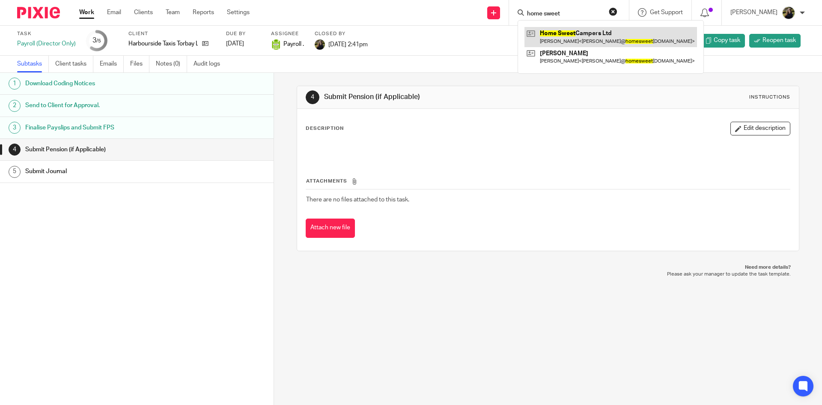
type input "home sweet"
click at [577, 35] on link at bounding box center [611, 37] width 173 height 20
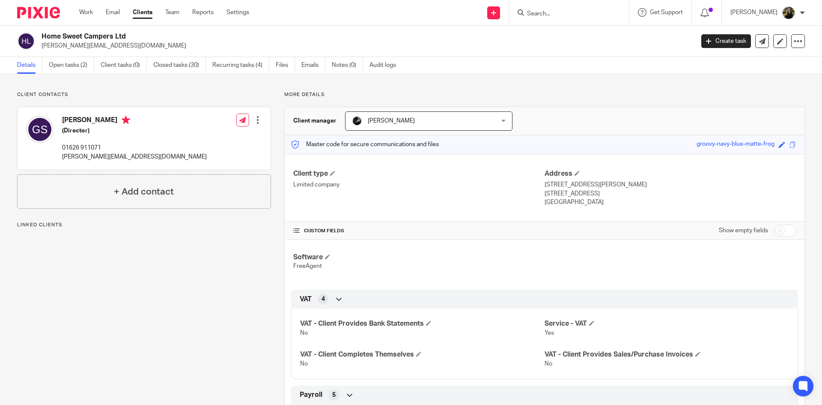
click at [76, 62] on link "Open tasks (2)" at bounding box center [71, 65] width 45 height 17
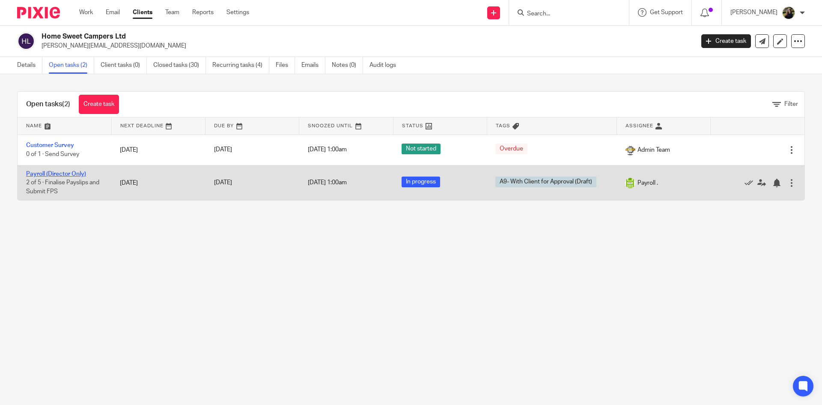
click at [64, 171] on link "Payroll (Director Only)" at bounding box center [56, 174] width 60 height 6
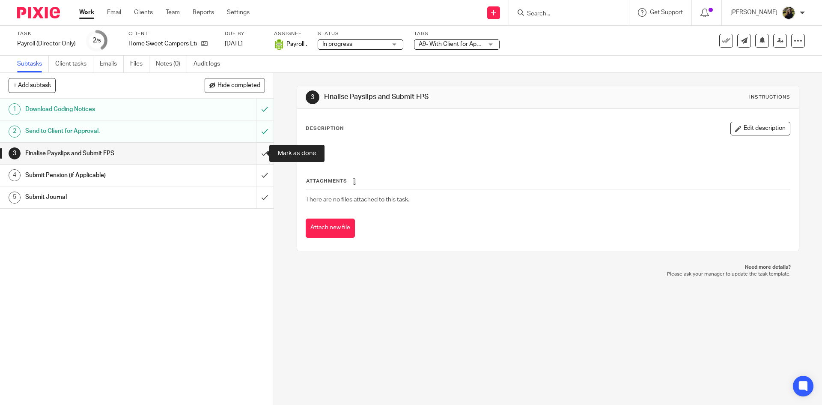
click at [258, 149] on input "submit" at bounding box center [137, 153] width 274 height 21
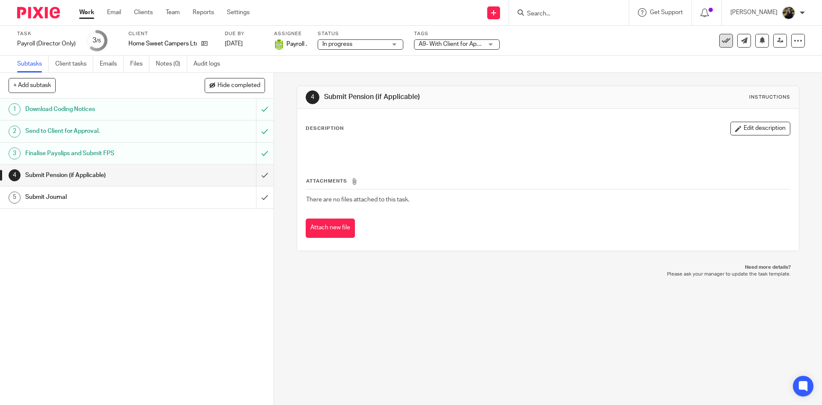
click at [722, 43] on icon at bounding box center [726, 40] width 9 height 9
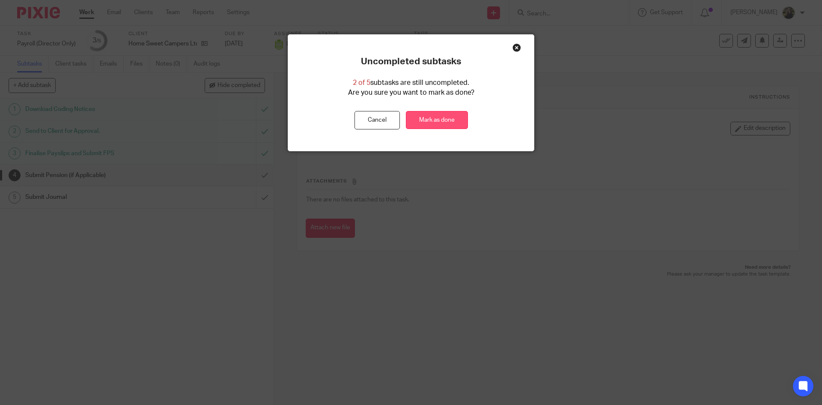
click at [456, 117] on link "Mark as done" at bounding box center [437, 120] width 62 height 18
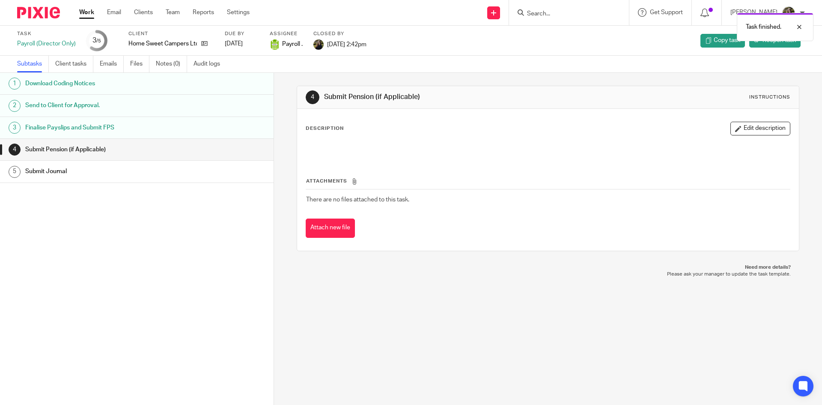
drag, startPoint x: 549, startPoint y: 10, endPoint x: 575, endPoint y: 14, distance: 26.5
click at [554, 11] on div "Task finished." at bounding box center [612, 25] width 403 height 33
click at [809, 24] on div "Task finished." at bounding box center [775, 27] width 77 height 28
click at [542, 12] on input "Search" at bounding box center [564, 14] width 77 height 8
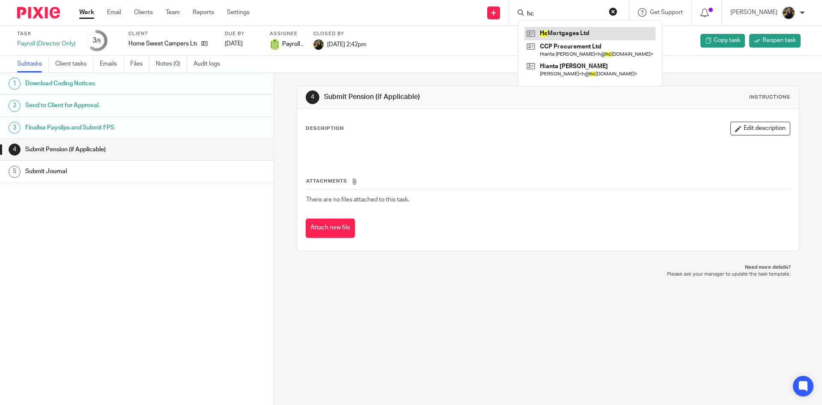
type input "hc"
click at [558, 29] on link at bounding box center [590, 33] width 131 height 13
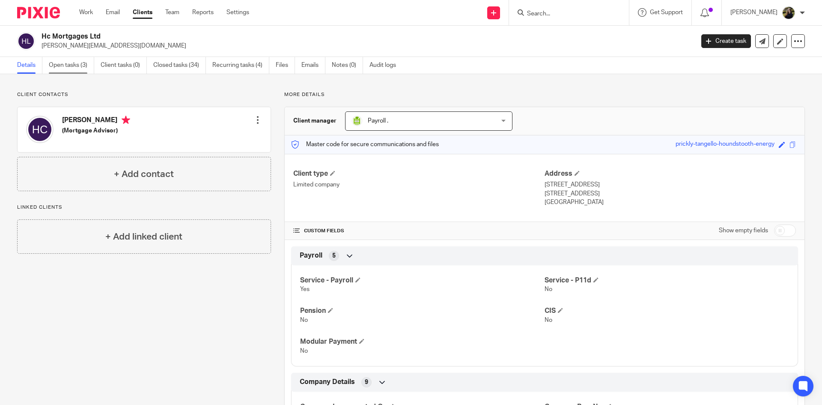
click at [65, 68] on link "Open tasks (3)" at bounding box center [71, 65] width 45 height 17
